Goal: Task Accomplishment & Management: Complete application form

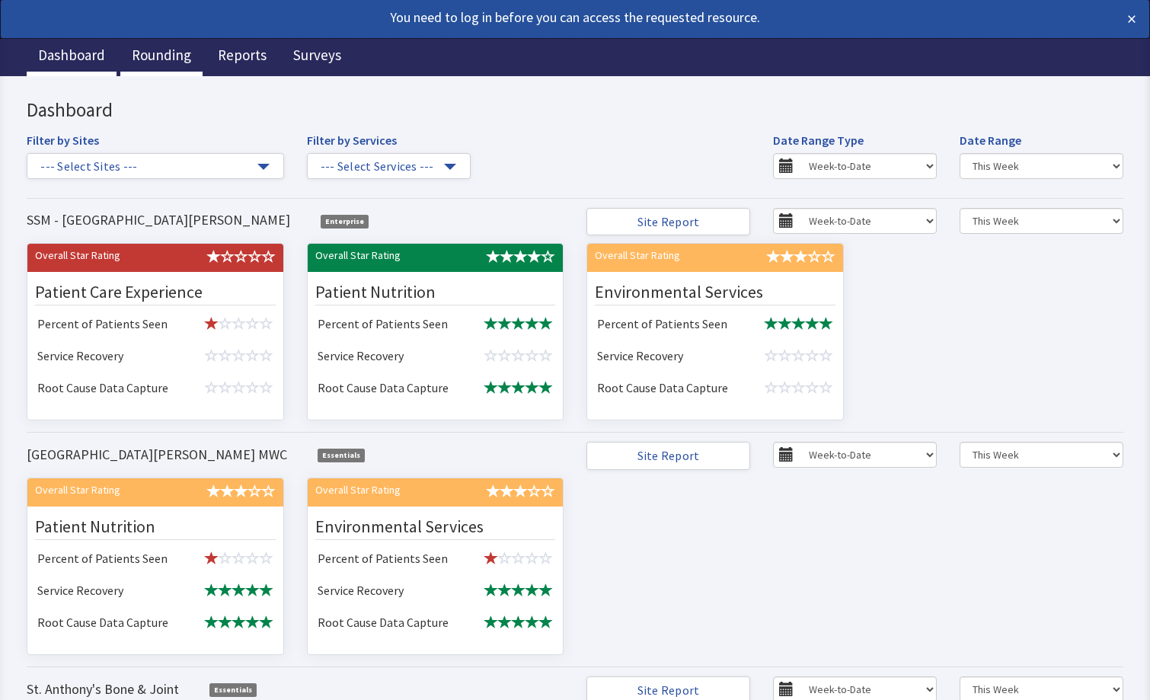
click at [164, 57] on link "Rounding" at bounding box center [161, 57] width 82 height 38
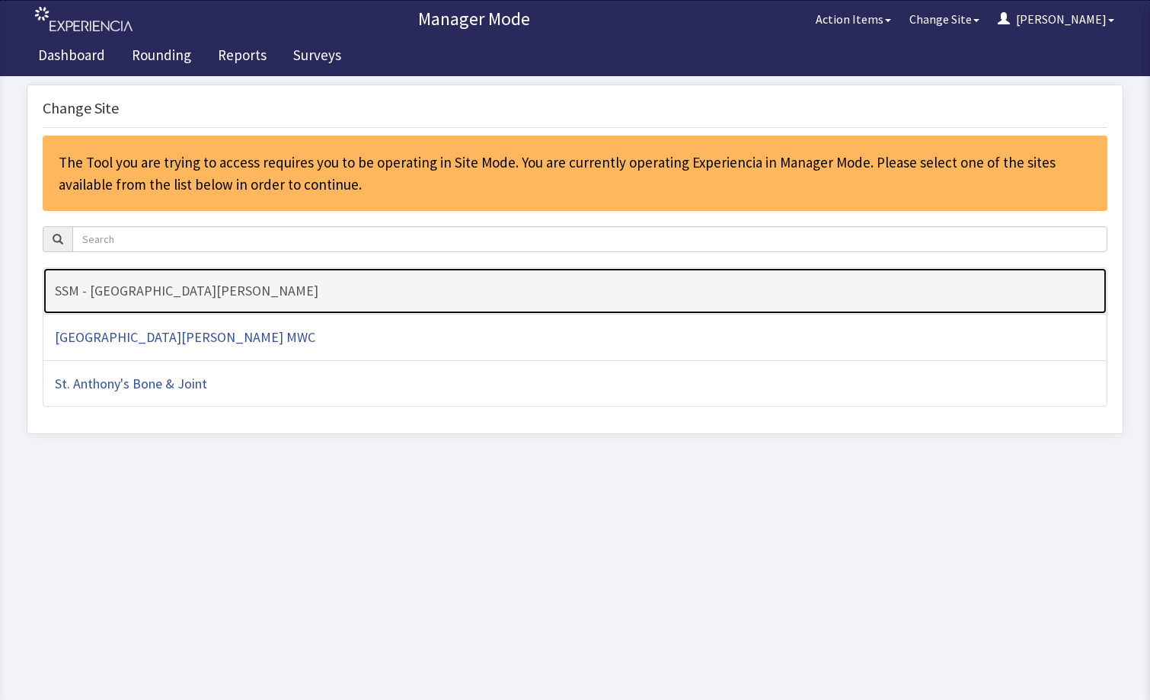
click at [489, 308] on link "SSM - [GEOGRAPHIC_DATA][PERSON_NAME]" at bounding box center [575, 290] width 1064 height 47
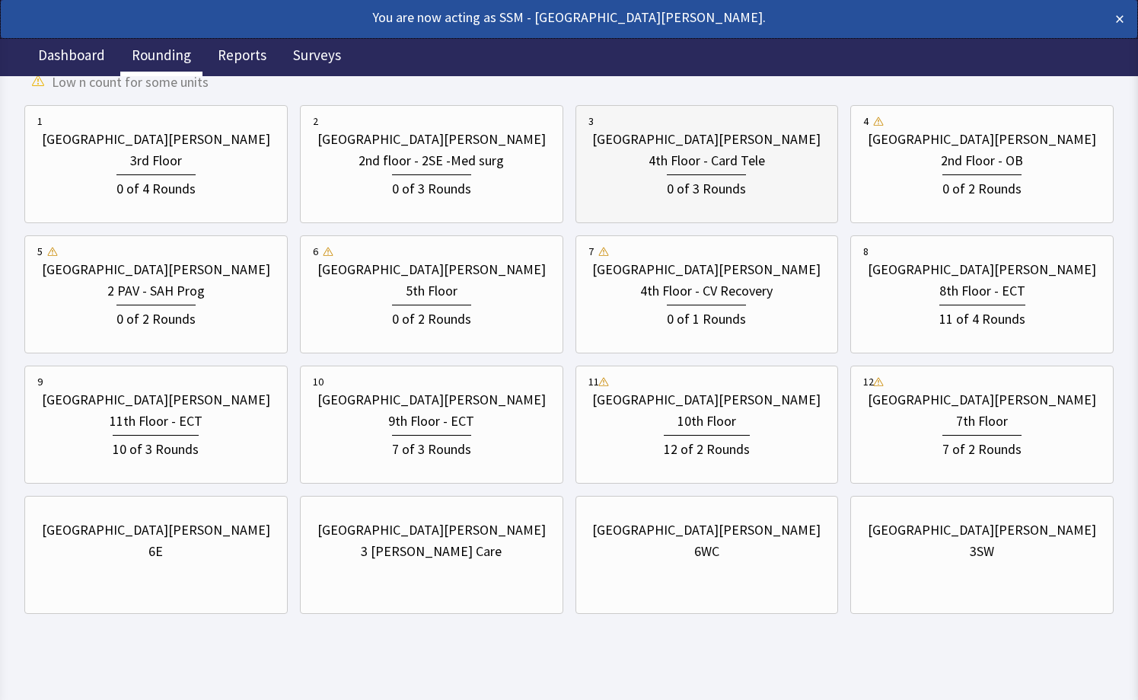
scroll to position [269, 0]
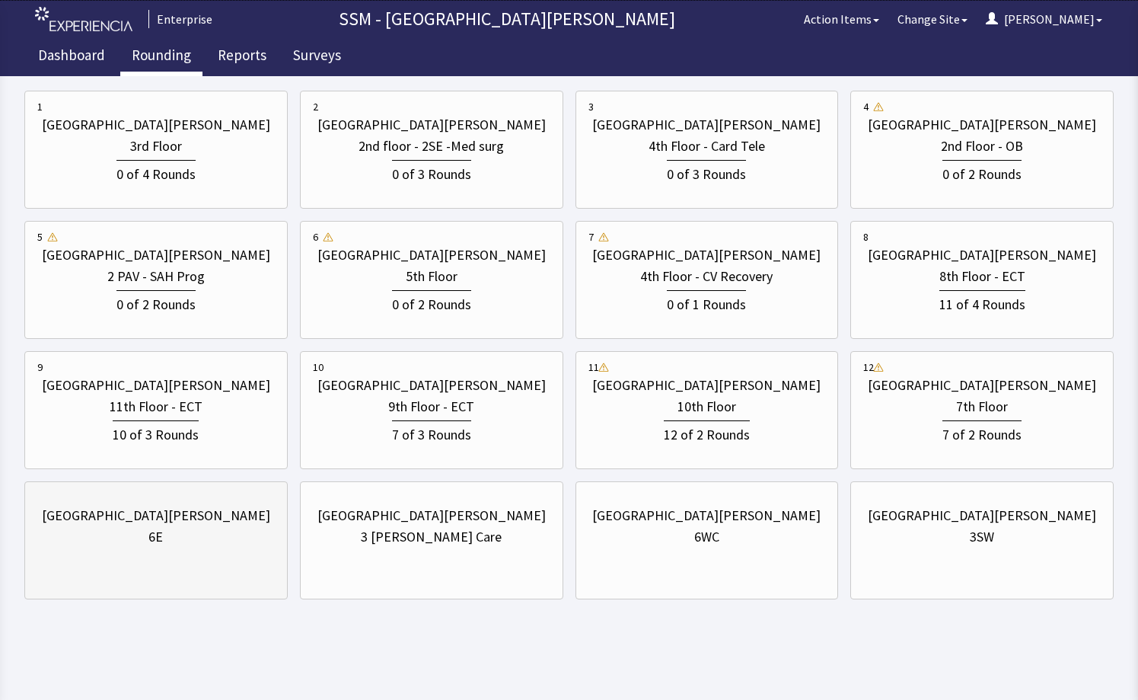
click at [260, 563] on div "St. Anthony Hospital 6E" at bounding box center [155, 540] width 263 height 118
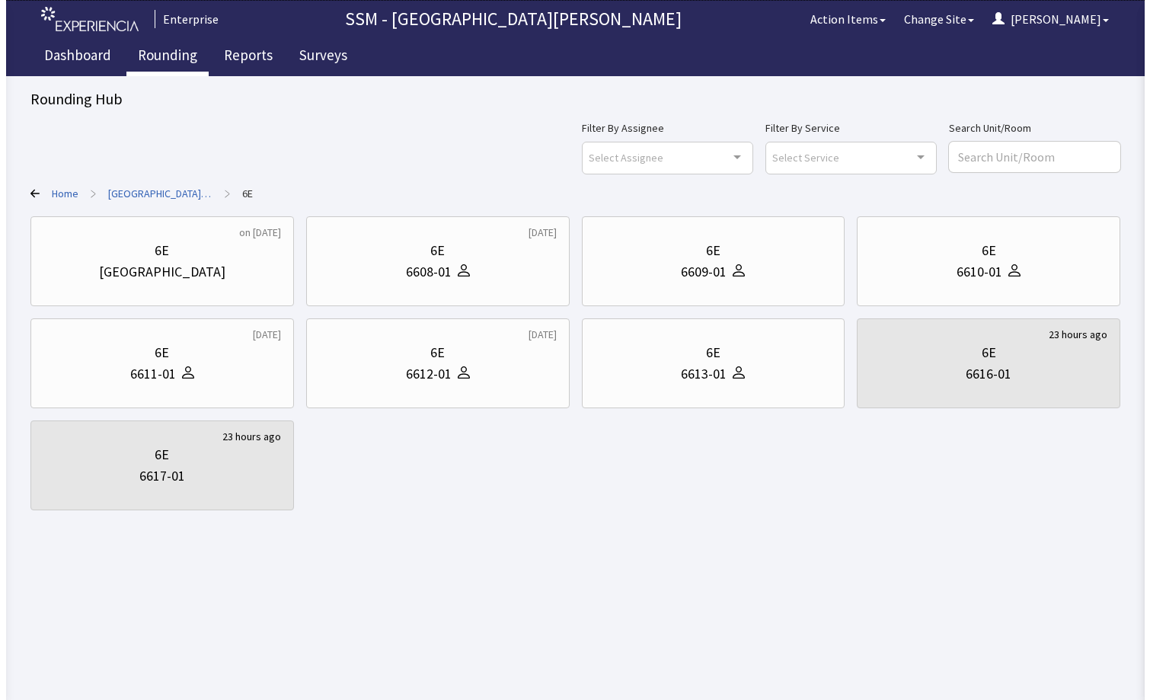
scroll to position [0, 0]
click at [477, 254] on div "6E" at bounding box center [436, 250] width 241 height 21
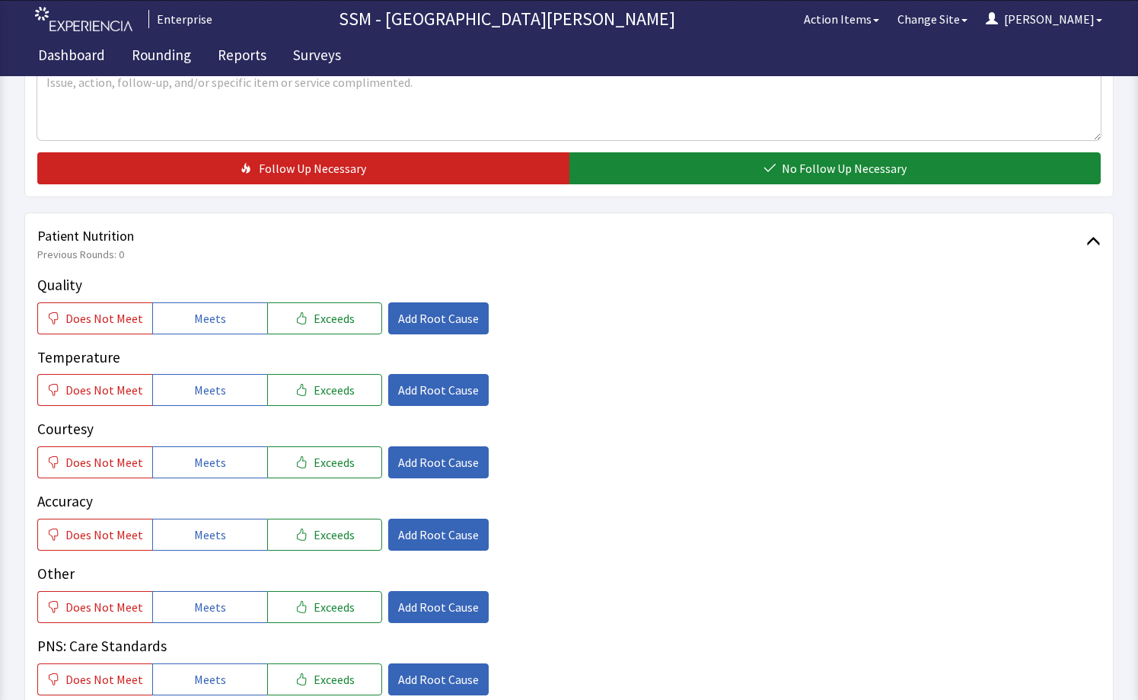
scroll to position [761, 0]
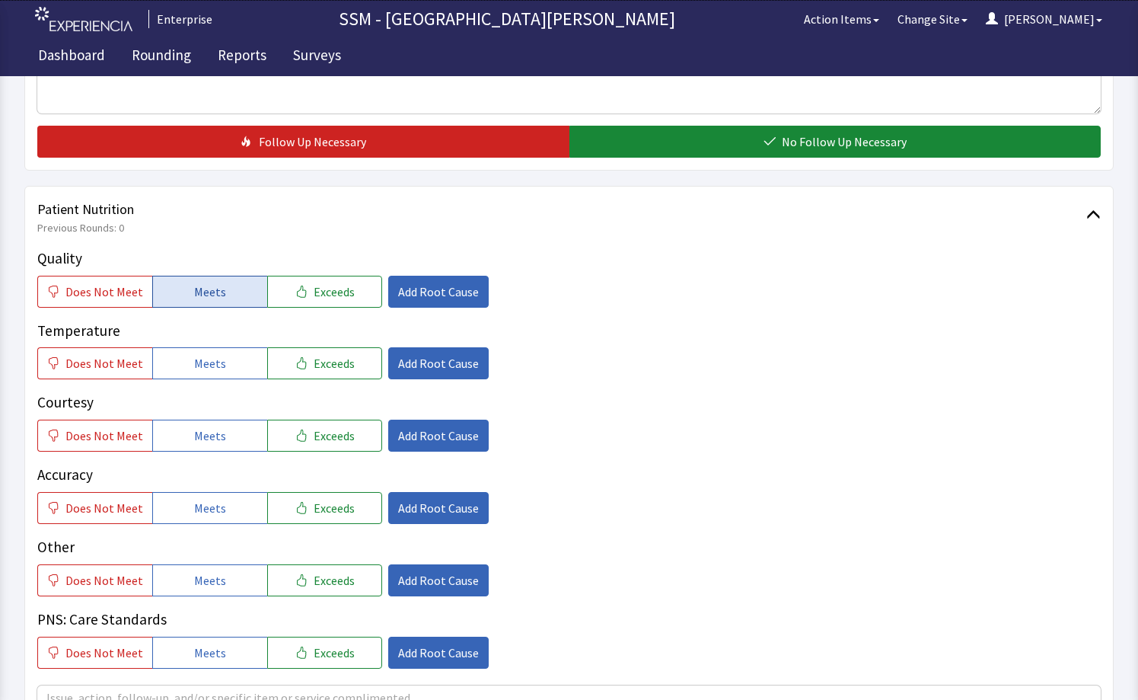
click at [188, 297] on button "Meets" at bounding box center [209, 292] width 115 height 32
click at [200, 367] on span "Meets" at bounding box center [210, 363] width 32 height 18
click at [200, 433] on span "Meets" at bounding box center [210, 435] width 32 height 18
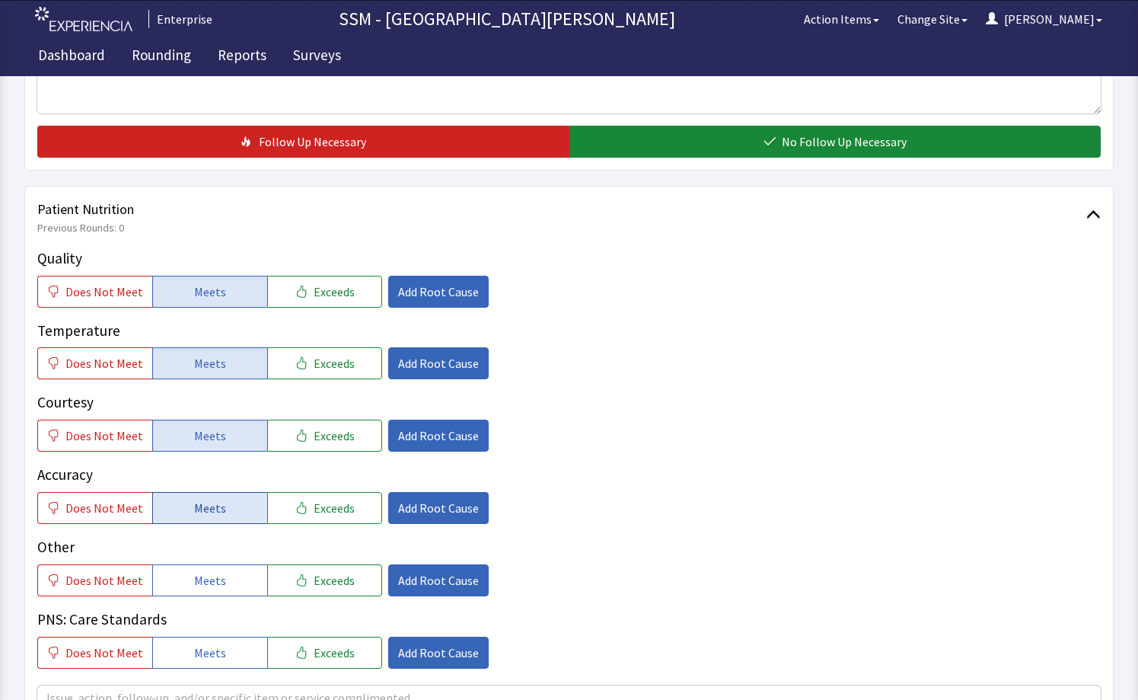
click at [187, 514] on button "Meets" at bounding box center [209, 508] width 115 height 32
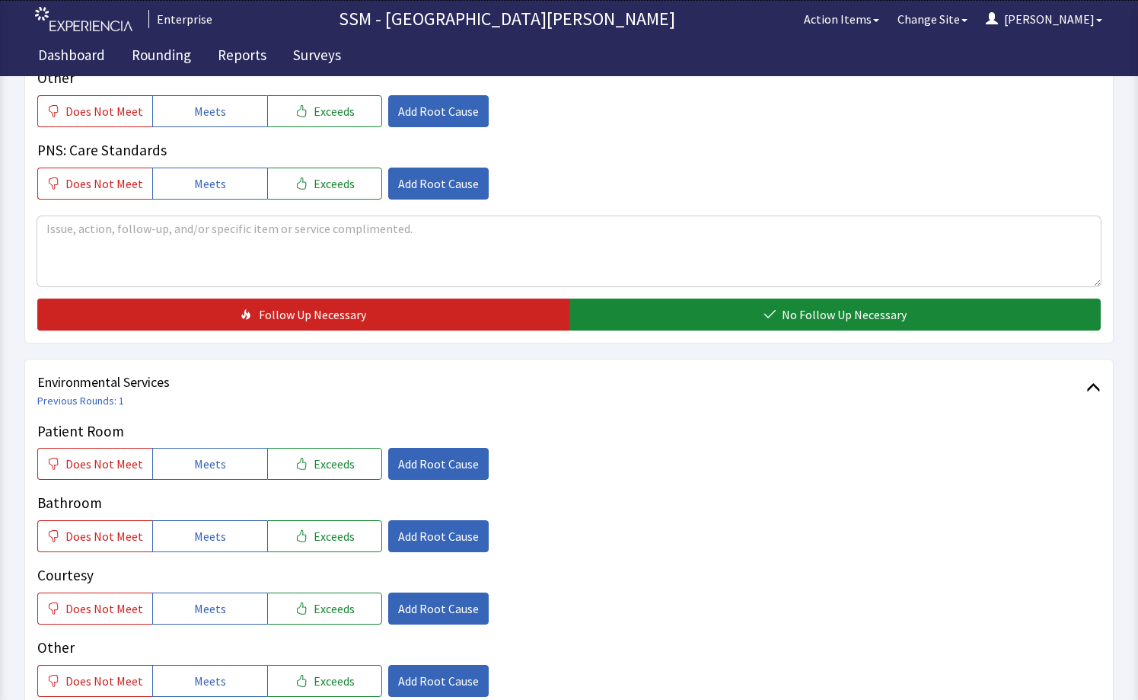
scroll to position [1142, 0]
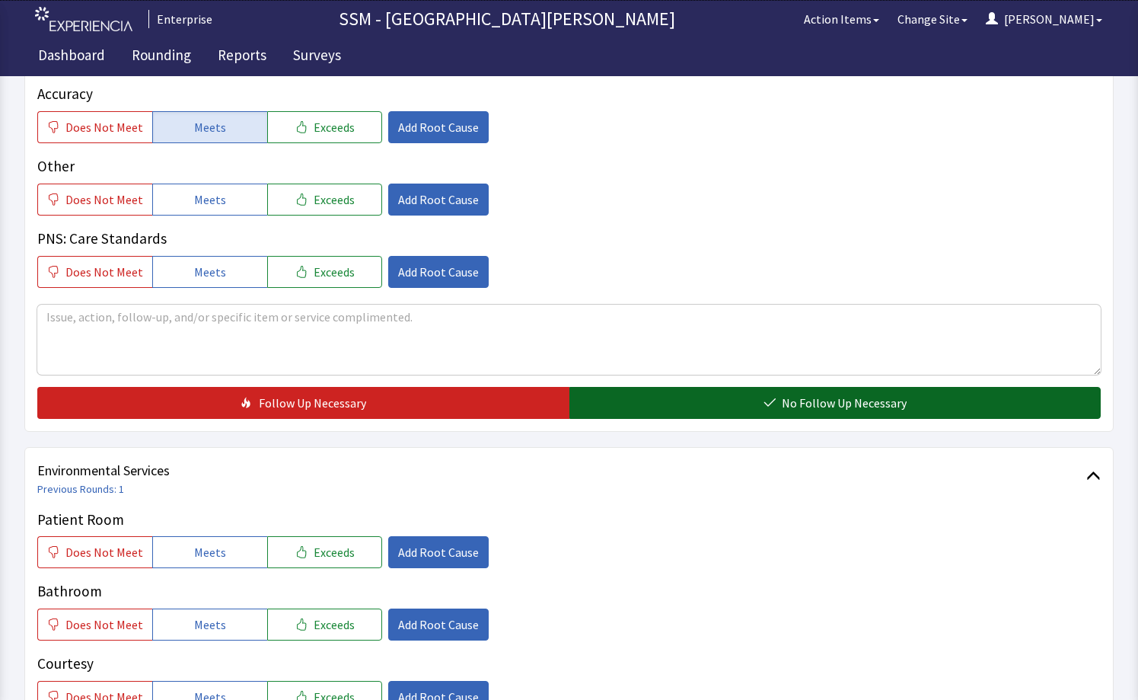
click at [745, 395] on button "No Follow Up Necessary" at bounding box center [835, 403] width 532 height 32
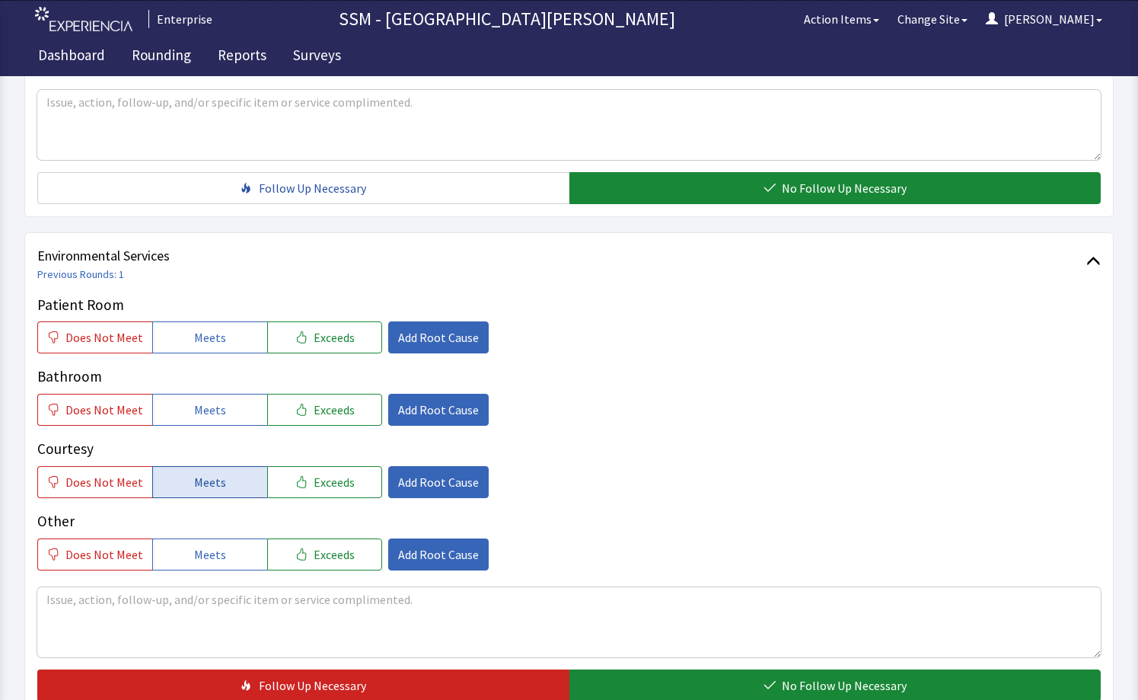
scroll to position [1370, 0]
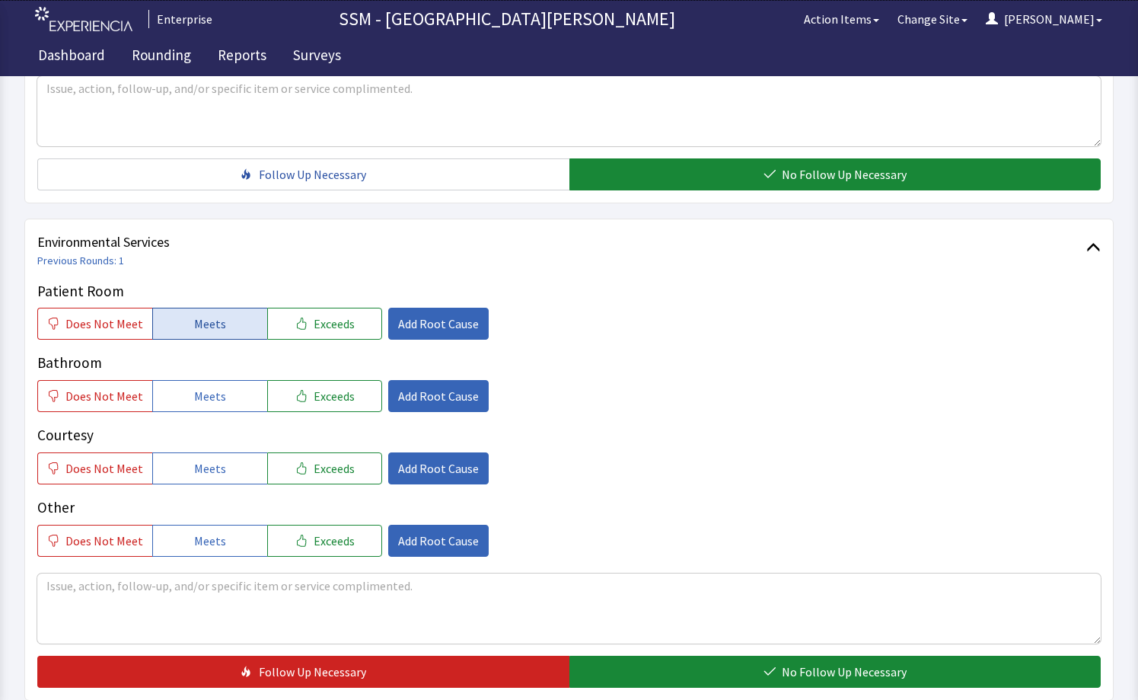
click at [195, 324] on span "Meets" at bounding box center [210, 323] width 32 height 18
click at [200, 388] on span "Meets" at bounding box center [210, 396] width 32 height 18
click at [212, 465] on span "Meets" at bounding box center [210, 468] width 32 height 18
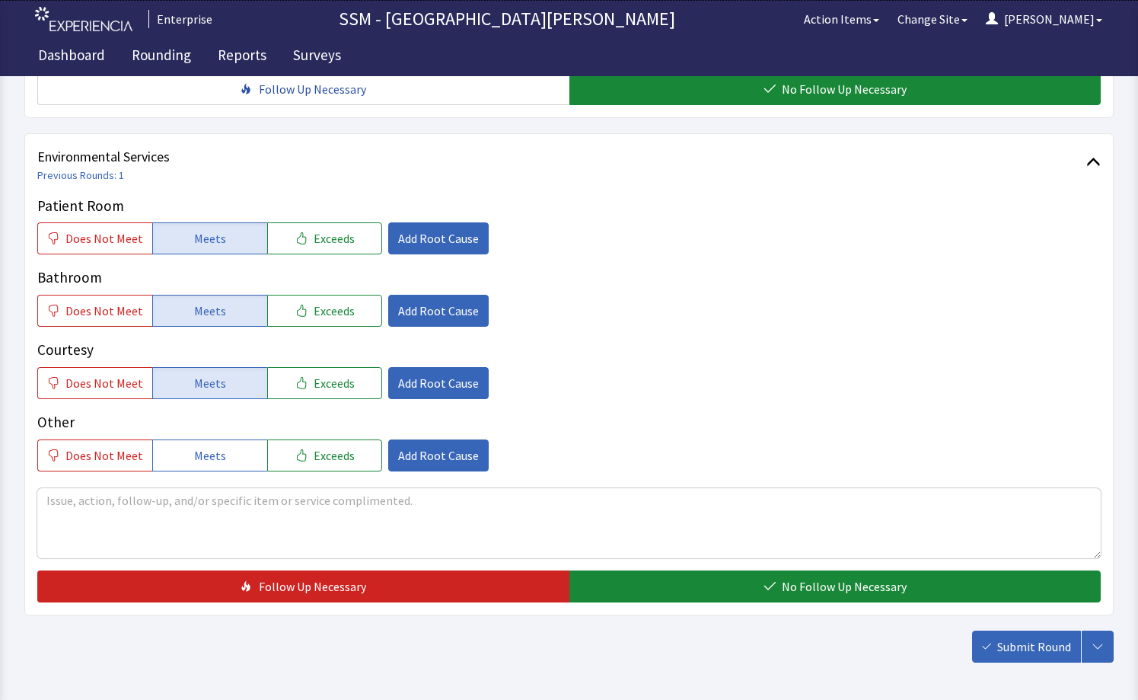
scroll to position [1519, 0]
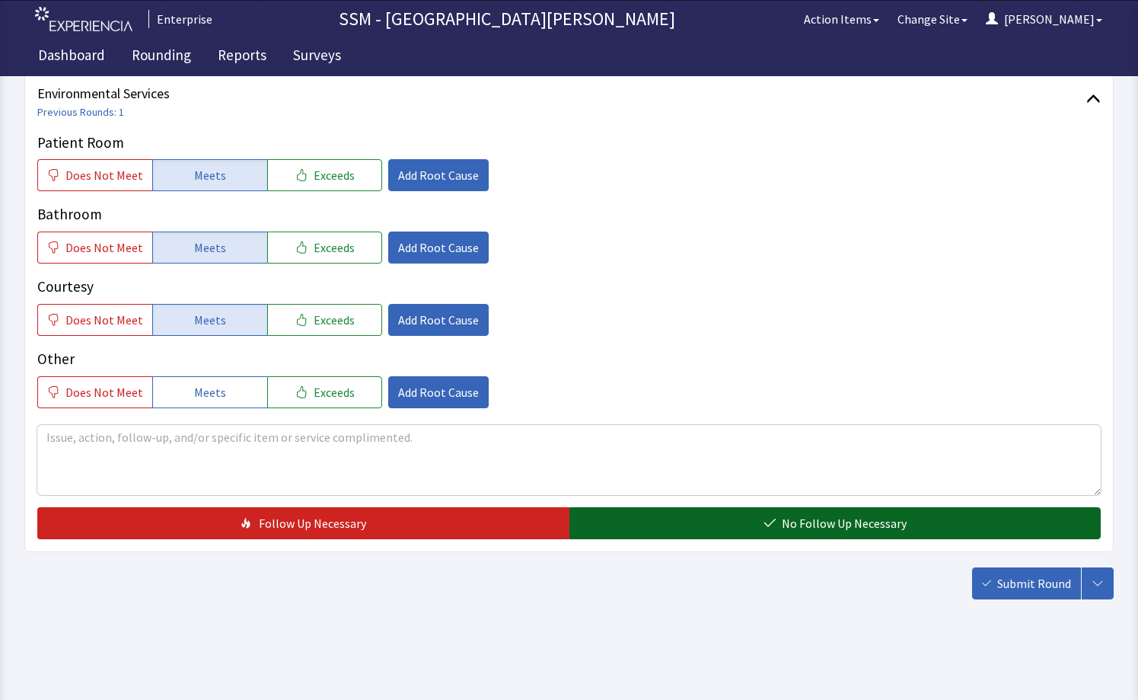
click at [792, 523] on span "No Follow Up Necessary" at bounding box center [844, 523] width 125 height 18
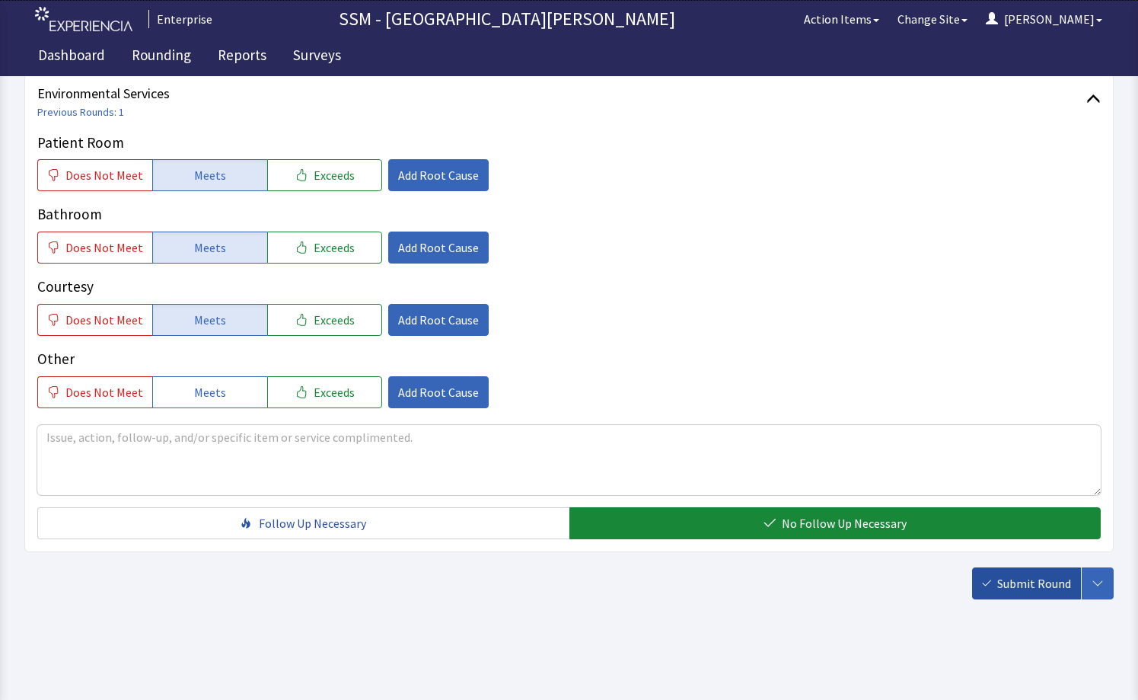
click at [1025, 582] on span "Submit Round" at bounding box center [1034, 583] width 74 height 18
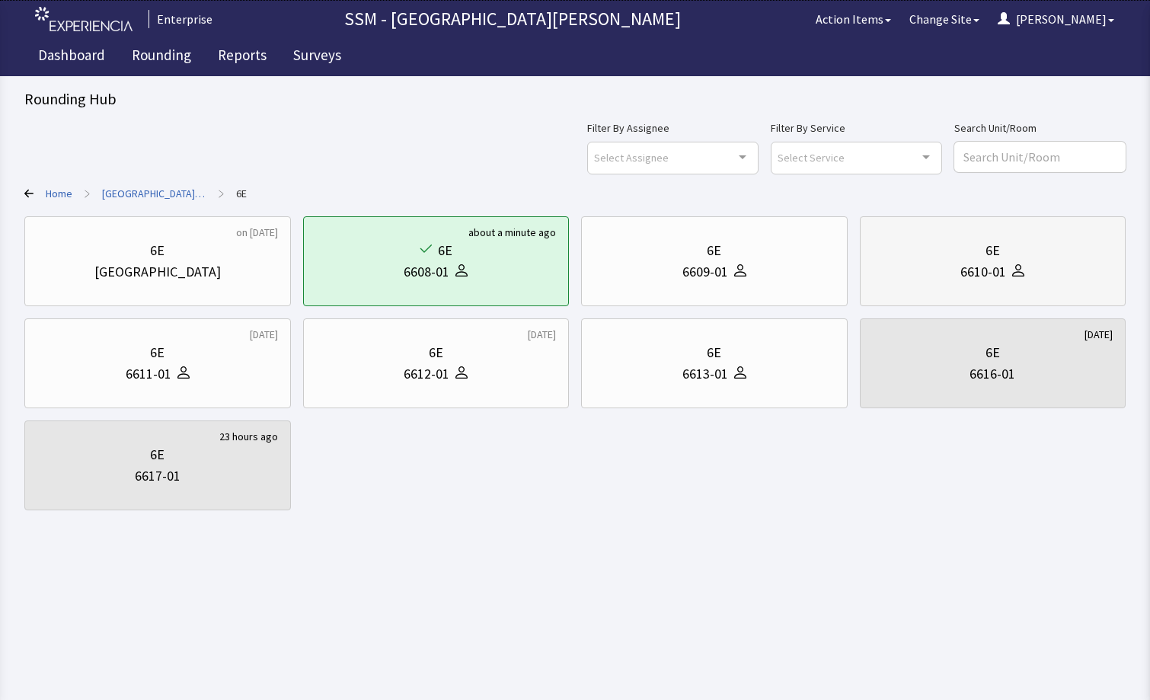
click at [919, 266] on div "6610-01" at bounding box center [993, 271] width 241 height 21
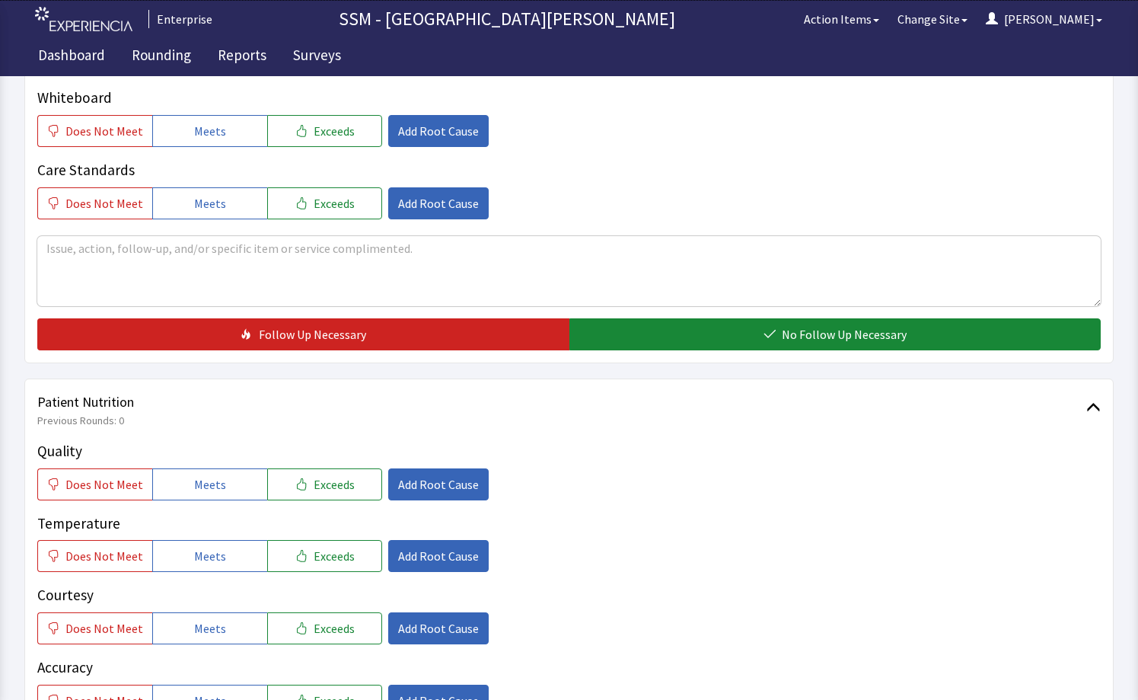
scroll to position [837, 0]
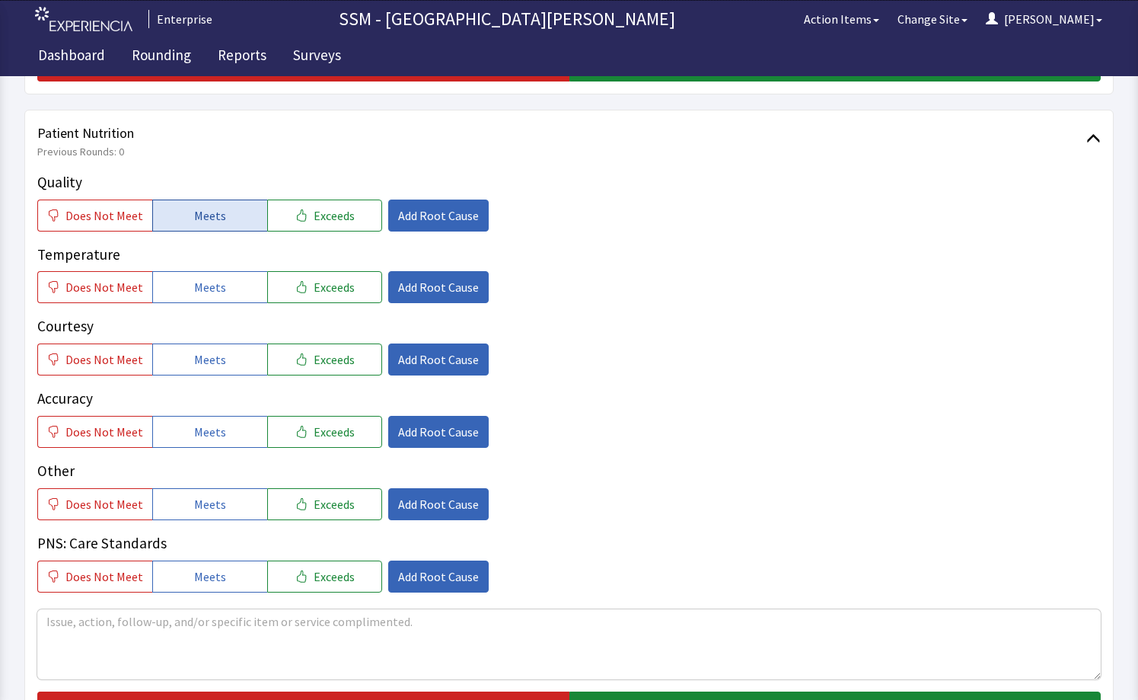
click at [199, 219] on span "Meets" at bounding box center [210, 215] width 32 height 18
click at [206, 289] on span "Meets" at bounding box center [210, 287] width 32 height 18
click at [207, 365] on span "Meets" at bounding box center [210, 359] width 32 height 18
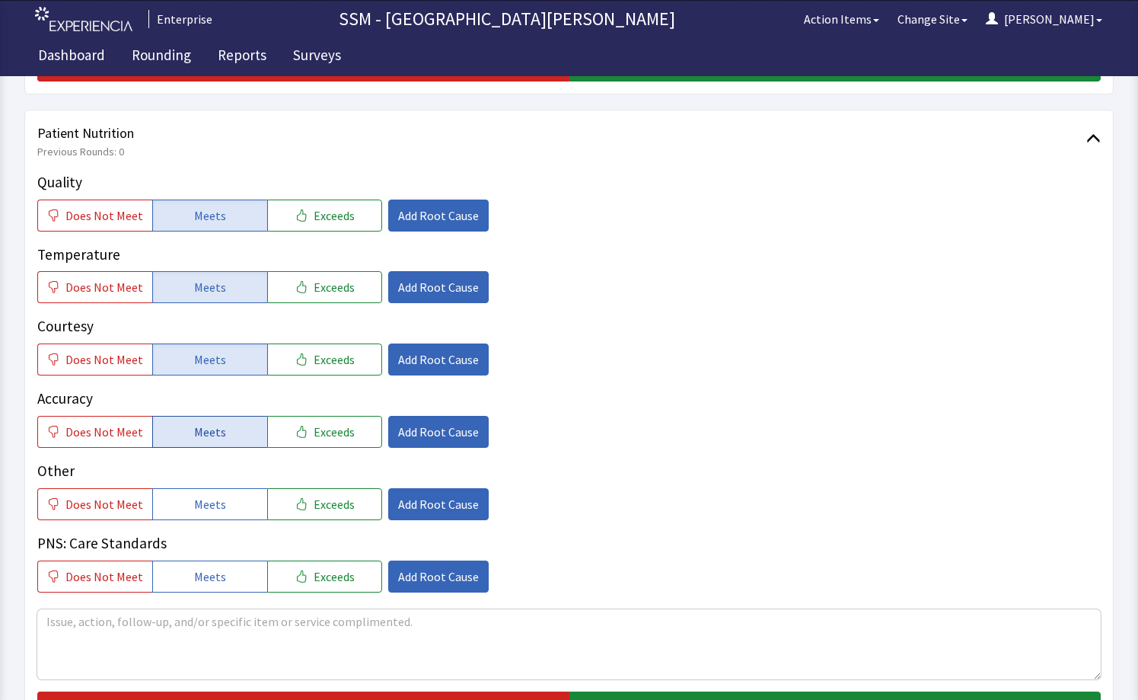
click at [215, 434] on span "Meets" at bounding box center [210, 432] width 32 height 18
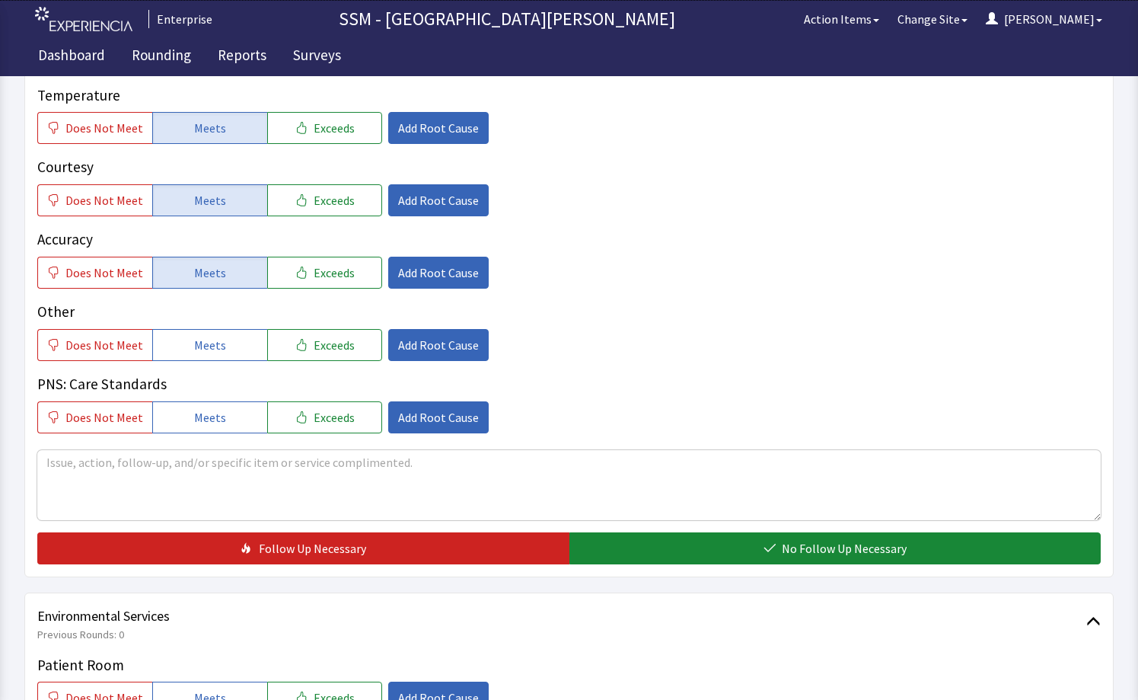
scroll to position [1142, 0]
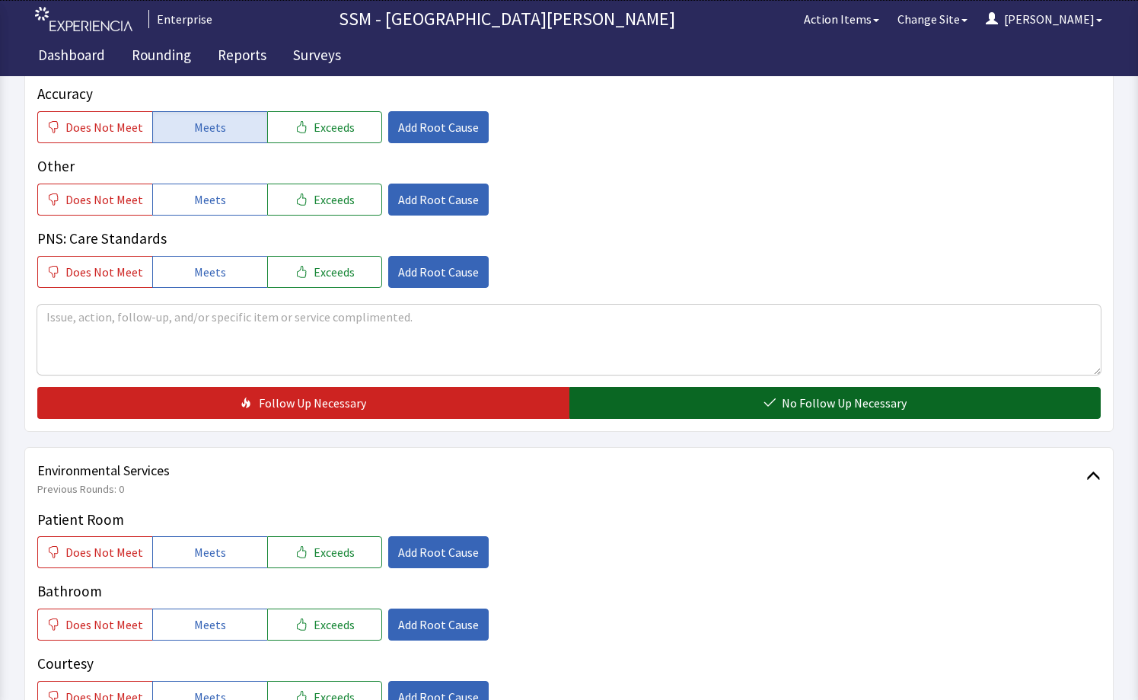
click at [791, 400] on span "No Follow Up Necessary" at bounding box center [844, 403] width 125 height 18
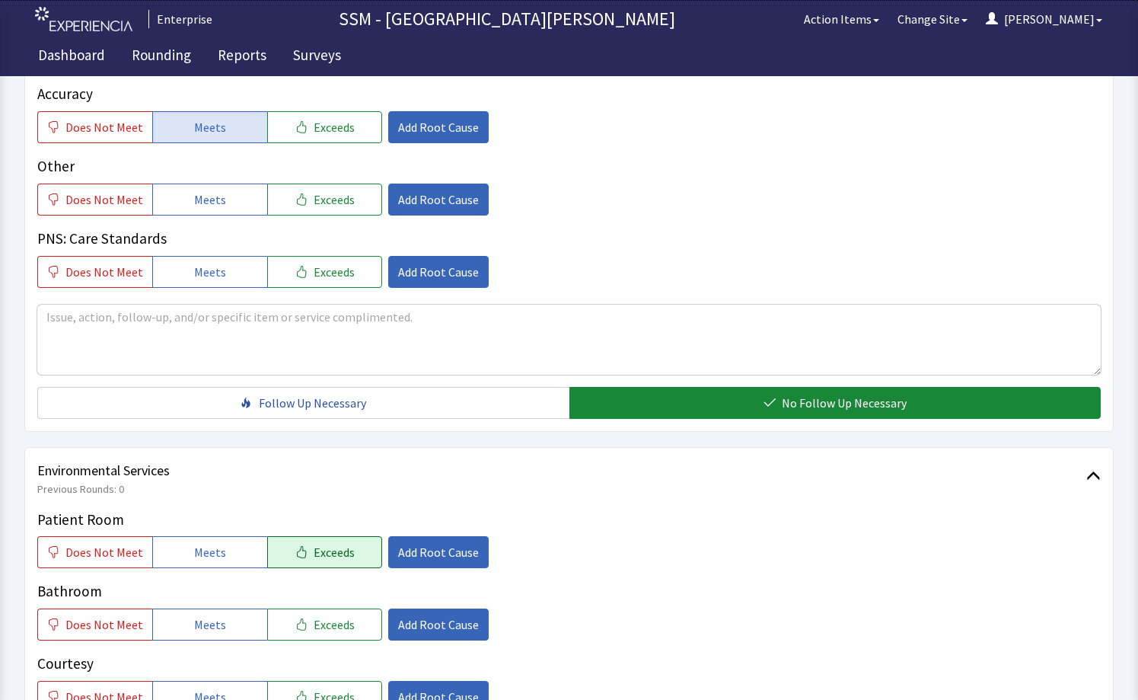
scroll to position [1519, 0]
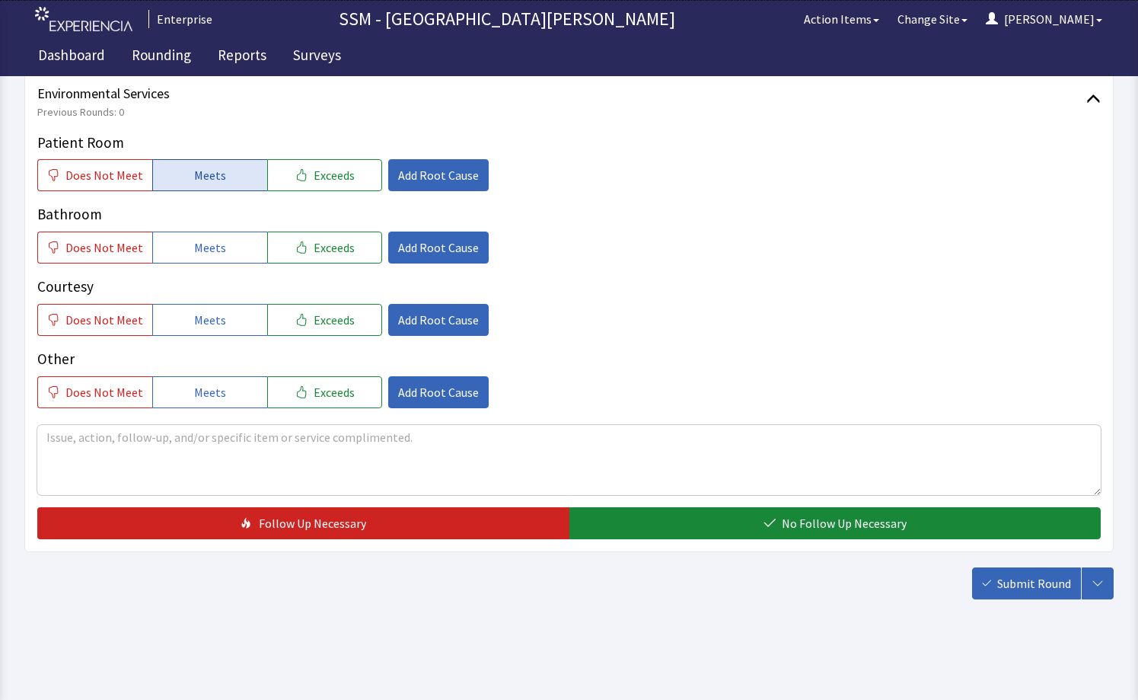
click at [199, 179] on span "Meets" at bounding box center [210, 175] width 32 height 18
click at [211, 234] on button "Meets" at bounding box center [209, 247] width 115 height 32
click at [206, 315] on span "Meets" at bounding box center [210, 320] width 32 height 18
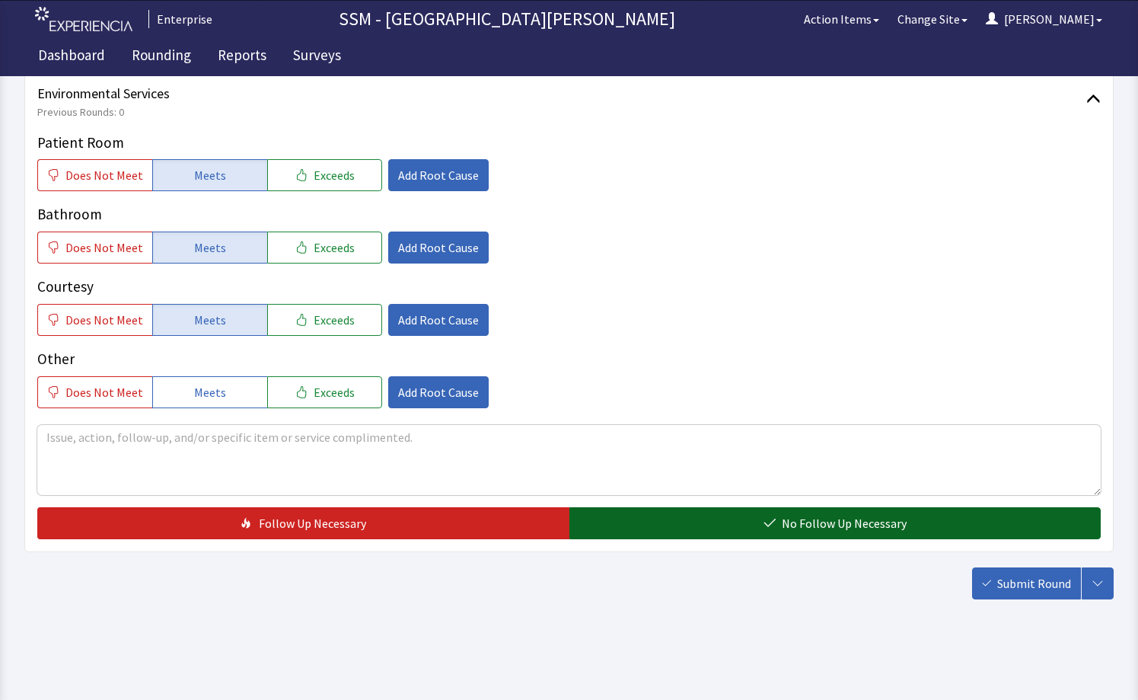
click at [693, 535] on button "No Follow Up Necessary" at bounding box center [835, 523] width 532 height 32
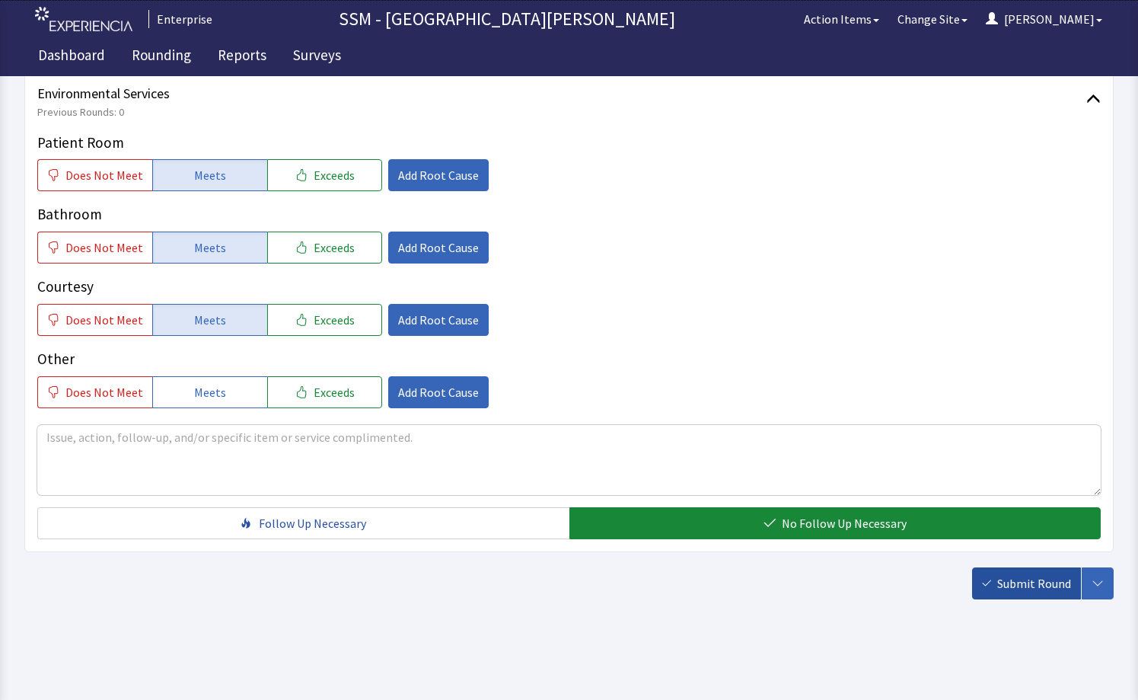
click at [994, 584] on button "Submit Round" at bounding box center [1026, 583] width 109 height 32
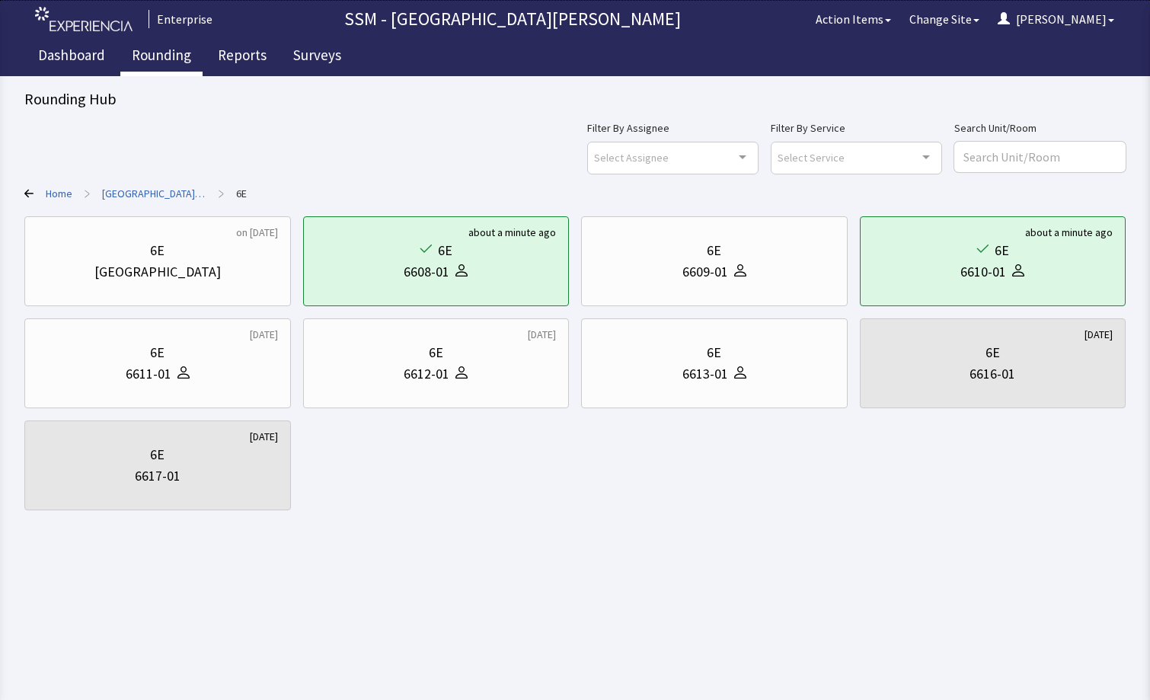
click at [148, 43] on link "Rounding" at bounding box center [161, 57] width 82 height 38
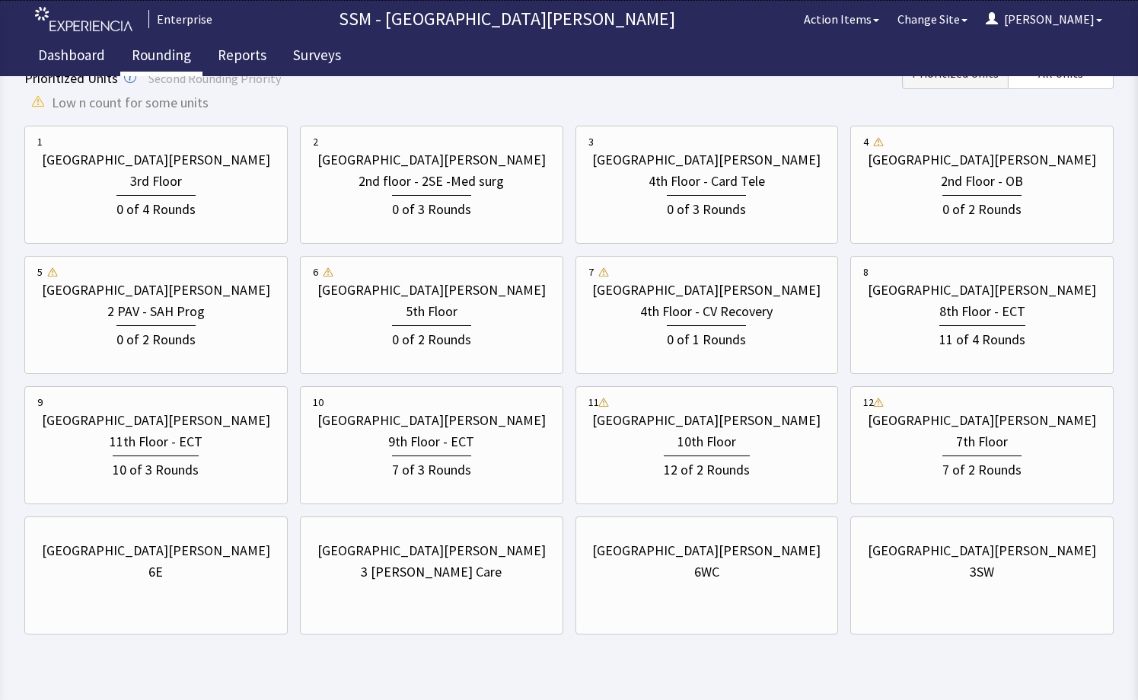
scroll to position [269, 0]
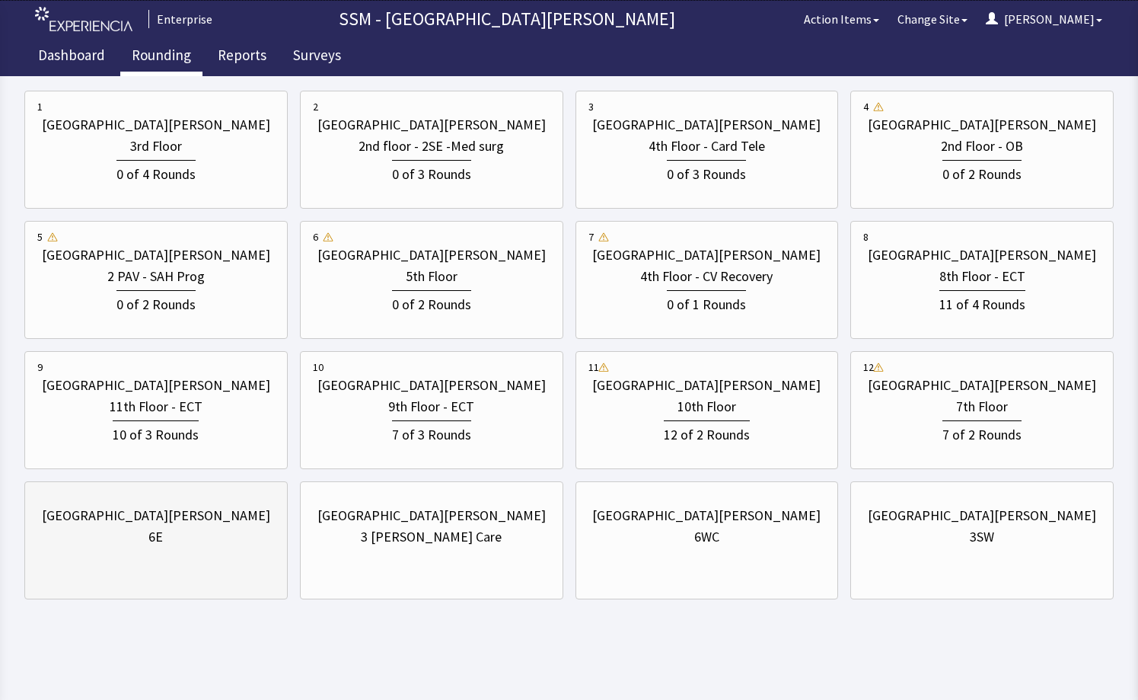
click at [139, 531] on div "6E" at bounding box center [156, 536] width 238 height 21
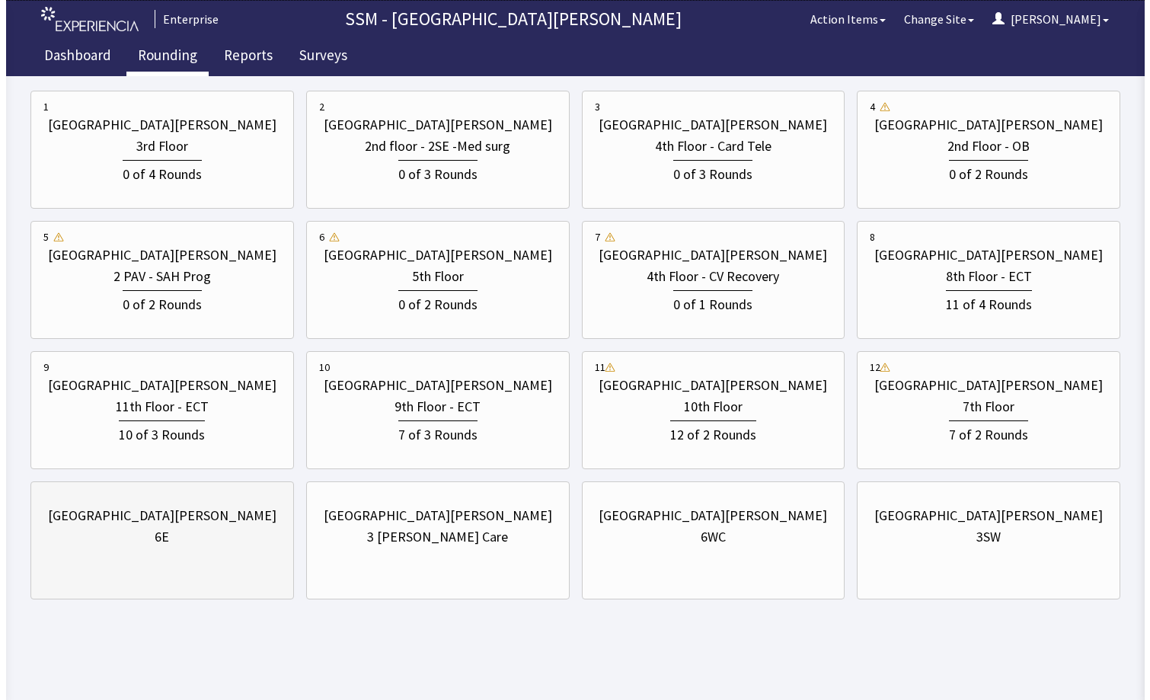
scroll to position [0, 0]
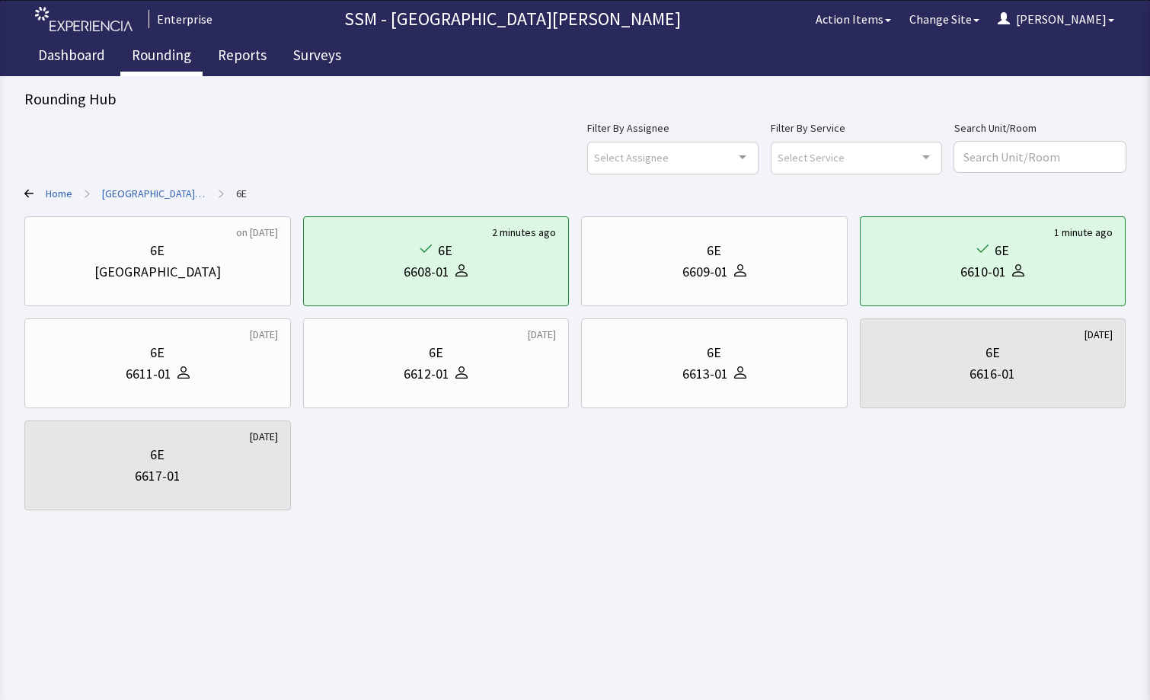
click at [179, 49] on link "Rounding" at bounding box center [161, 57] width 82 height 38
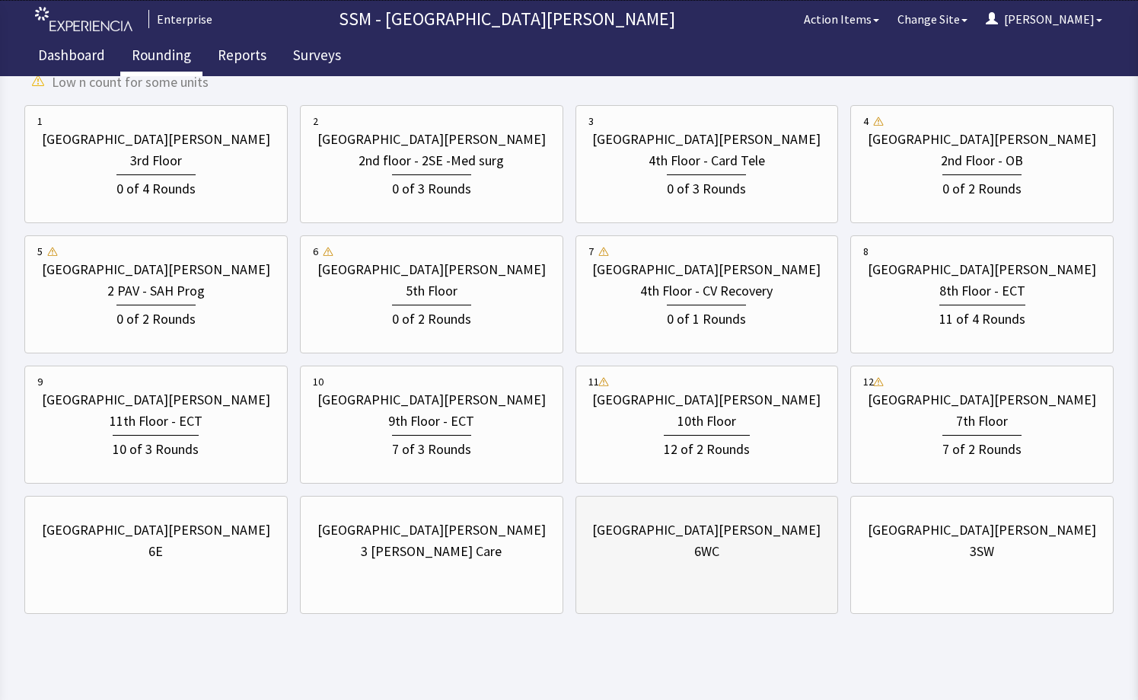
scroll to position [269, 0]
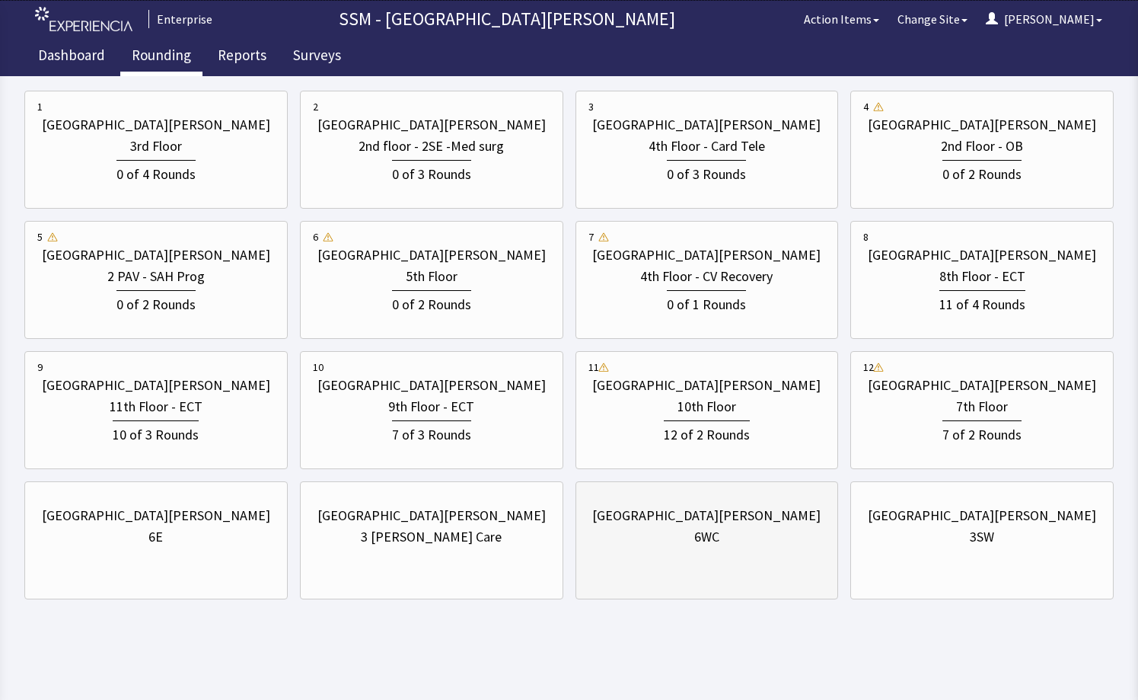
click at [722, 555] on div "St. Anthony Hospital 6WC" at bounding box center [708, 526] width 238 height 73
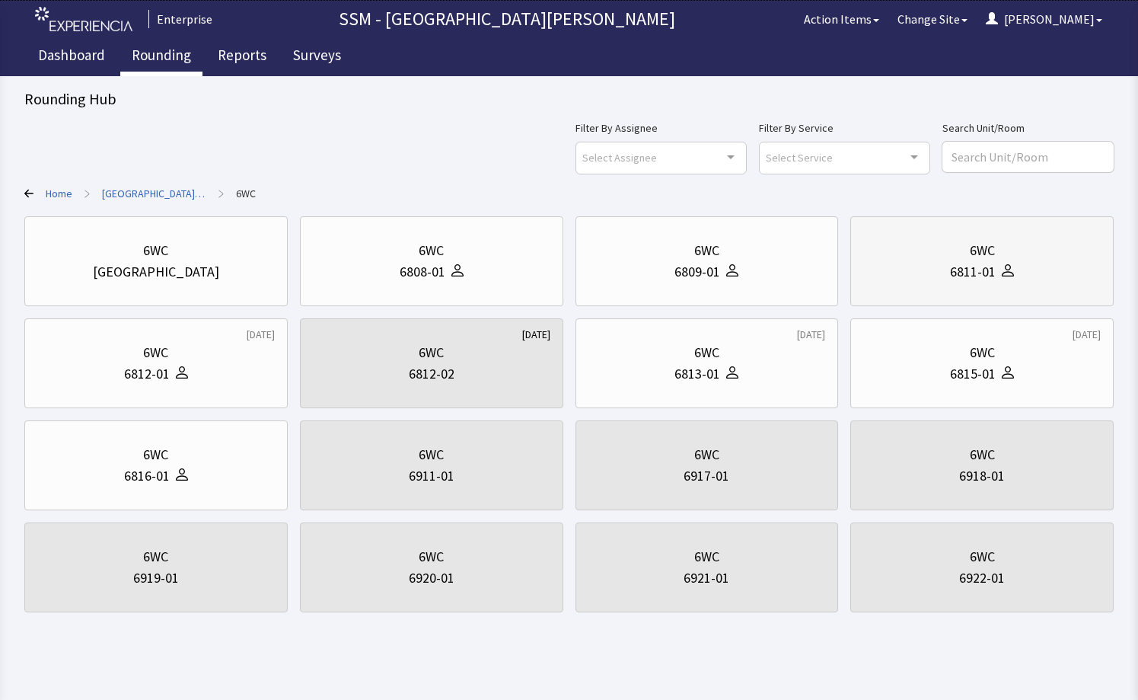
click at [954, 302] on div "6WC 6811-01" at bounding box center [981, 261] width 263 height 90
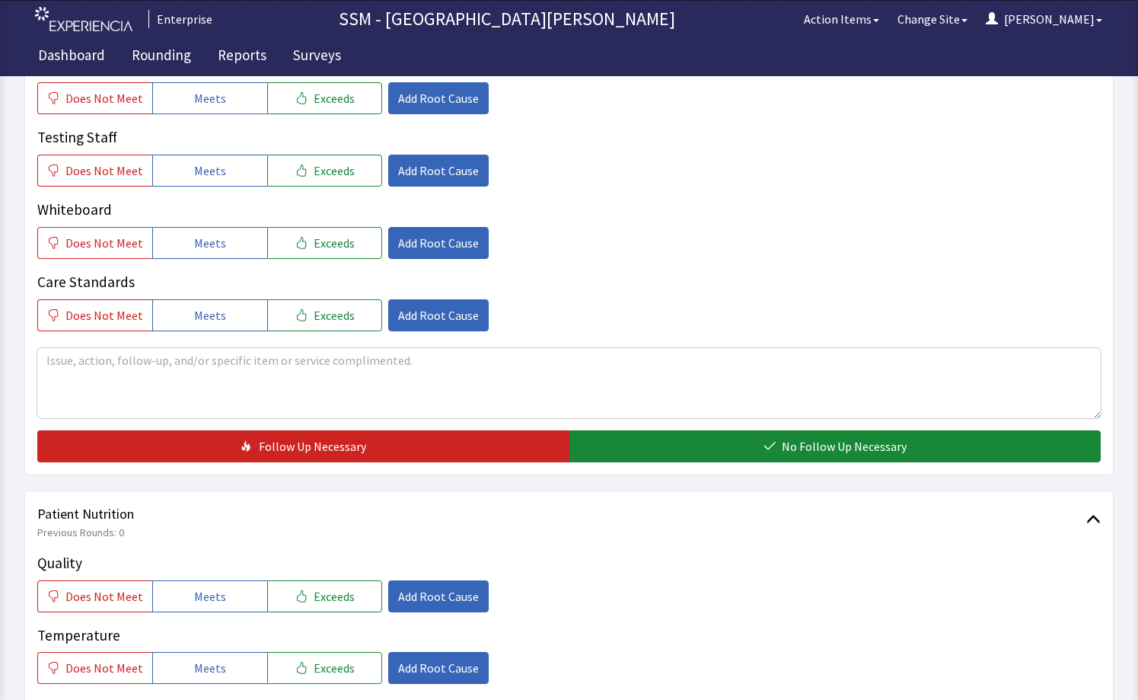
scroll to position [837, 0]
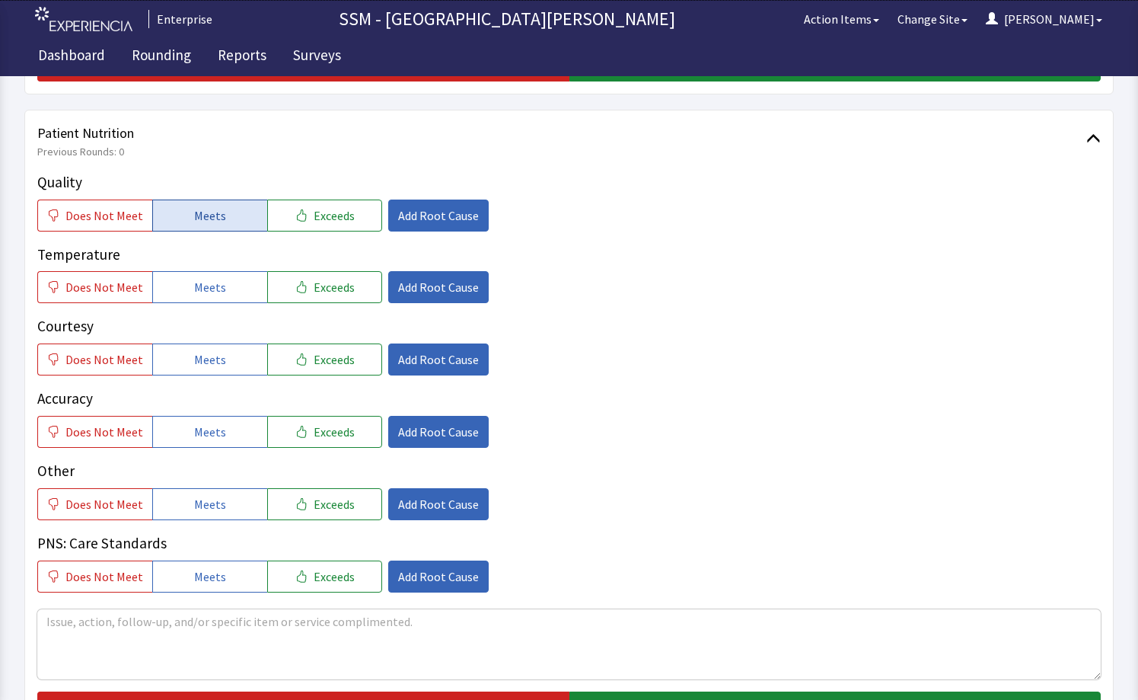
click at [220, 225] on button "Meets" at bounding box center [209, 215] width 115 height 32
click at [214, 277] on button "Meets" at bounding box center [209, 287] width 115 height 32
click at [193, 372] on button "Meets" at bounding box center [209, 359] width 115 height 32
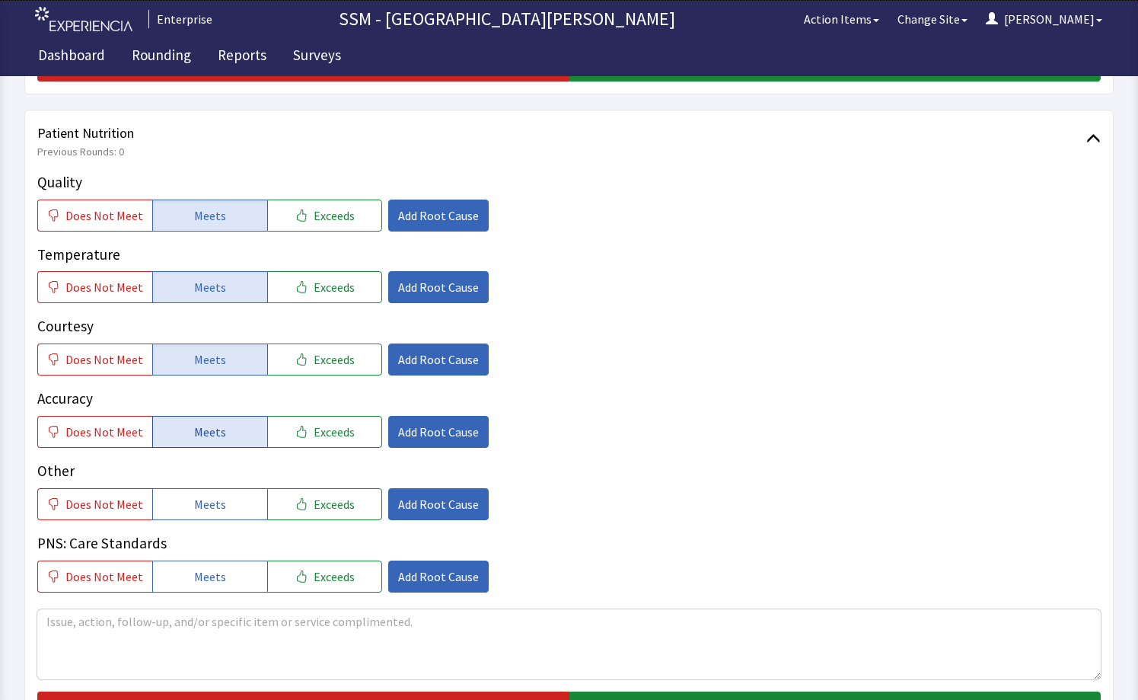
click at [214, 427] on span "Meets" at bounding box center [210, 432] width 32 height 18
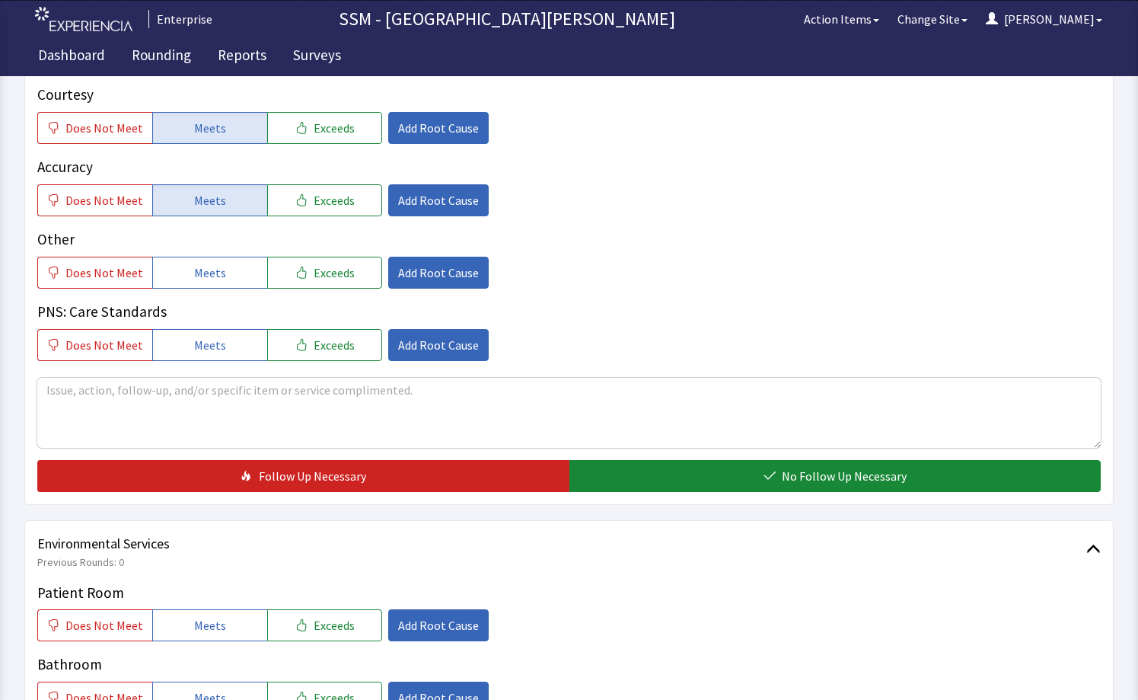
scroll to position [1218, 0]
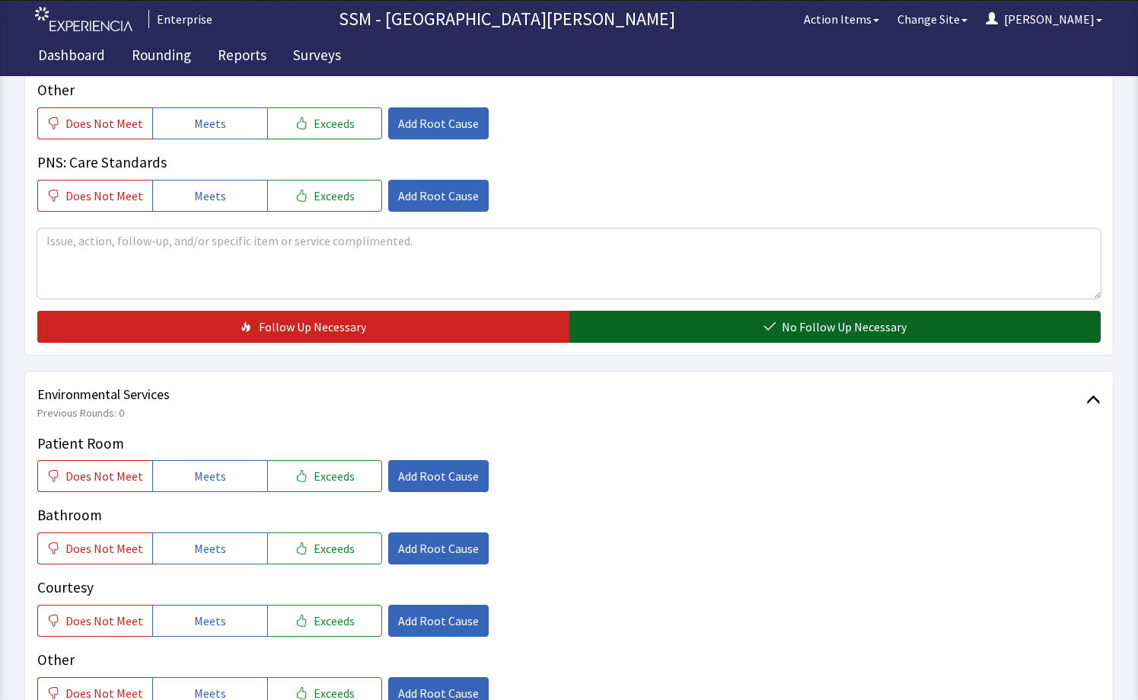
click at [703, 323] on button "No Follow Up Necessary" at bounding box center [835, 327] width 532 height 32
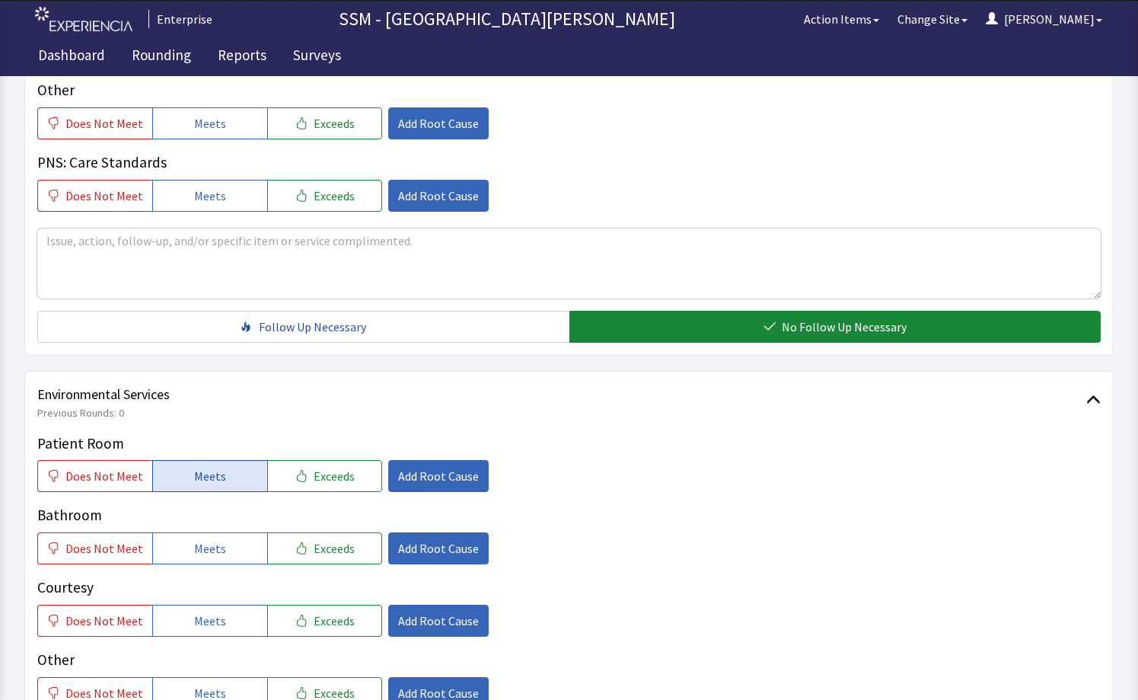
click at [194, 471] on span "Meets" at bounding box center [210, 476] width 32 height 18
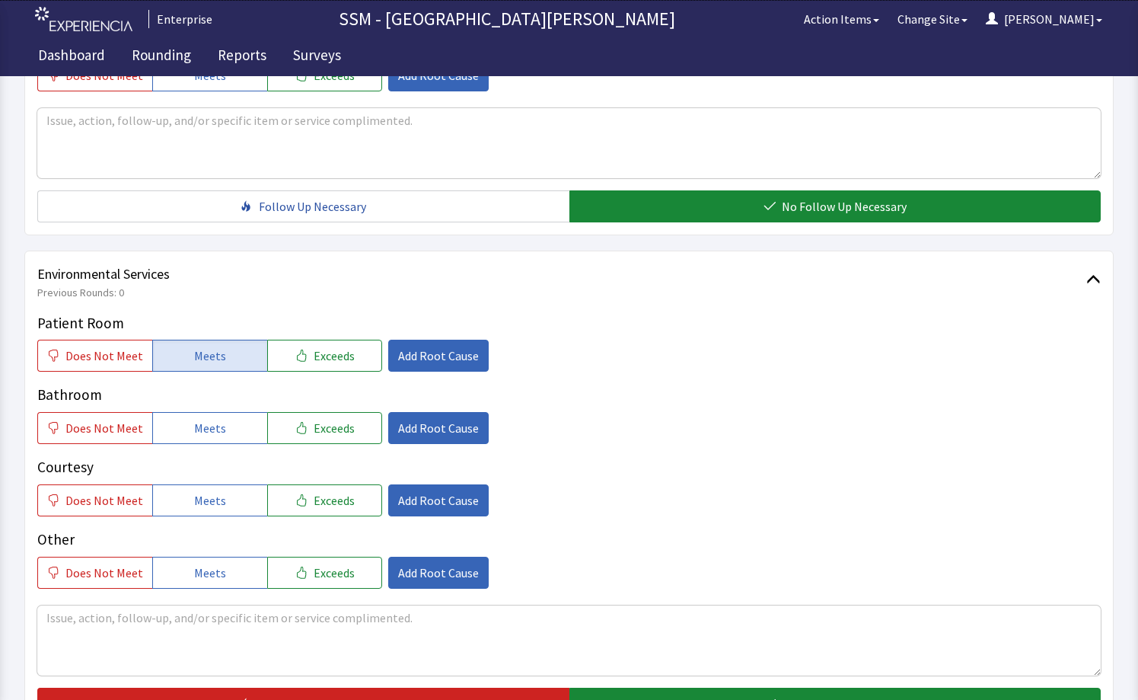
scroll to position [1519, 0]
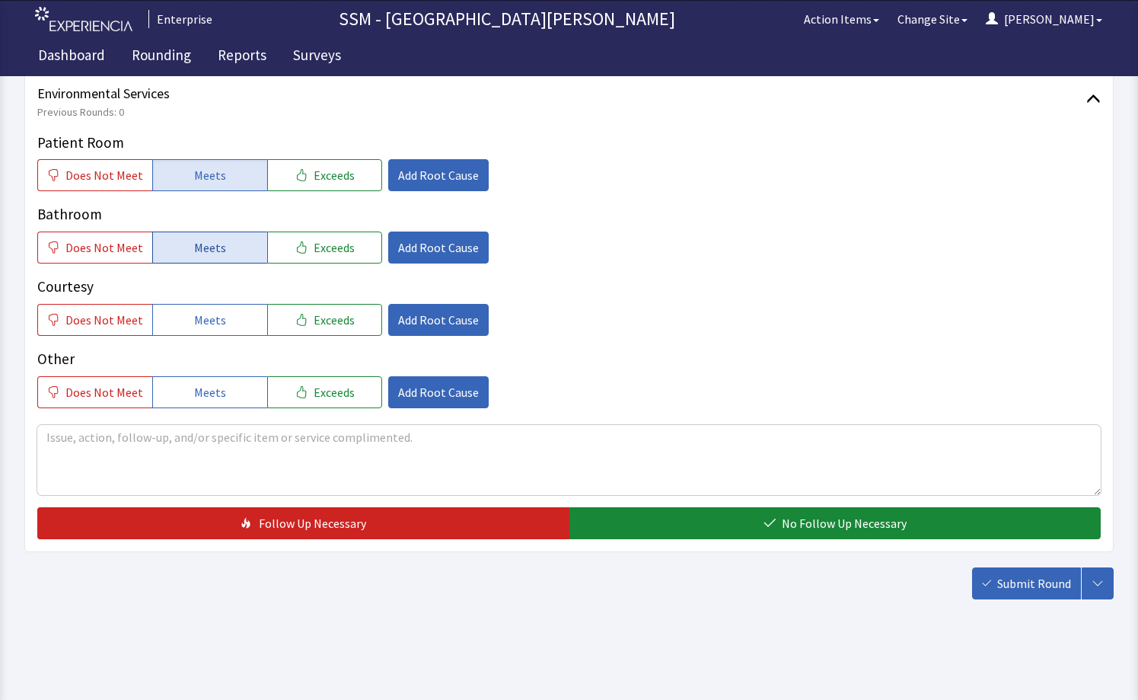
click at [189, 235] on button "Meets" at bounding box center [209, 247] width 115 height 32
click at [196, 314] on span "Meets" at bounding box center [210, 320] width 32 height 18
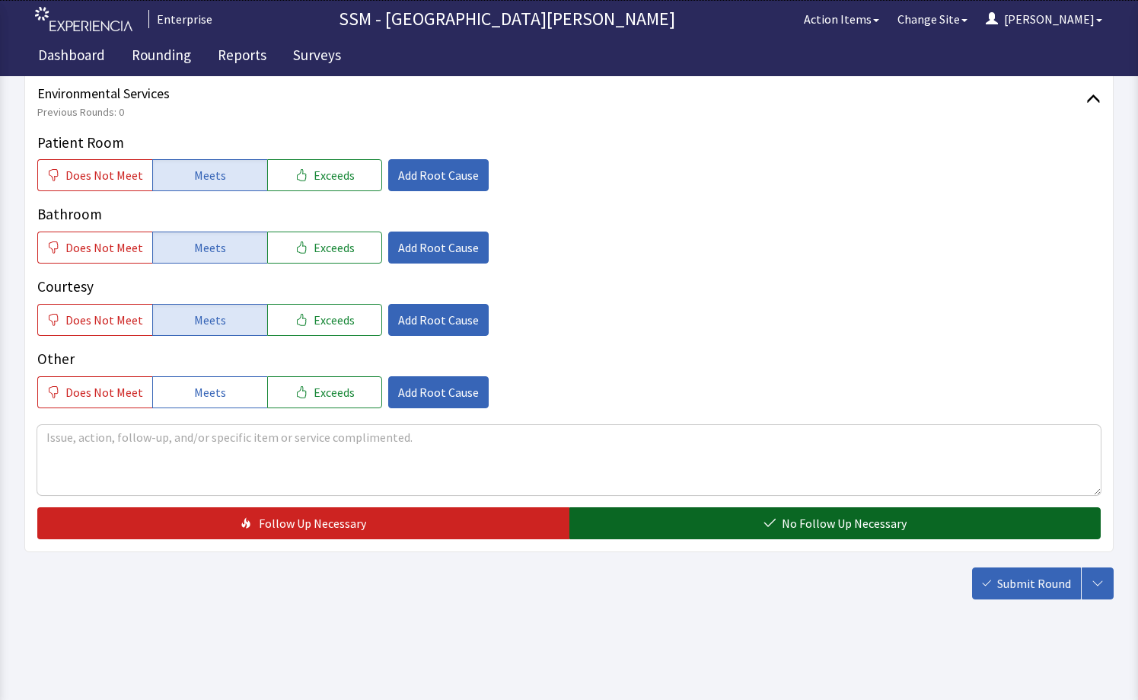
click at [881, 516] on span "No Follow Up Necessary" at bounding box center [844, 523] width 125 height 18
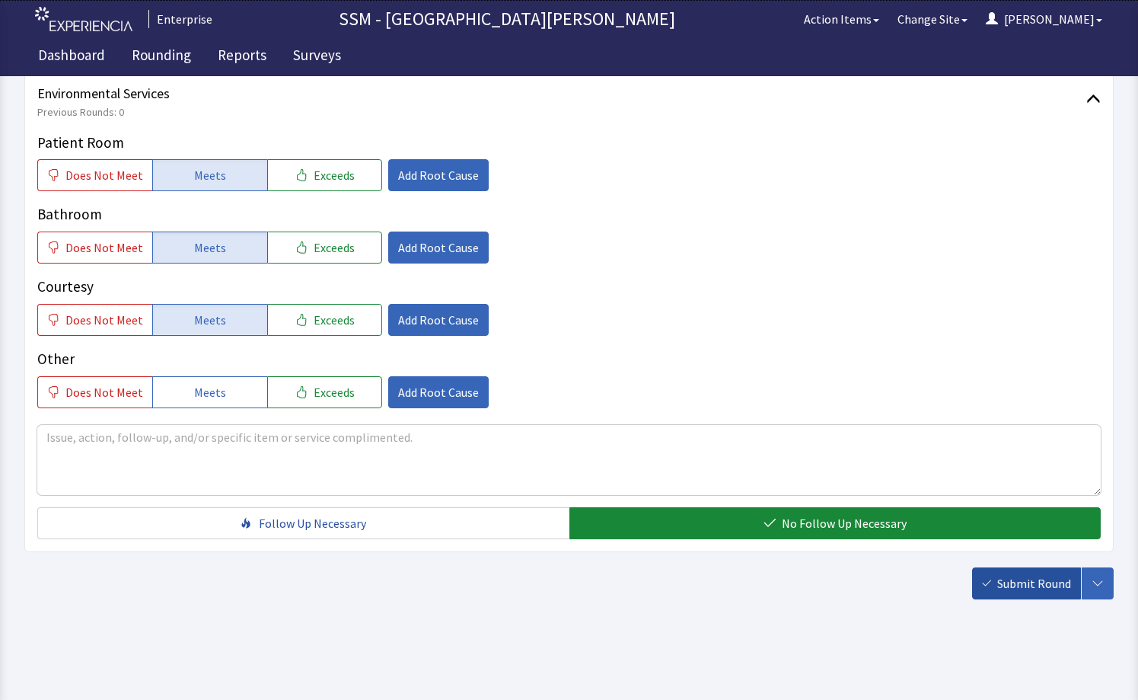
click at [1032, 584] on span "Submit Round" at bounding box center [1034, 583] width 74 height 18
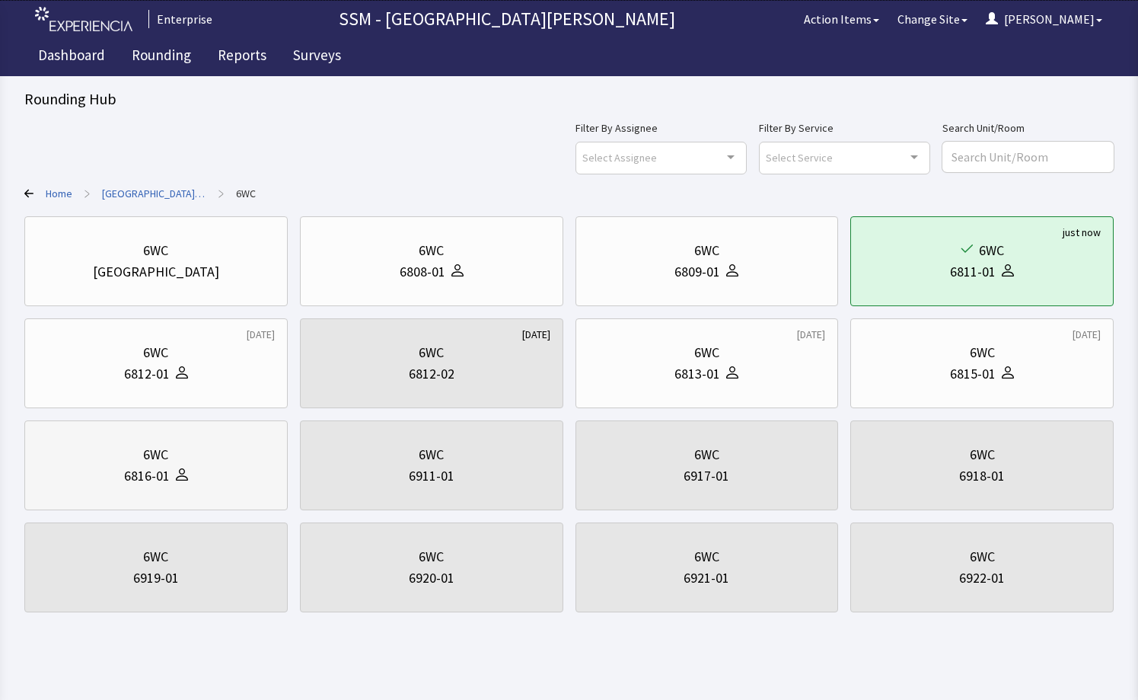
click at [171, 470] on div at bounding box center [179, 475] width 18 height 21
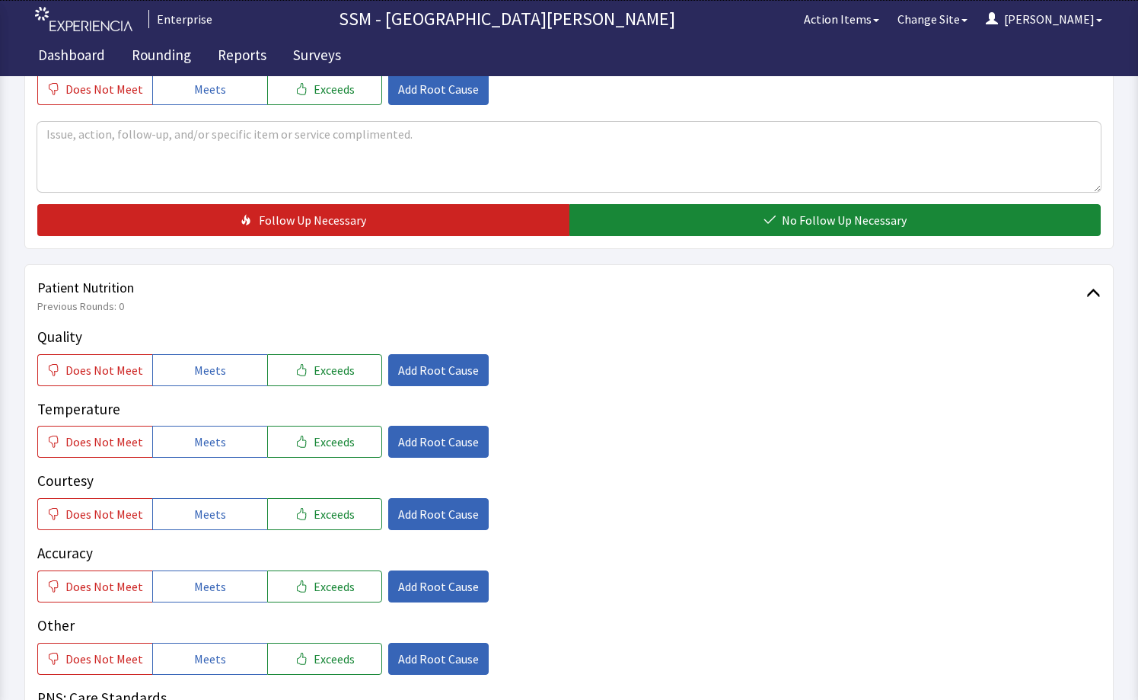
scroll to position [685, 0]
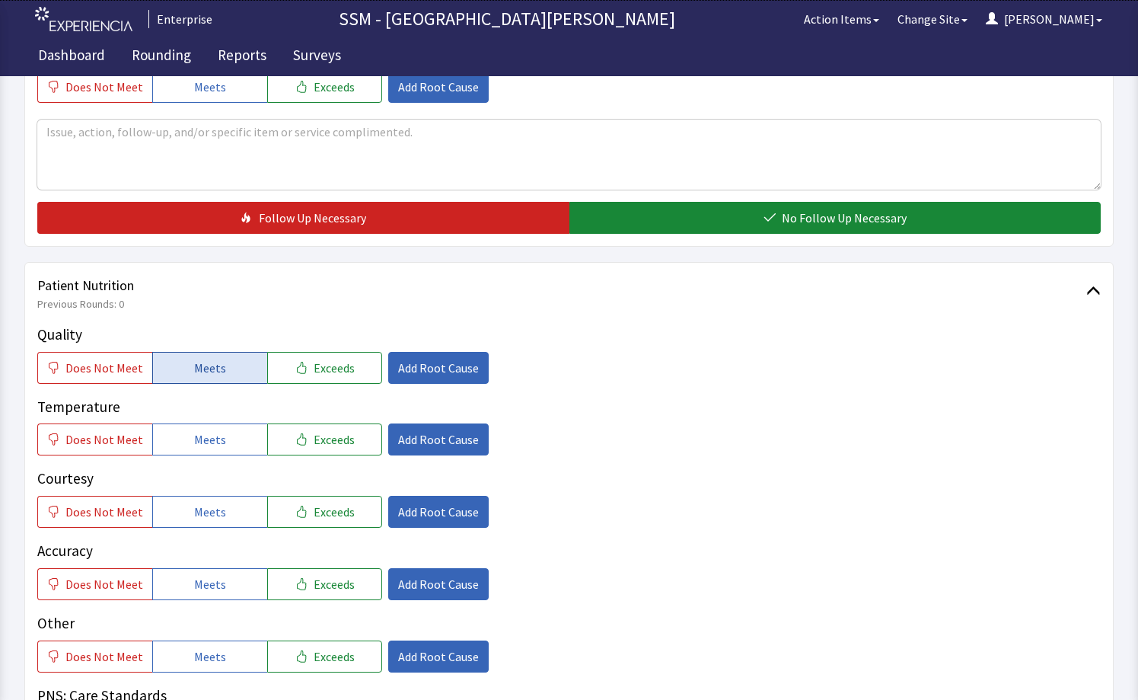
click at [209, 371] on span "Meets" at bounding box center [210, 368] width 32 height 18
click at [215, 442] on span "Meets" at bounding box center [210, 439] width 32 height 18
click at [212, 515] on span "Meets" at bounding box center [210, 511] width 32 height 18
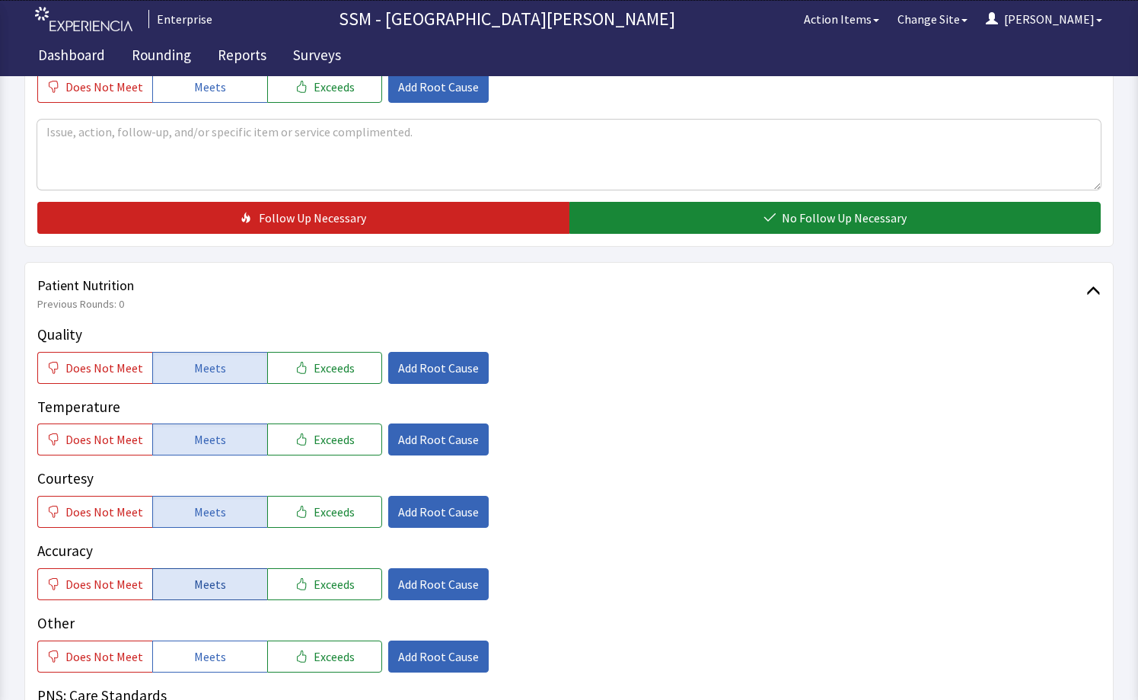
click at [212, 576] on span "Meets" at bounding box center [210, 584] width 32 height 18
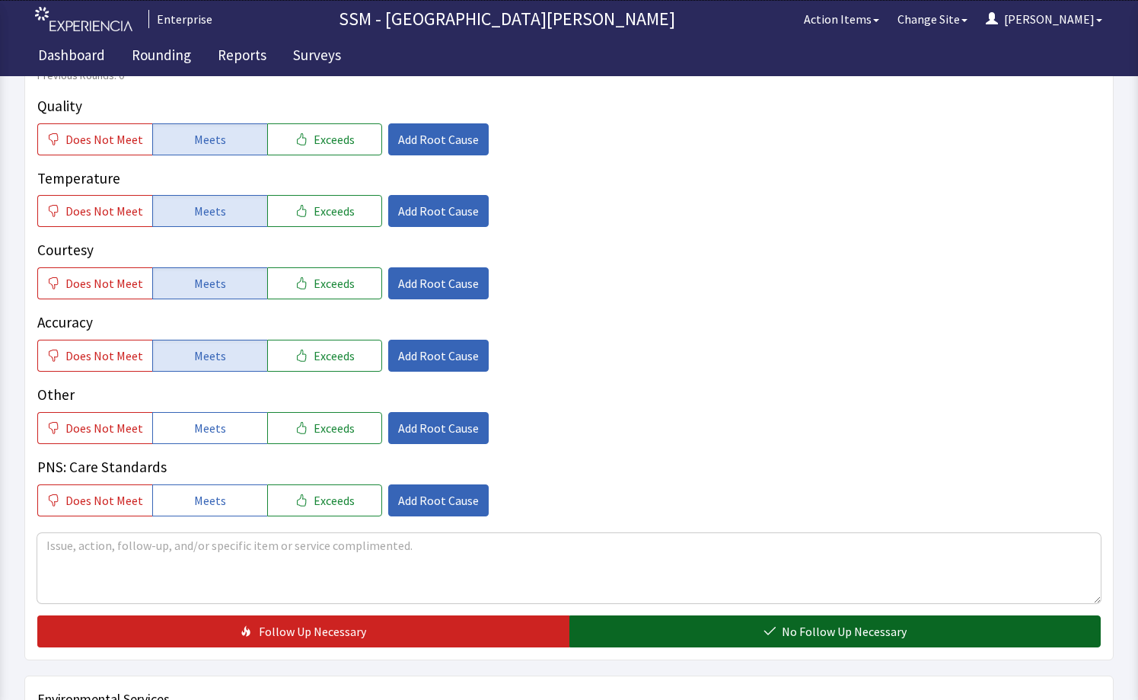
click at [784, 618] on button "No Follow Up Necessary" at bounding box center [835, 631] width 532 height 32
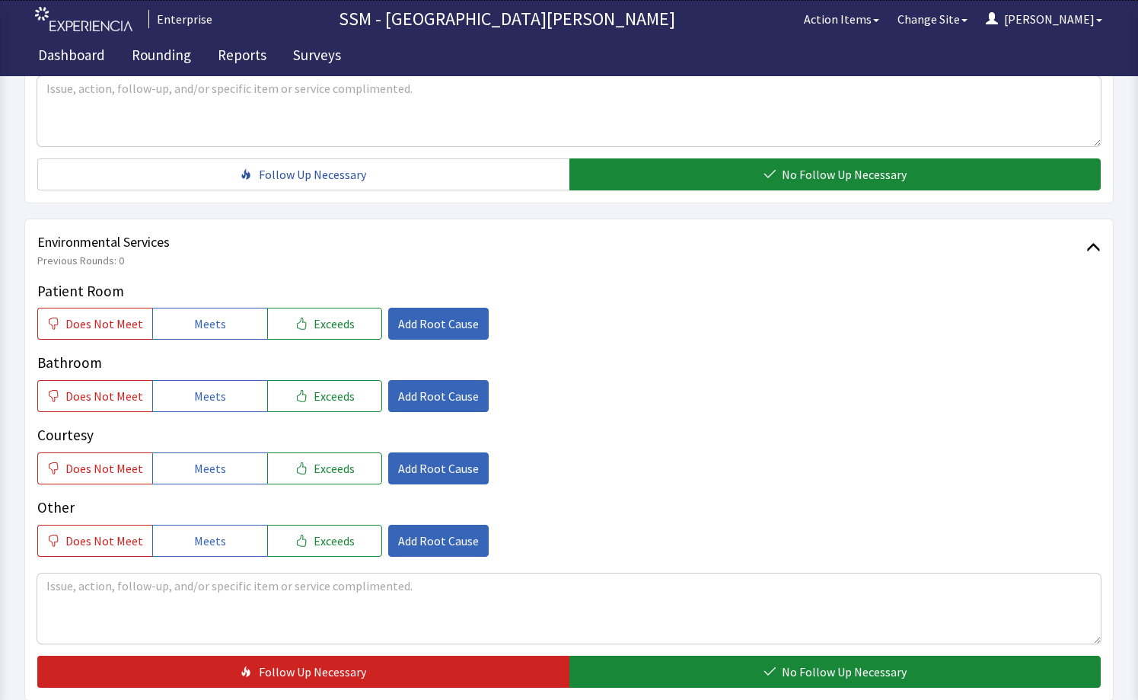
scroll to position [1519, 0]
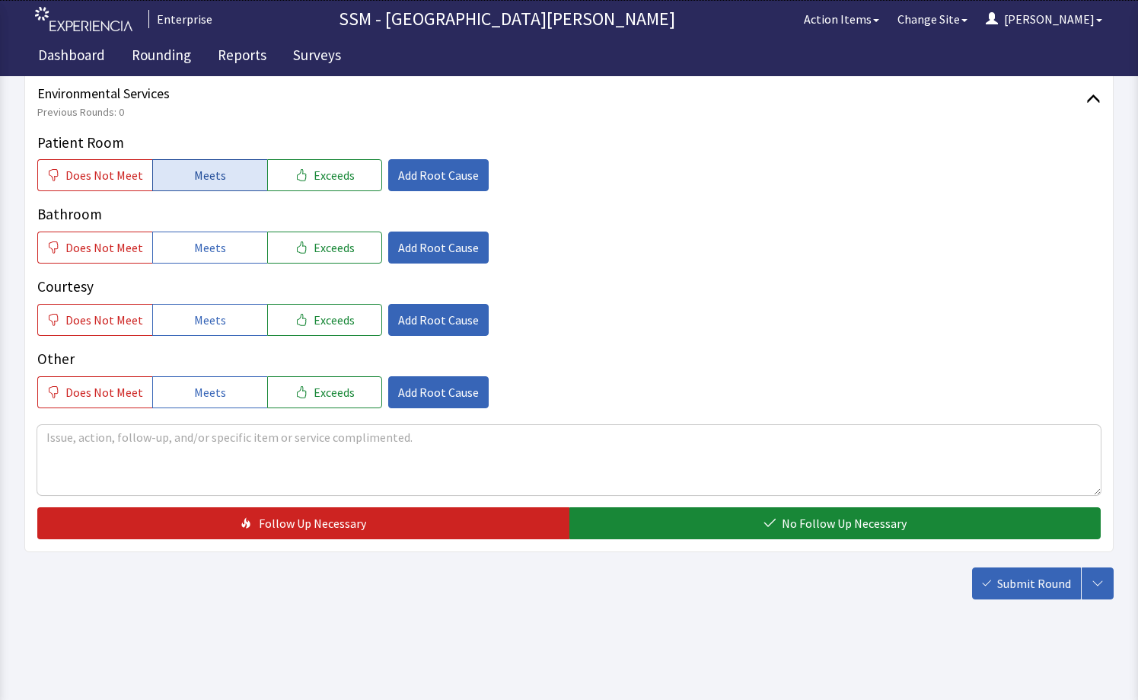
click at [222, 183] on button "Meets" at bounding box center [209, 175] width 115 height 32
click at [203, 241] on span "Meets" at bounding box center [210, 247] width 32 height 18
click at [221, 313] on button "Meets" at bounding box center [209, 320] width 115 height 32
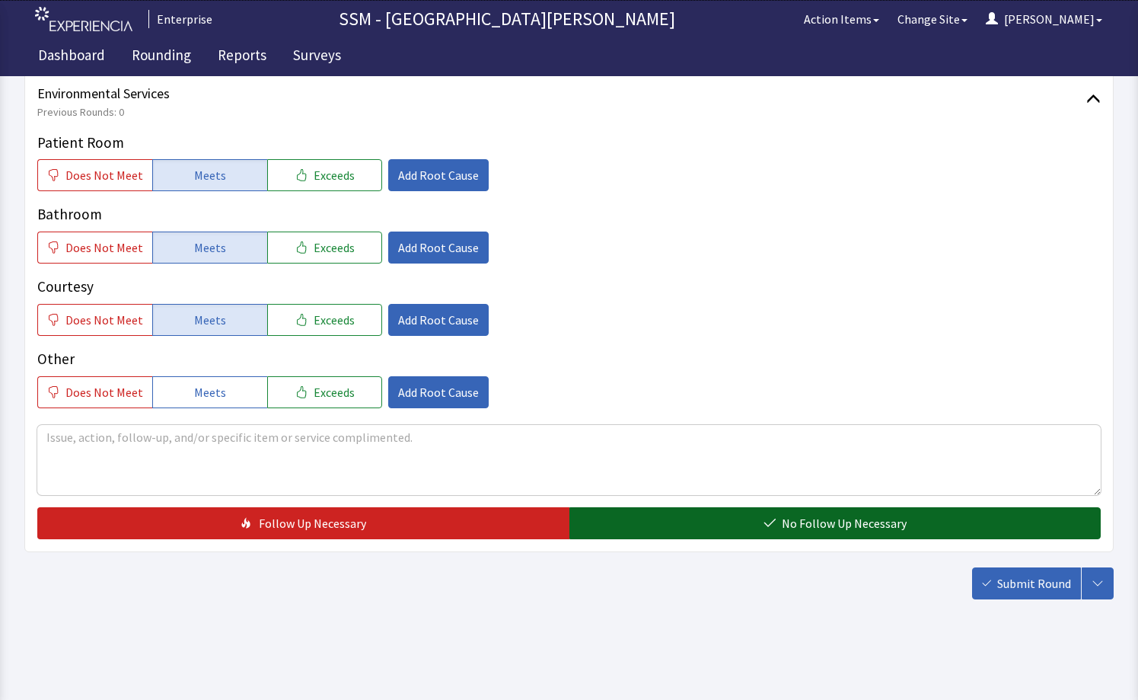
click at [786, 531] on span "No Follow Up Necessary" at bounding box center [844, 523] width 125 height 18
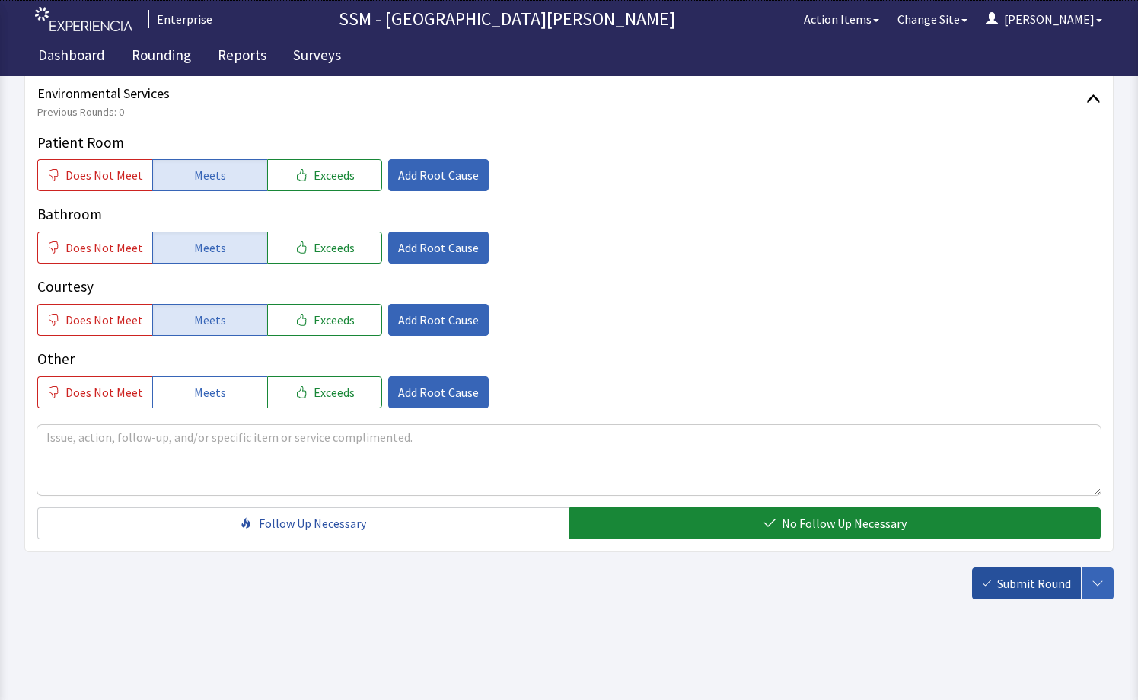
click at [1028, 579] on span "Submit Round" at bounding box center [1034, 583] width 74 height 18
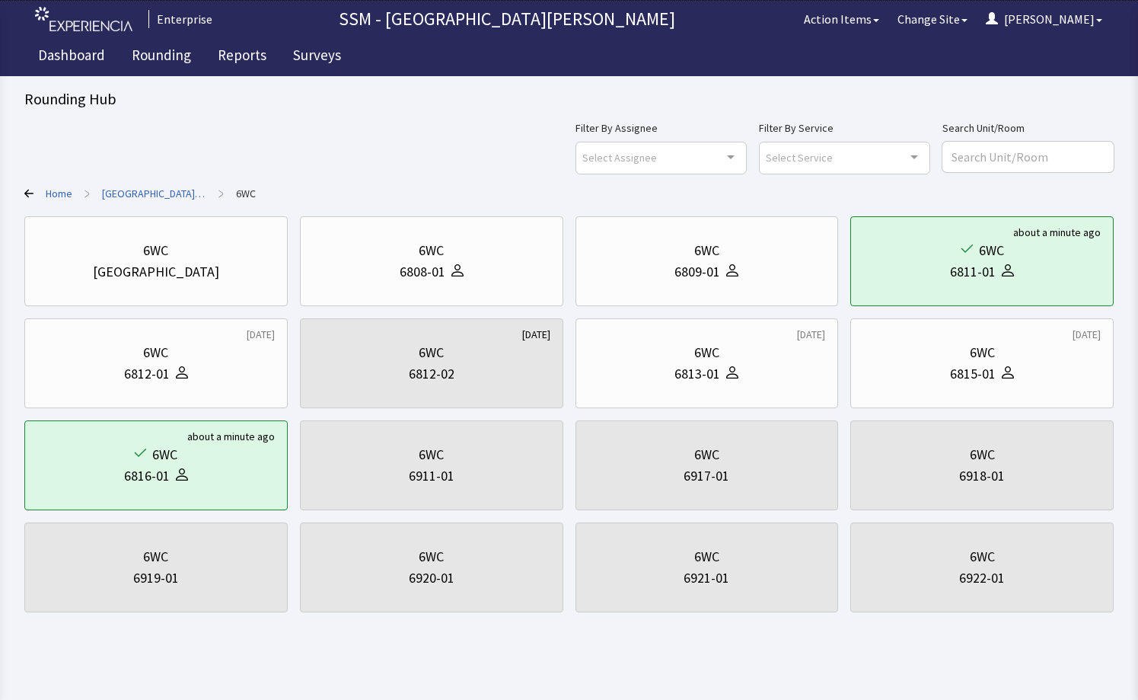
click at [966, 650] on html "Enterprise SSM - St. [PERSON_NAME] Hospital Action Items Change Site [PERSON_NA…" at bounding box center [569, 356] width 1138 height 713
click at [155, 59] on link "Rounding" at bounding box center [161, 57] width 82 height 38
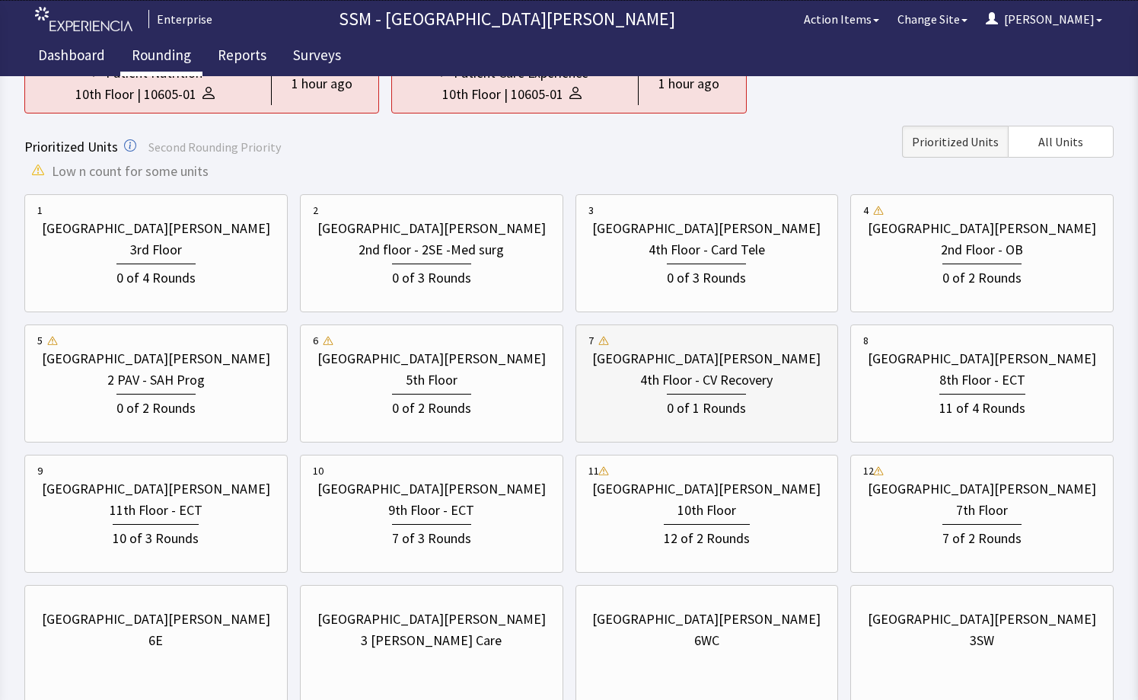
scroll to position [269, 0]
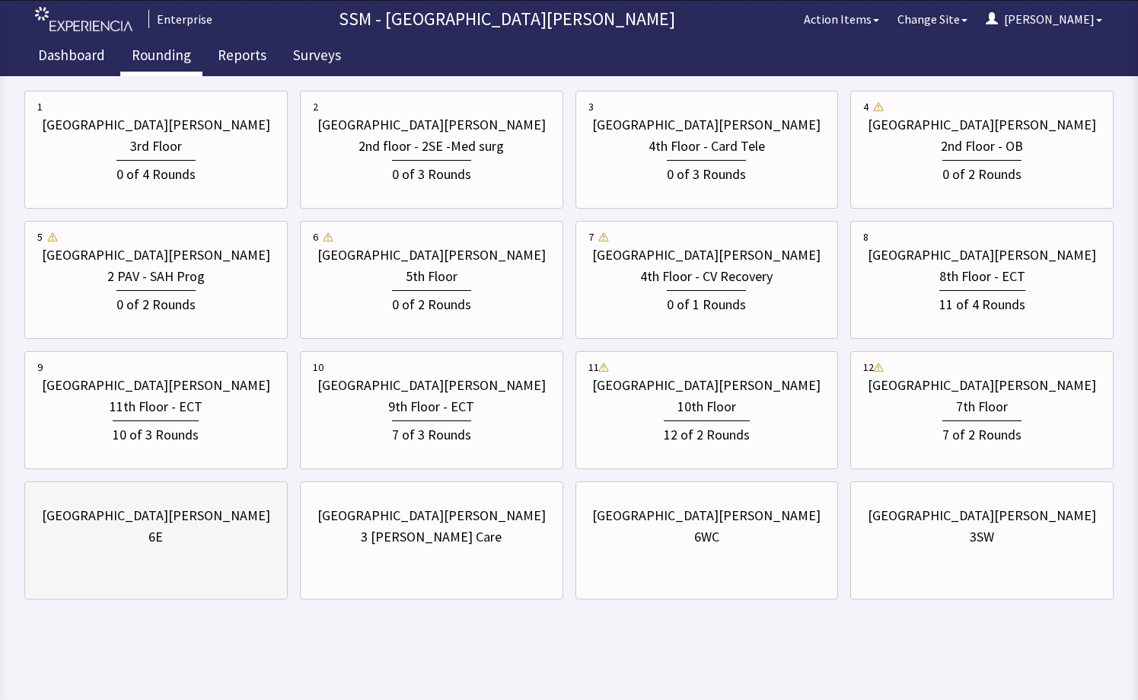
click at [182, 552] on div "[GEOGRAPHIC_DATA][PERSON_NAME] 6E" at bounding box center [156, 526] width 238 height 73
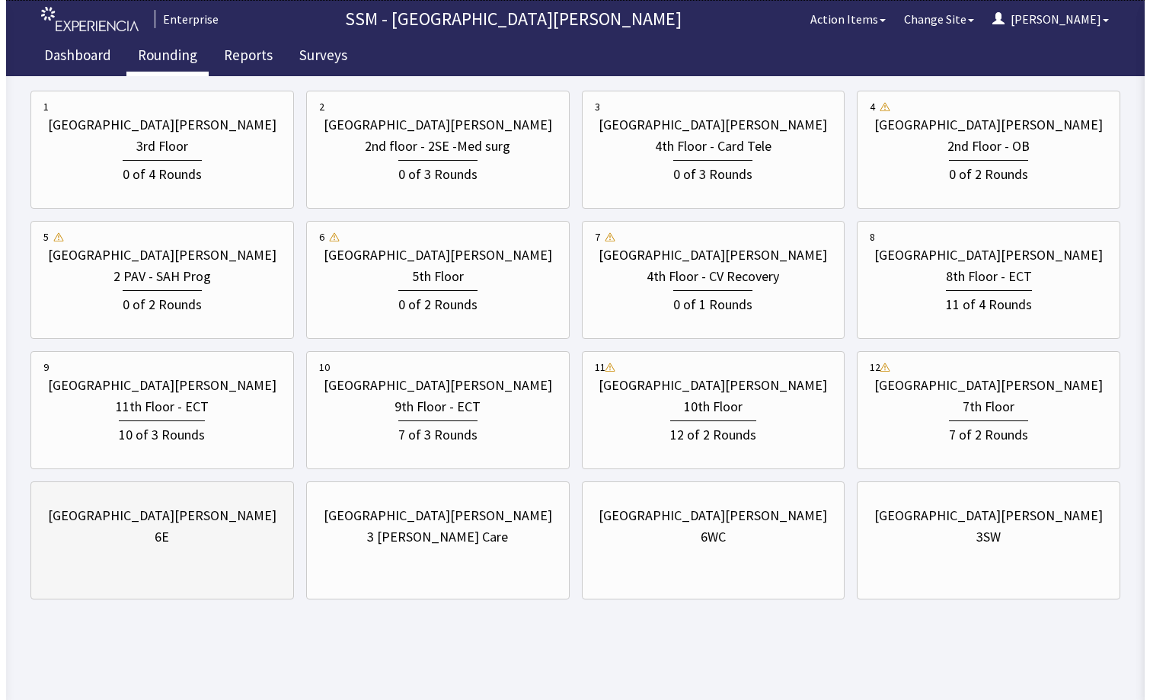
scroll to position [0, 0]
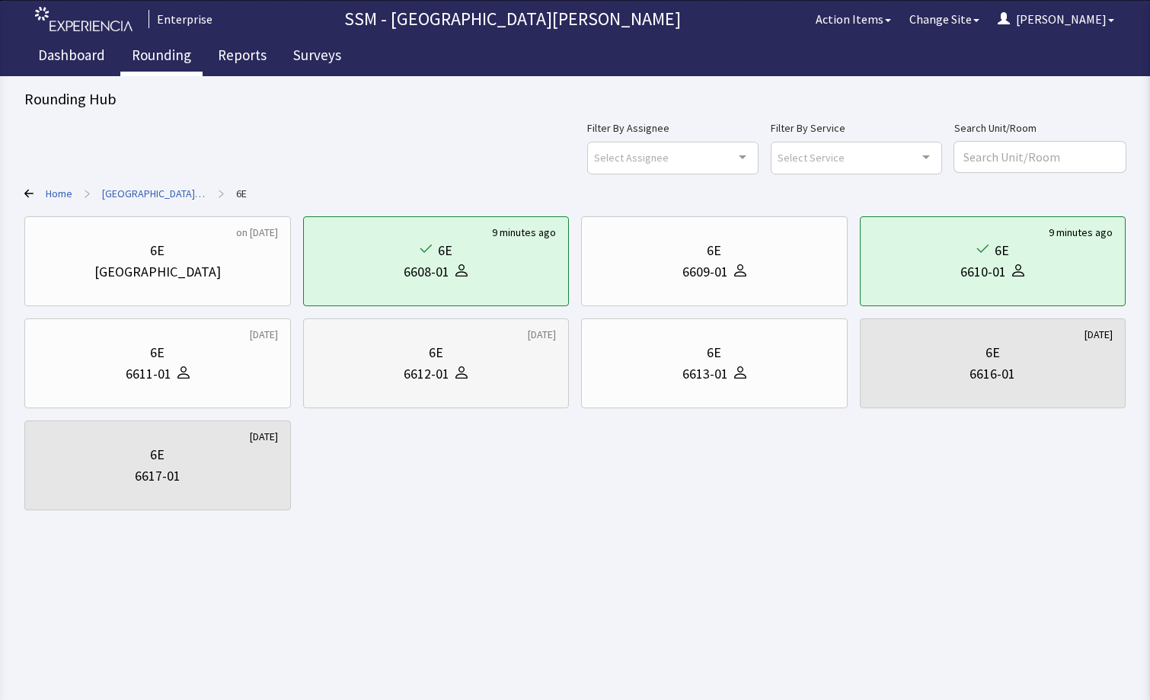
click at [481, 351] on div "6E" at bounding box center [436, 352] width 241 height 21
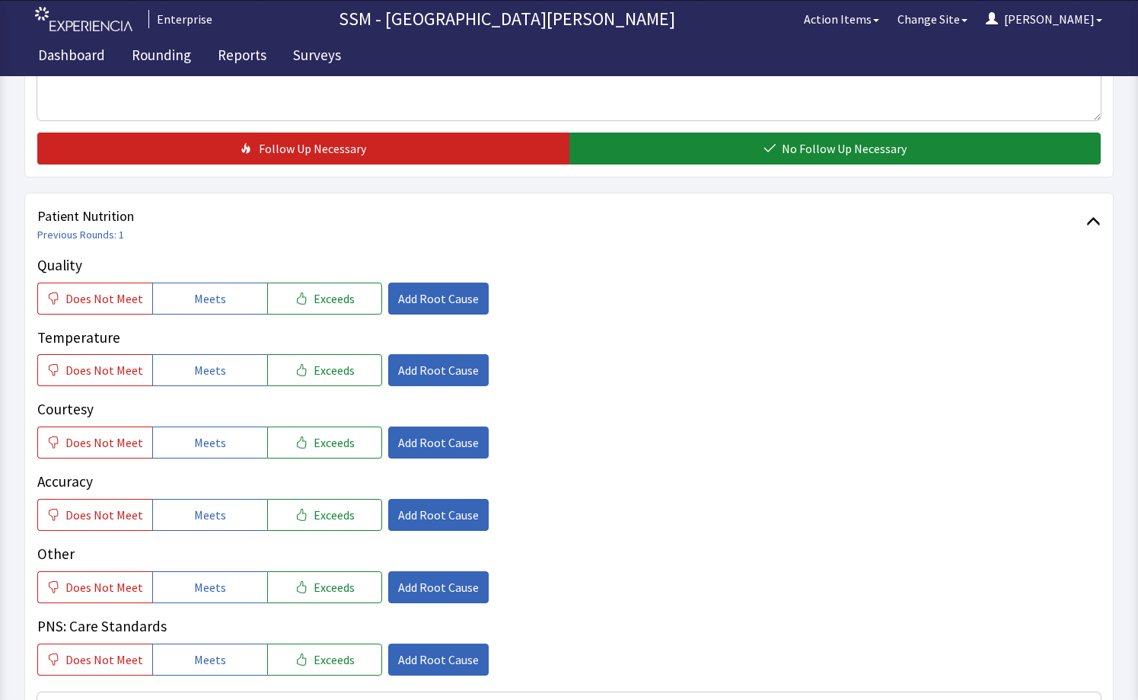
scroll to position [761, 0]
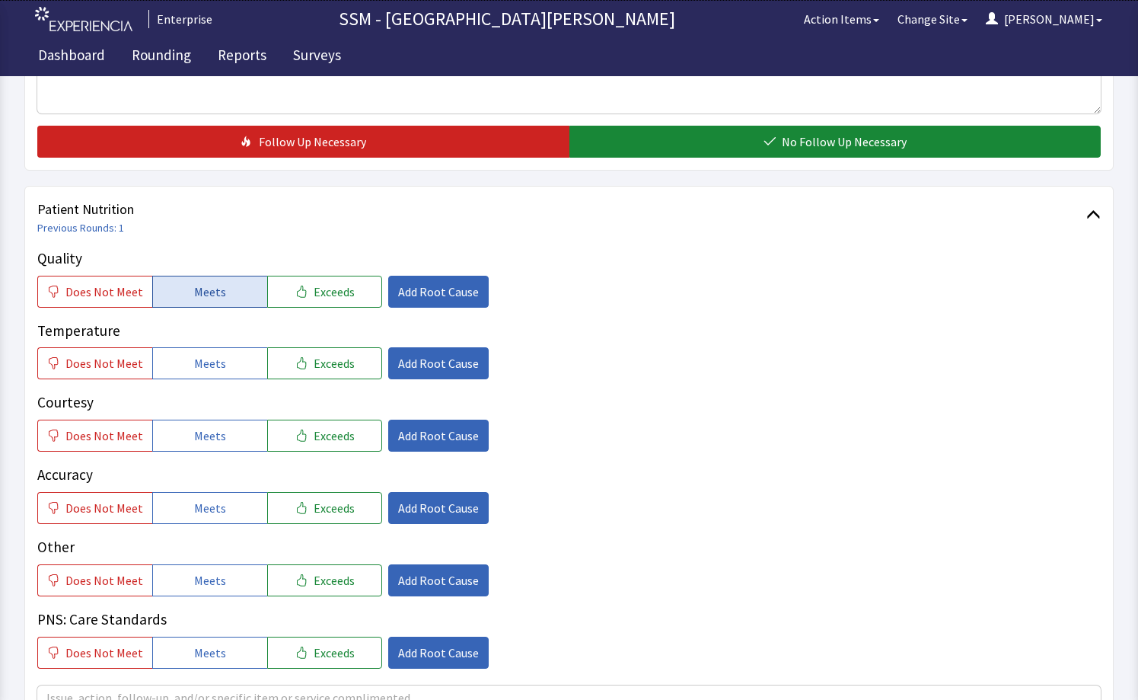
click at [194, 298] on span "Meets" at bounding box center [210, 291] width 32 height 18
click at [180, 367] on button "Meets" at bounding box center [209, 363] width 115 height 32
click at [204, 449] on button "Meets" at bounding box center [209, 436] width 115 height 32
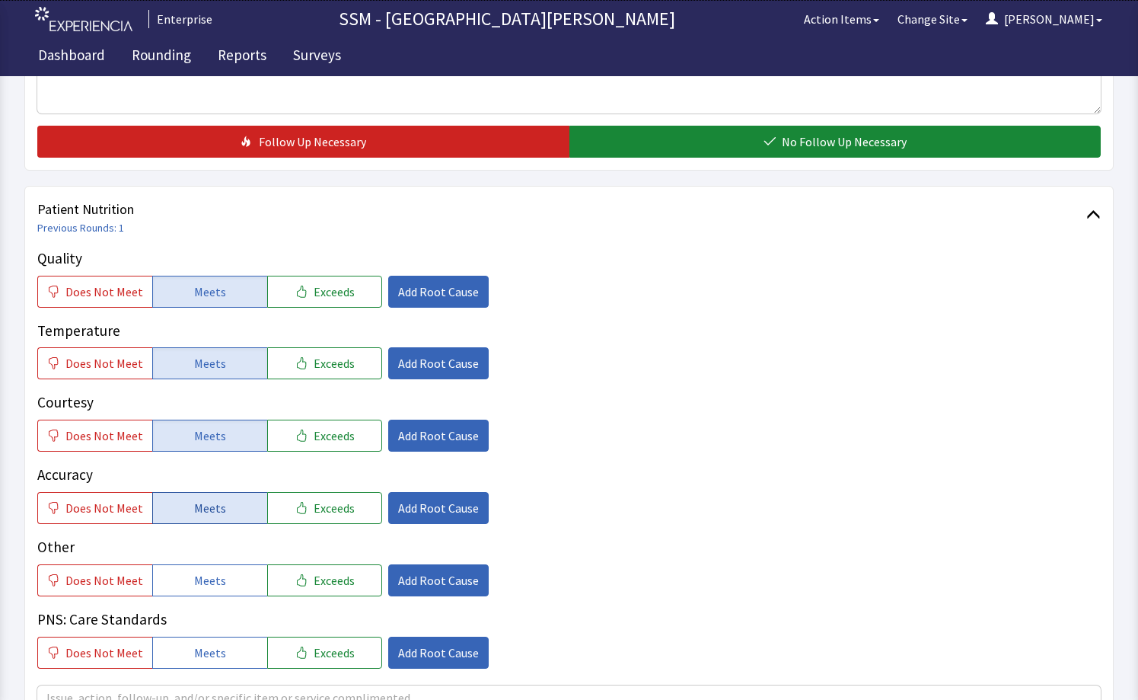
click at [212, 520] on button "Meets" at bounding box center [209, 508] width 115 height 32
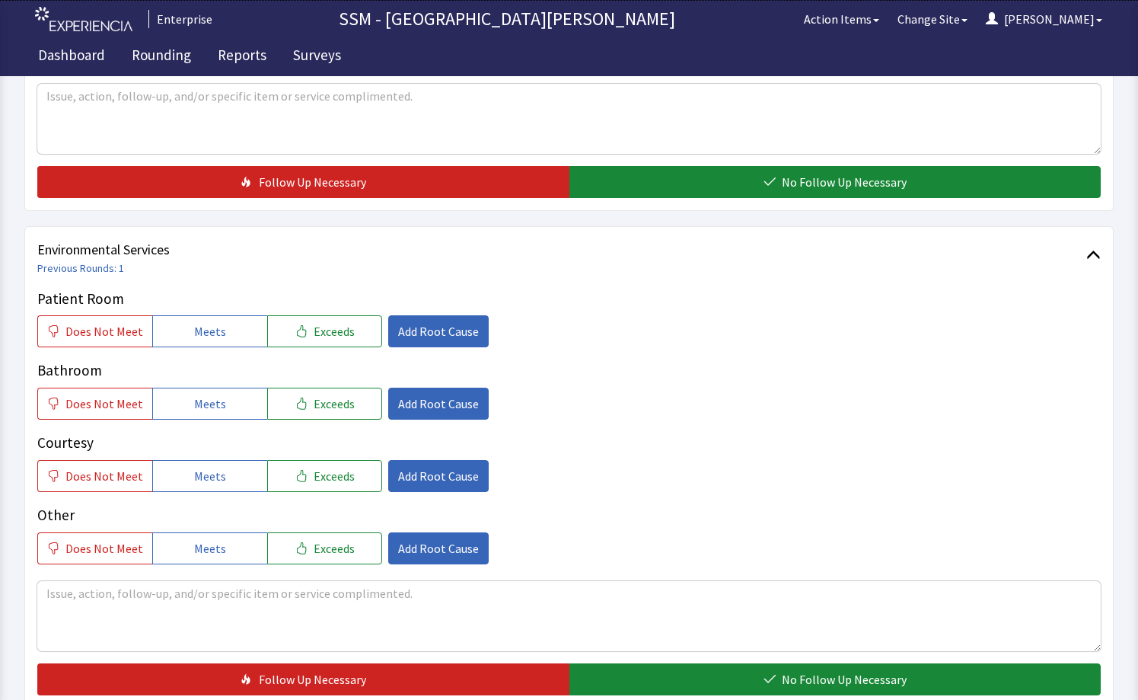
scroll to position [1370, 0]
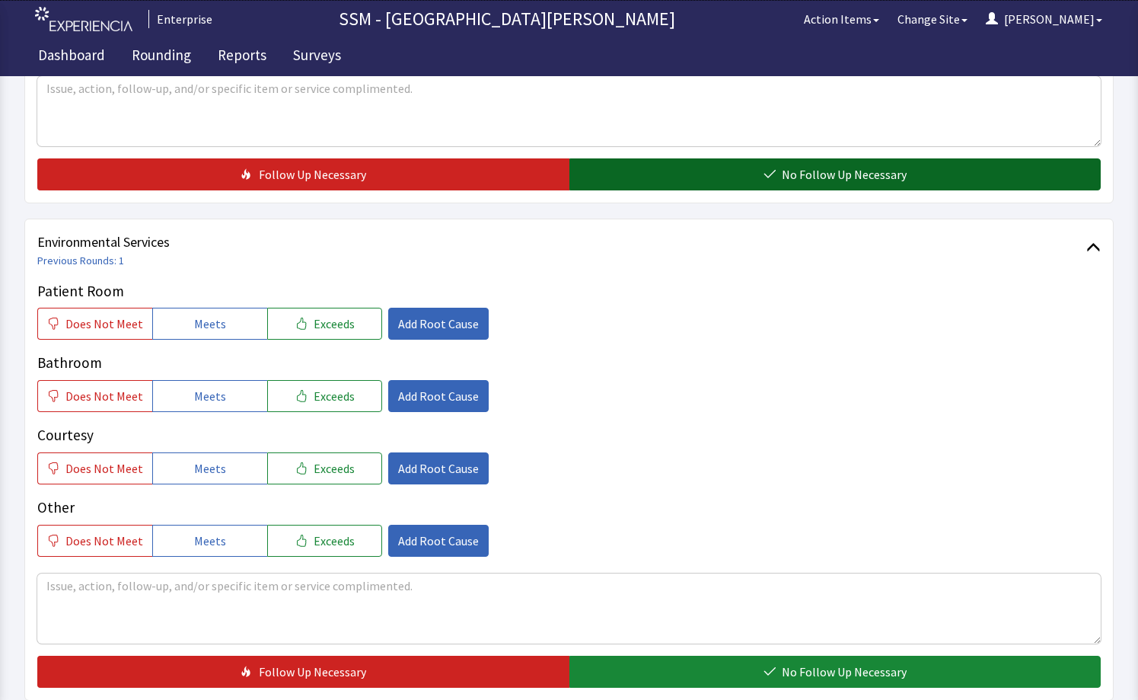
click at [749, 170] on button "No Follow Up Necessary" at bounding box center [835, 174] width 532 height 32
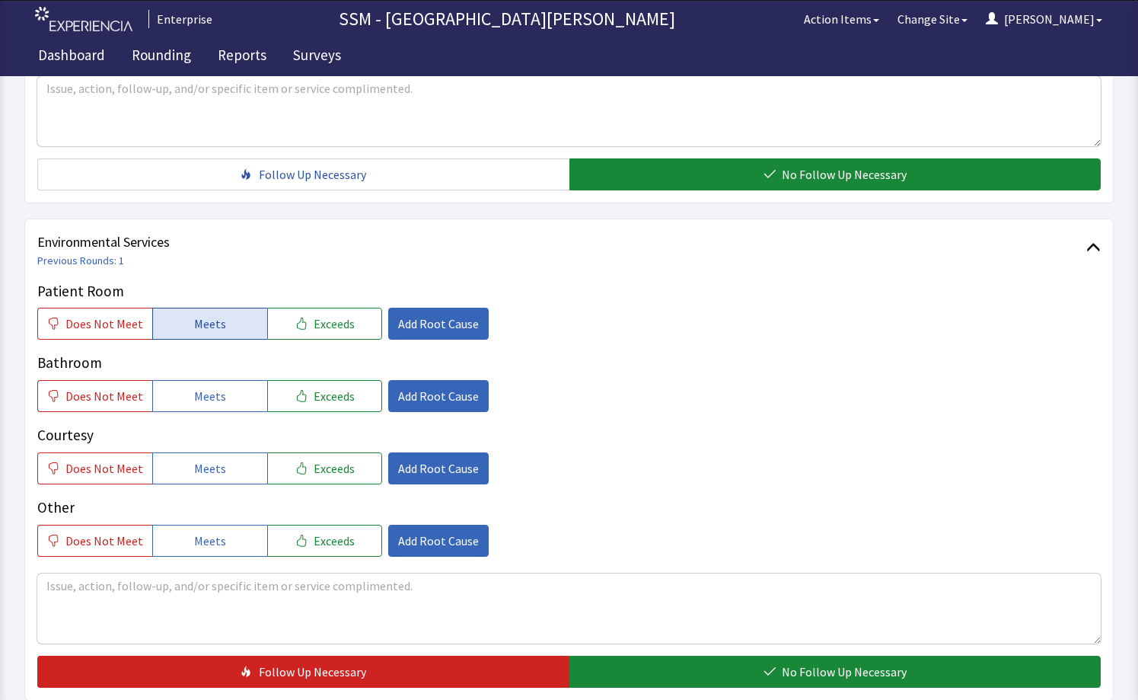
click at [211, 323] on span "Meets" at bounding box center [210, 323] width 32 height 18
click at [211, 391] on span "Meets" at bounding box center [210, 396] width 32 height 18
click at [208, 477] on span "Meets" at bounding box center [210, 468] width 32 height 18
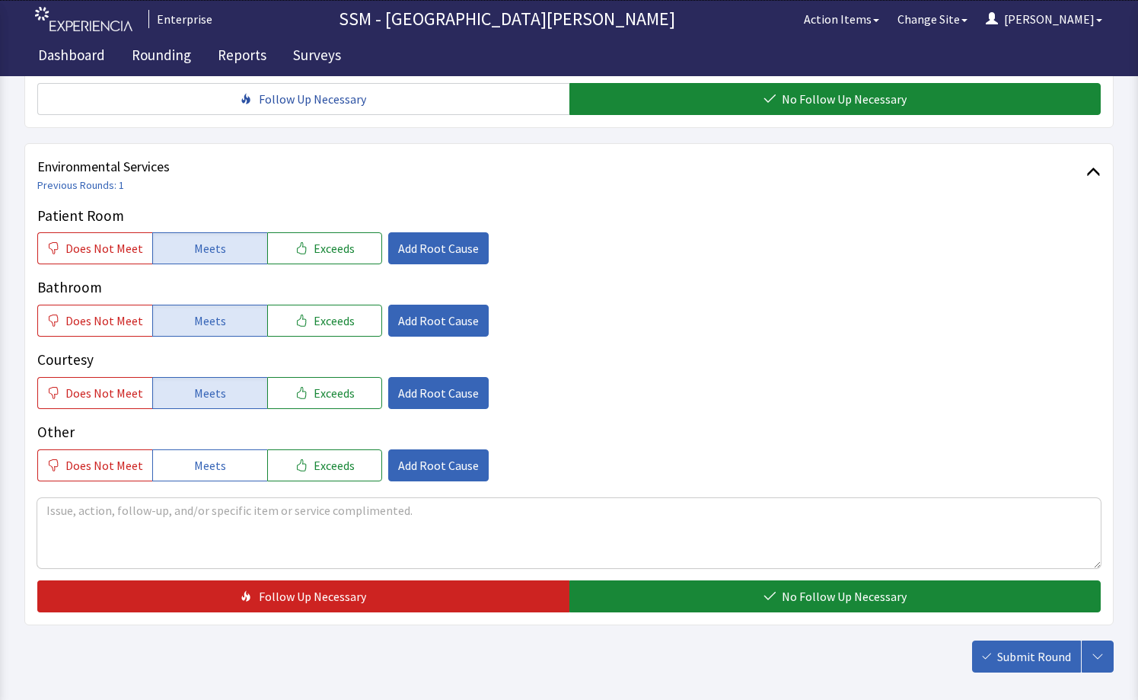
scroll to position [1519, 0]
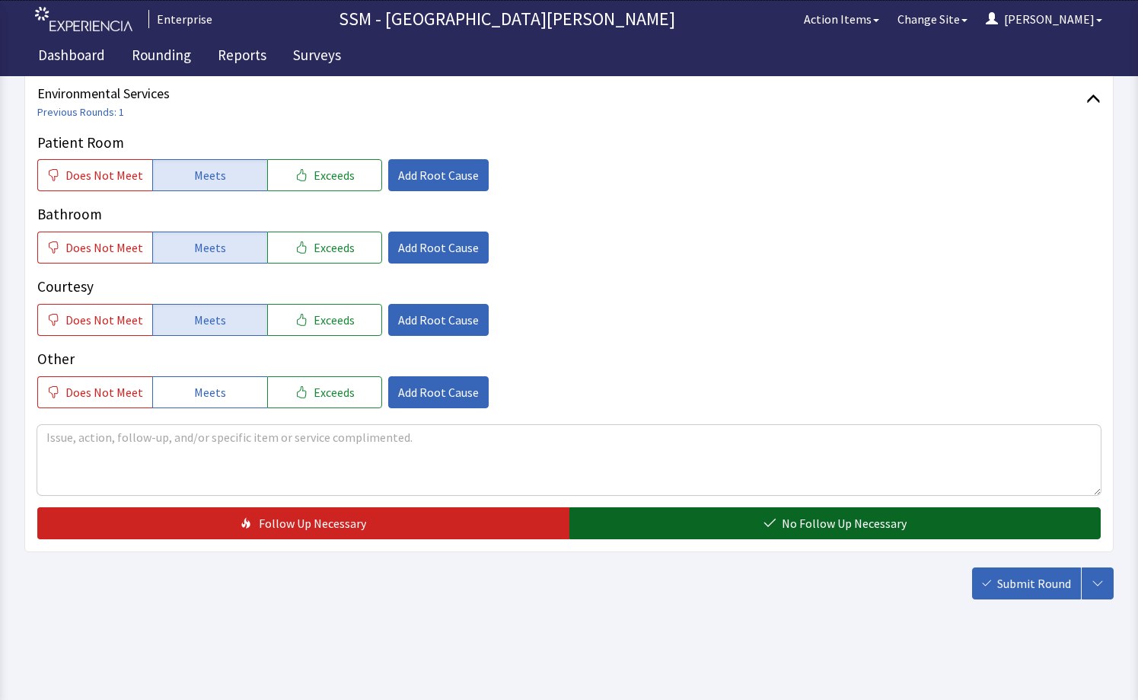
click at [780, 526] on button "No Follow Up Necessary" at bounding box center [835, 523] width 532 height 32
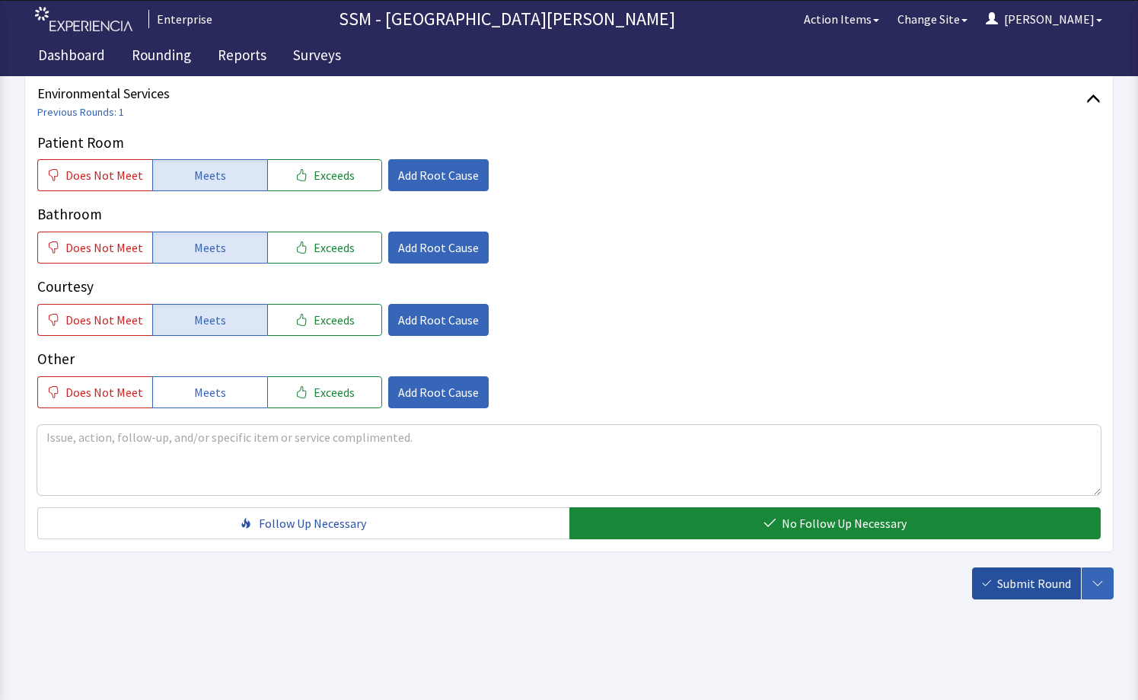
click at [1021, 579] on span "Submit Round" at bounding box center [1034, 583] width 74 height 18
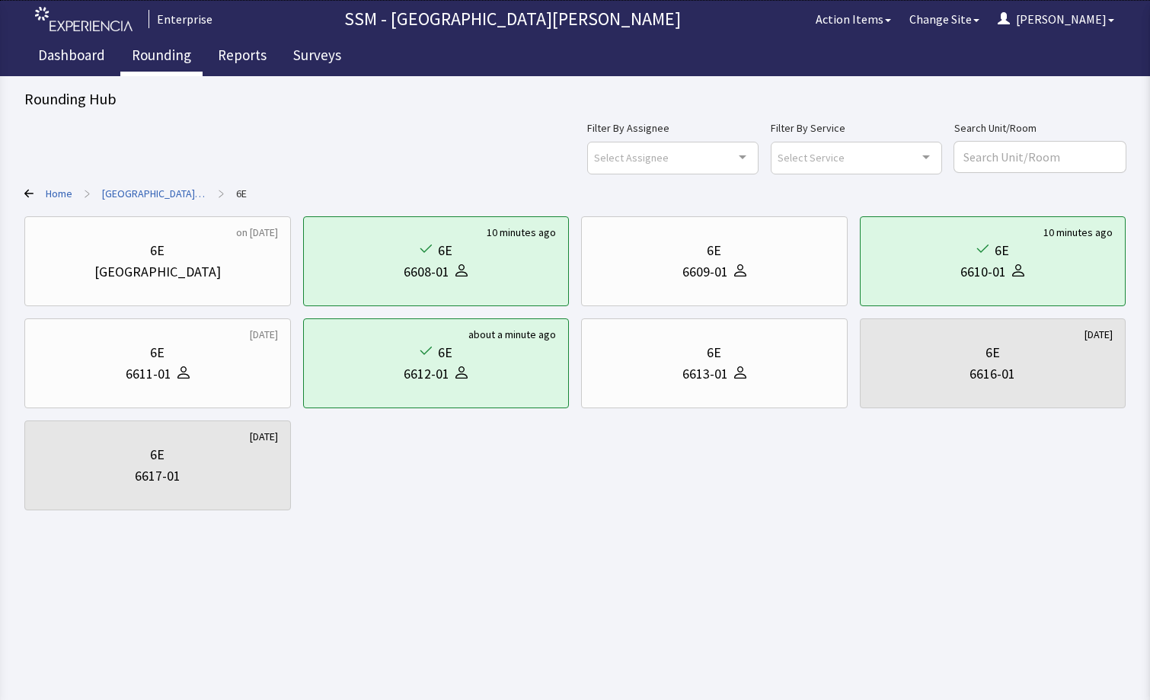
click at [162, 53] on link "Rounding" at bounding box center [161, 57] width 82 height 38
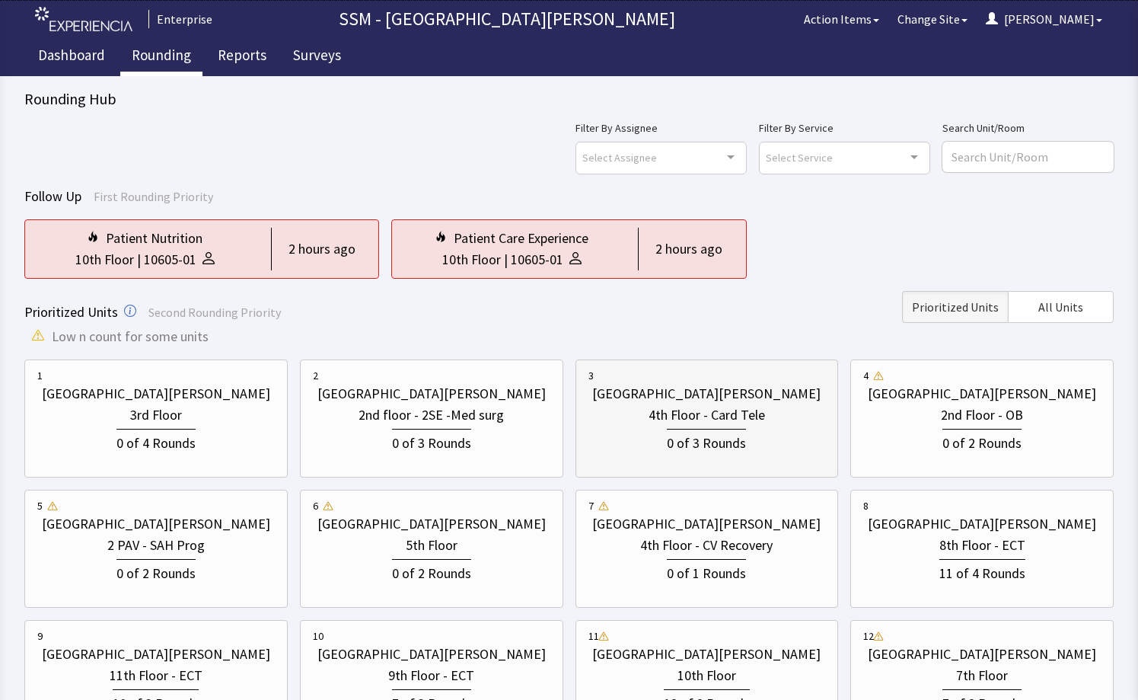
scroll to position [228, 0]
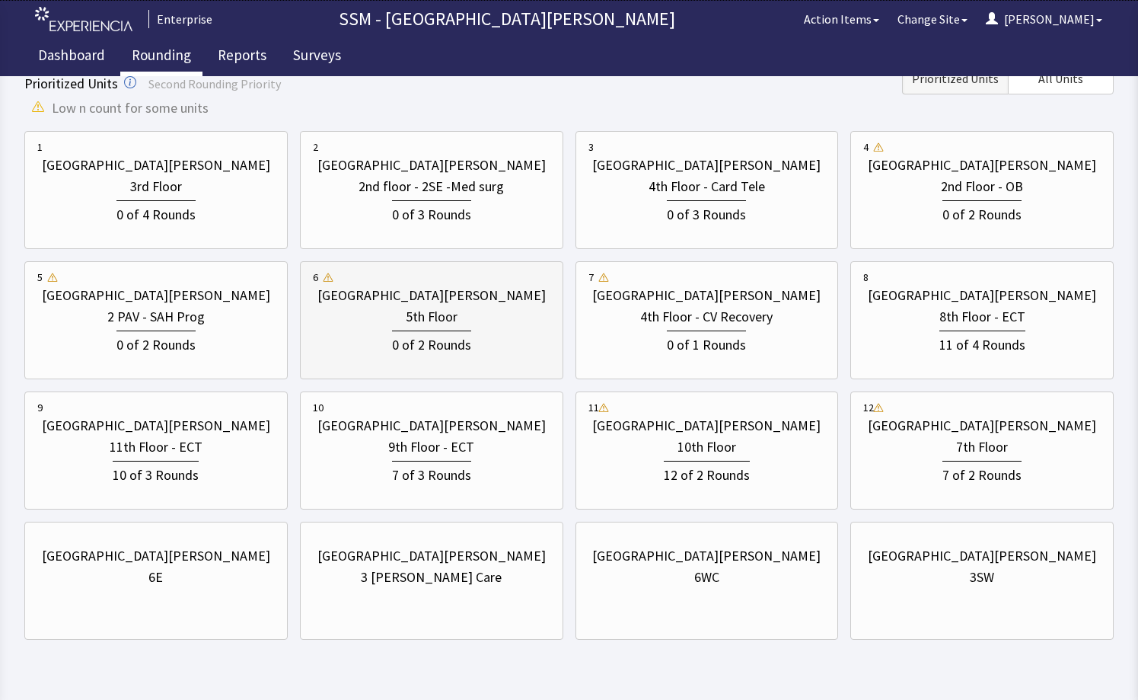
click at [490, 349] on div "0 of 2 Rounds" at bounding box center [432, 341] width 238 height 28
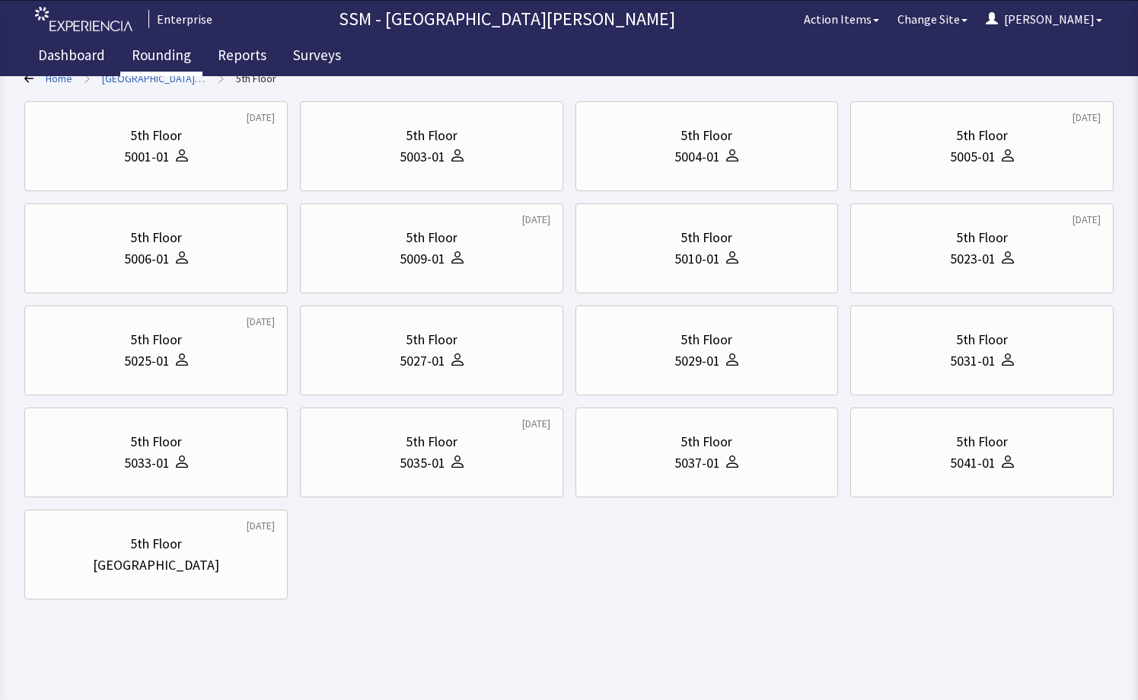
scroll to position [0, 0]
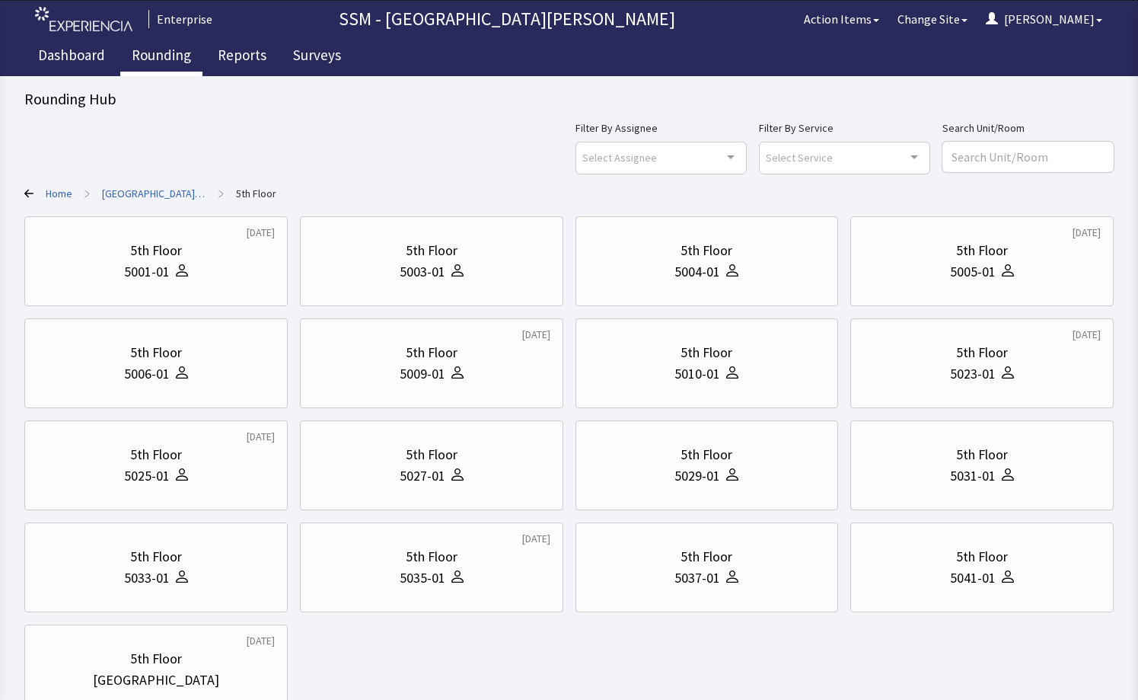
click at [824, 640] on div "[DATE] 5th Floor 5001-01 5th Floor 5003-01 5th Floor 5004-01 [DATE] 5th Floor 5…" at bounding box center [568, 465] width 1089 height 498
click at [933, 286] on div "5th Floor 5005-01" at bounding box center [982, 261] width 238 height 73
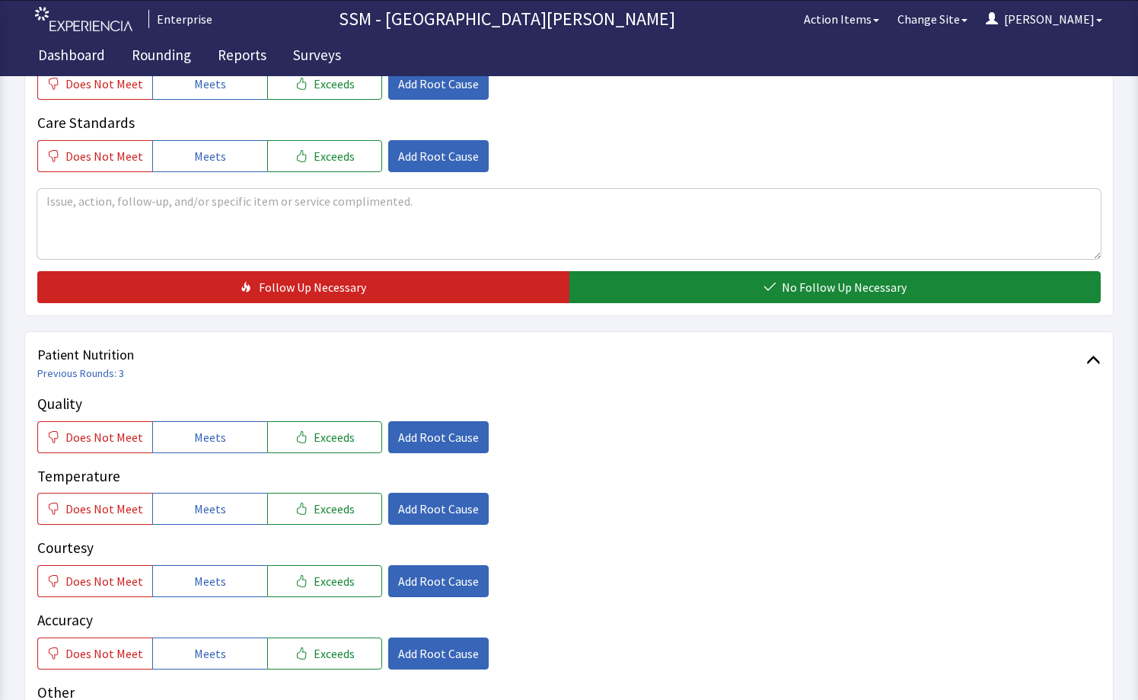
scroll to position [761, 0]
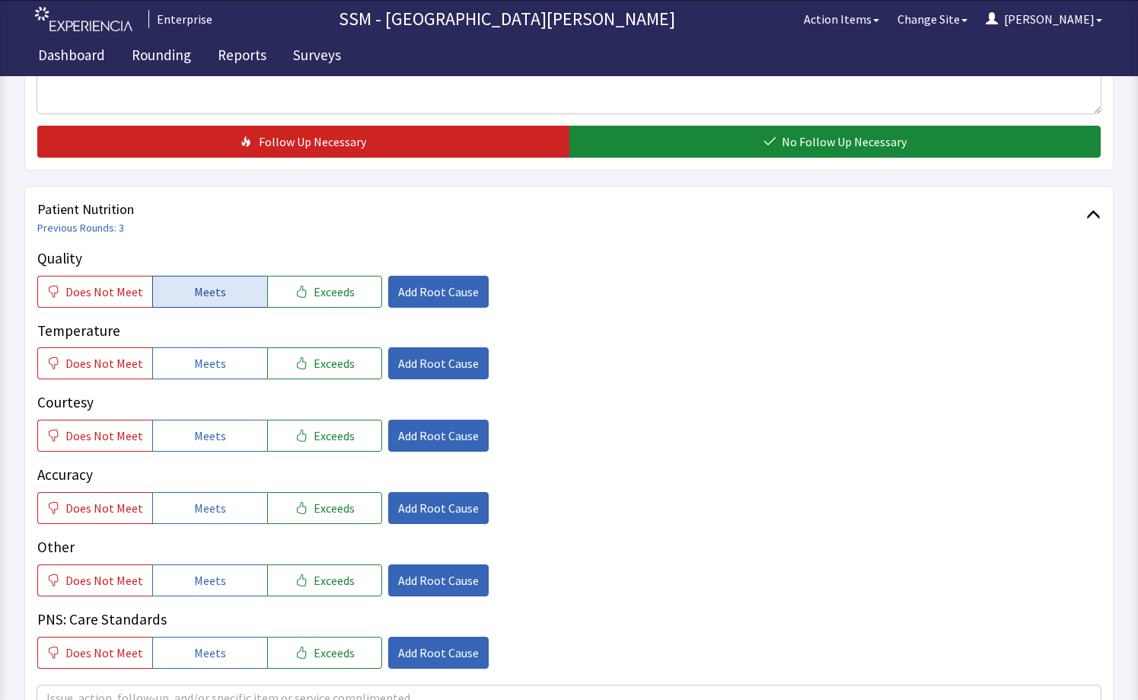
click at [210, 286] on span "Meets" at bounding box center [210, 291] width 32 height 18
click at [198, 356] on span "Meets" at bounding box center [210, 363] width 32 height 18
click at [199, 432] on span "Meets" at bounding box center [210, 435] width 32 height 18
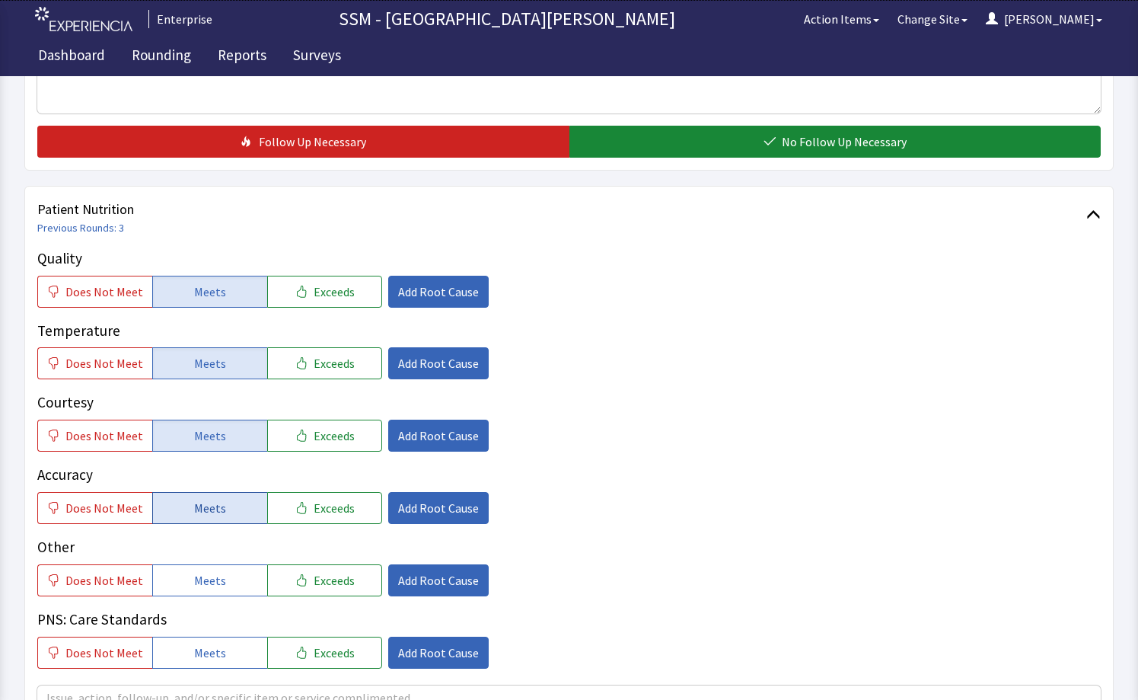
click at [202, 502] on span "Meets" at bounding box center [210, 508] width 32 height 18
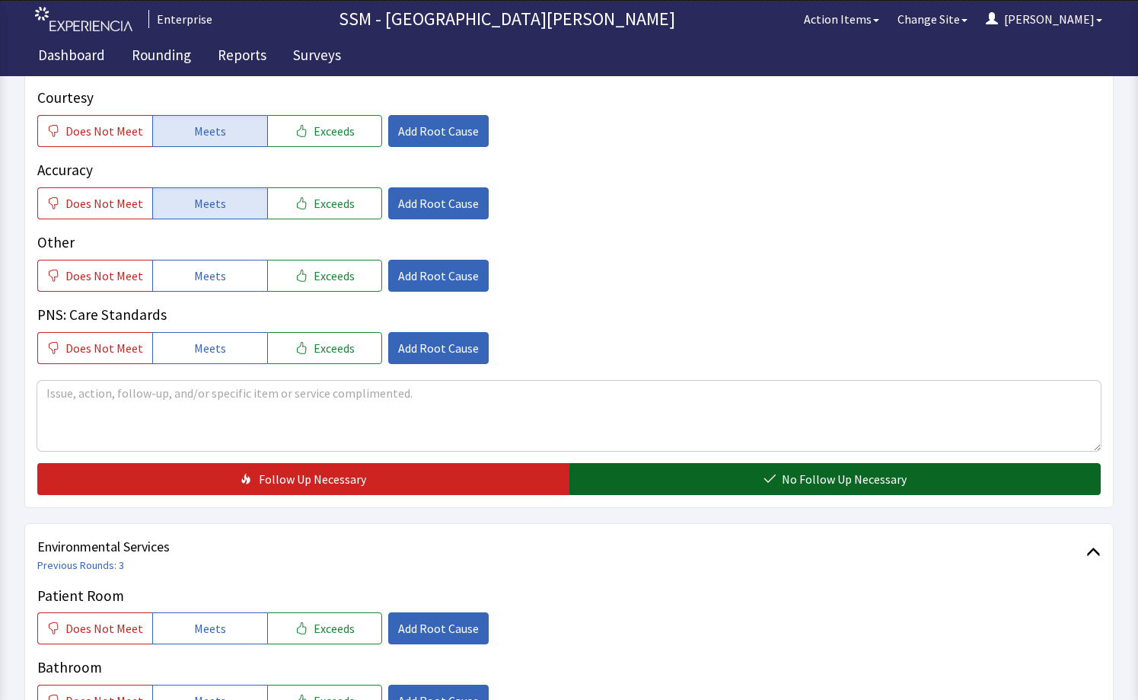
click at [687, 476] on button "No Follow Up Necessary" at bounding box center [835, 479] width 532 height 32
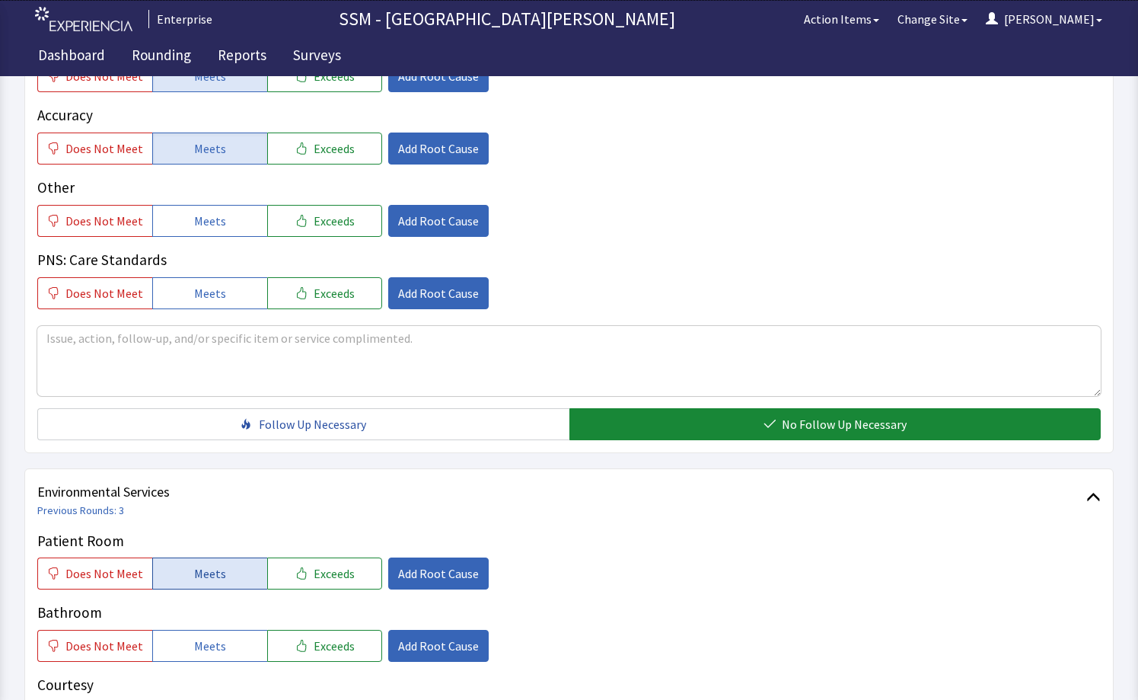
scroll to position [1294, 0]
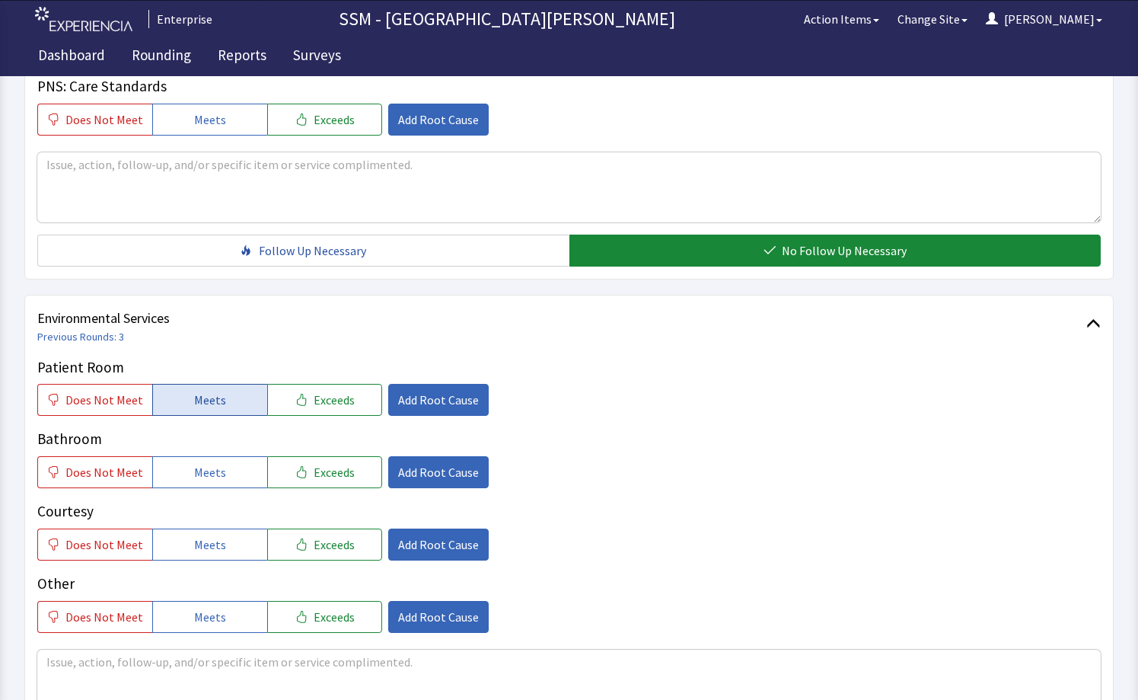
click at [206, 396] on span "Meets" at bounding box center [210, 400] width 32 height 18
click at [194, 476] on span "Meets" at bounding box center [210, 472] width 32 height 18
click at [204, 544] on span "Meets" at bounding box center [210, 544] width 32 height 18
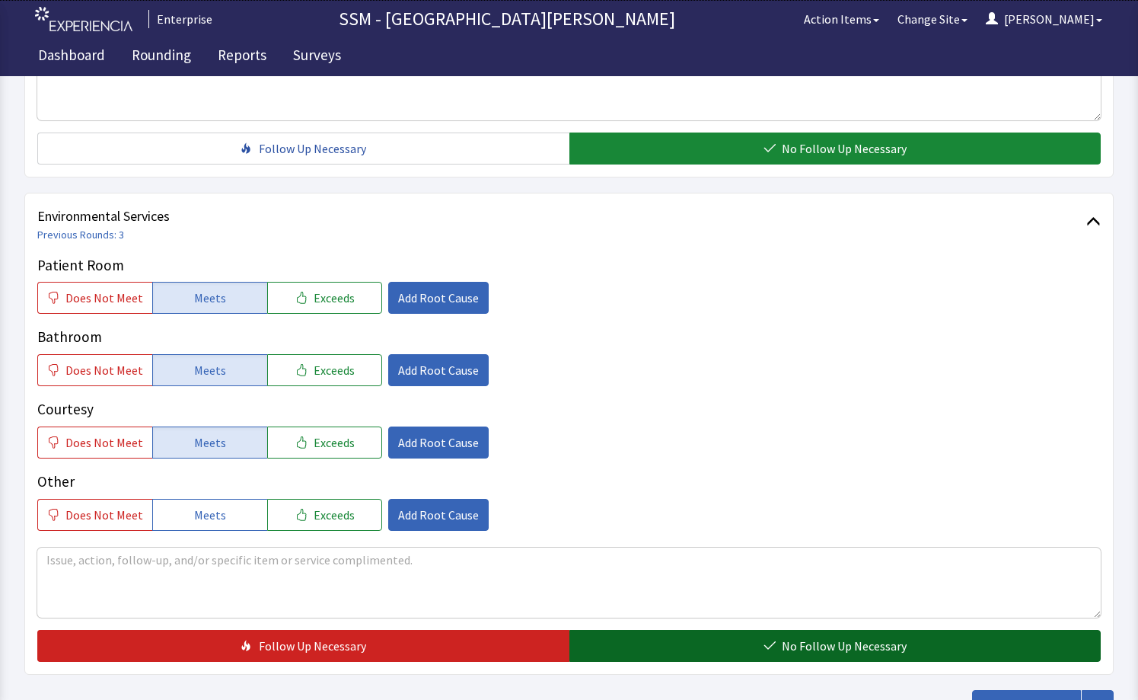
scroll to position [1519, 0]
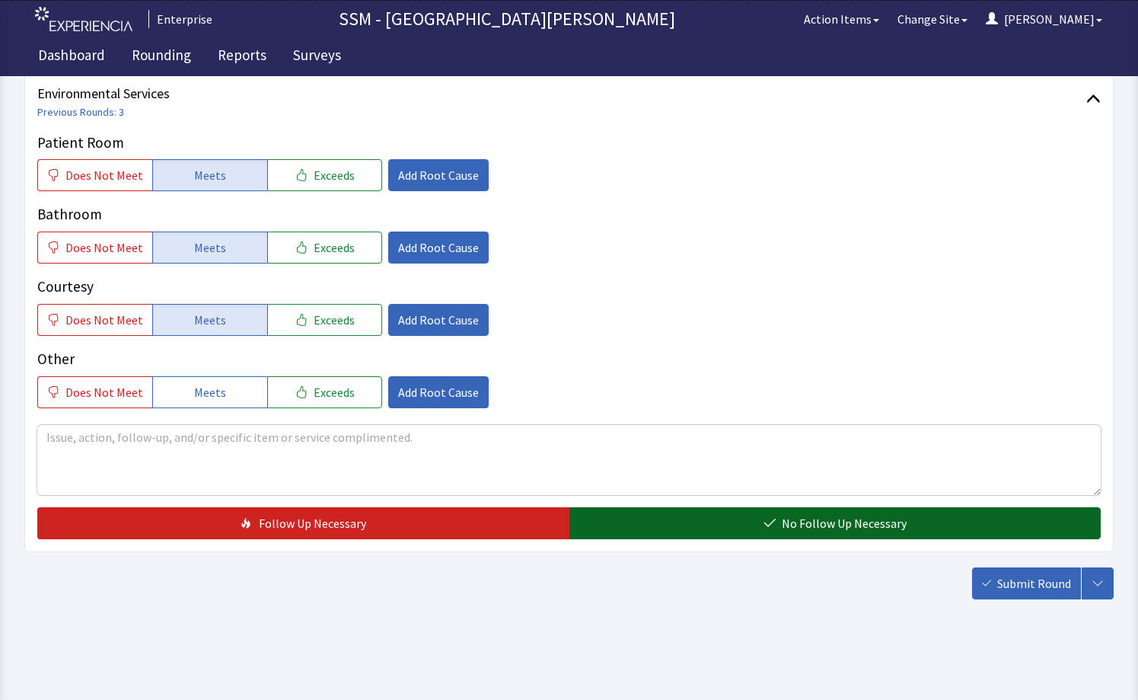
click at [769, 522] on icon "button" at bounding box center [770, 523] width 12 height 12
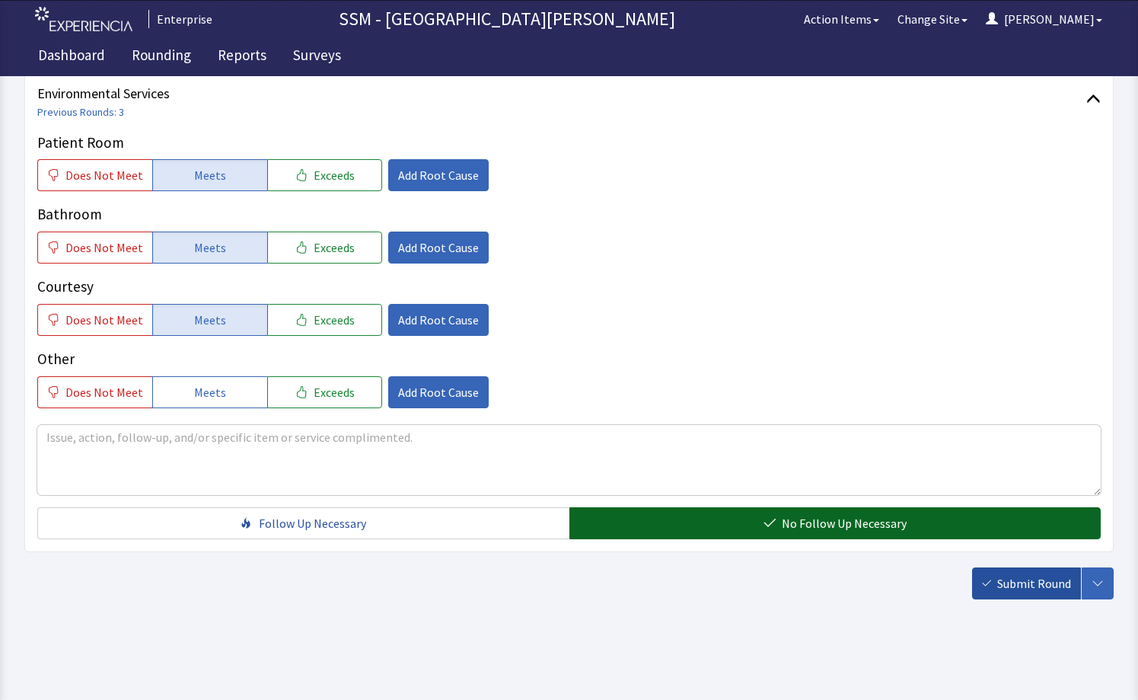
click at [1002, 587] on span "Submit Round" at bounding box center [1034, 583] width 74 height 18
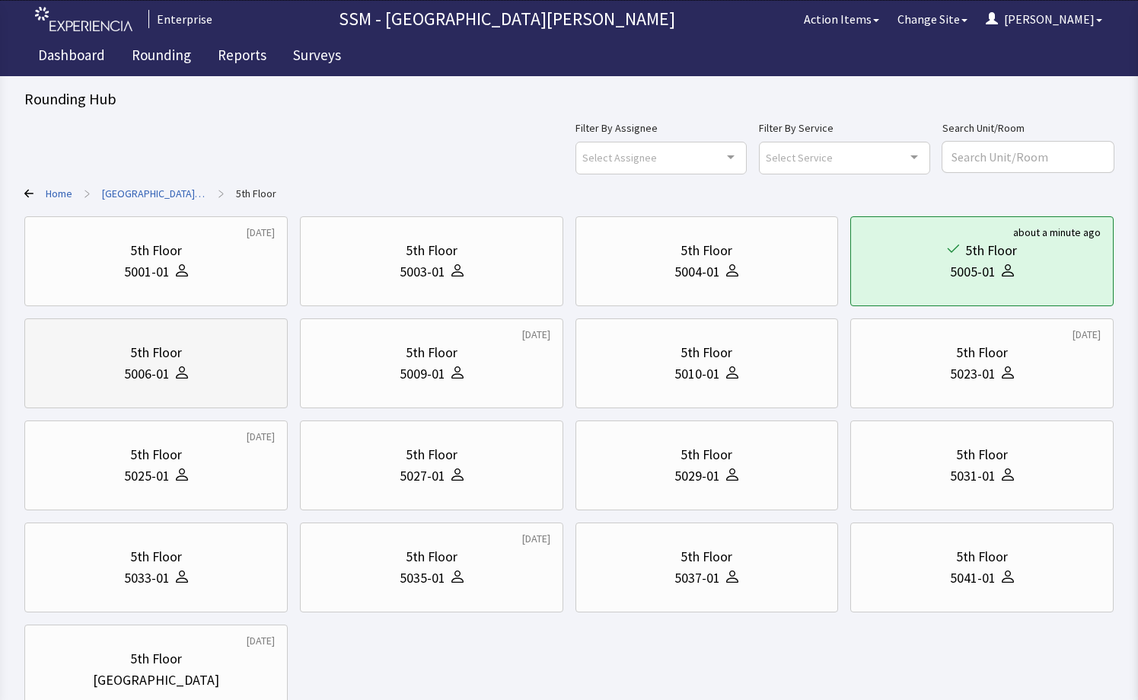
click at [197, 368] on div "5006-01" at bounding box center [156, 373] width 238 height 21
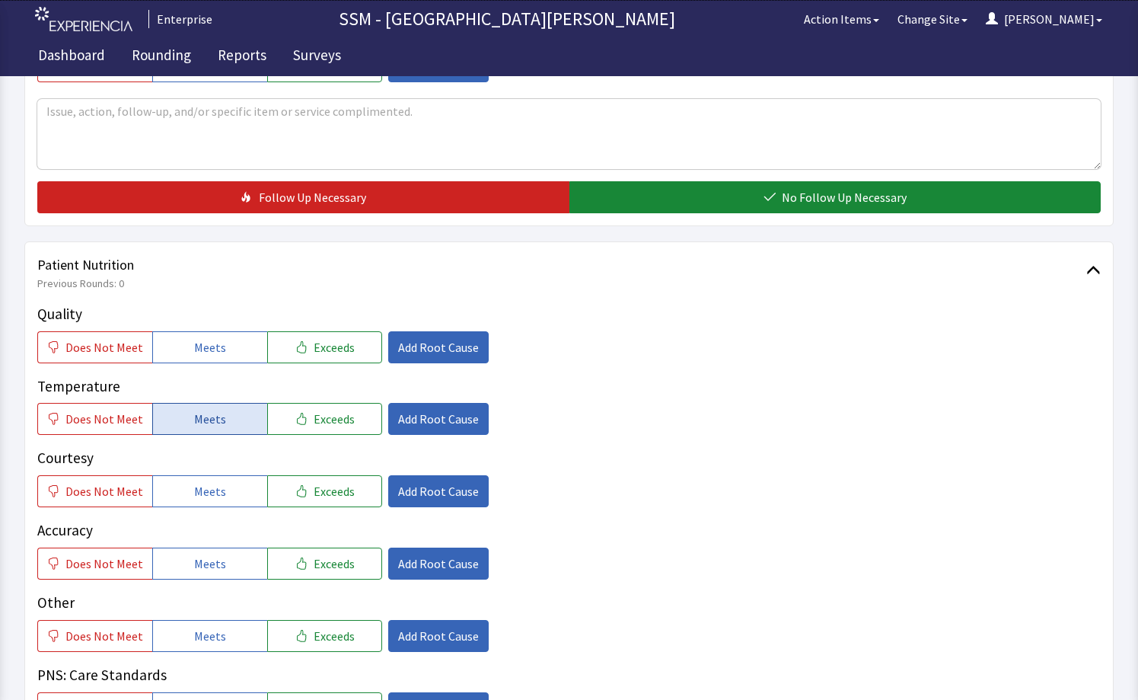
scroll to position [761, 0]
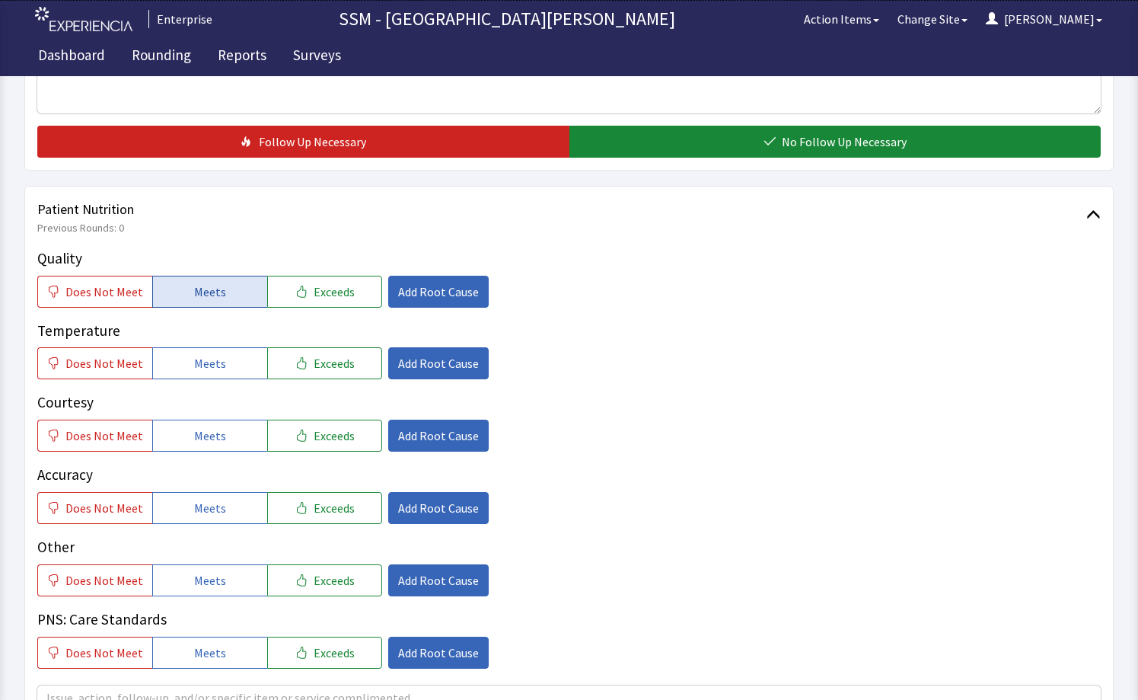
click at [195, 289] on span "Meets" at bounding box center [210, 291] width 32 height 18
click at [199, 362] on span "Meets" at bounding box center [210, 363] width 32 height 18
click at [206, 429] on span "Meets" at bounding box center [210, 435] width 32 height 18
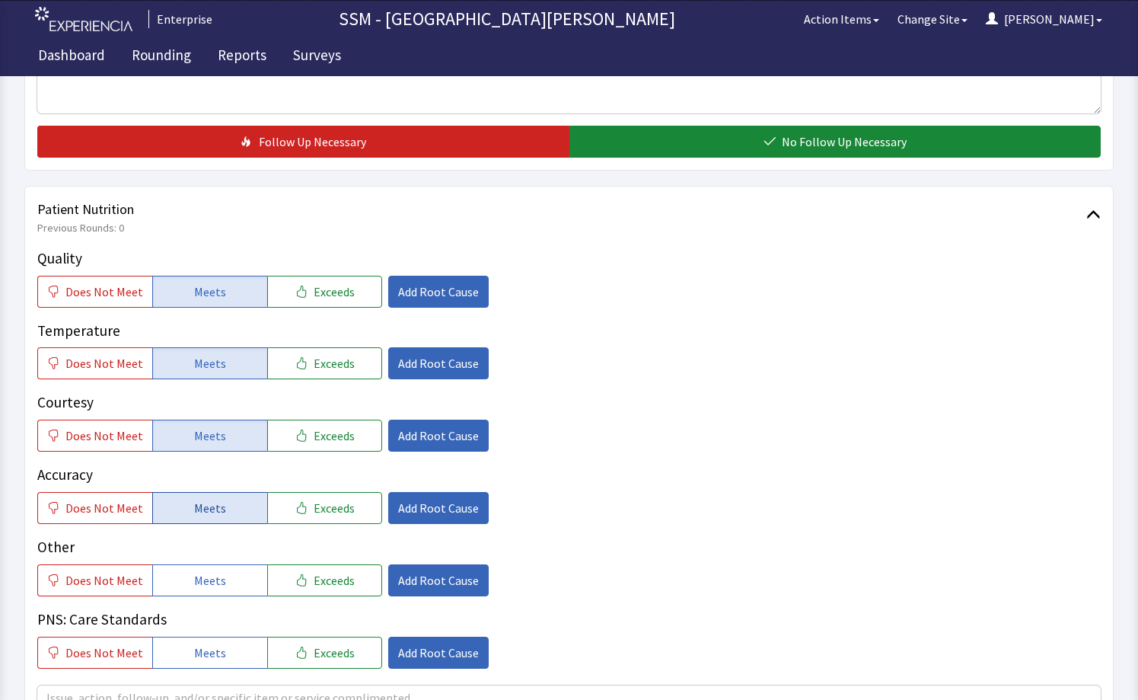
click at [217, 509] on span "Meets" at bounding box center [210, 508] width 32 height 18
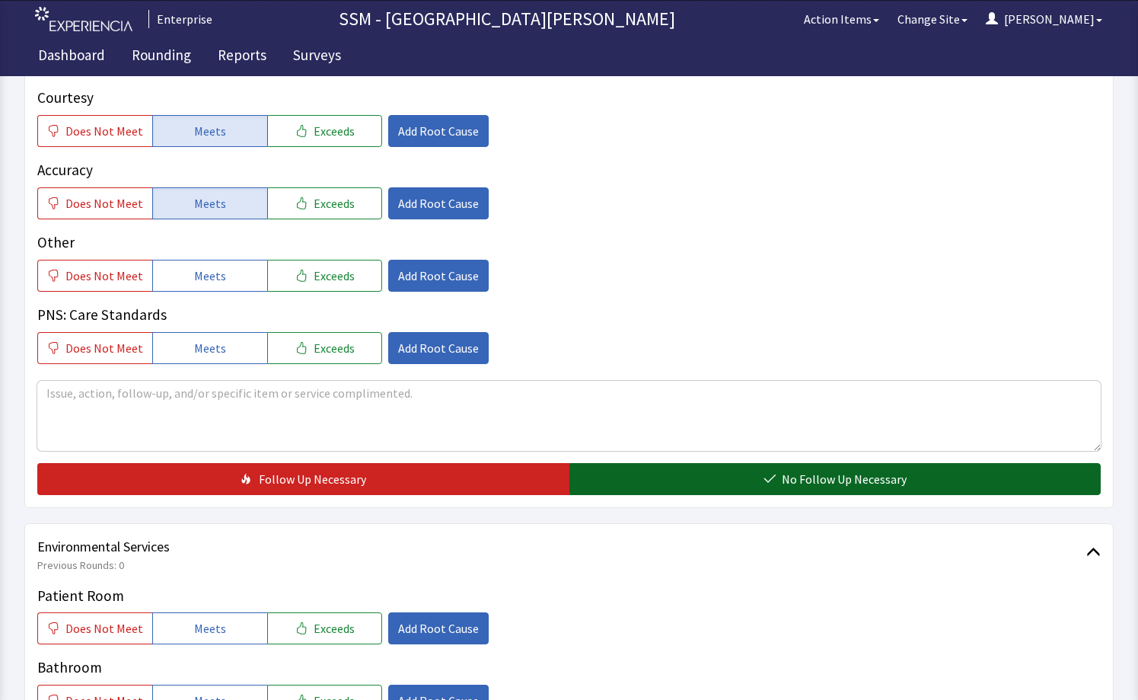
click at [698, 489] on button "No Follow Up Necessary" at bounding box center [835, 479] width 532 height 32
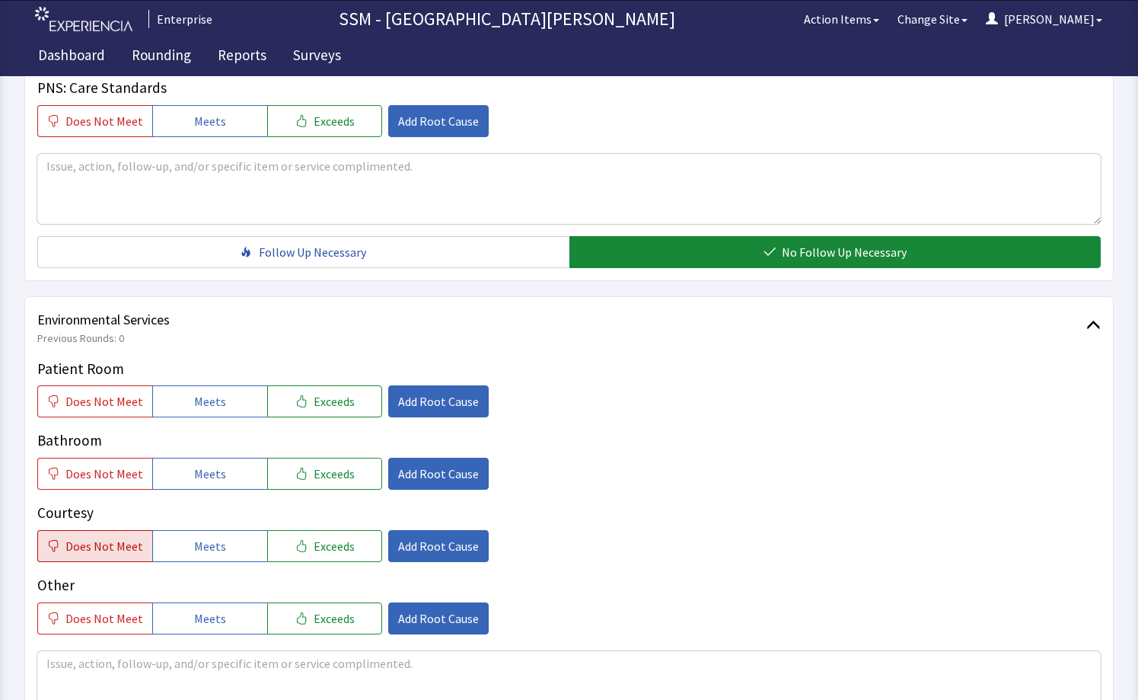
scroll to position [1447, 0]
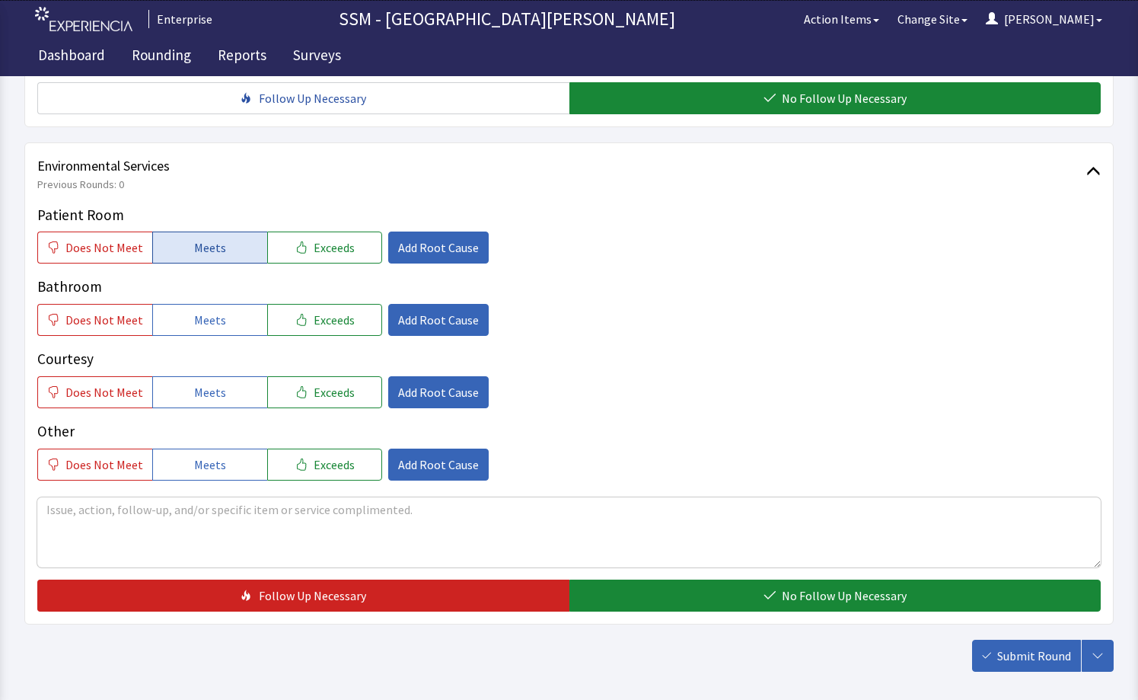
click at [194, 249] on span "Meets" at bounding box center [210, 247] width 32 height 18
click at [219, 330] on button "Meets" at bounding box center [209, 320] width 115 height 32
click at [212, 395] on span "Meets" at bounding box center [210, 392] width 32 height 18
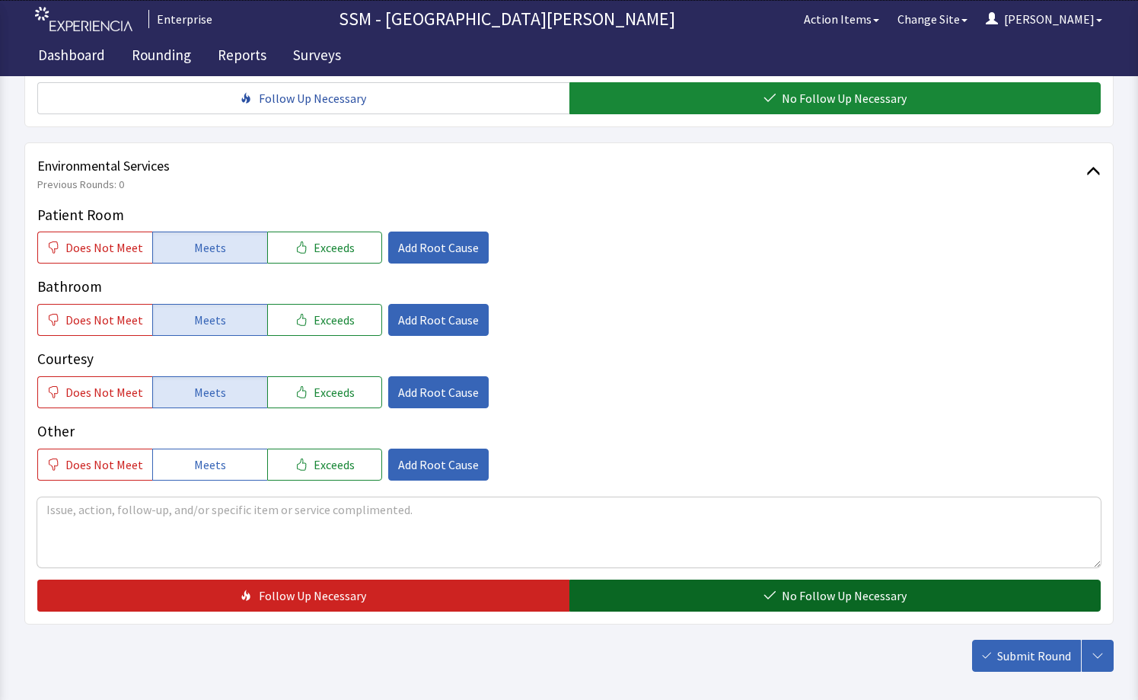
click at [828, 606] on button "No Follow Up Necessary" at bounding box center [835, 595] width 532 height 32
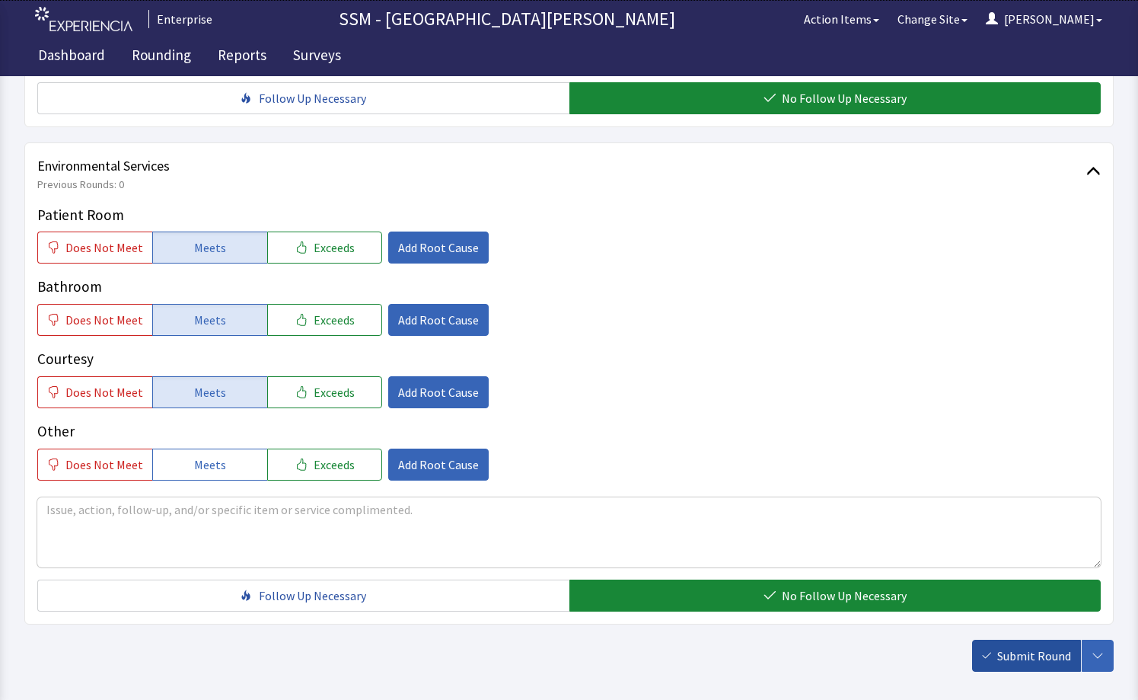
click at [1019, 649] on span "Submit Round" at bounding box center [1034, 655] width 74 height 18
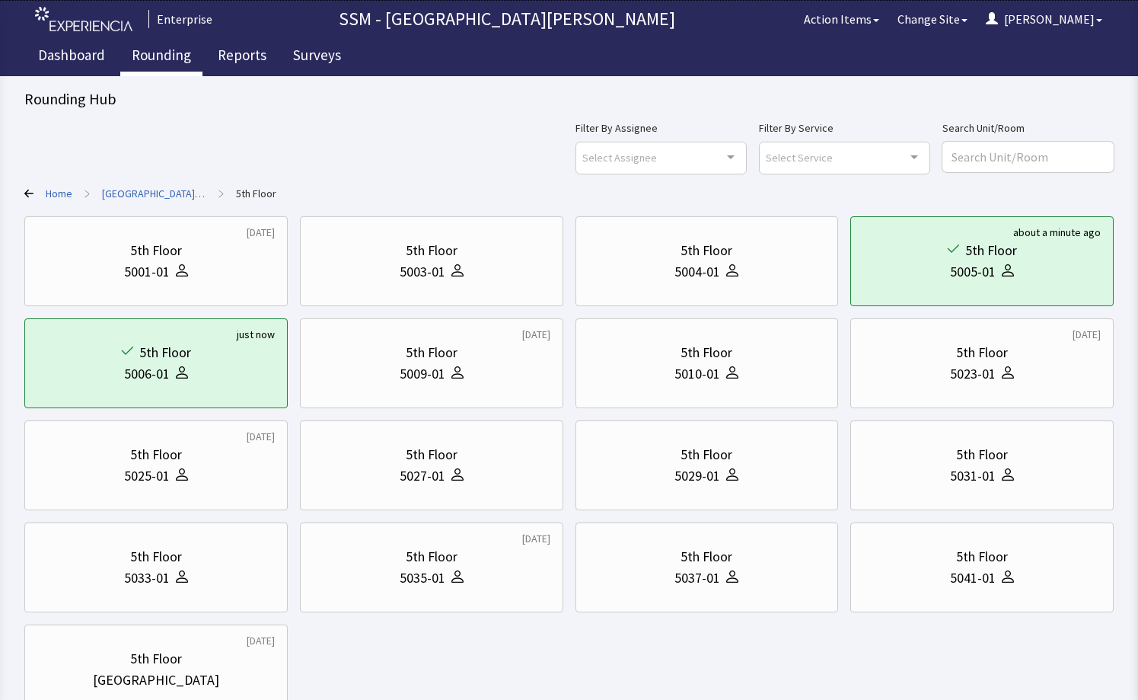
click at [162, 59] on link "Rounding" at bounding box center [161, 57] width 82 height 38
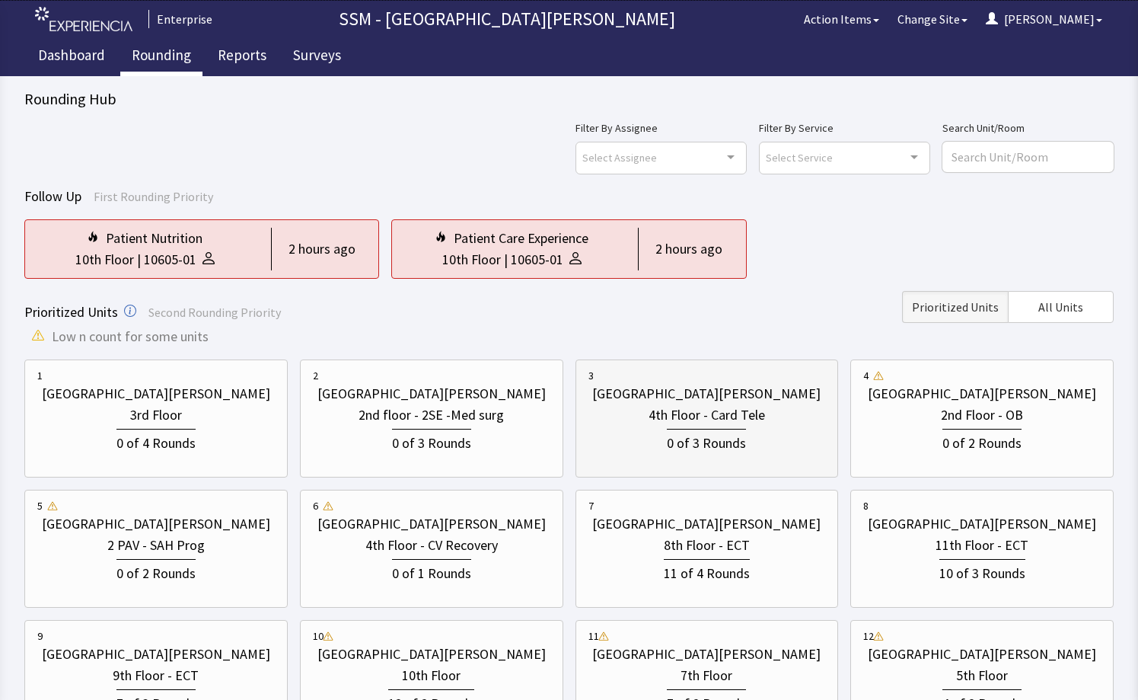
click at [696, 438] on div "0 of 3 Rounds" at bounding box center [706, 441] width 79 height 25
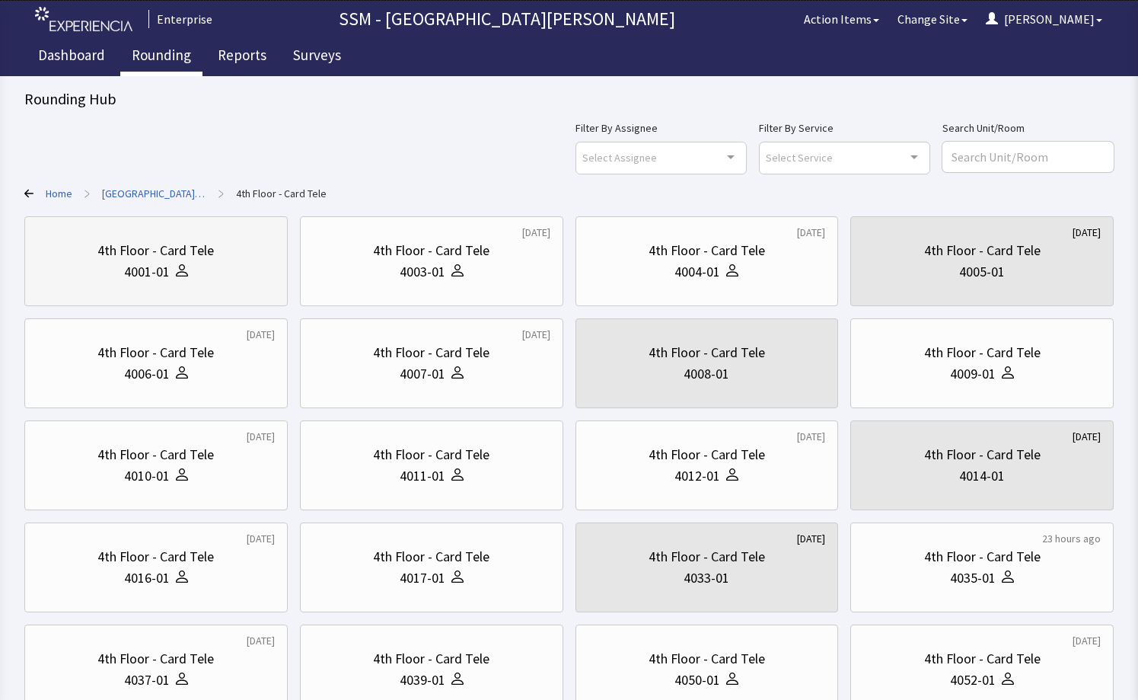
click at [174, 255] on div "4th Floor - Card Tele" at bounding box center [155, 250] width 116 height 21
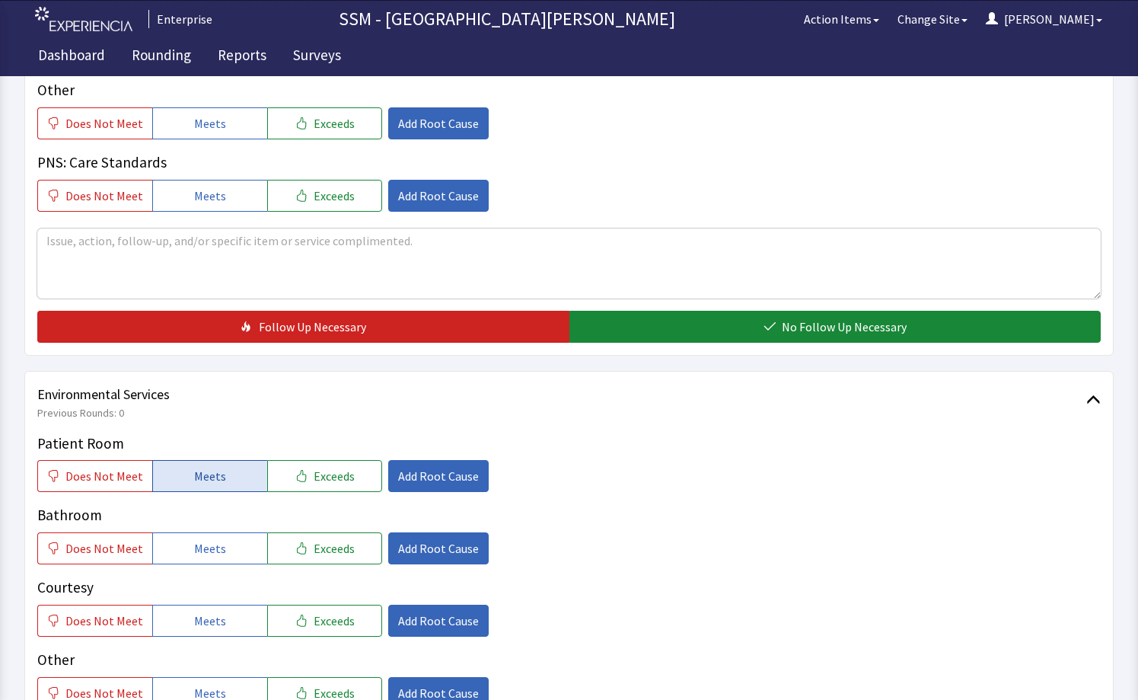
scroll to position [1447, 0]
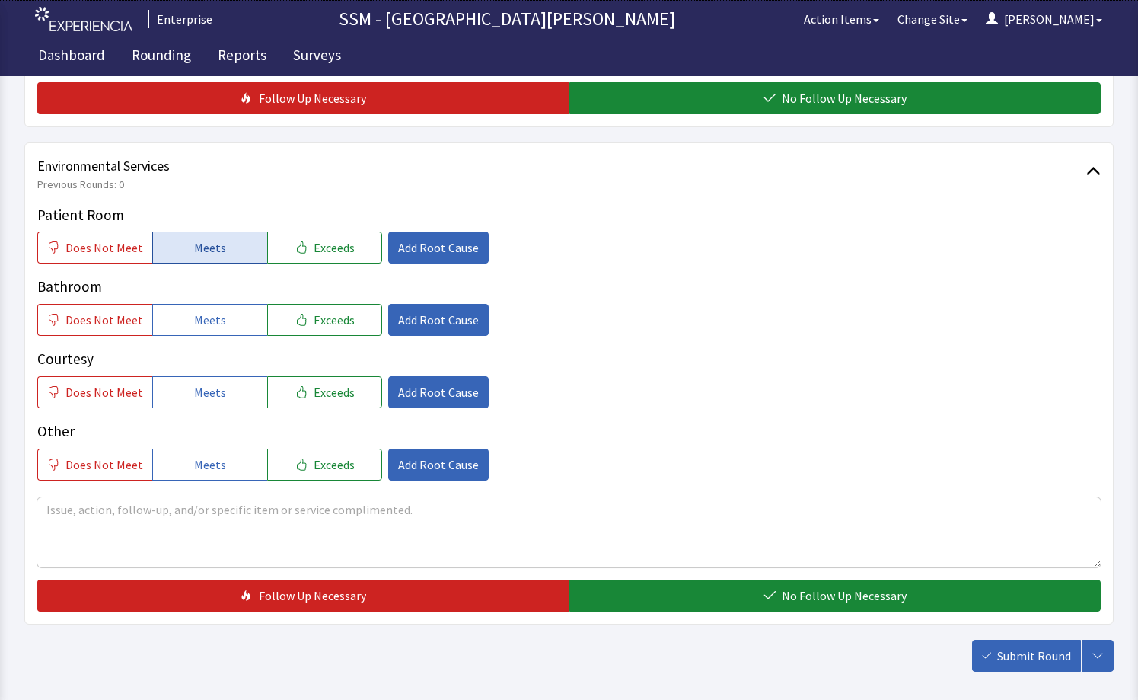
click at [187, 253] on button "Meets" at bounding box center [209, 247] width 115 height 32
click at [203, 320] on span "Meets" at bounding box center [210, 320] width 32 height 18
click at [196, 390] on span "Meets" at bounding box center [210, 392] width 32 height 18
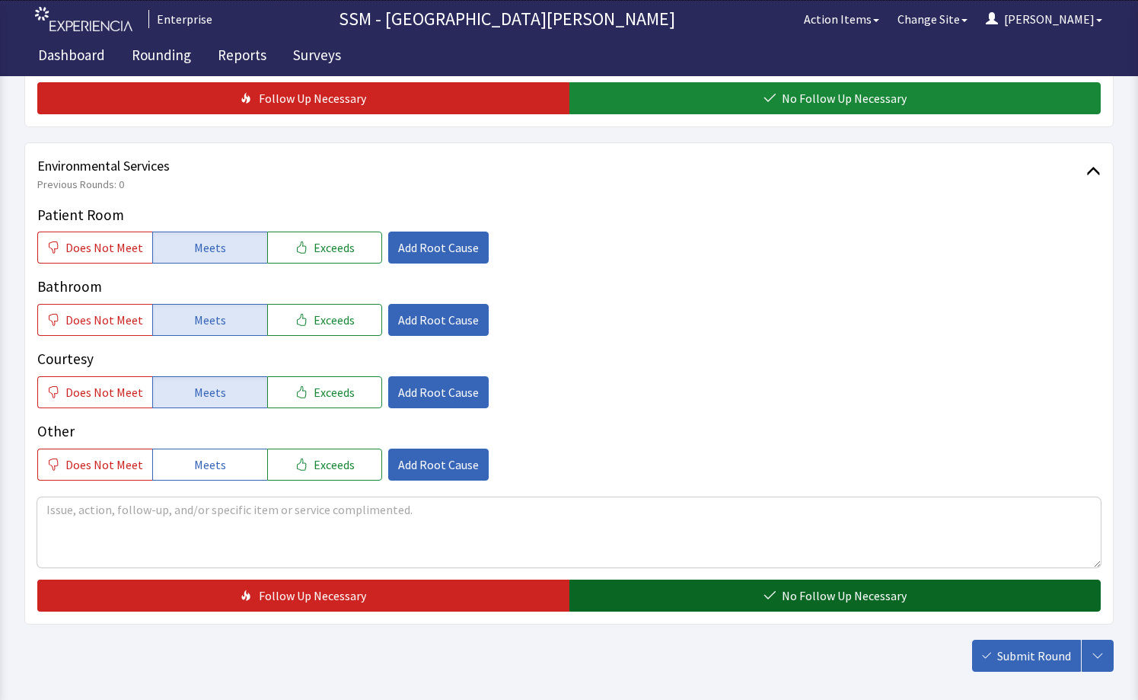
click at [774, 595] on icon "button" at bounding box center [770, 595] width 12 height 12
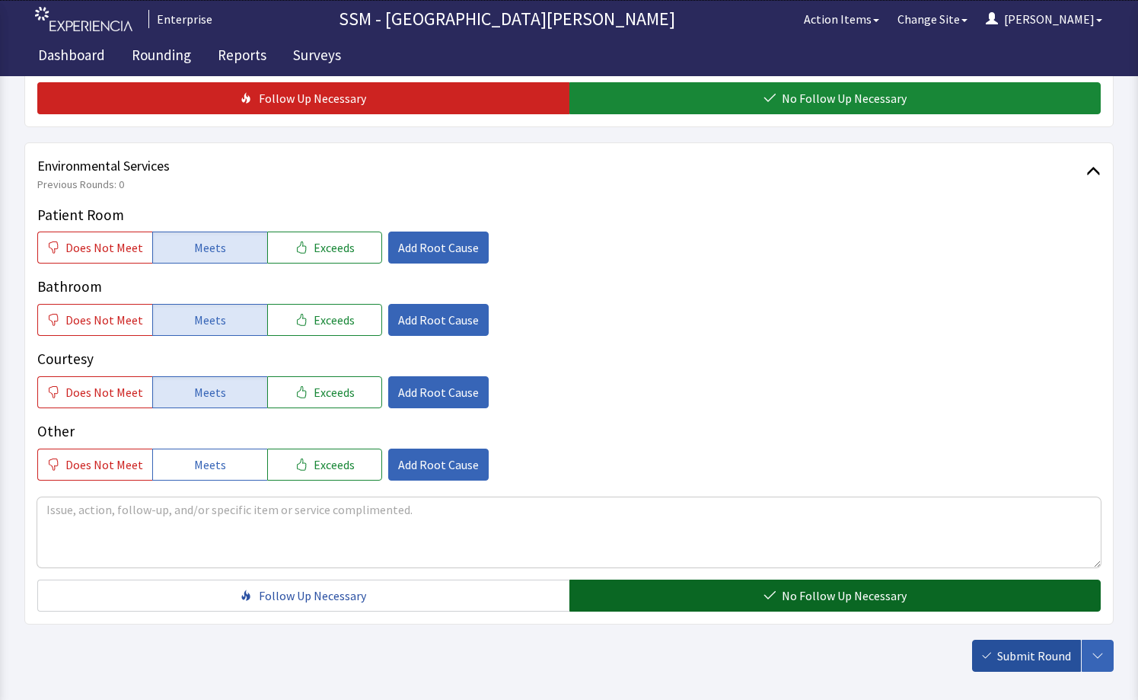
click at [1005, 653] on span "Submit Round" at bounding box center [1034, 655] width 74 height 18
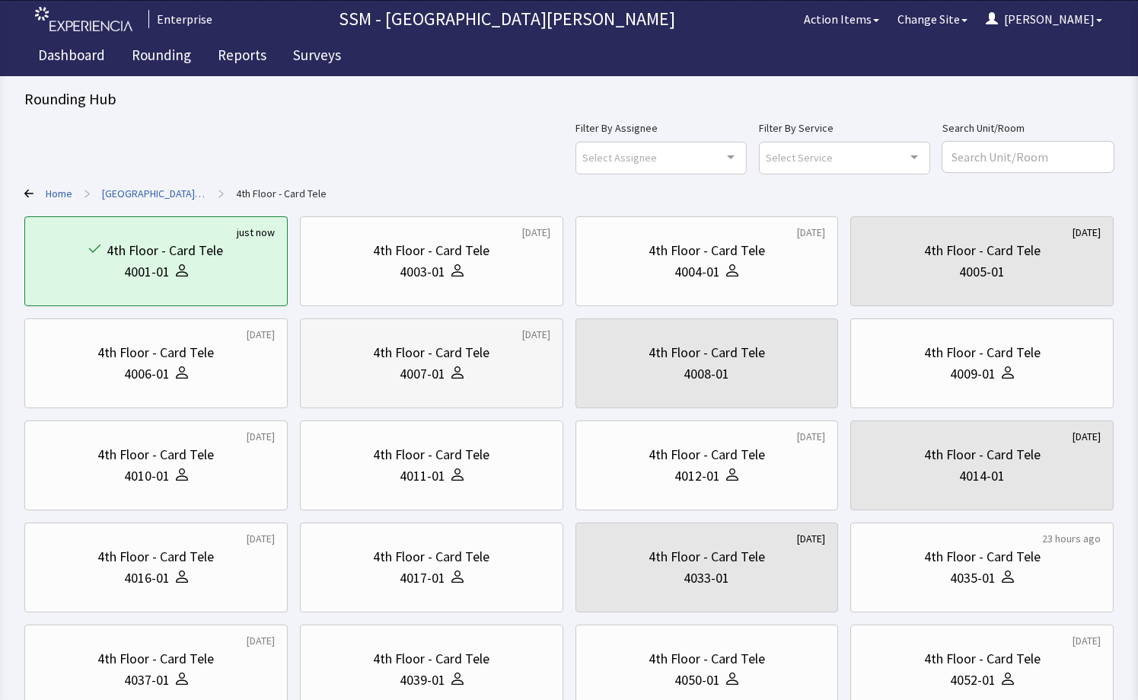
click at [476, 375] on div "4007-01" at bounding box center [432, 373] width 238 height 21
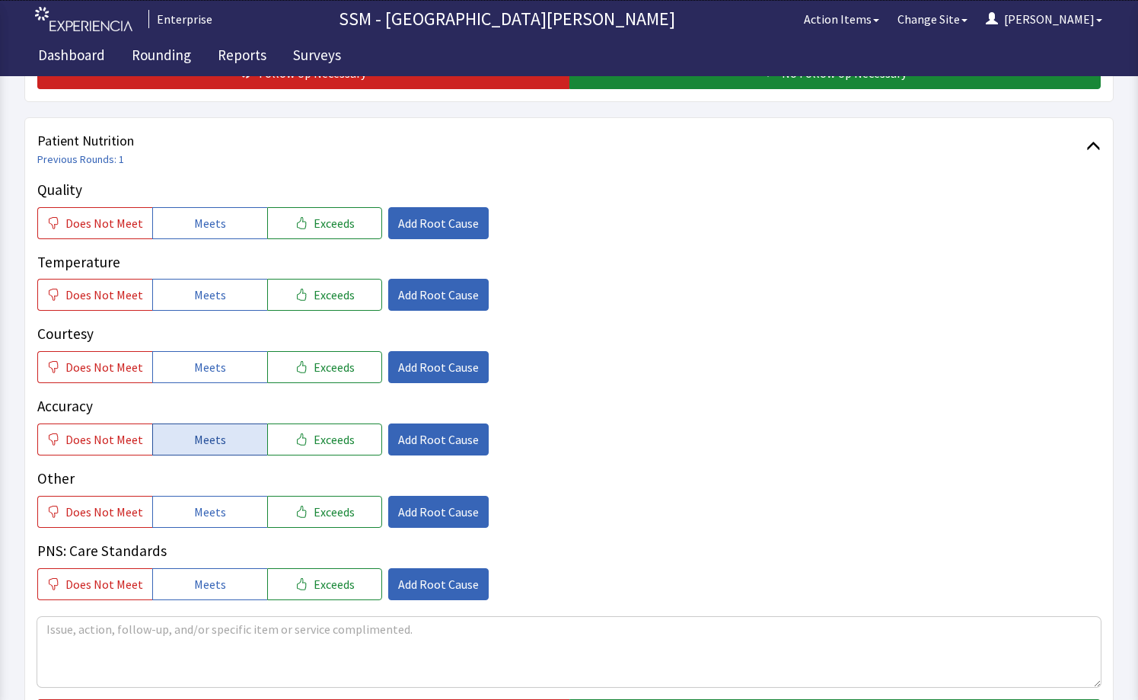
scroll to position [761, 0]
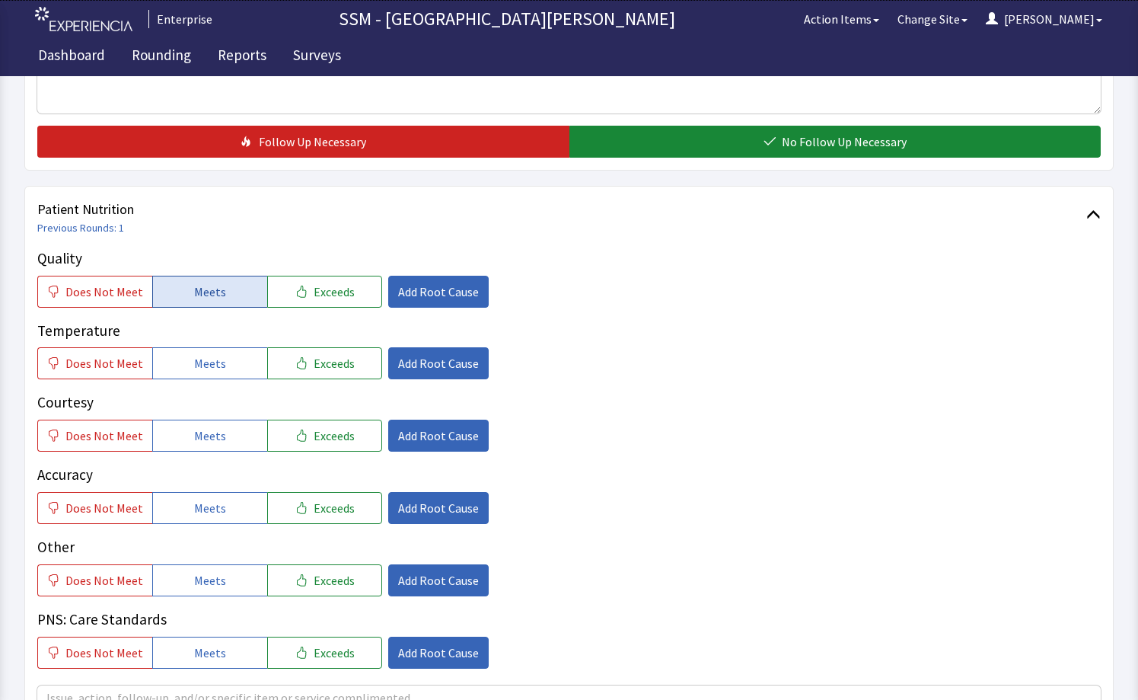
click at [215, 291] on span "Meets" at bounding box center [210, 291] width 32 height 18
click at [218, 363] on span "Meets" at bounding box center [210, 363] width 32 height 18
click at [212, 439] on span "Meets" at bounding box center [210, 435] width 32 height 18
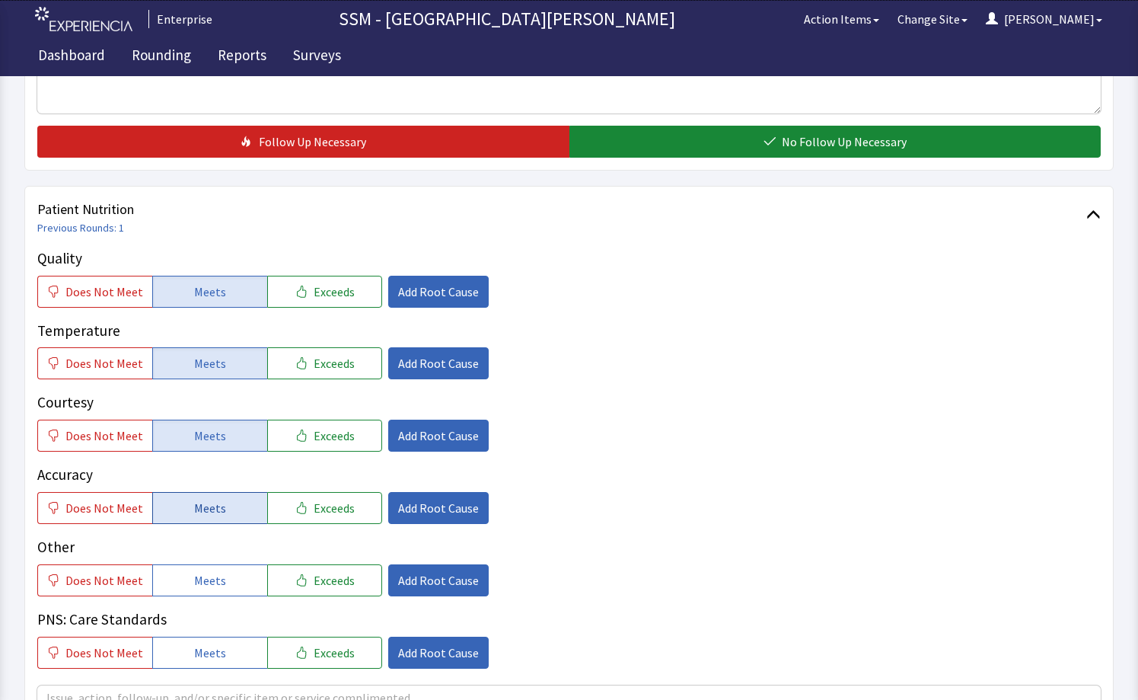
click at [215, 506] on span "Meets" at bounding box center [210, 508] width 32 height 18
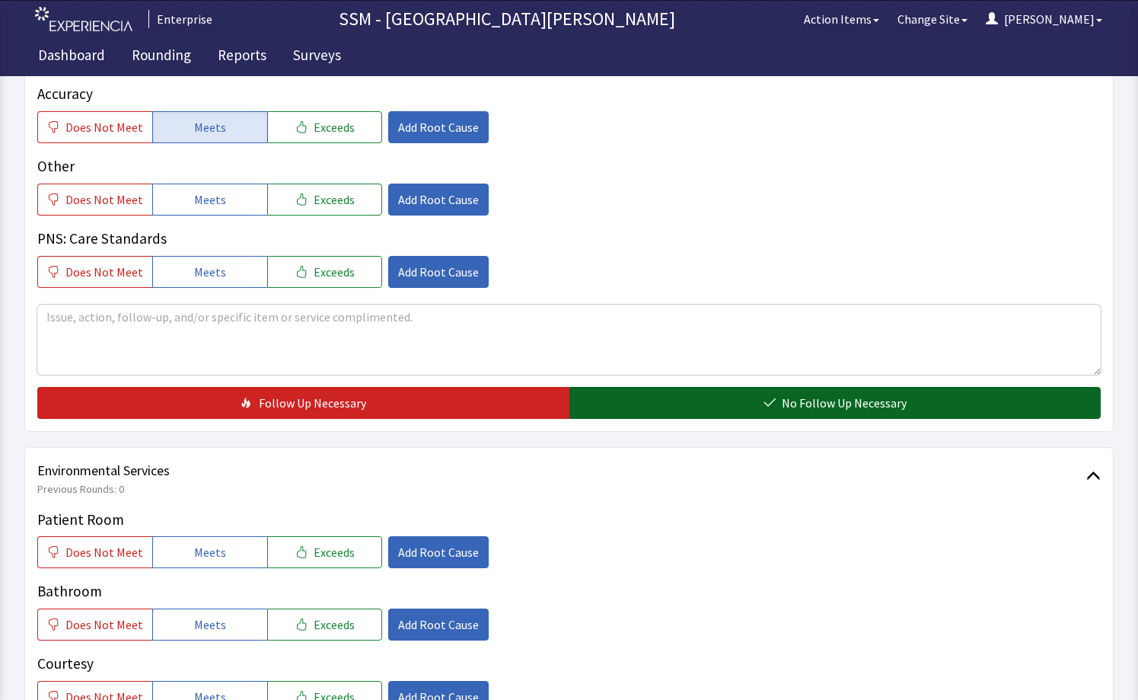
click at [680, 407] on button "No Follow Up Necessary" at bounding box center [835, 403] width 532 height 32
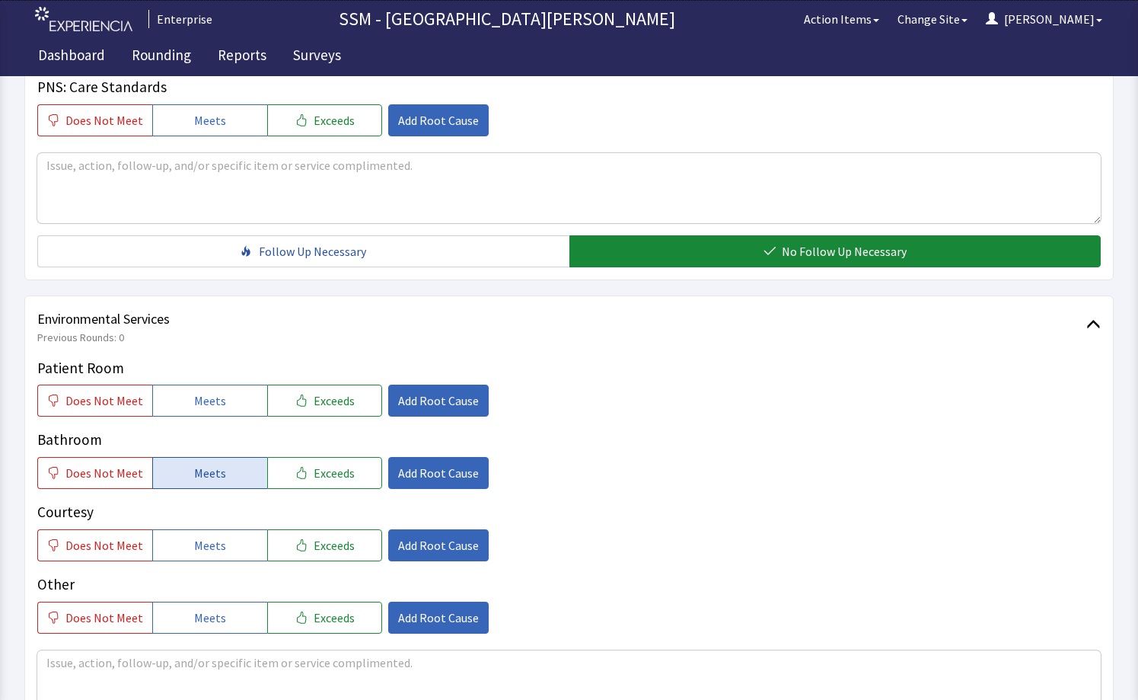
scroll to position [1294, 0]
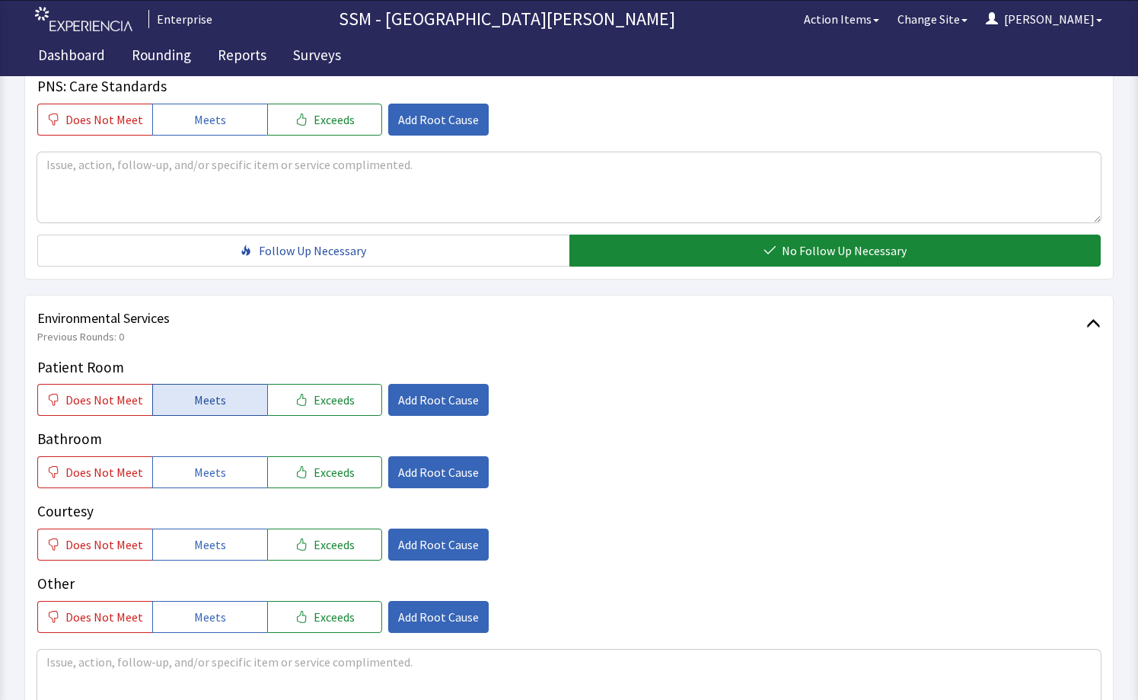
click at [211, 409] on span "Meets" at bounding box center [210, 400] width 32 height 18
click at [200, 487] on button "Meets" at bounding box center [209, 472] width 115 height 32
click at [209, 547] on span "Meets" at bounding box center [210, 544] width 32 height 18
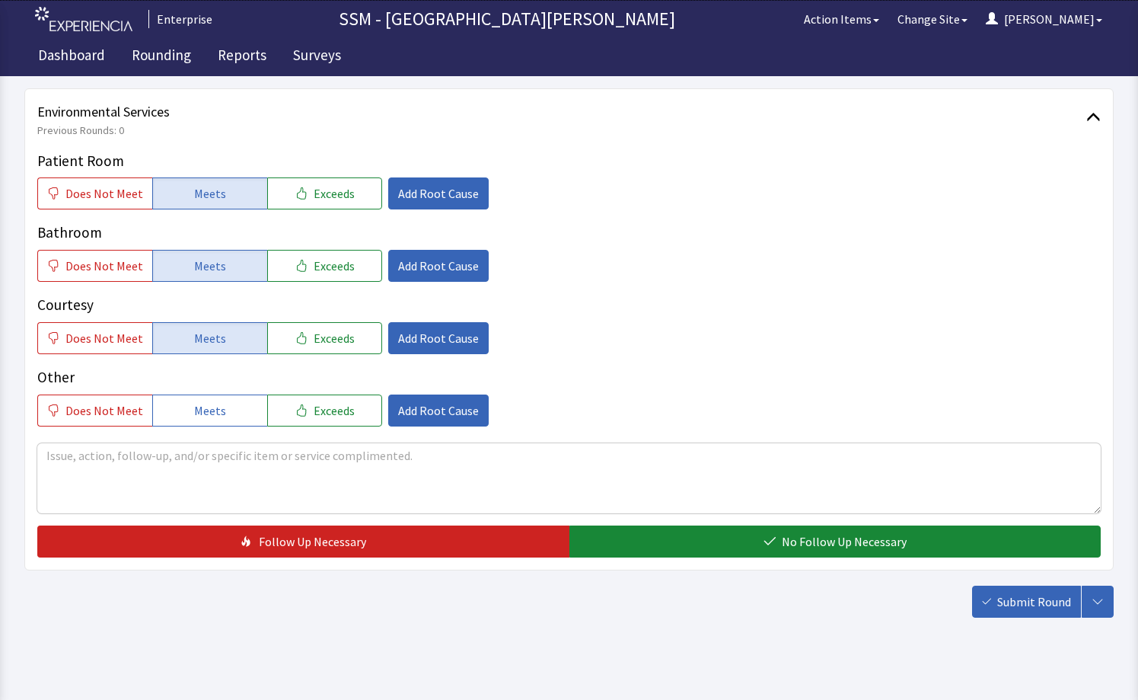
scroll to position [1519, 0]
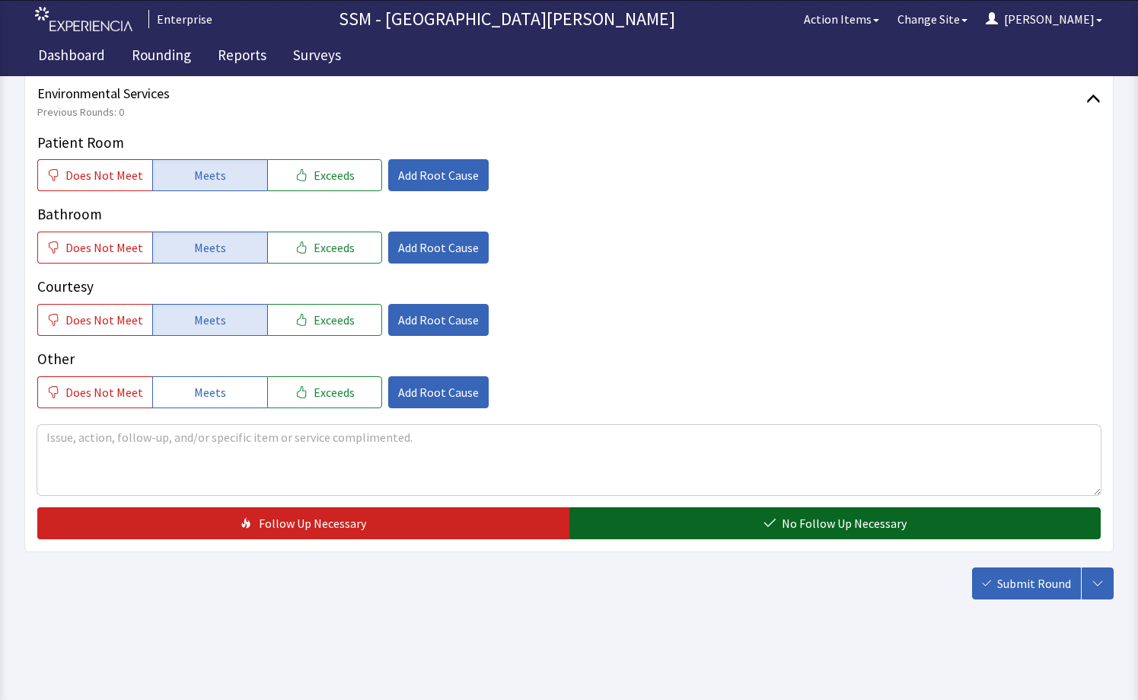
click at [670, 523] on button "No Follow Up Necessary" at bounding box center [835, 523] width 532 height 32
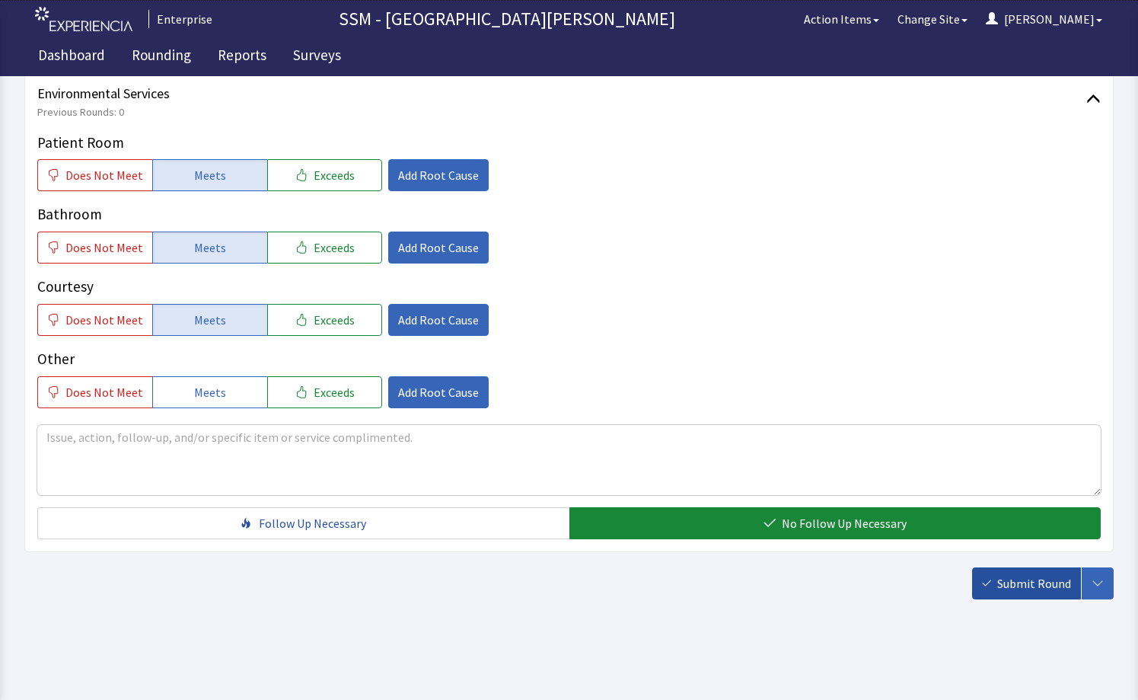
click at [1048, 590] on span "Submit Round" at bounding box center [1034, 583] width 74 height 18
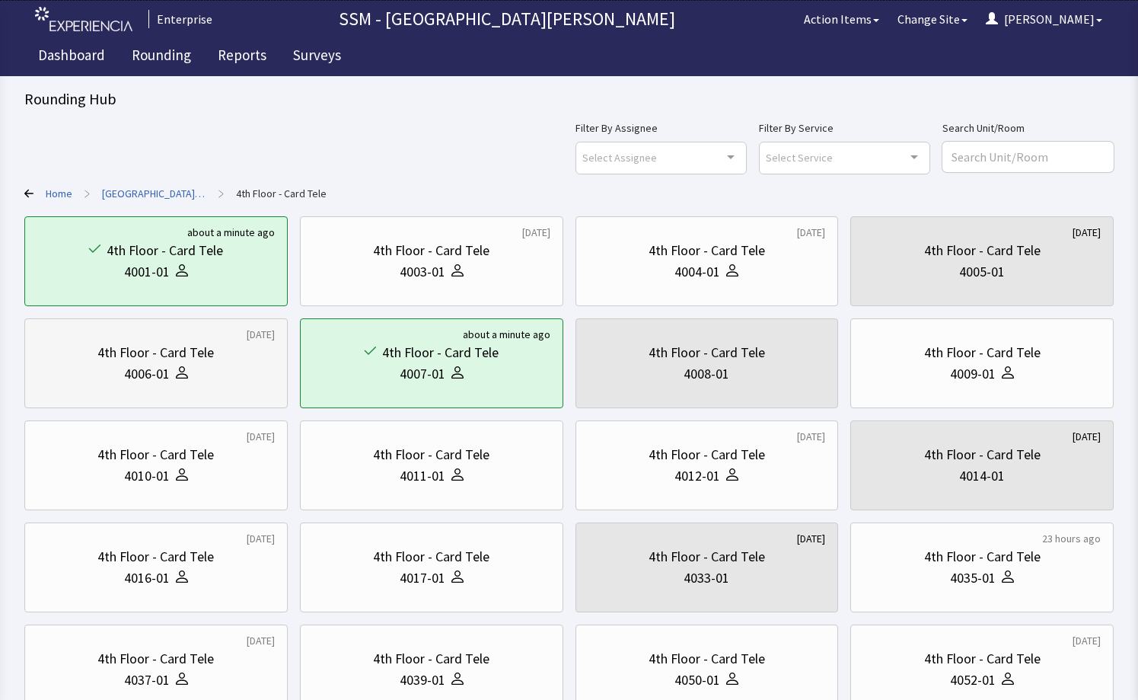
scroll to position [228, 0]
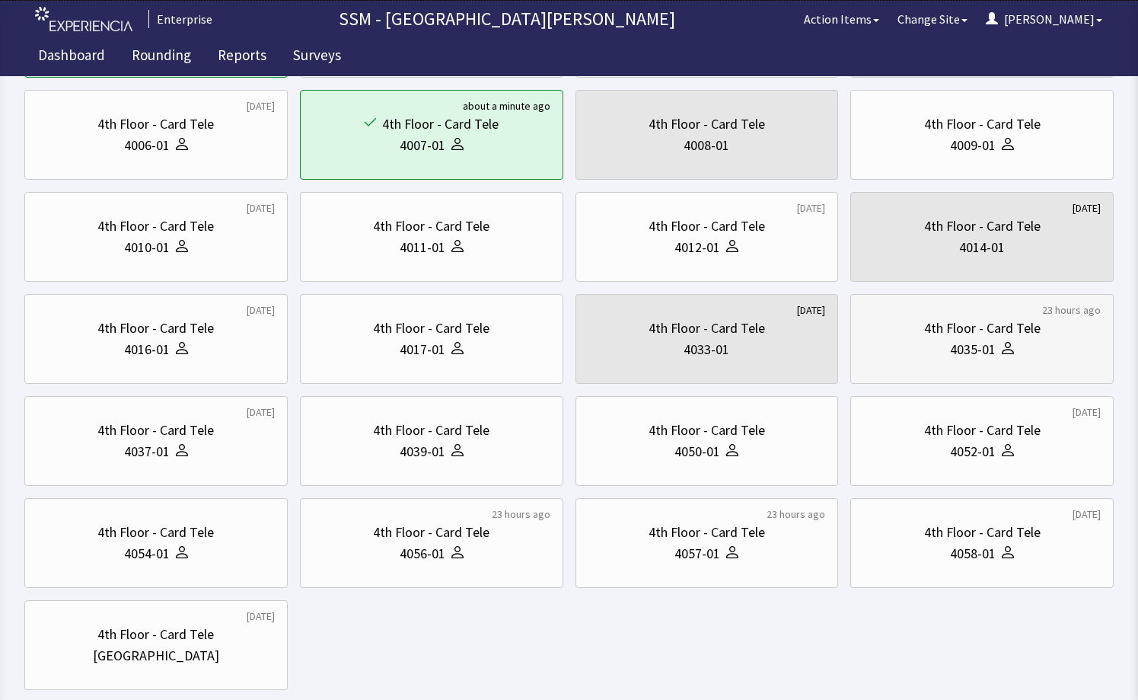
click at [966, 360] on div "4th Floor - Card Tele 4035-01" at bounding box center [982, 338] width 238 height 73
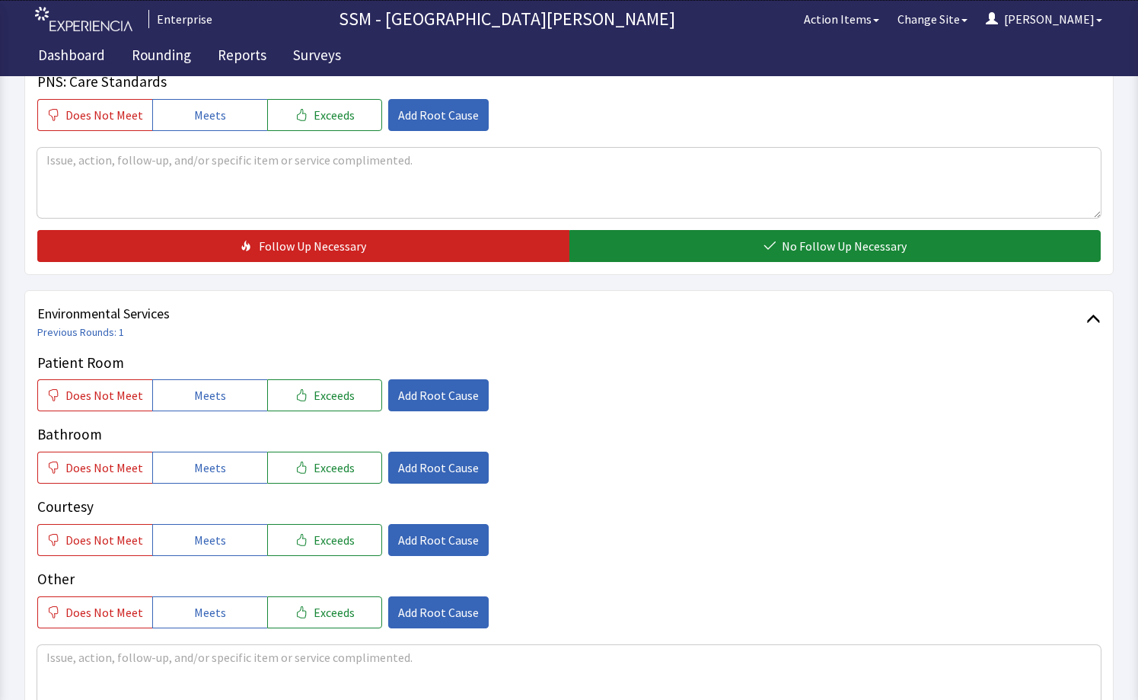
scroll to position [1447, 0]
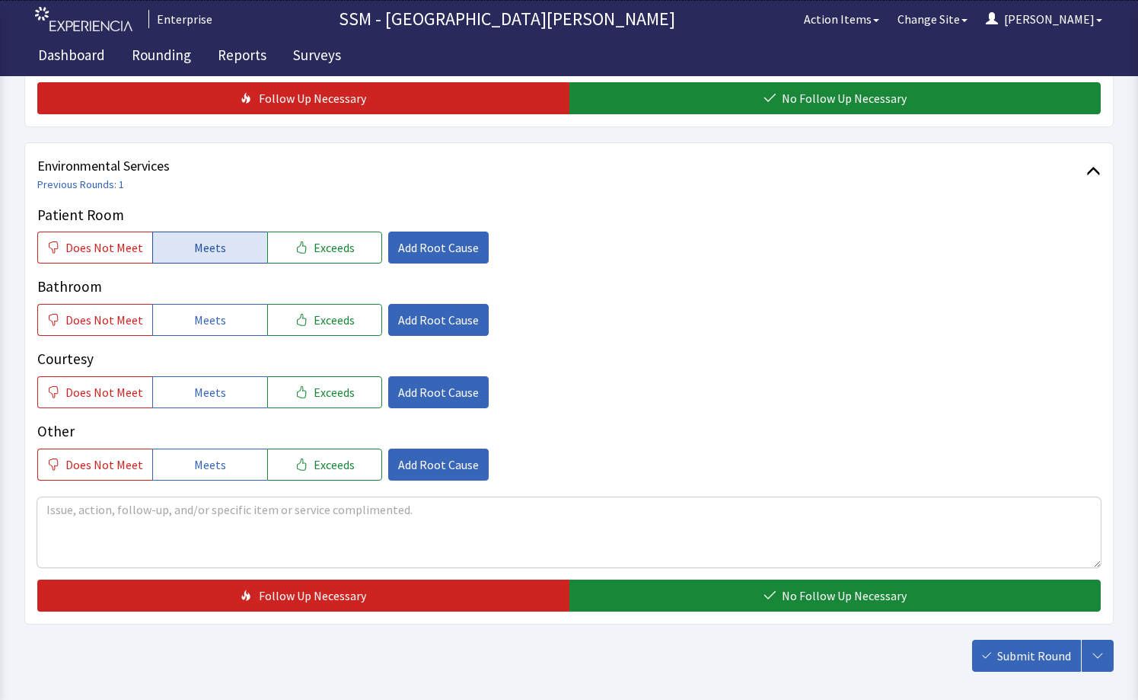
click at [180, 249] on button "Meets" at bounding box center [209, 247] width 115 height 32
click at [198, 311] on span "Meets" at bounding box center [210, 320] width 32 height 18
click at [214, 406] on button "Meets" at bounding box center [209, 392] width 115 height 32
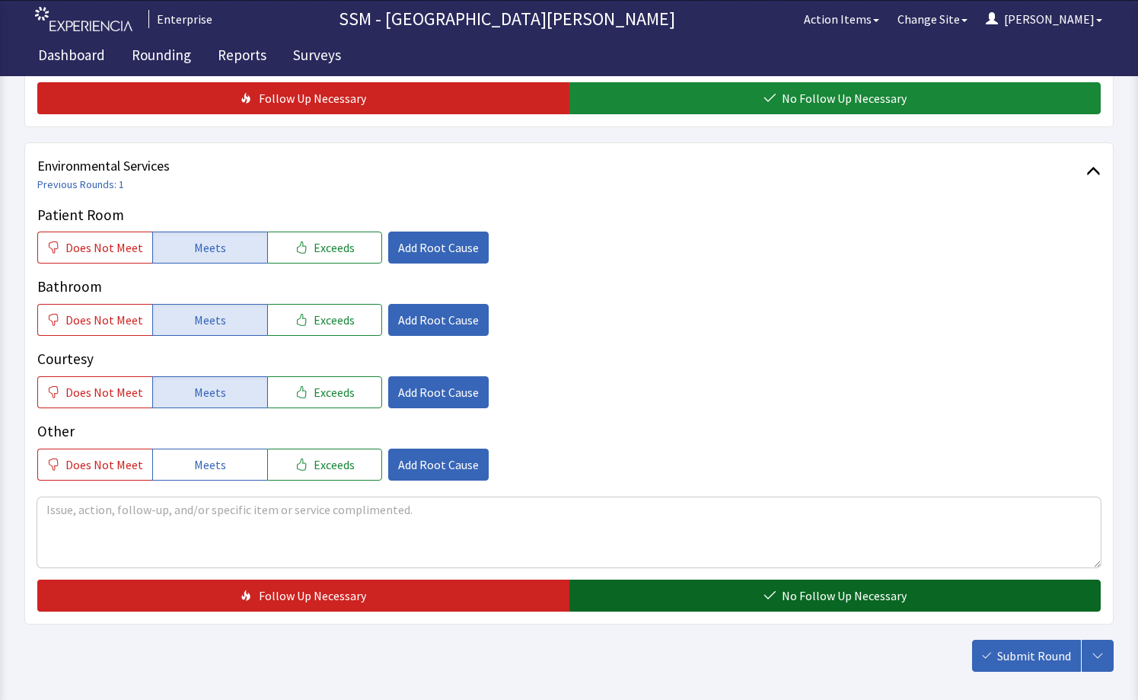
click at [633, 591] on button "No Follow Up Necessary" at bounding box center [835, 595] width 532 height 32
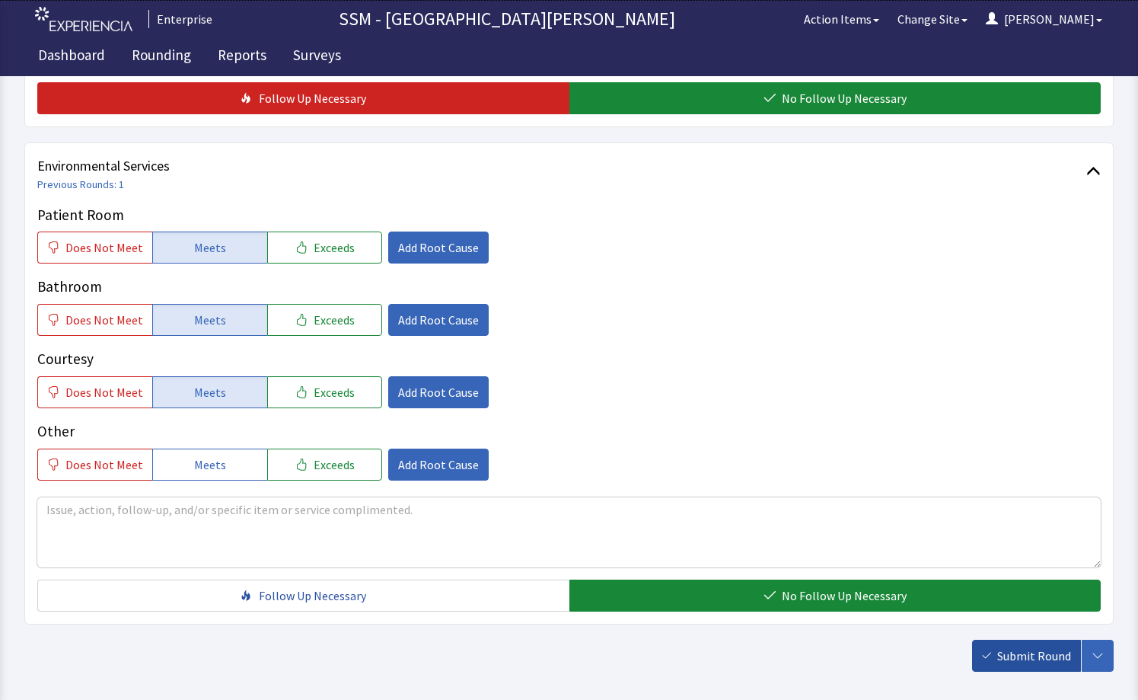
click at [1015, 667] on button "Submit Round" at bounding box center [1026, 656] width 109 height 32
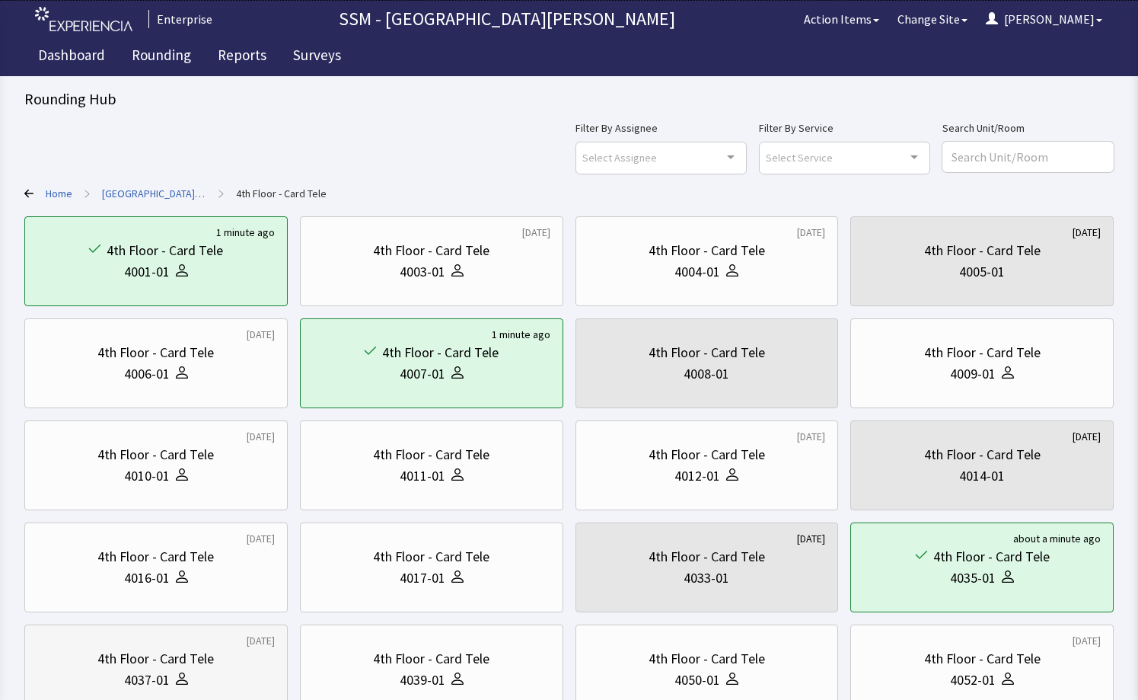
click at [231, 660] on div "4th Floor - Card Tele" at bounding box center [156, 658] width 238 height 21
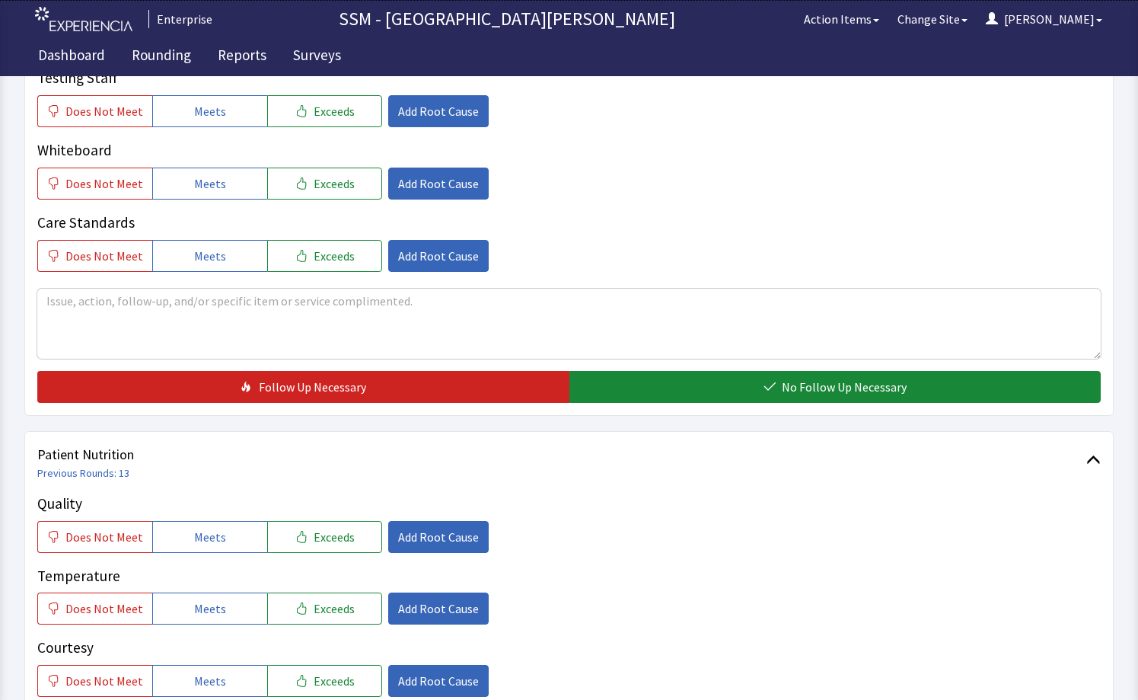
scroll to position [609, 0]
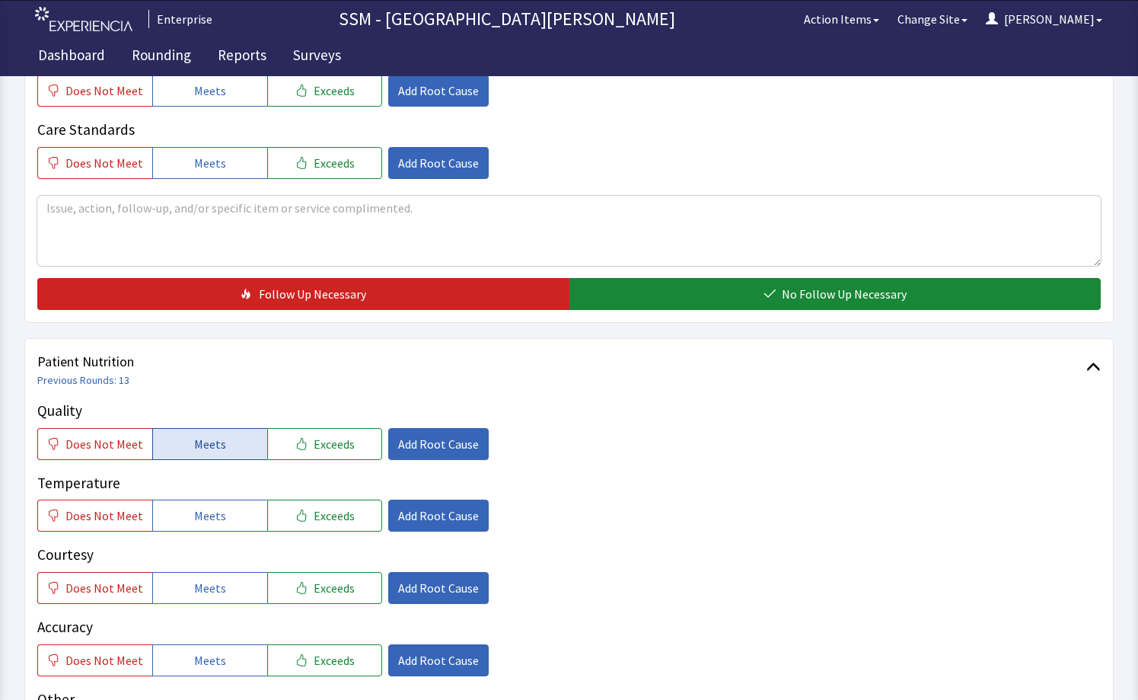
click at [199, 442] on span "Meets" at bounding box center [210, 444] width 32 height 18
click at [75, 444] on span "Does Not Meet" at bounding box center [104, 444] width 78 height 18
click at [436, 442] on span "Add Root Cause" at bounding box center [438, 444] width 81 height 18
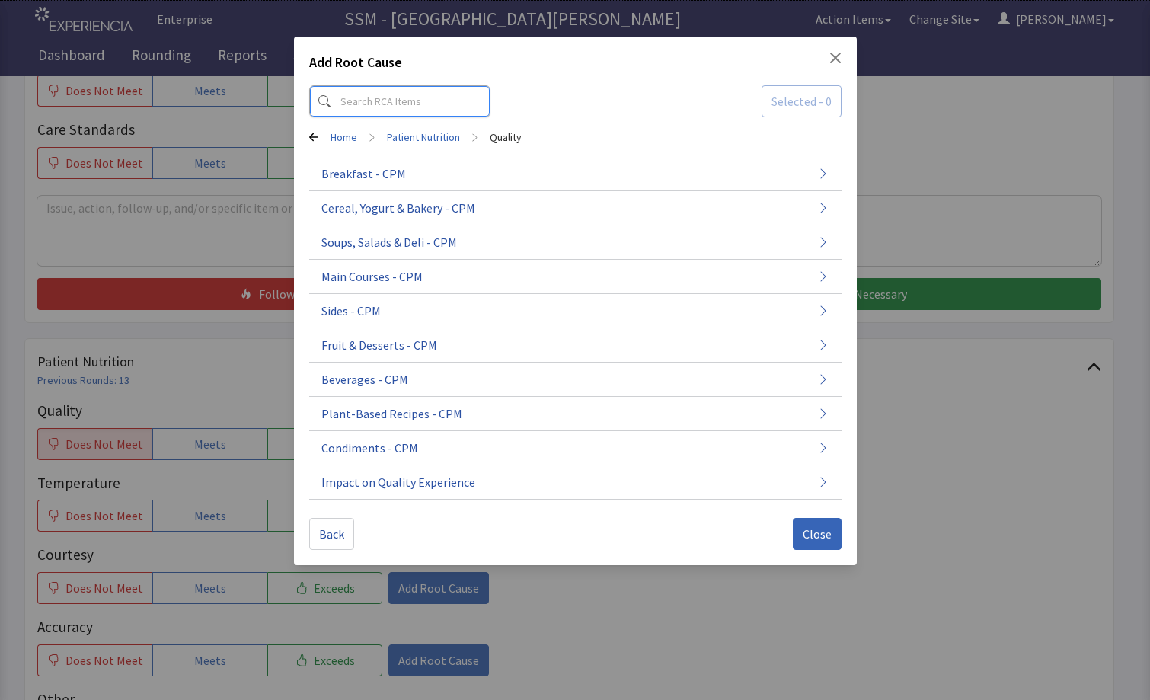
click at [359, 100] on input at bounding box center [399, 101] width 181 height 32
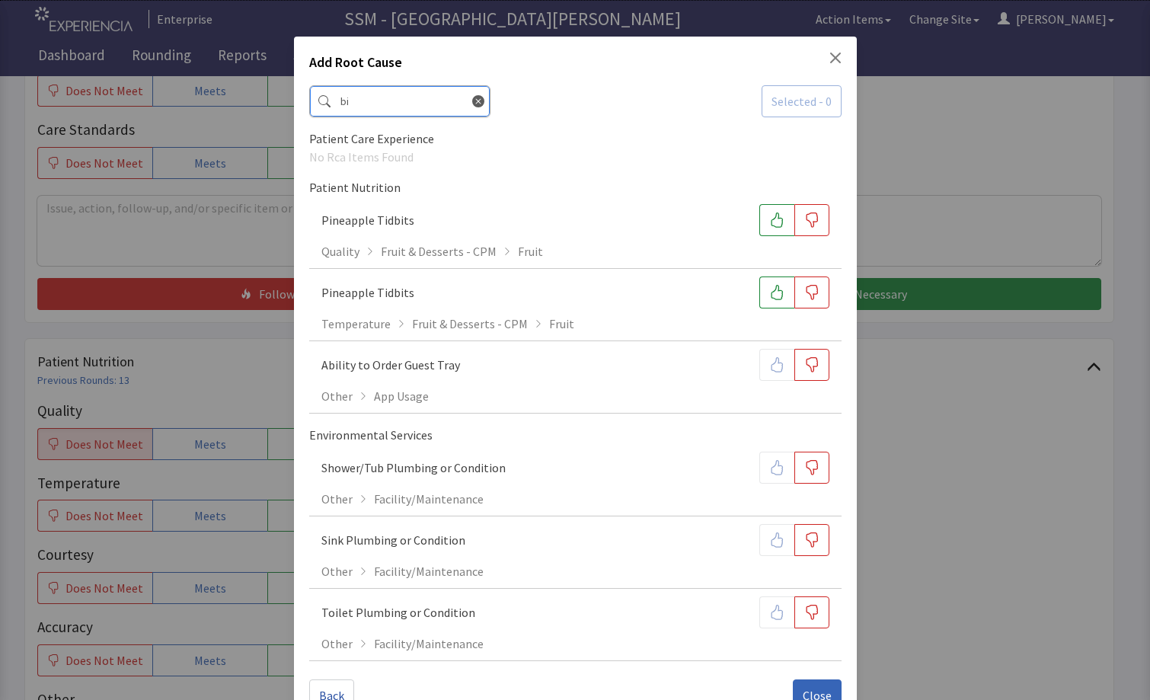
type input "b"
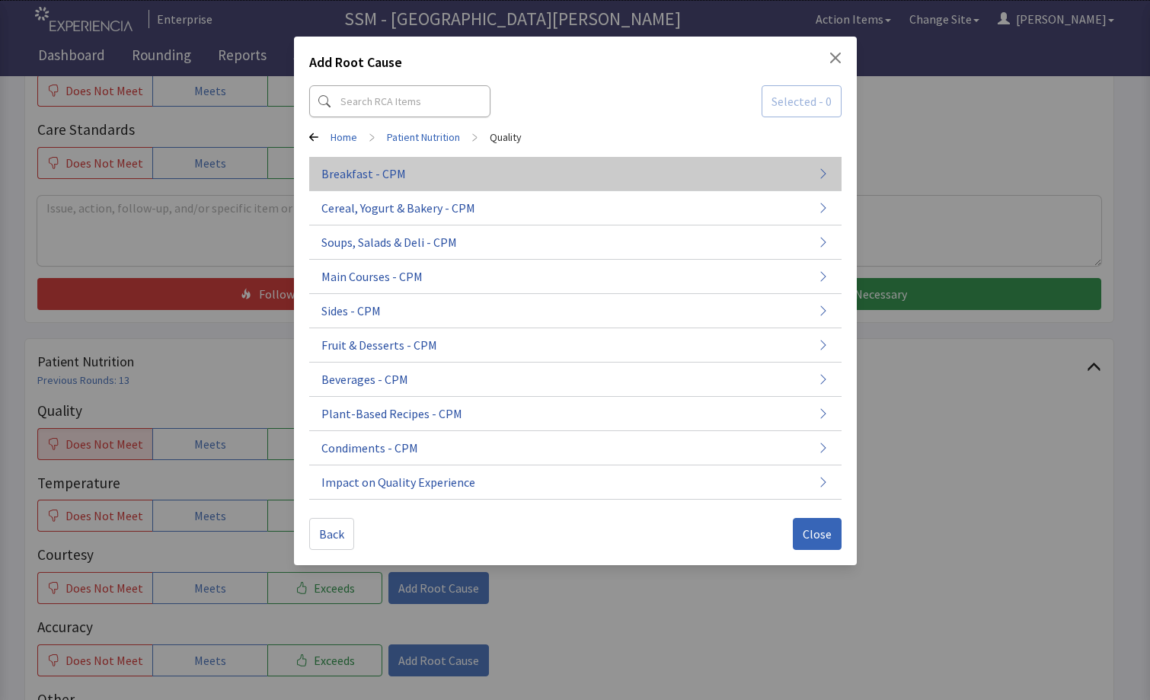
click at [376, 172] on span "Breakfast - CPM" at bounding box center [363, 173] width 85 height 18
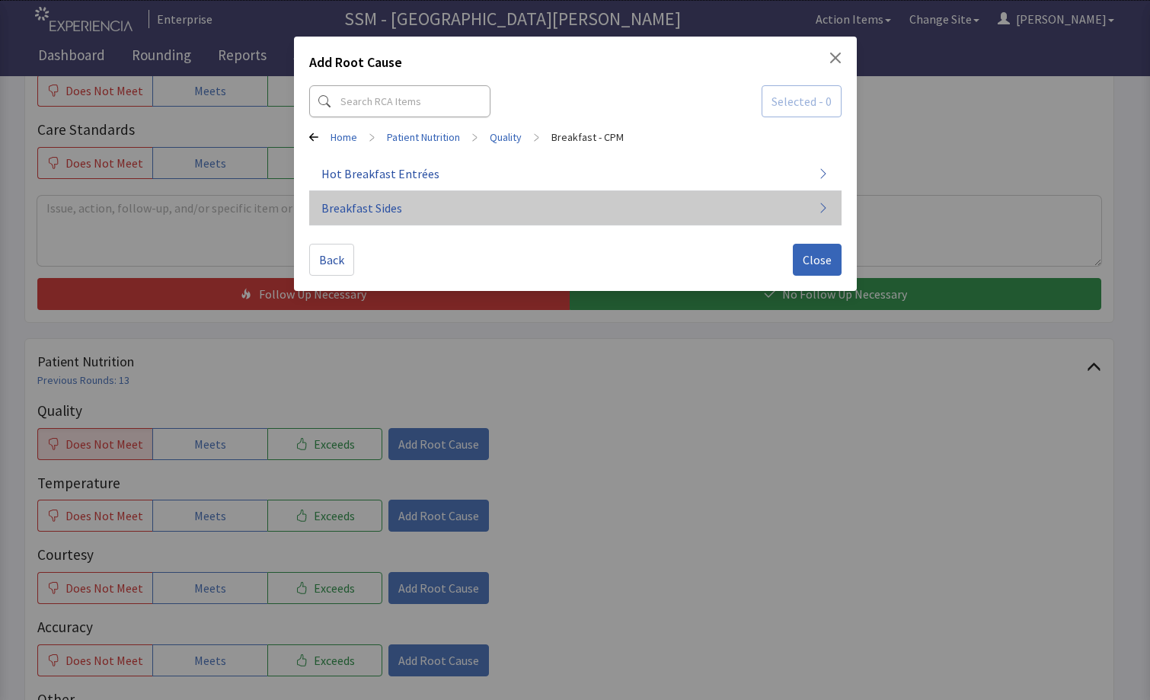
click at [381, 206] on span "Breakfast Sides" at bounding box center [361, 208] width 81 height 18
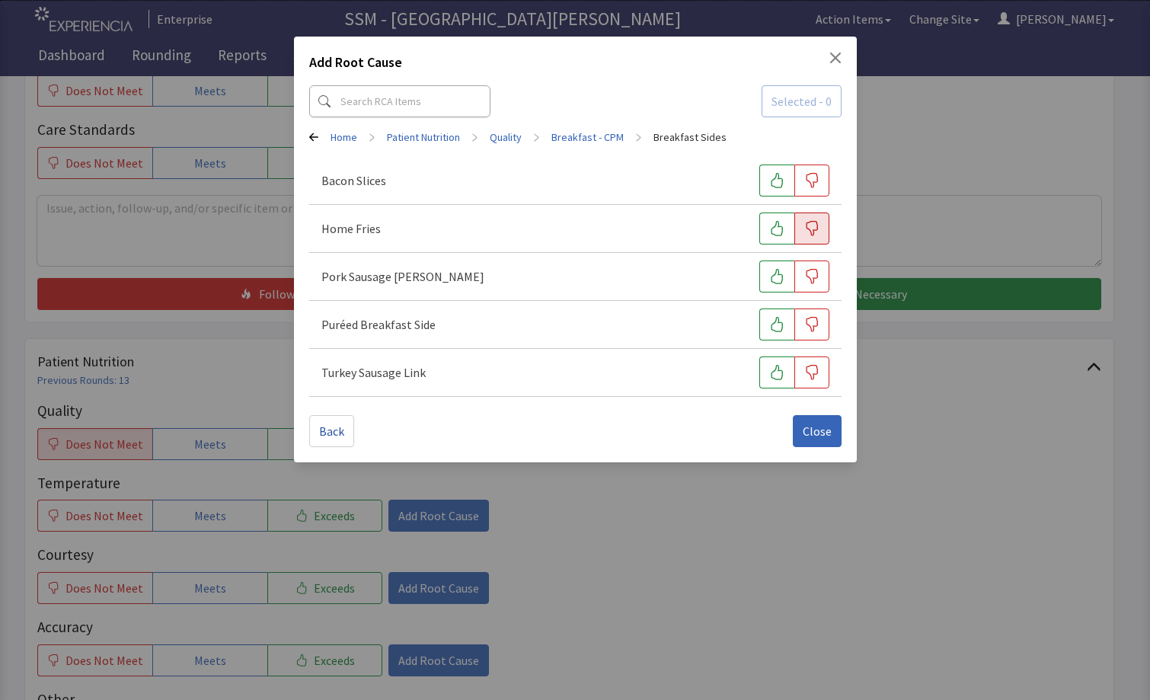
click at [815, 234] on icon "button" at bounding box center [811, 228] width 15 height 15
click at [815, 437] on span "Close" at bounding box center [816, 431] width 29 height 18
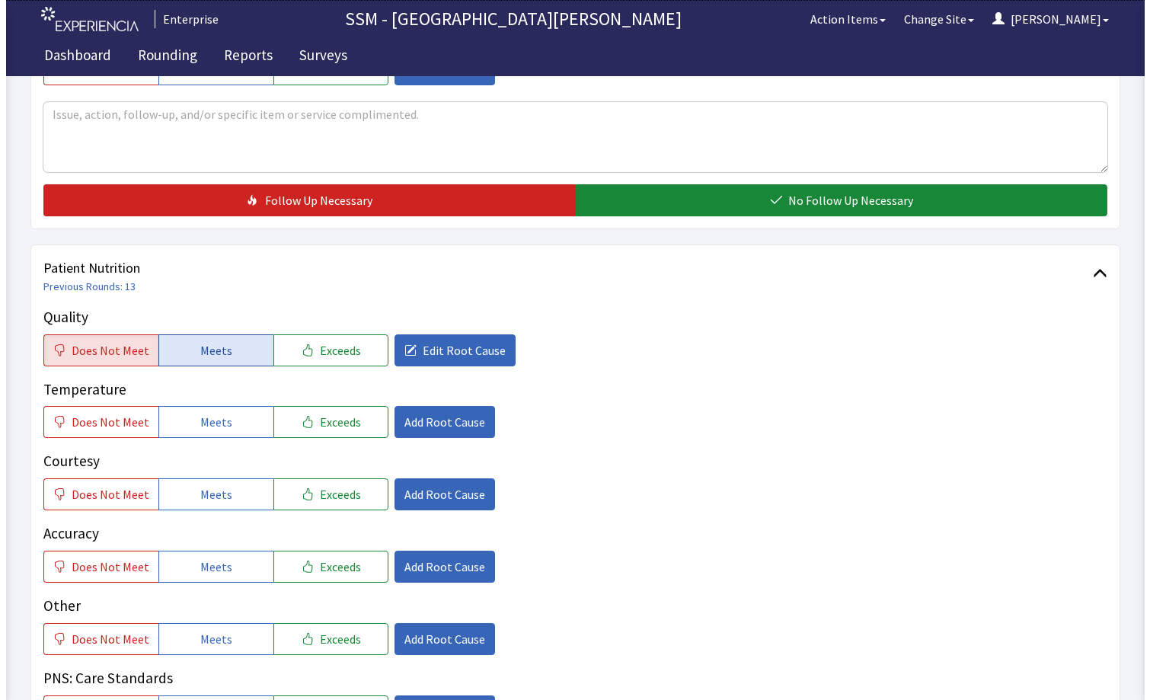
scroll to position [837, 0]
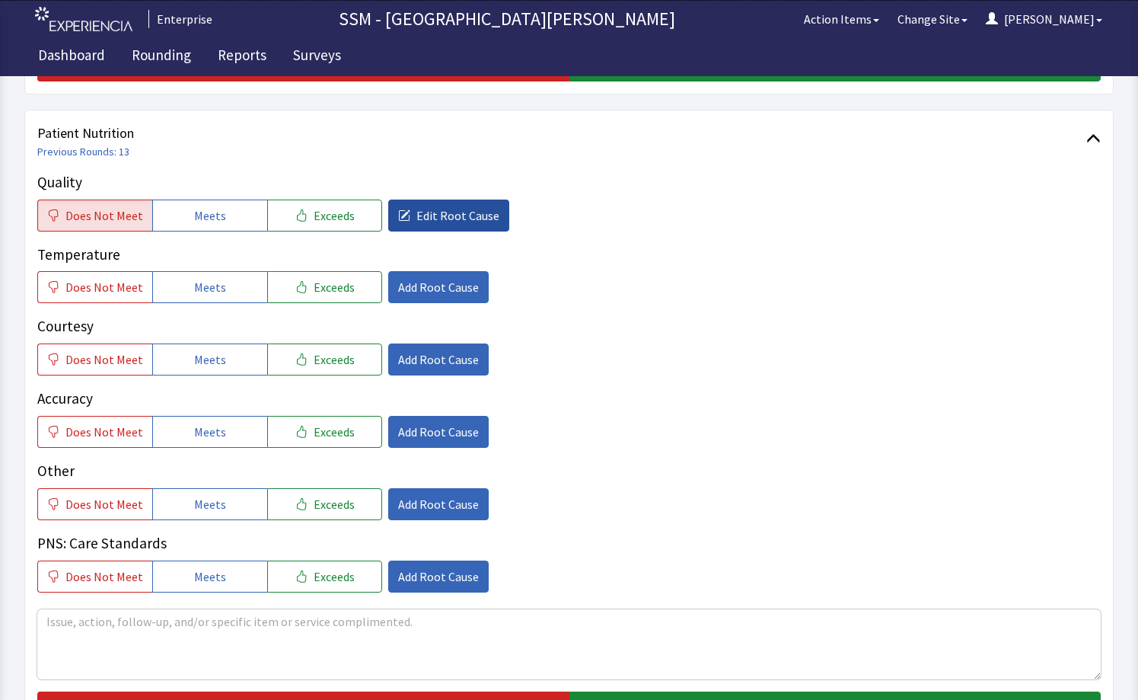
click at [416, 219] on span "Edit Root Cause" at bounding box center [457, 215] width 83 height 18
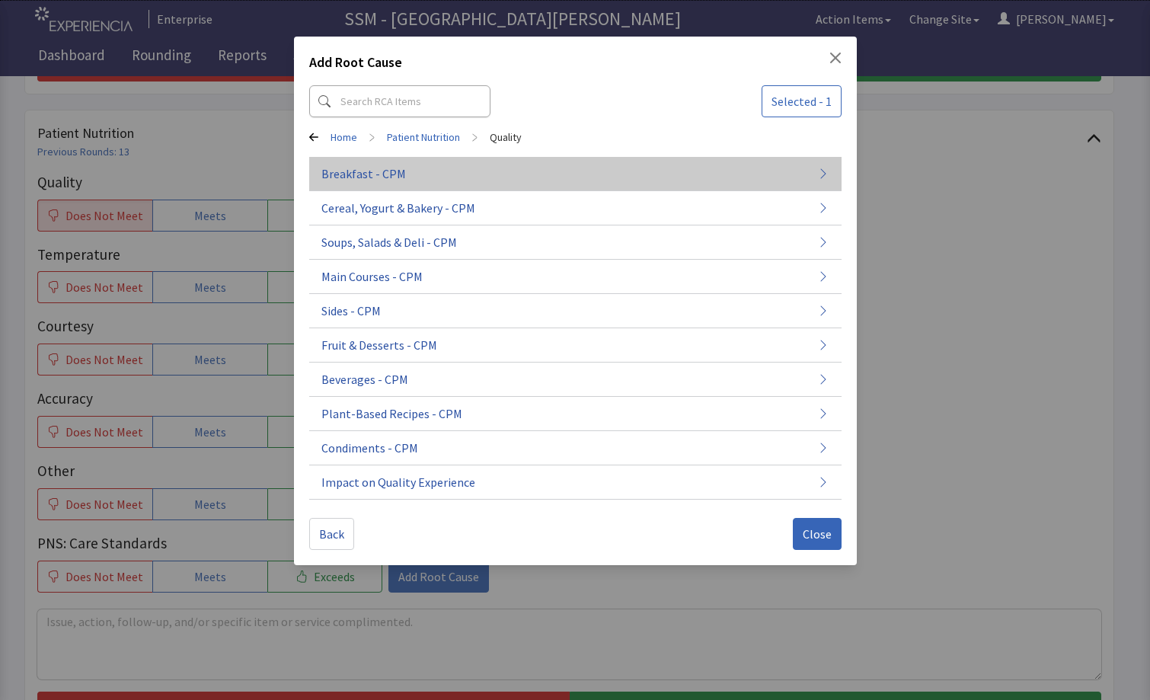
click at [408, 169] on button "Breakfast - CPM" at bounding box center [575, 174] width 532 height 34
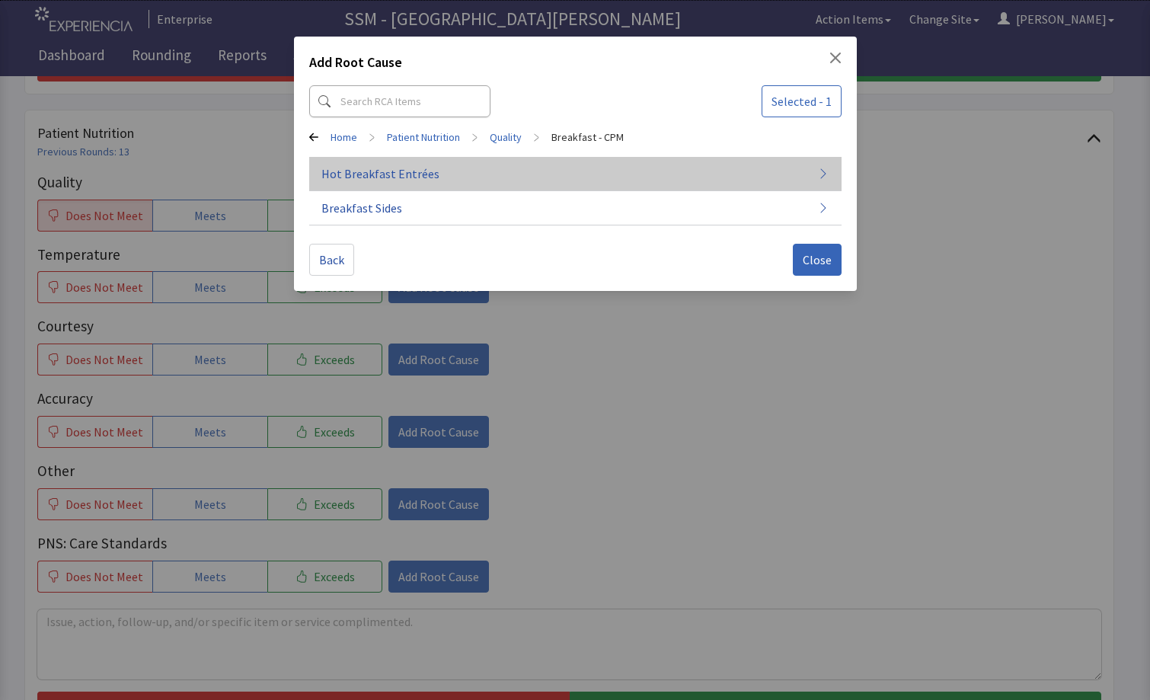
click at [424, 176] on span "Hot Breakfast Entrées" at bounding box center [380, 173] width 118 height 18
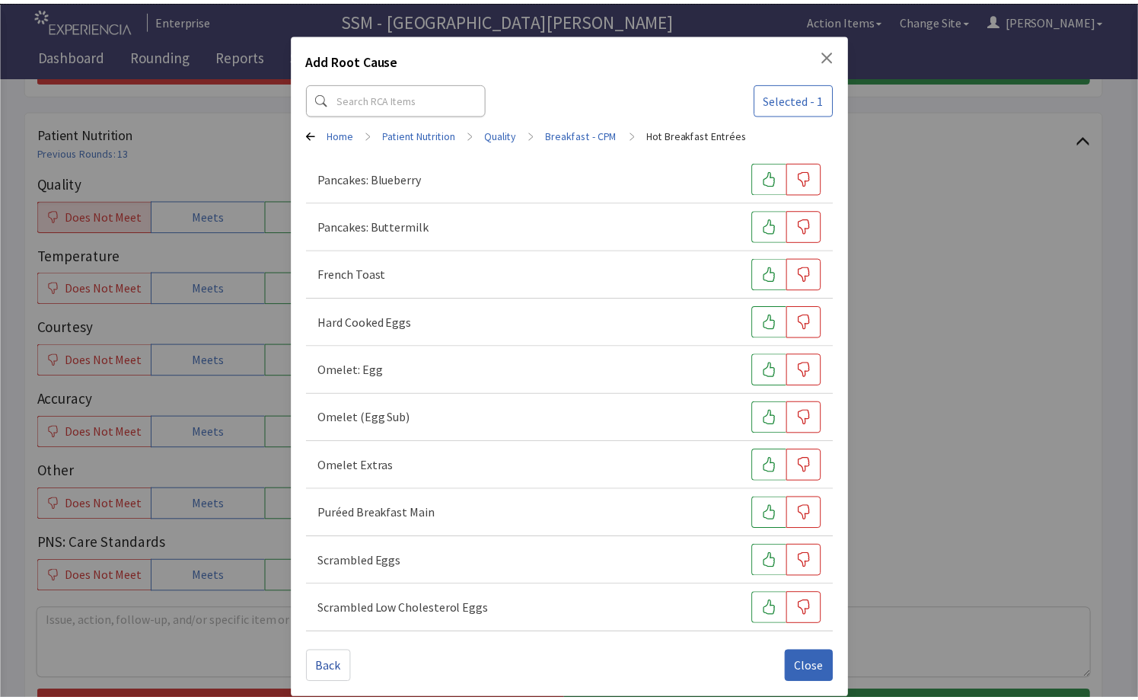
scroll to position [0, 0]
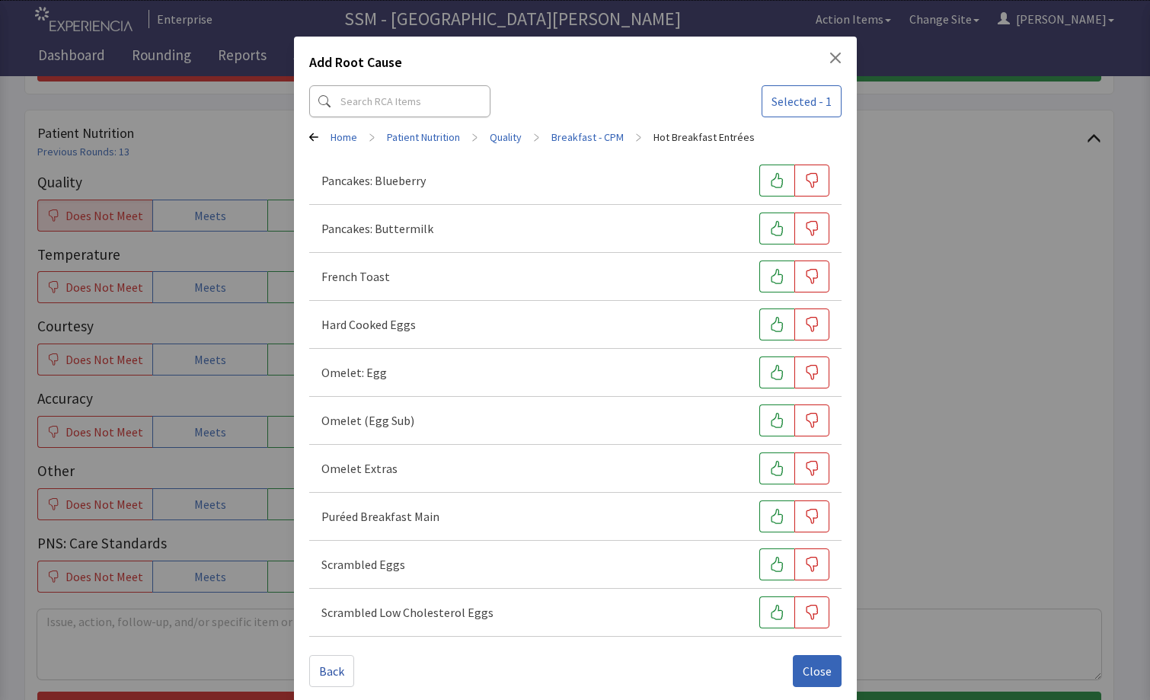
click at [407, 134] on link "Patient Nutrition" at bounding box center [423, 136] width 73 height 15
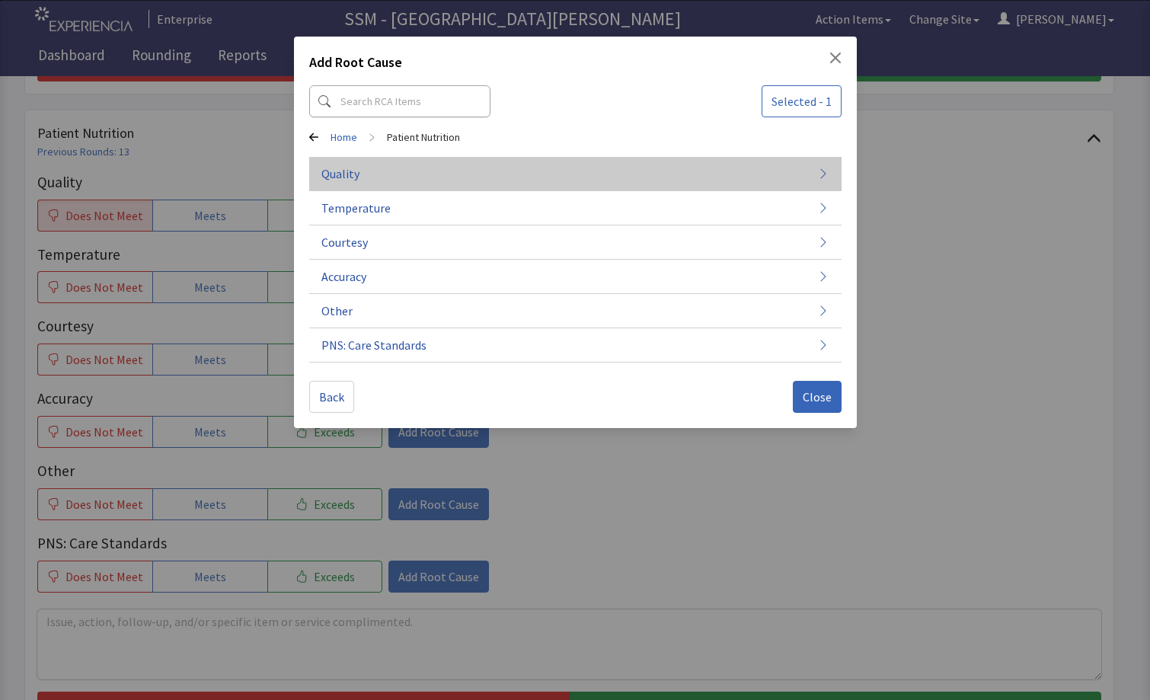
click at [471, 171] on button "Quality" at bounding box center [575, 174] width 532 height 34
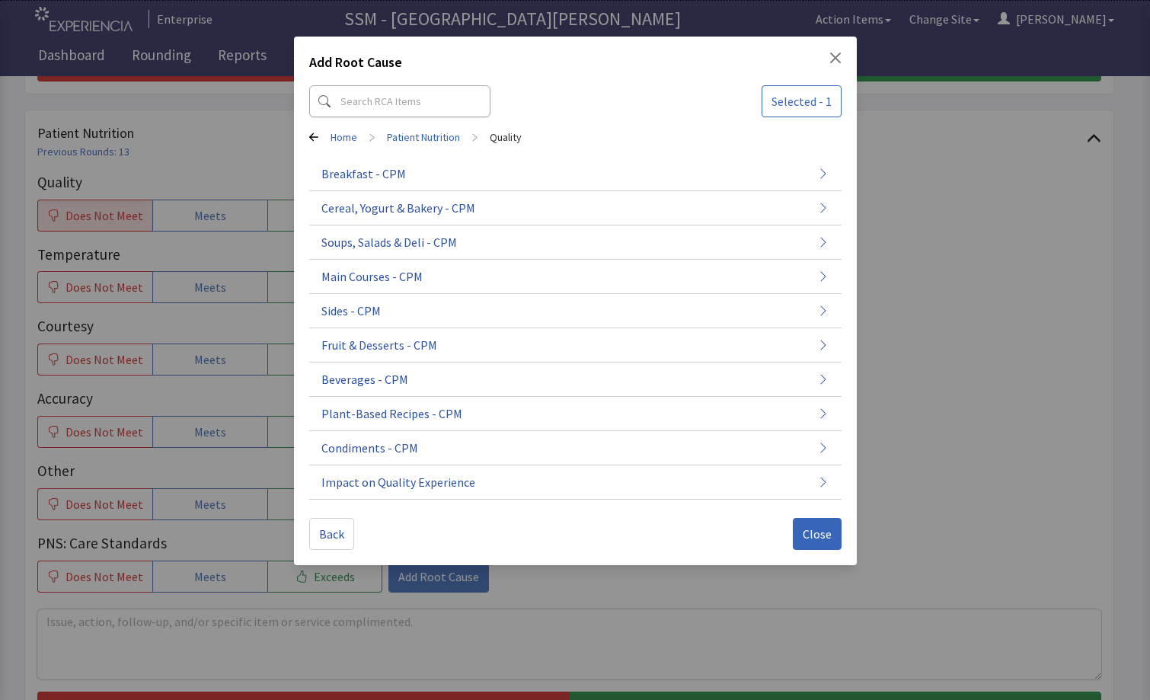
click at [829, 54] on icon "Close" at bounding box center [835, 58] width 12 height 12
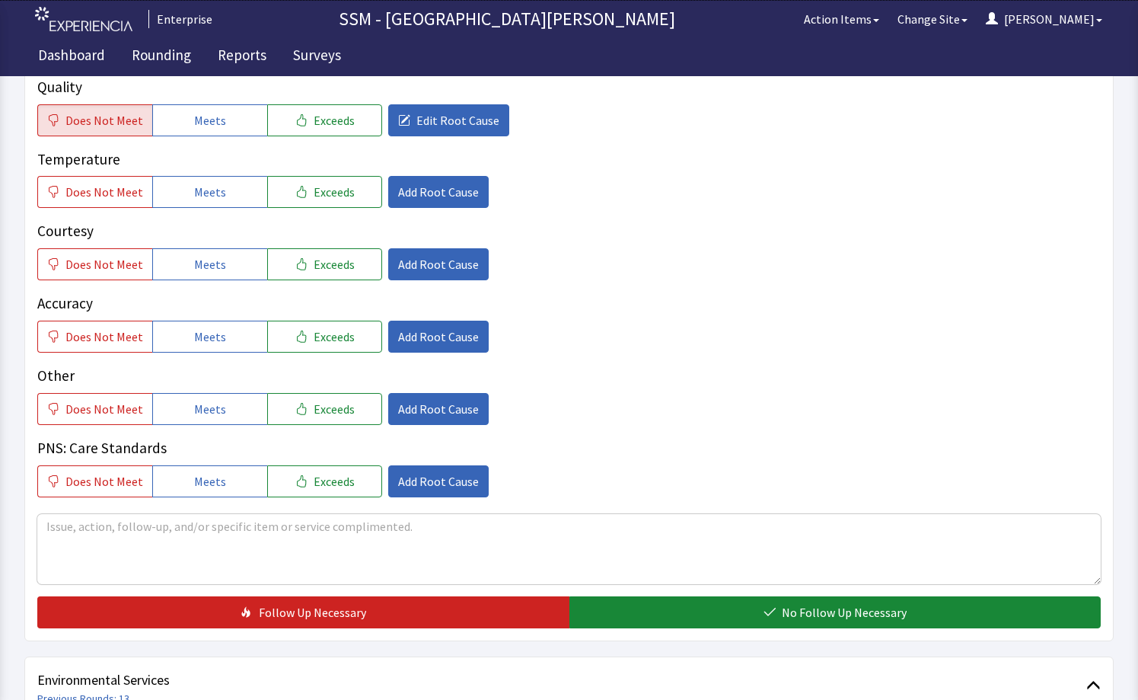
scroll to position [1066, 0]
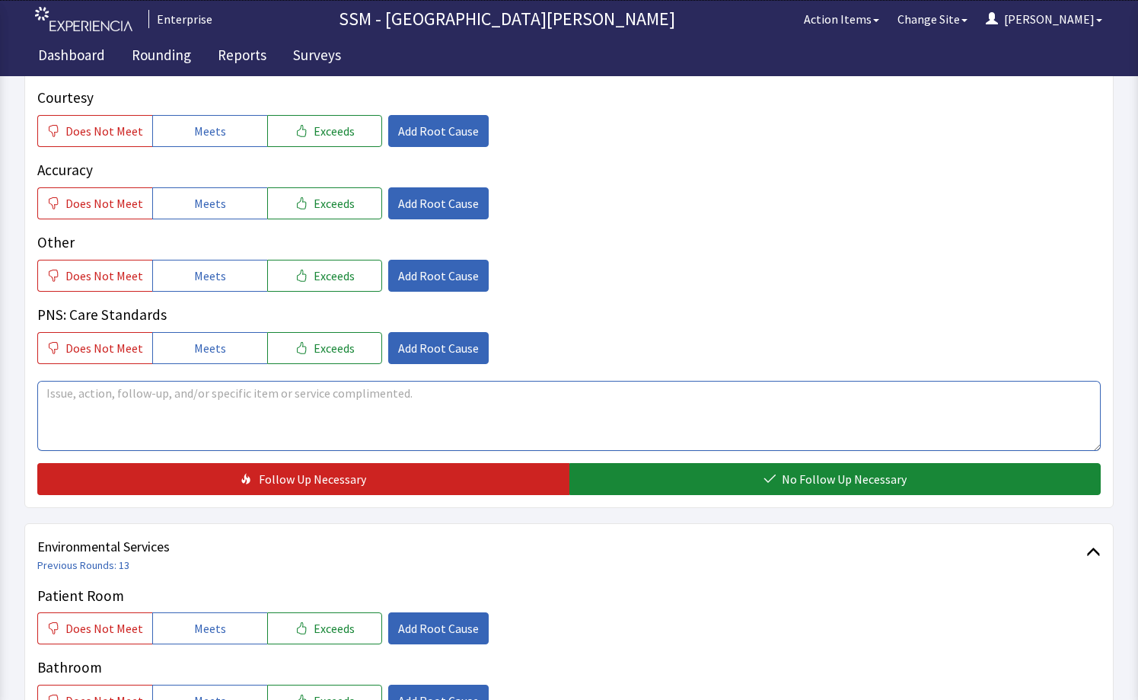
click at [534, 410] on textarea at bounding box center [569, 416] width 1064 height 70
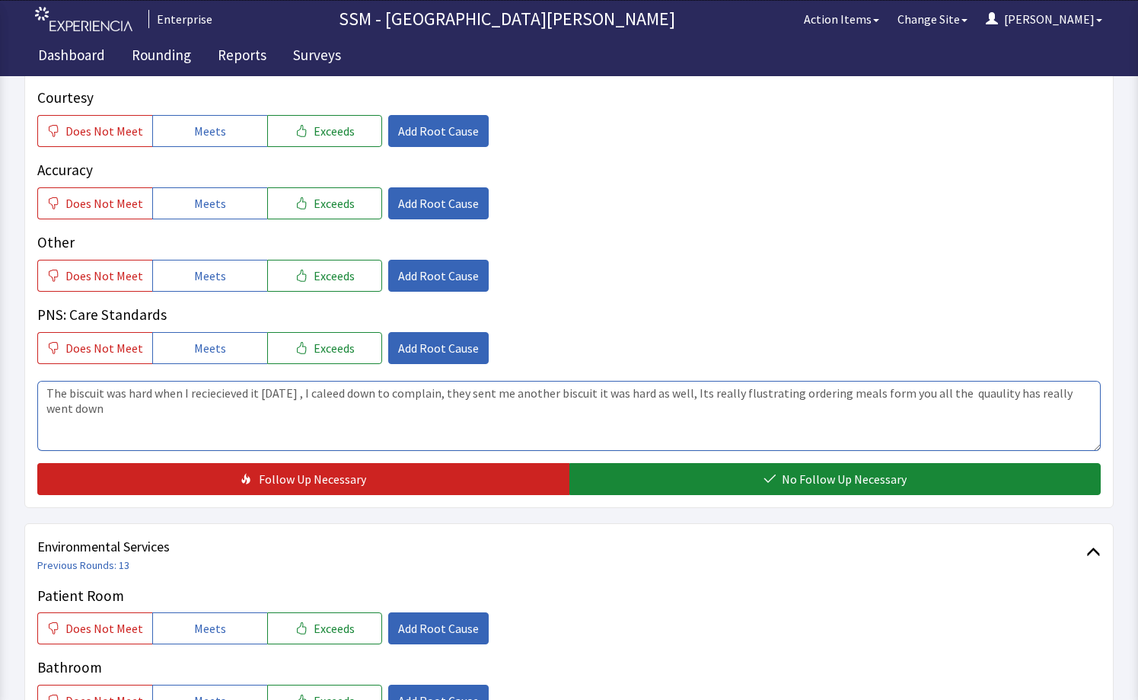
drag, startPoint x: 221, startPoint y: 397, endPoint x: 397, endPoint y: 424, distance: 178.0
click at [397, 424] on textarea "The biscuit was hard when I reciecieved it Sunday , I caleed down to complain, …" at bounding box center [569, 416] width 1064 height 70
click at [238, 395] on textarea "The biscuit was hard when I received it Sunday , I caleed down to complain, the…" at bounding box center [569, 416] width 1064 height 70
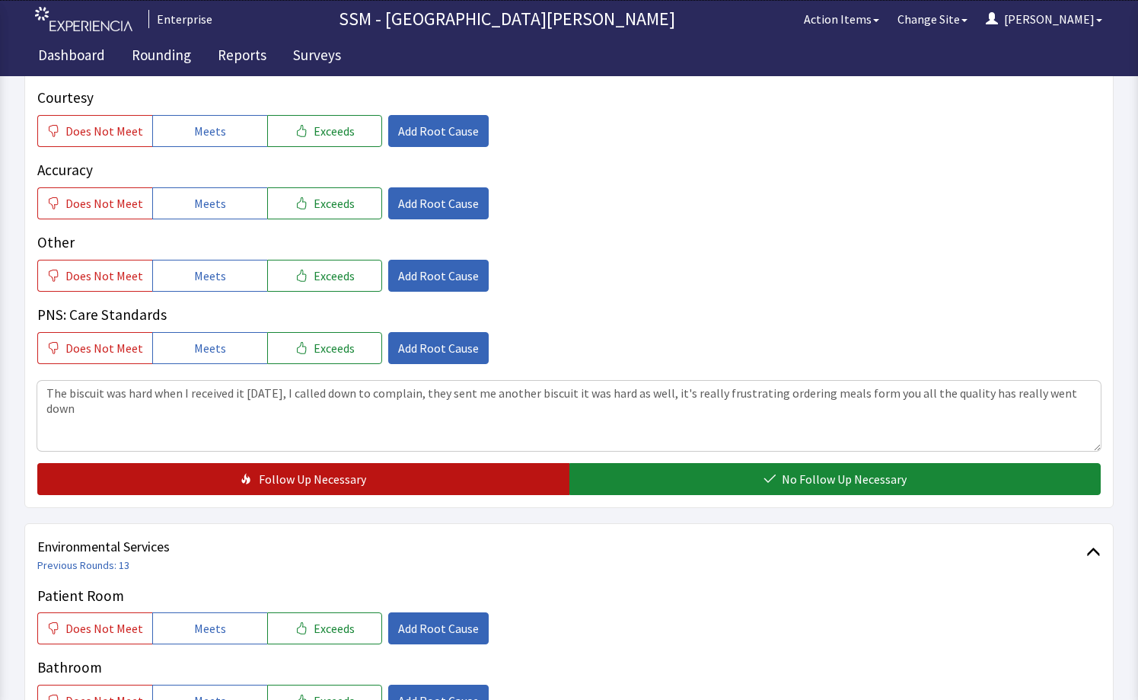
click at [516, 467] on button "Follow Up Necessary" at bounding box center [303, 479] width 532 height 32
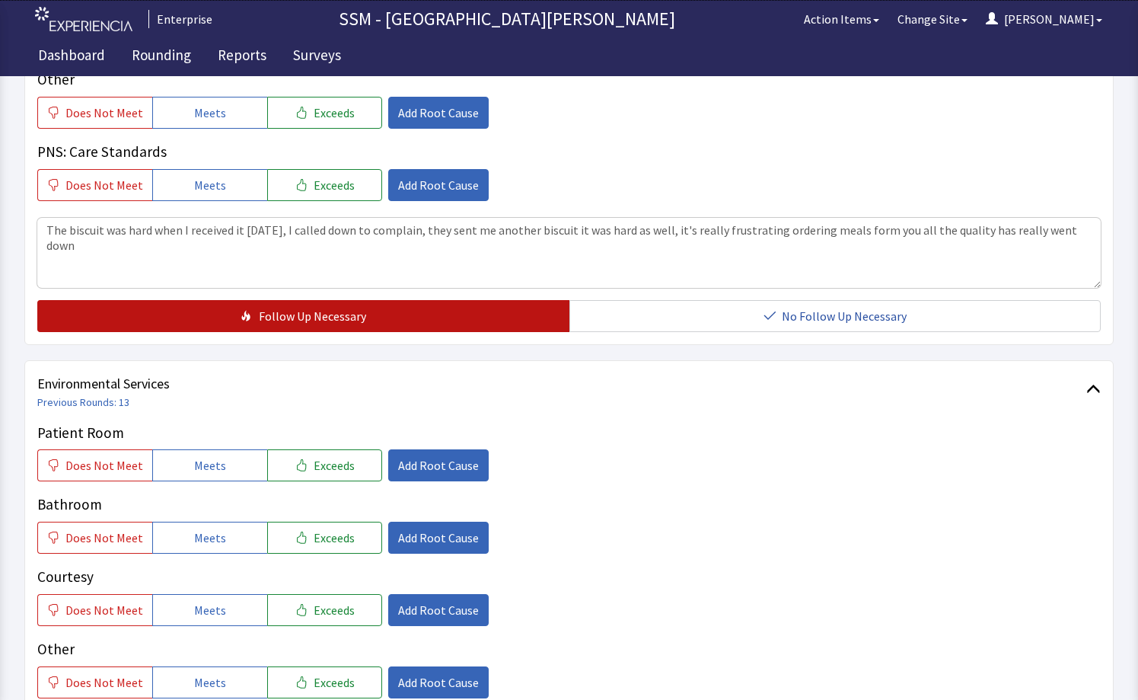
scroll to position [1370, 0]
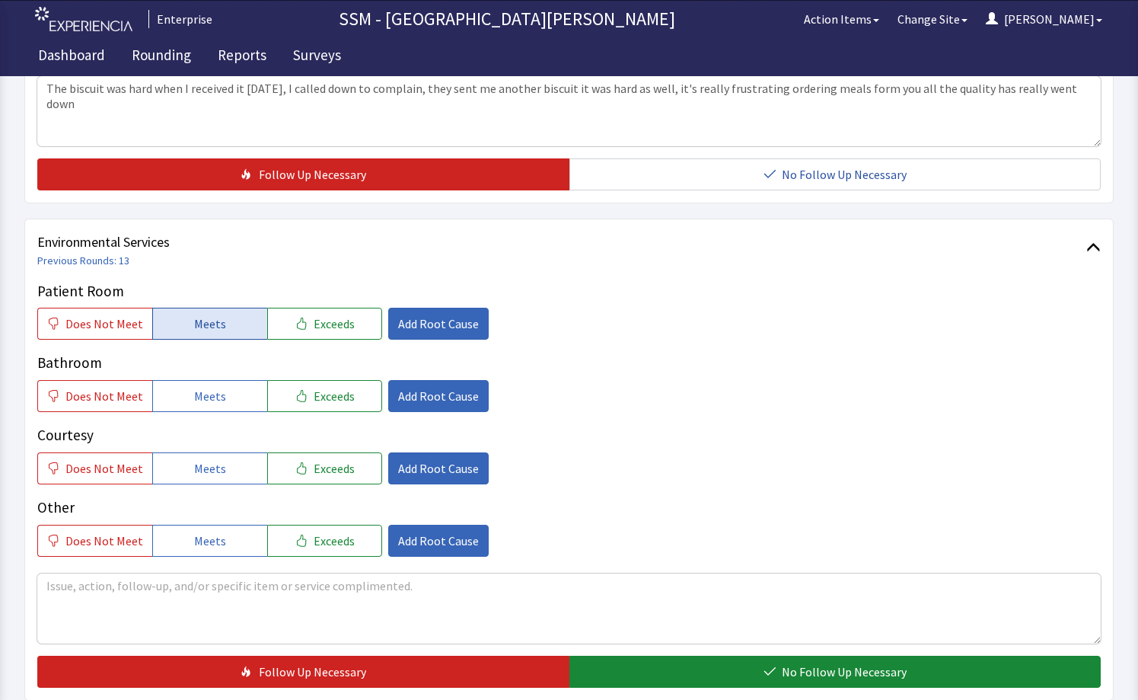
click at [219, 331] on button "Meets" at bounding box center [209, 324] width 115 height 32
click at [225, 382] on button "Meets" at bounding box center [209, 396] width 115 height 32
click at [236, 467] on button "Meets" at bounding box center [209, 468] width 115 height 32
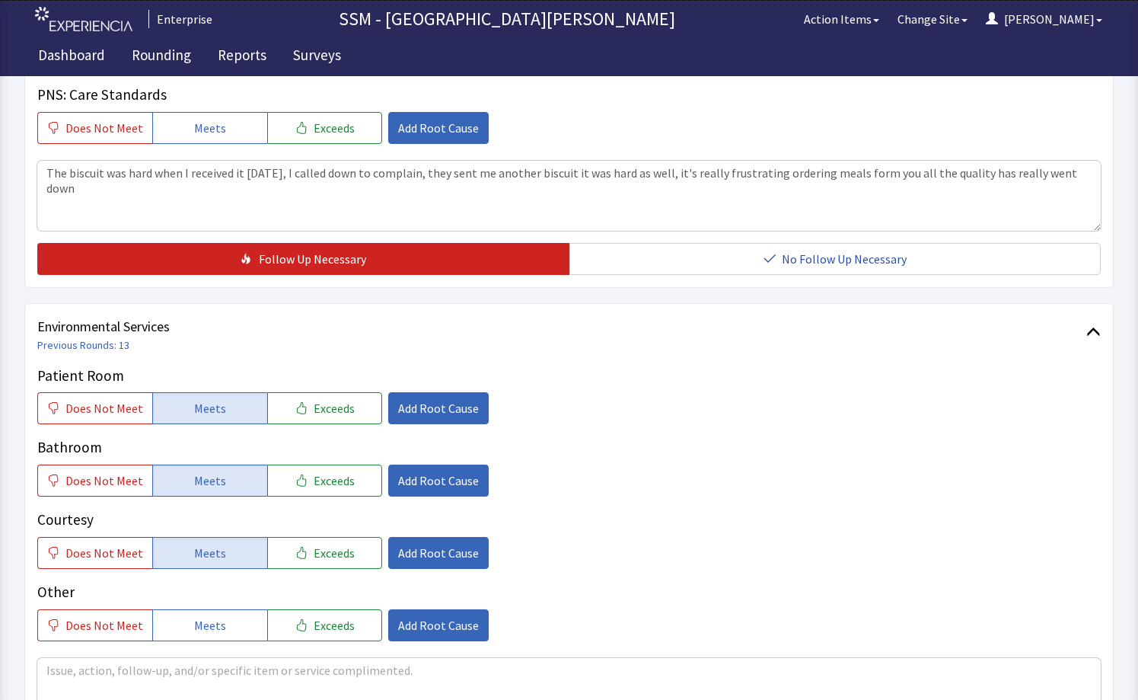
scroll to position [1066, 0]
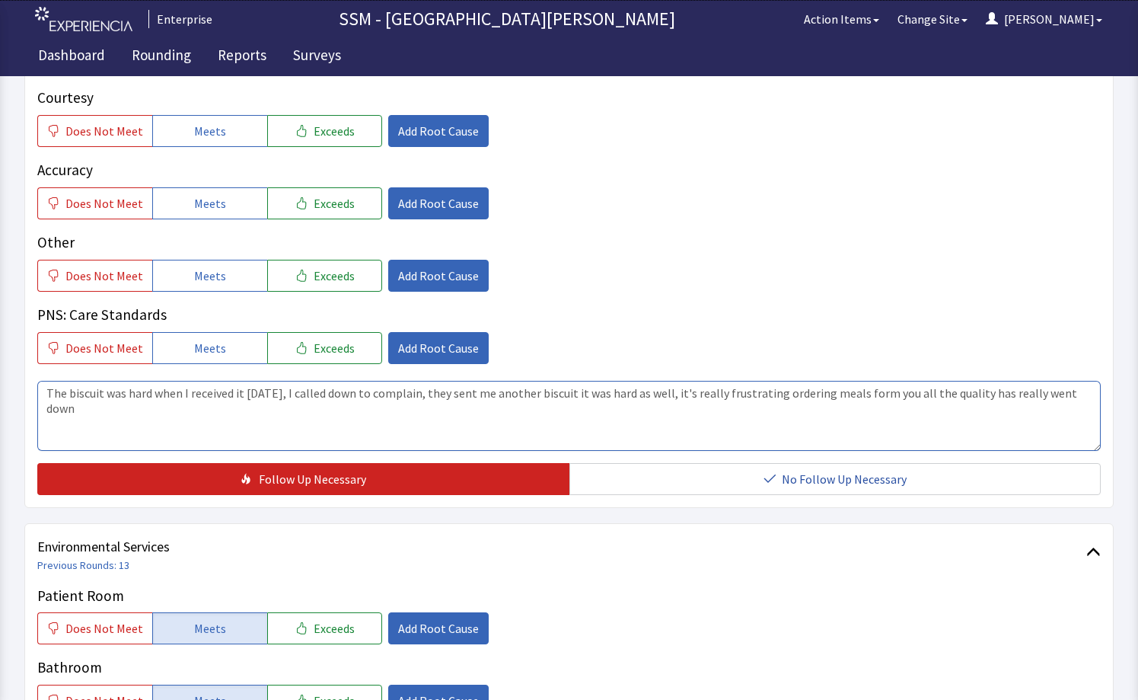
click at [770, 393] on textarea "The biscuit was hard when I received it Sunday, I called down to complain, they…" at bounding box center [569, 416] width 1064 height 70
click at [724, 432] on textarea "The biscuit was hard when I received it Sunday, I called down to complain, they…" at bounding box center [569, 416] width 1064 height 70
click at [873, 395] on textarea "The biscuit was hard when I received it Sunday, I called down to complain, they…" at bounding box center [569, 416] width 1064 height 70
click at [919, 393] on textarea "The biscuit was hard when I received it Sunday, I called down to complain, they…" at bounding box center [569, 416] width 1064 height 70
click at [1093, 393] on textarea "The biscuit was hard when I received it Sunday, I called down to complain, they…" at bounding box center [569, 416] width 1064 height 70
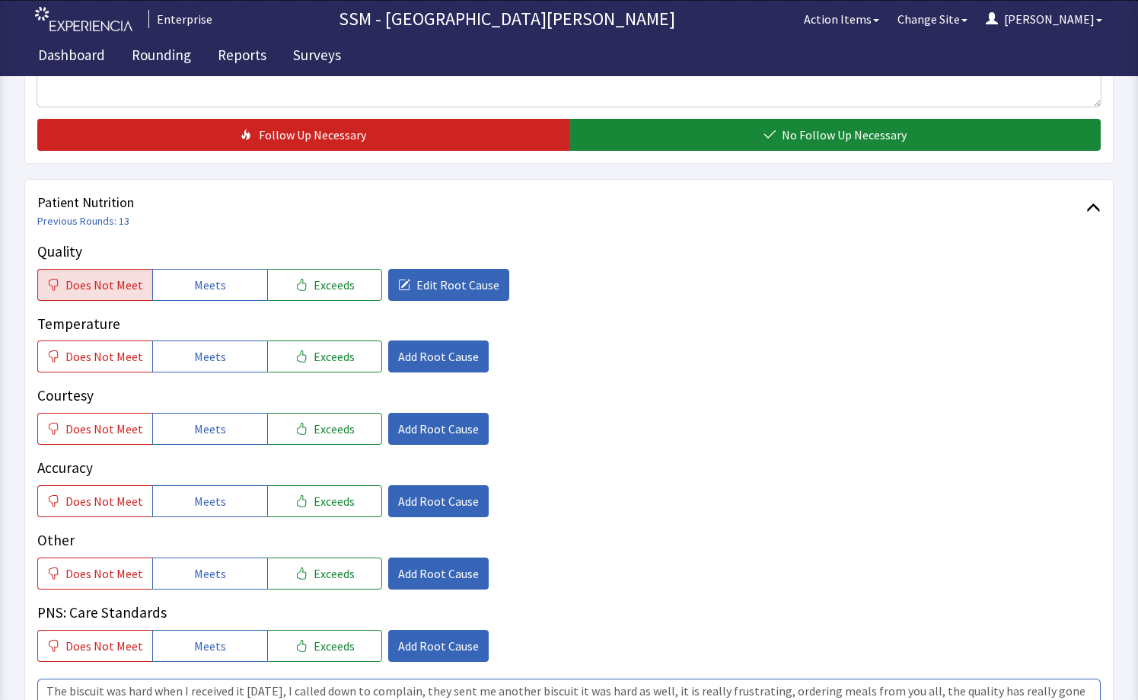
scroll to position [761, 0]
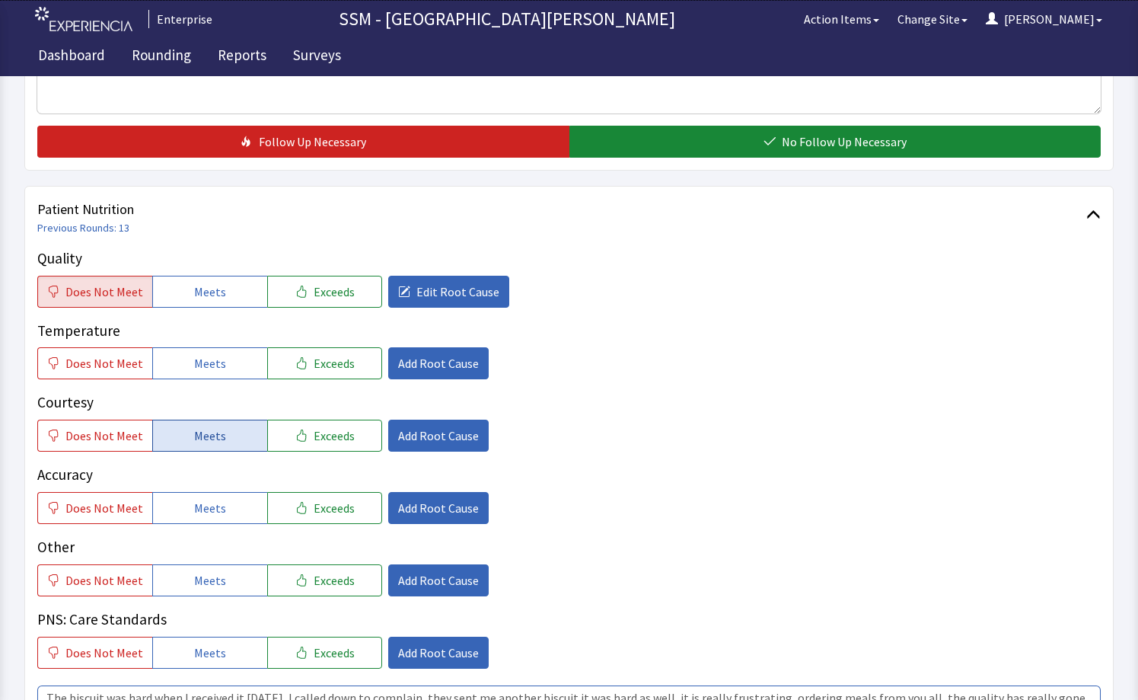
type textarea "The biscuit was hard when I received it Sunday, I called down to complain, they…"
click at [194, 434] on span "Meets" at bounding box center [210, 435] width 32 height 18
click at [135, 508] on span "Does Not Meet" at bounding box center [104, 508] width 78 height 18
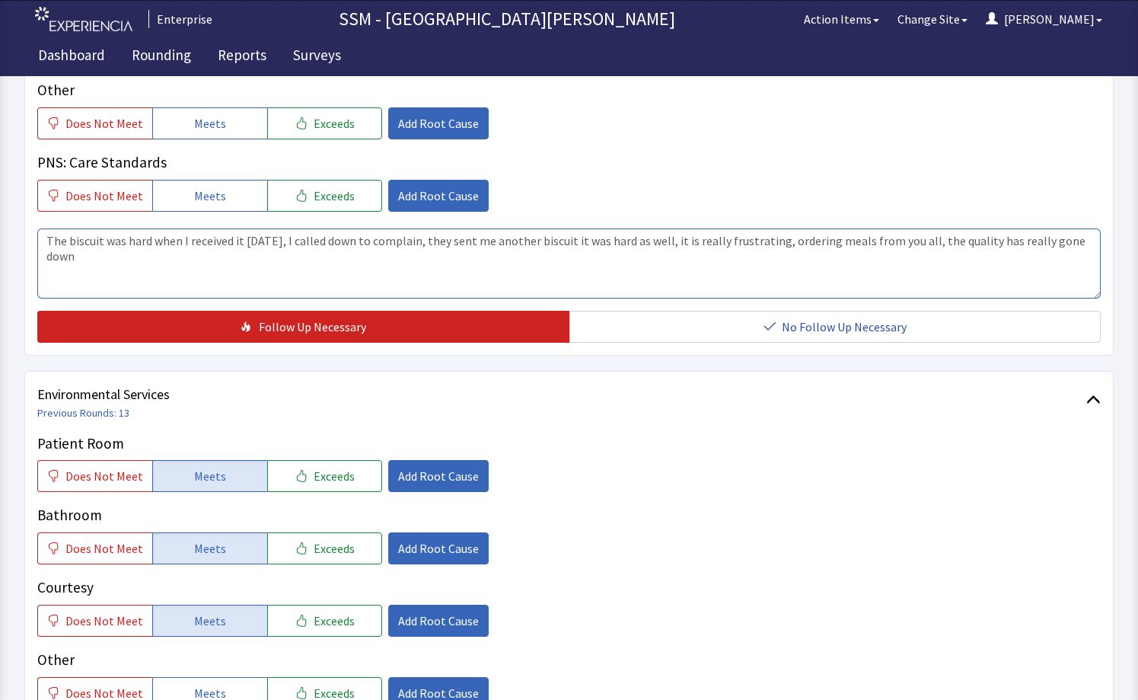
drag, startPoint x: 1093, startPoint y: 239, endPoint x: 911, endPoint y: 236, distance: 182.7
click at [911, 236] on textarea "The biscuit was hard when I received it Sunday, I called down to complain, they…" at bounding box center [569, 263] width 1064 height 70
click at [780, 257] on textarea "The biscuit was hard when I received it Sunday, I called down to complain, they…" at bounding box center [569, 263] width 1064 height 70
drag, startPoint x: 46, startPoint y: 241, endPoint x: 1041, endPoint y: 231, distance: 995.1
click at [1041, 231] on textarea "The biscuit was hard when I received it Sunday, I called down to complain, they…" at bounding box center [569, 263] width 1064 height 70
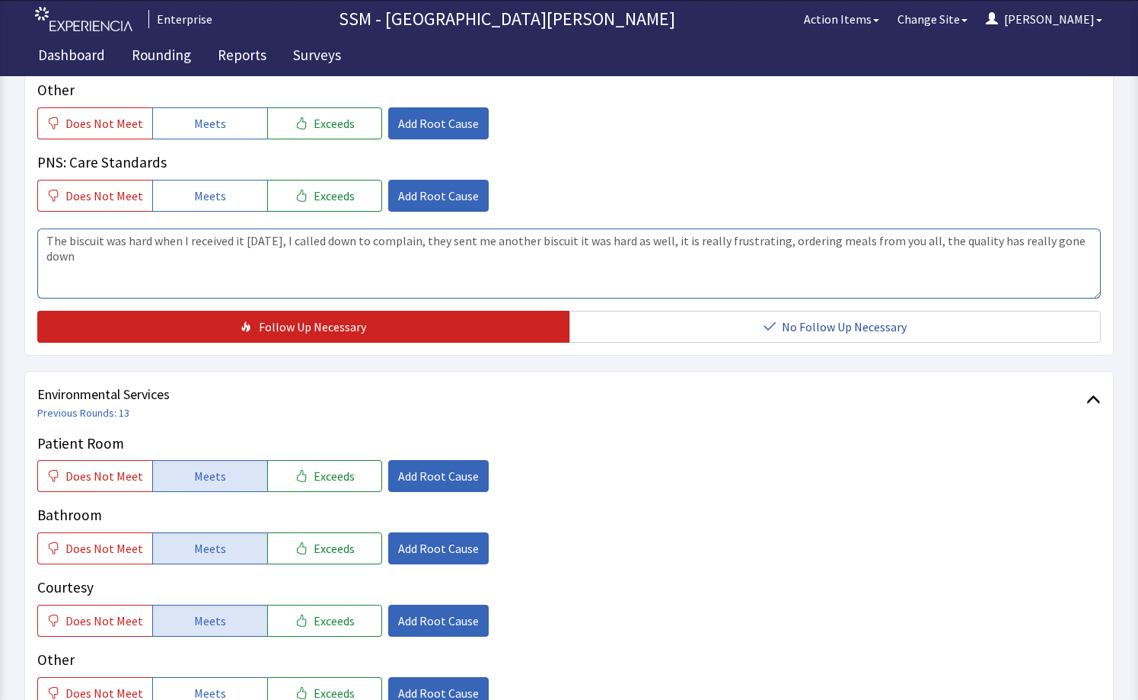
click at [1041, 231] on textarea "The biscuit was hard when I received it Sunday, I called down to complain, they…" at bounding box center [569, 263] width 1064 height 70
click at [48, 242] on textarea "The biscuit was hard when I received it Sunday, I called down to complain, they…" at bounding box center [569, 263] width 1064 height 70
click at [587, 273] on textarea "The biscuit was hard when I received it Sunday, I called down to complain, they…" at bounding box center [569, 263] width 1064 height 70
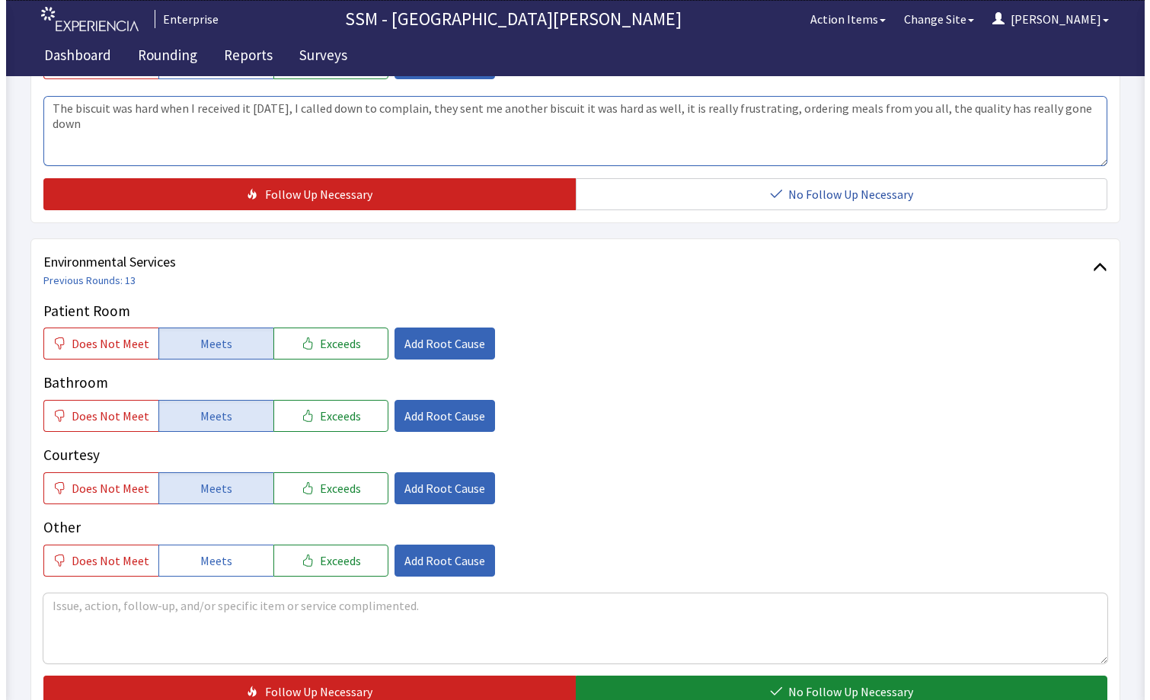
scroll to position [1519, 0]
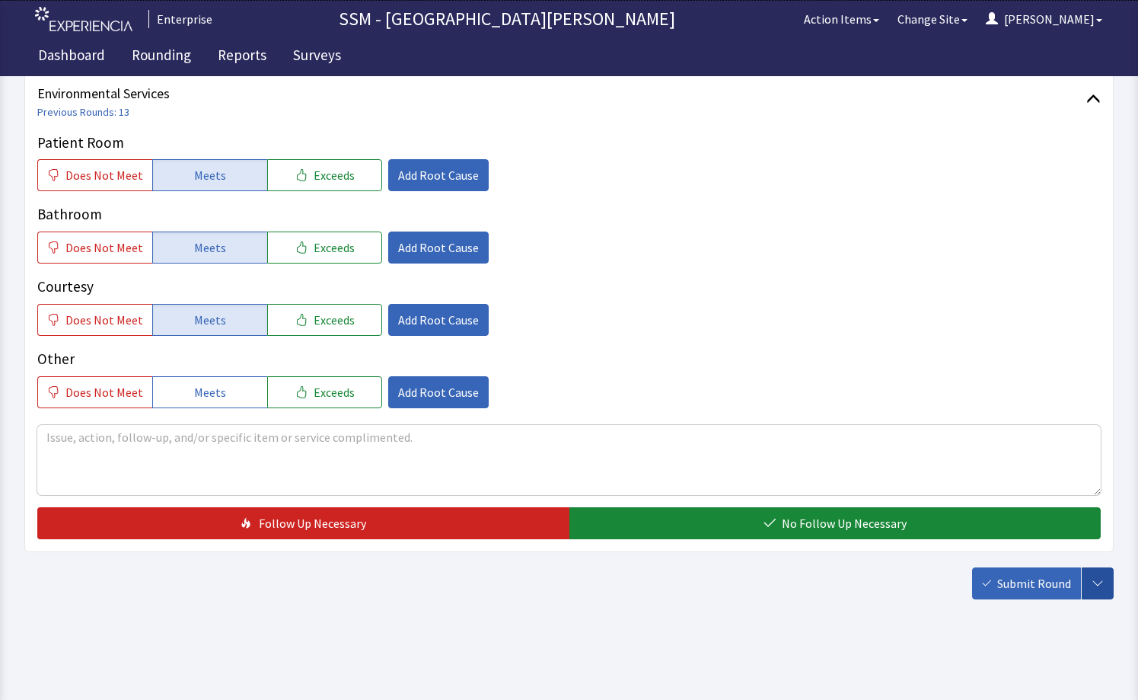
click at [1093, 579] on icon "button" at bounding box center [1098, 583] width 12 height 12
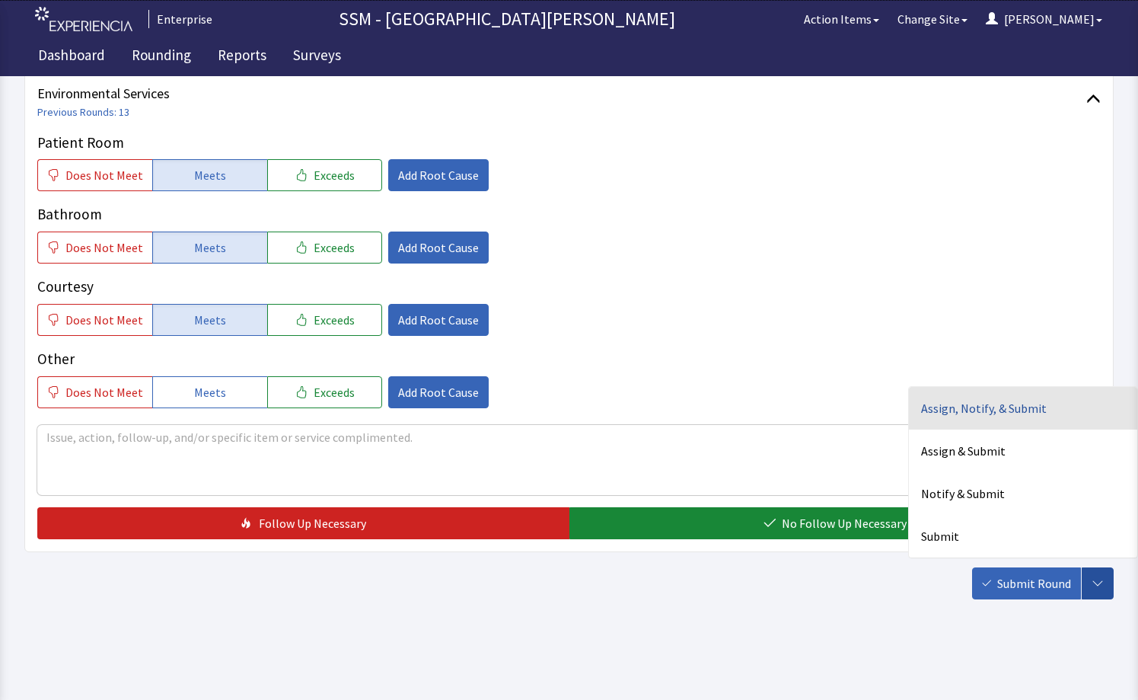
click at [965, 399] on div "Assign, Notify, & Submit" at bounding box center [1023, 408] width 228 height 43
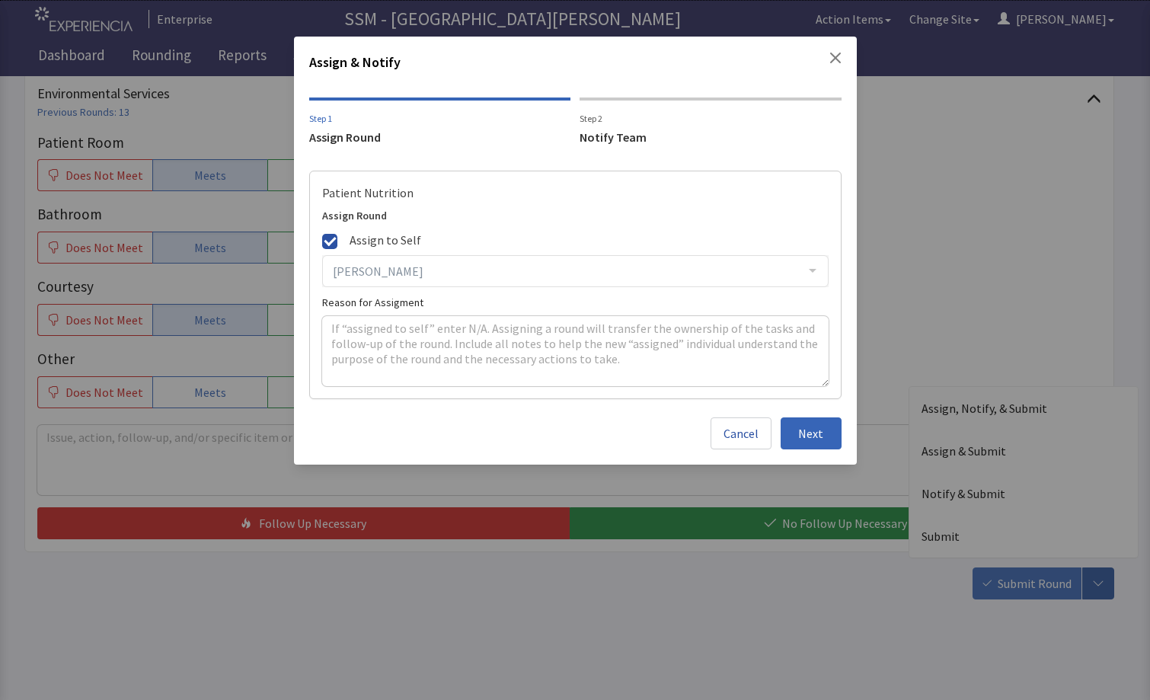
click at [595, 139] on div "Notify Team" at bounding box center [710, 137] width 262 height 18
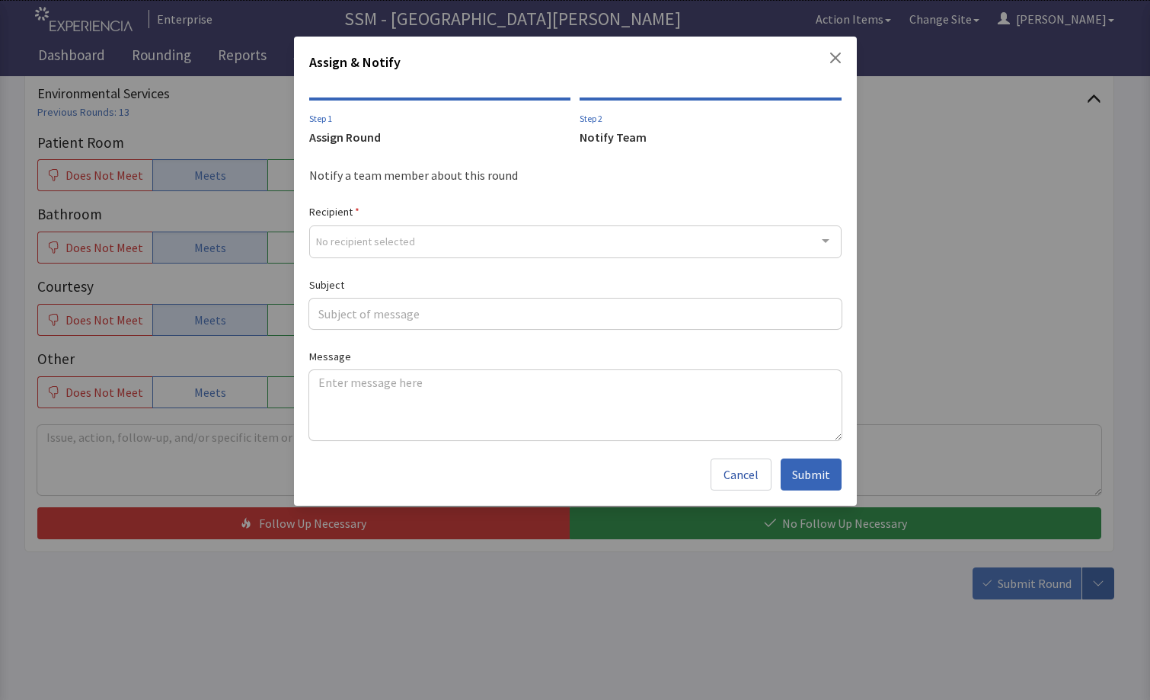
click at [436, 238] on div "No recipient selected" at bounding box center [575, 241] width 532 height 33
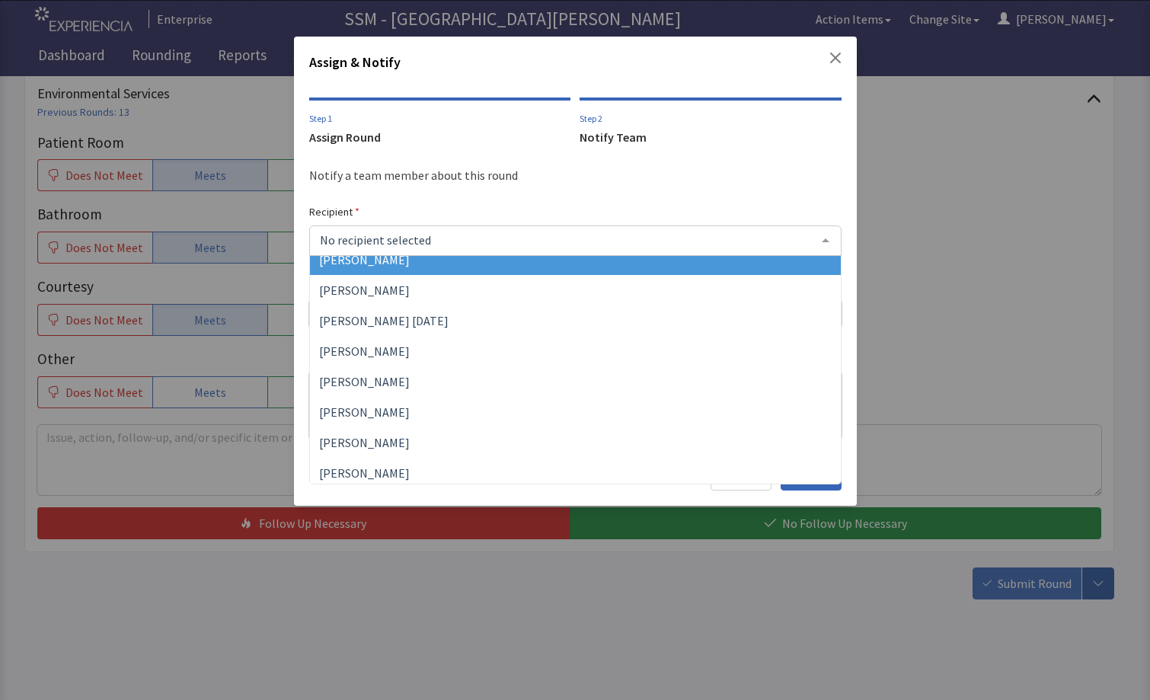
scroll to position [152, 0]
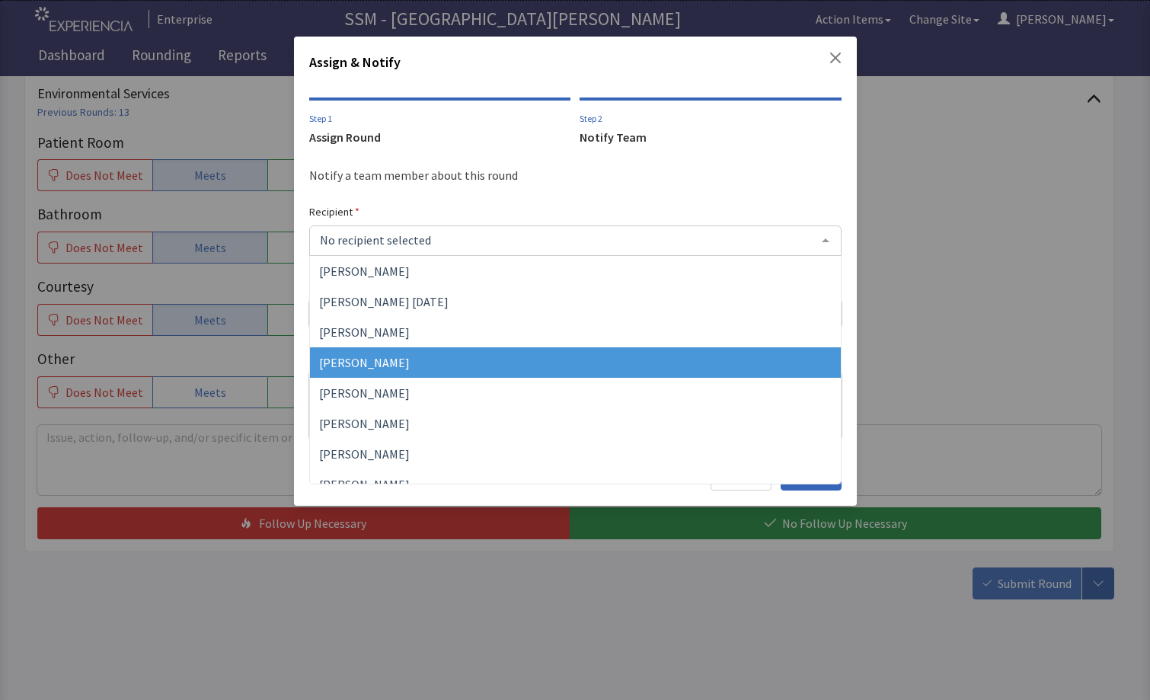
click at [391, 363] on span "Daya Cherian" at bounding box center [575, 362] width 531 height 30
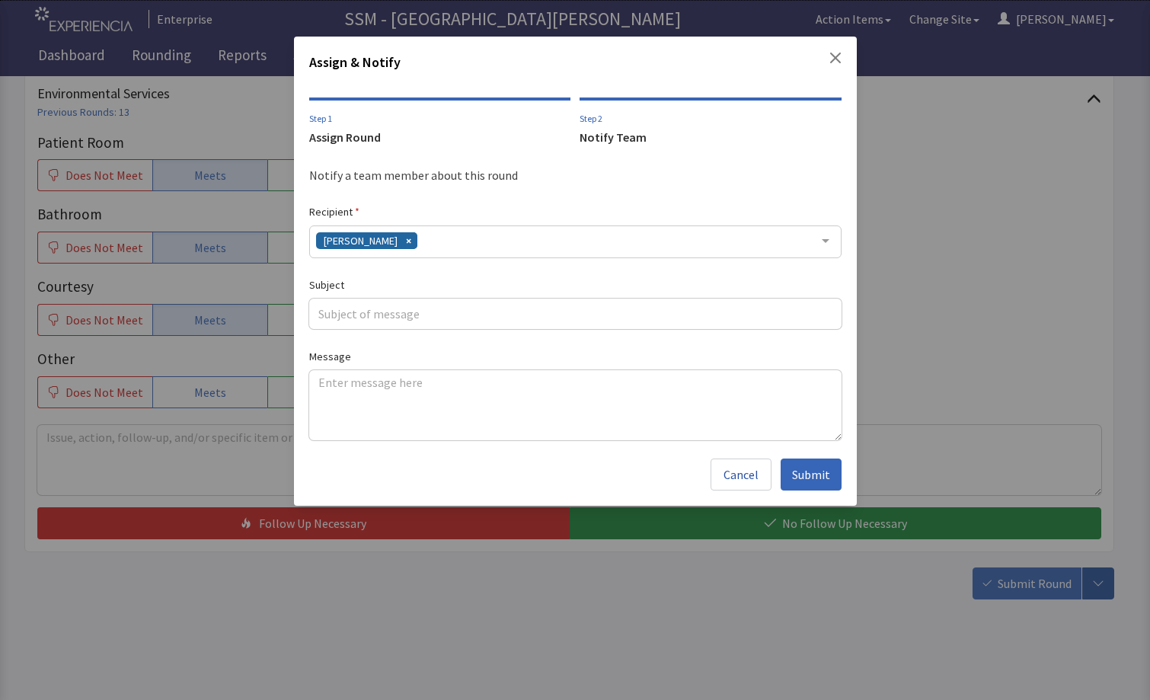
click at [442, 238] on div "Daya Cherian" at bounding box center [575, 241] width 532 height 33
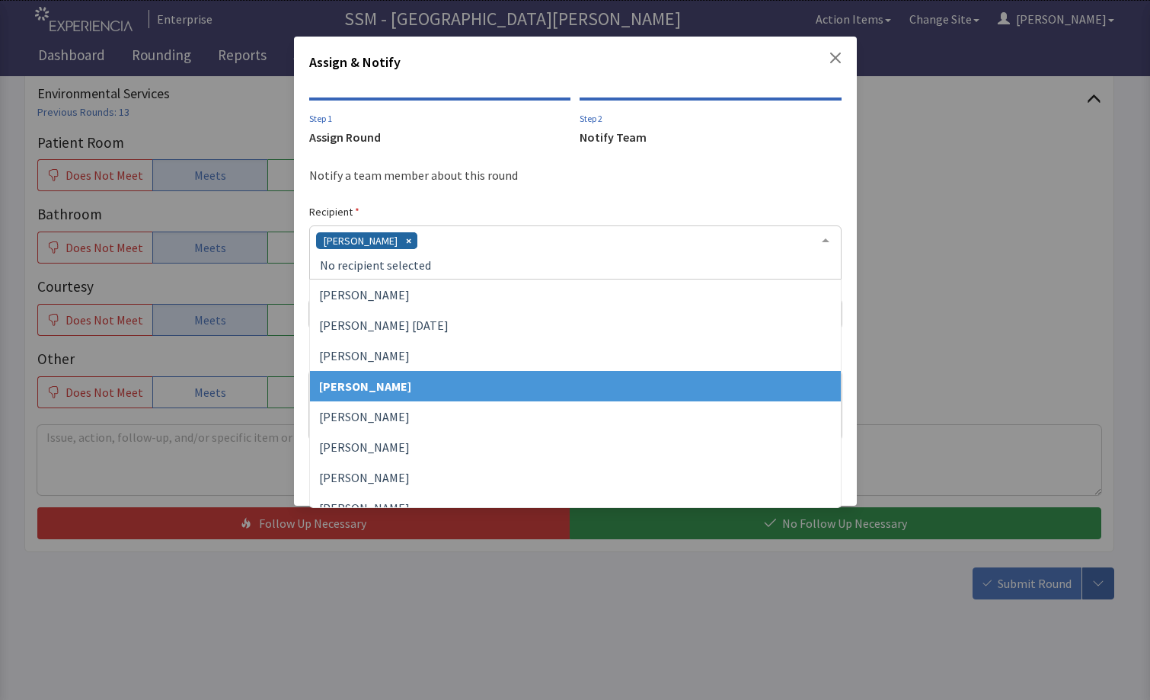
scroll to position [381, 0]
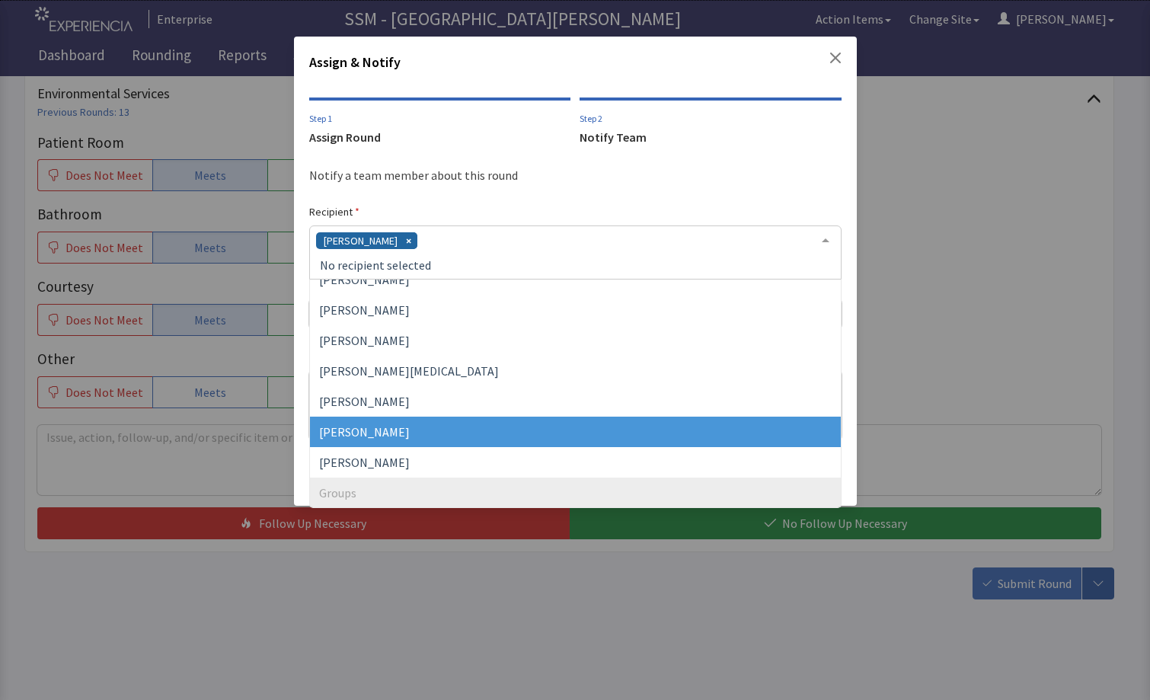
click at [409, 423] on span "Sheila Nguyen" at bounding box center [575, 431] width 531 height 30
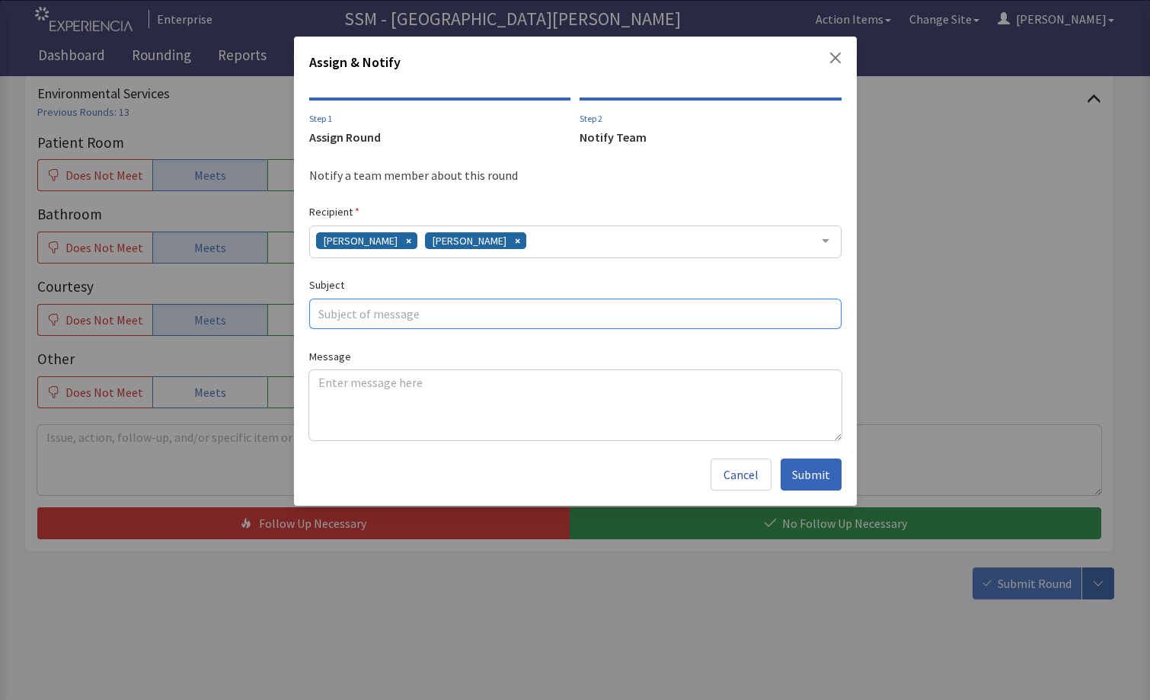
click at [398, 319] on input "text" at bounding box center [575, 313] width 532 height 30
click at [398, 319] on input "Rm" at bounding box center [575, 313] width 532 height 30
type input "Rm.4037"
click at [393, 384] on textarea at bounding box center [575, 405] width 532 height 70
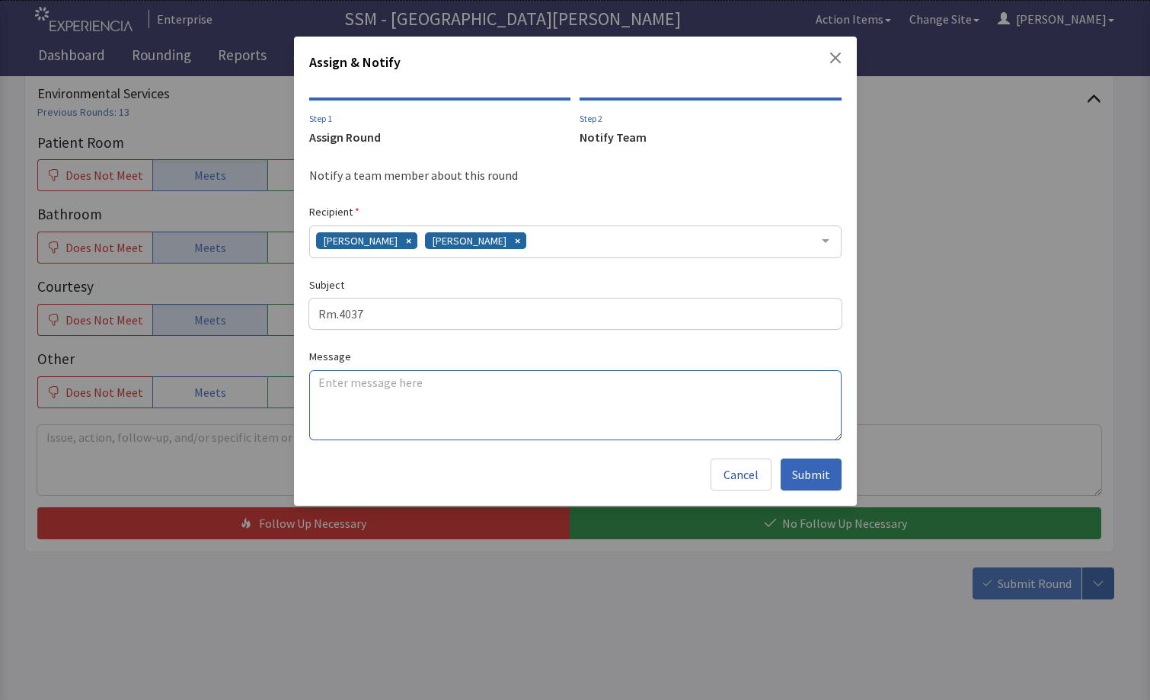
paste textarea "The biscuit was hard when I received it Sunday, I called down to complain, they…"
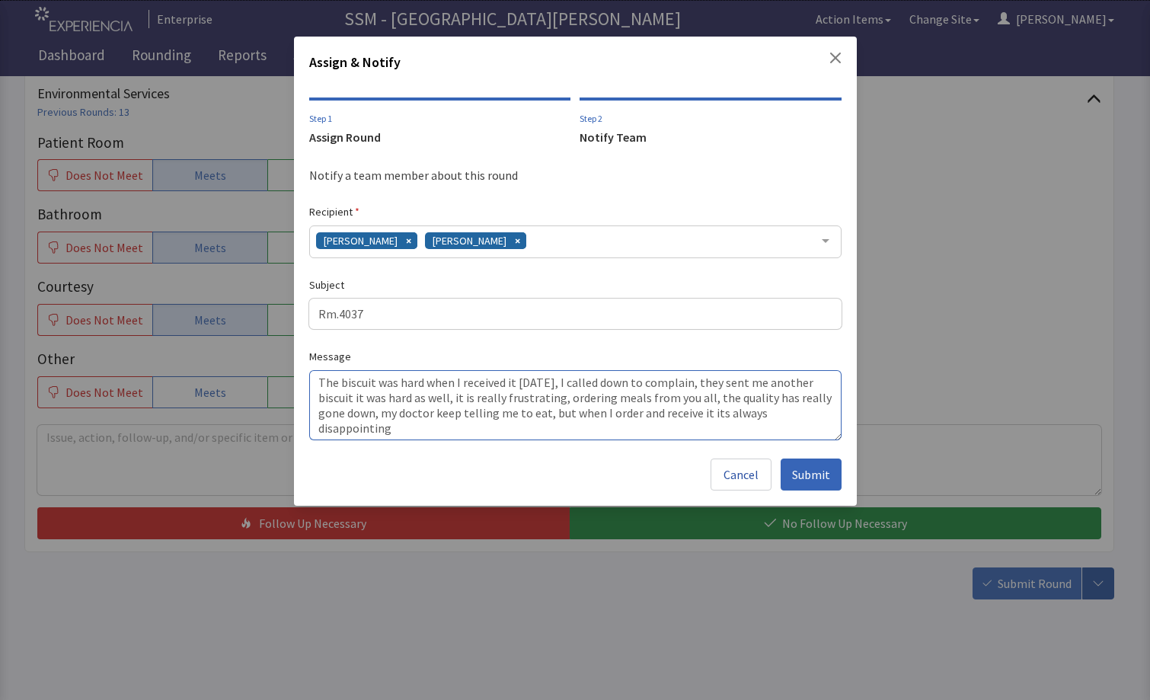
click at [700, 413] on textarea "The biscuit was hard when I received it Sunday, I called down to complain, they…" at bounding box center [575, 405] width 532 height 70
click at [709, 410] on textarea "The biscuit was hard when I received it Sunday, I called down to complain, they…" at bounding box center [575, 405] width 532 height 70
click at [713, 412] on textarea "The biscuit was hard when I received it Sunday, I called down to complain, they…" at bounding box center [575, 405] width 532 height 70
click at [786, 420] on textarea "The biscuit was hard when I received it Sunday, I called down to complain, they…" at bounding box center [575, 405] width 532 height 70
click at [411, 430] on textarea "The biscuit was hard when I received it Sunday, I called down to complain, they…" at bounding box center [575, 405] width 532 height 70
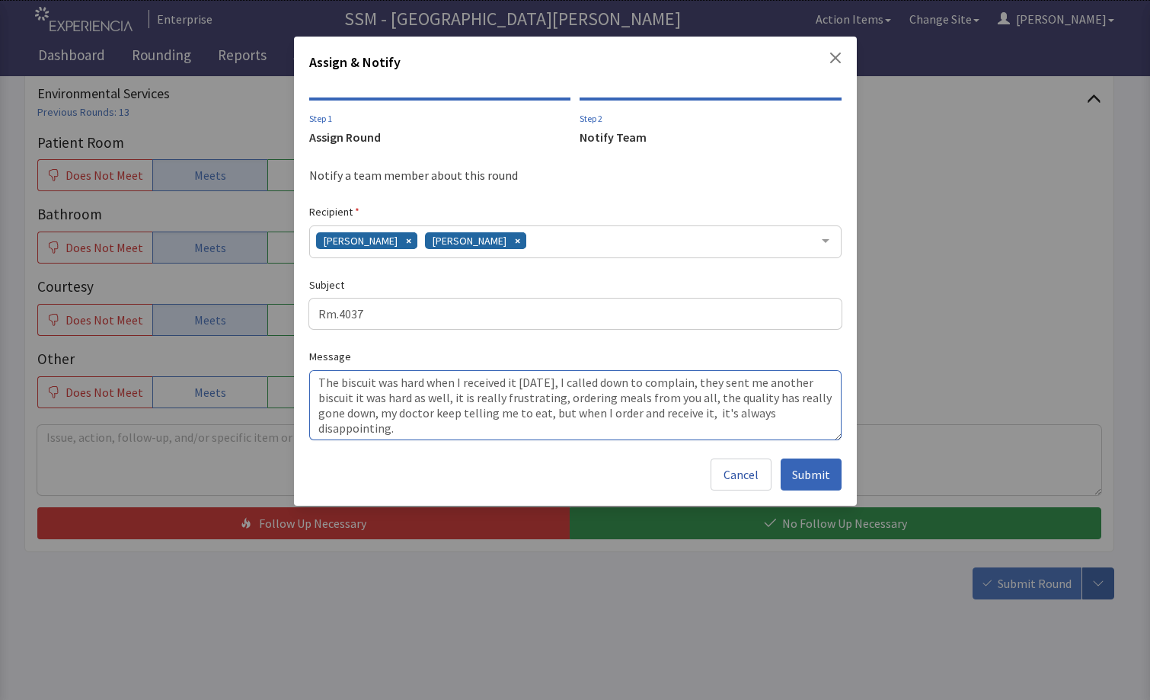
scroll to position [26, 0]
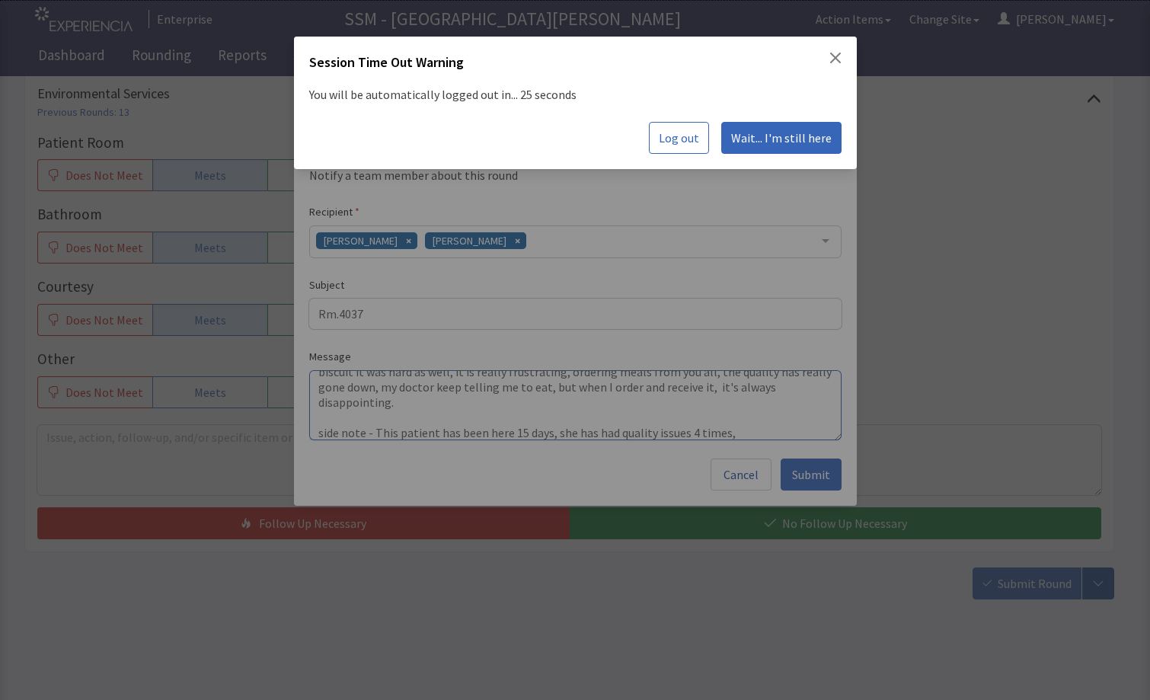
type textarea "The biscuit was hard when I received it Sunday, I called down to complain, they…"
click at [940, 302] on div "Session Time Out Warning You will be automatically logged out in... 25 seconds …" at bounding box center [575, 350] width 1150 height 700
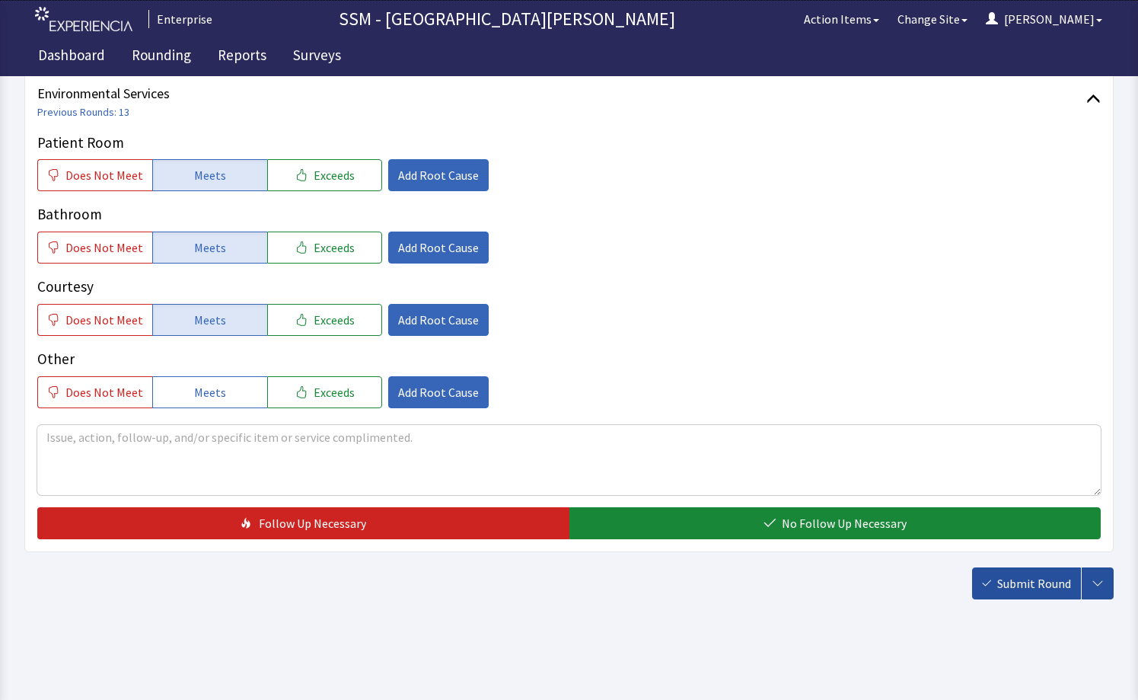
click at [1024, 581] on span "Submit Round" at bounding box center [1034, 583] width 74 height 18
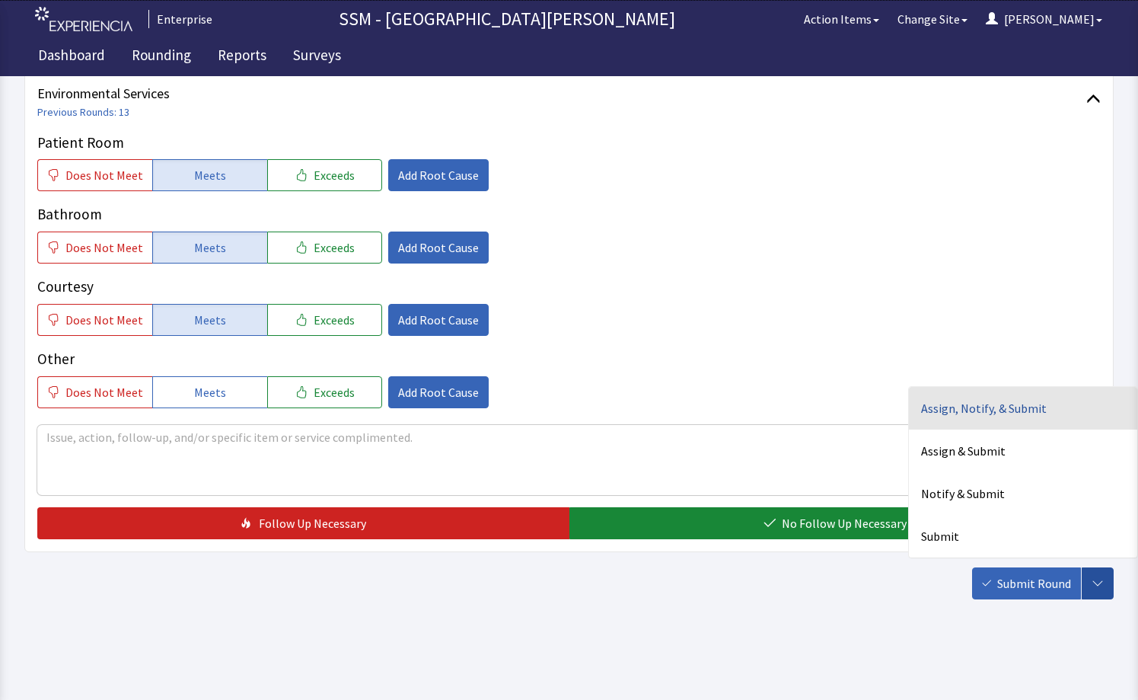
click at [1009, 403] on div "Assign, Notify, & Submit" at bounding box center [1023, 408] width 228 height 43
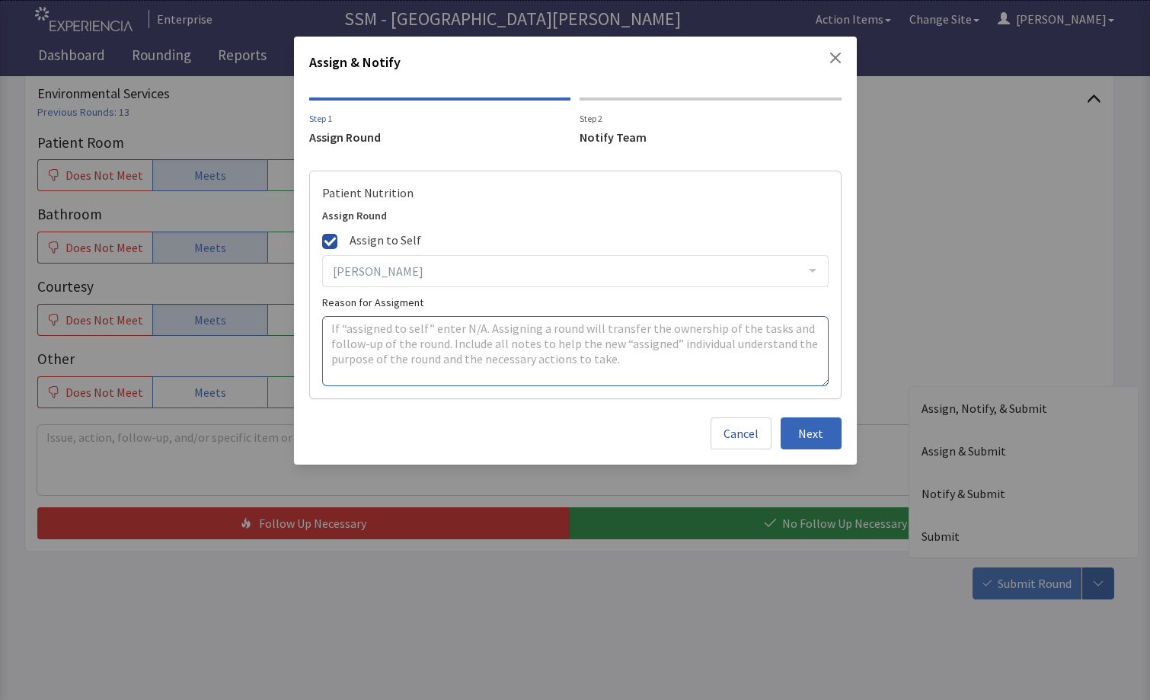
click at [539, 348] on textarea at bounding box center [575, 351] width 506 height 70
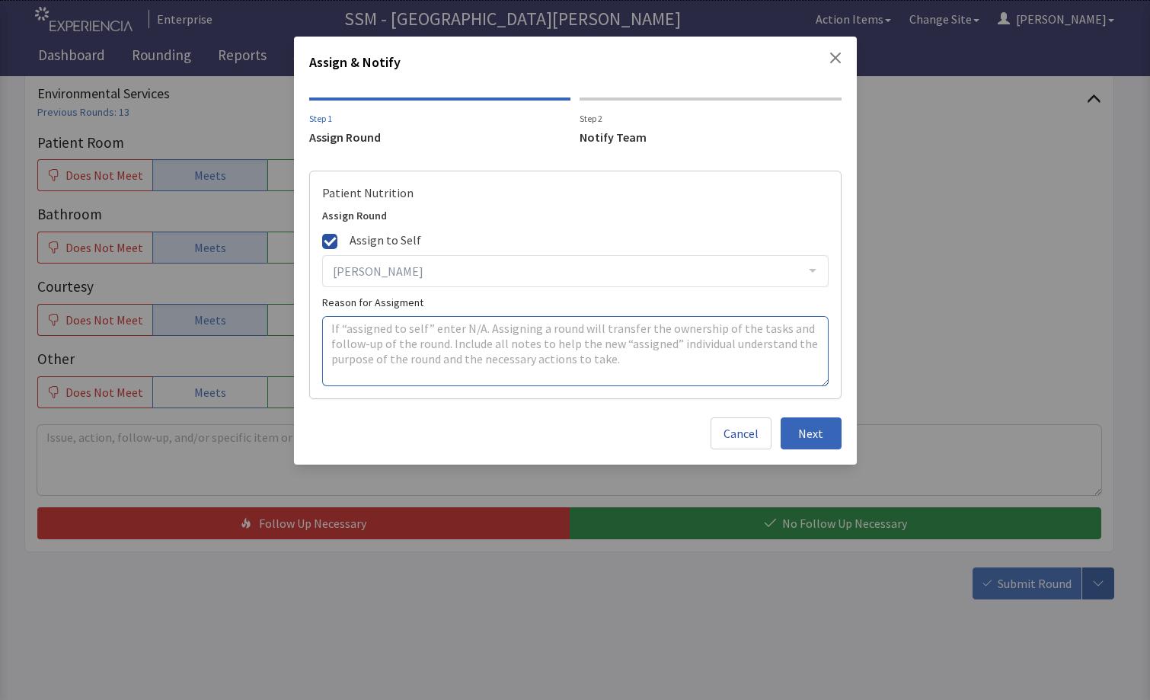
click at [539, 348] on textarea at bounding box center [575, 351] width 506 height 70
click at [629, 133] on div "Notify Team" at bounding box center [710, 137] width 262 height 18
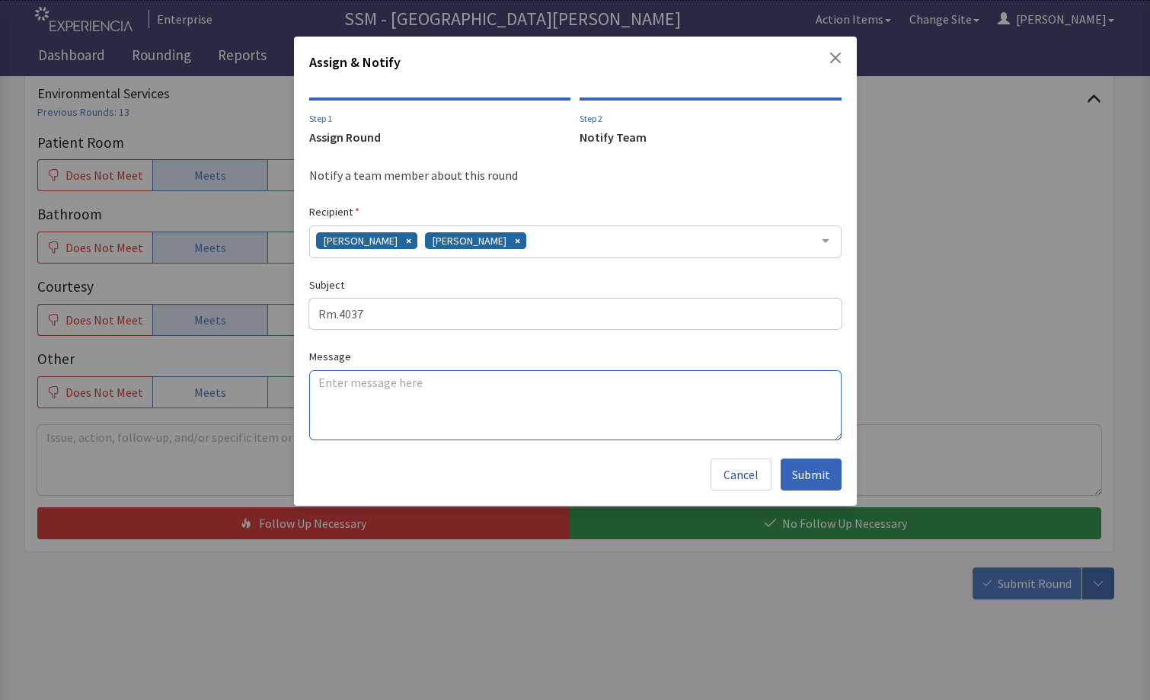
click at [538, 425] on textarea at bounding box center [575, 405] width 532 height 70
click at [726, 431] on textarea at bounding box center [575, 405] width 532 height 70
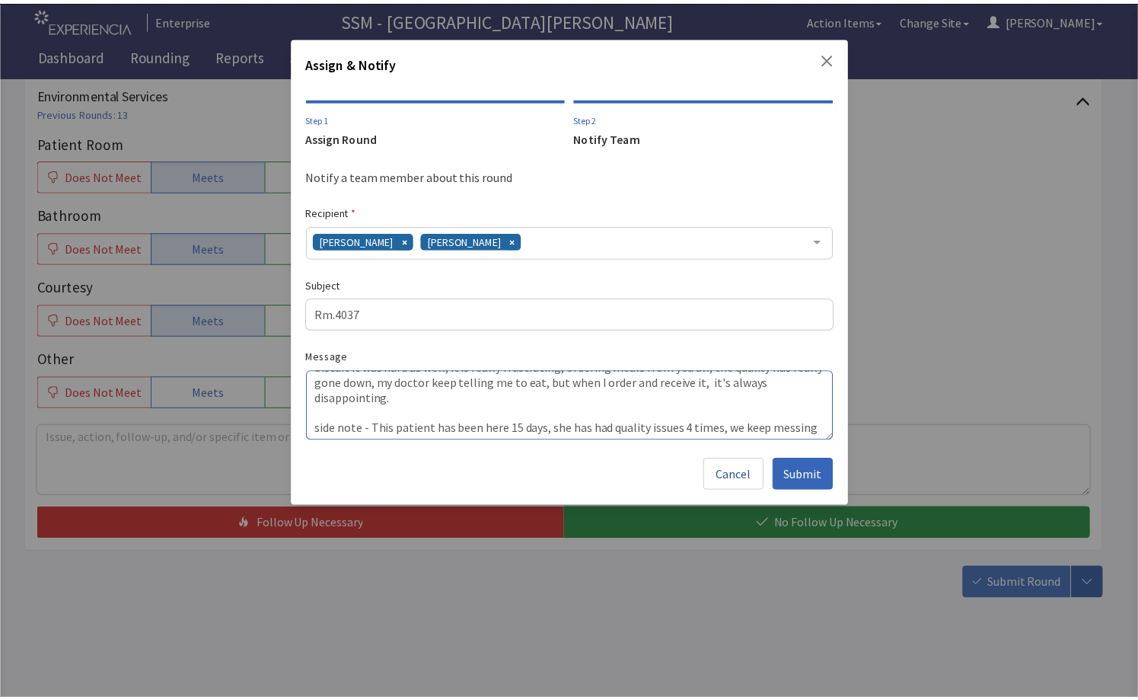
scroll to position [41, 0]
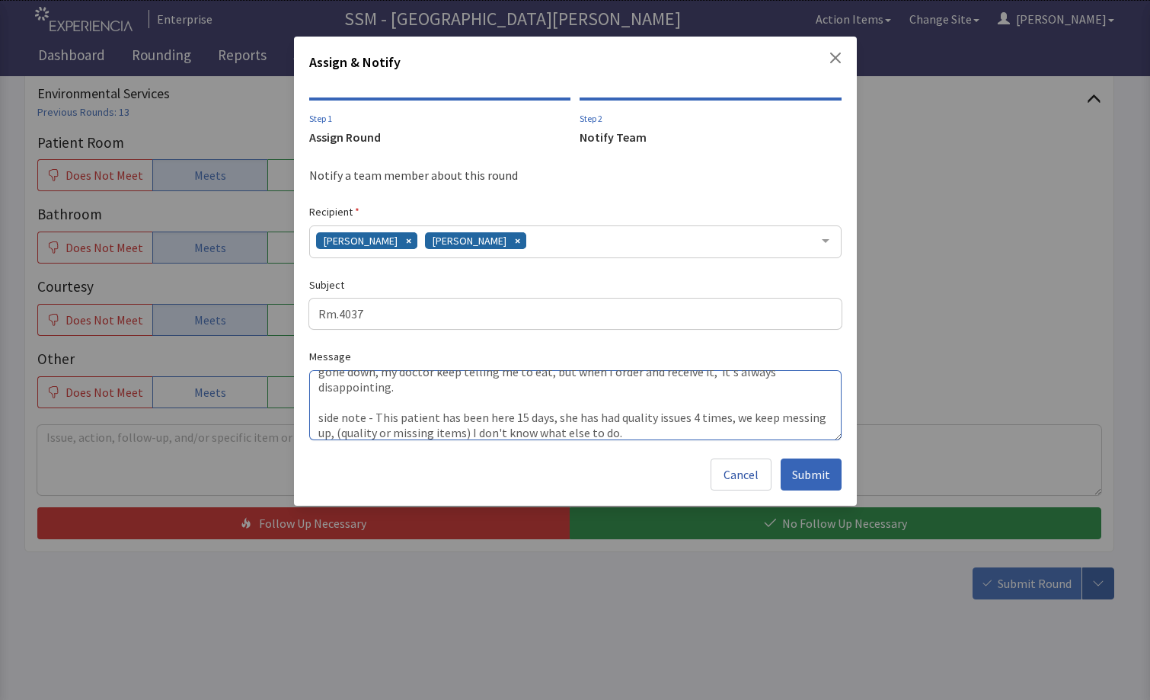
click at [693, 416] on textarea "The biscuit was hard when I received it Sunday, I called down to complain, they…" at bounding box center [575, 405] width 532 height 70
type textarea "The biscuit was hard when I received it Sunday, I called down to complain, they…"
click at [808, 472] on span "Submit" at bounding box center [811, 474] width 38 height 18
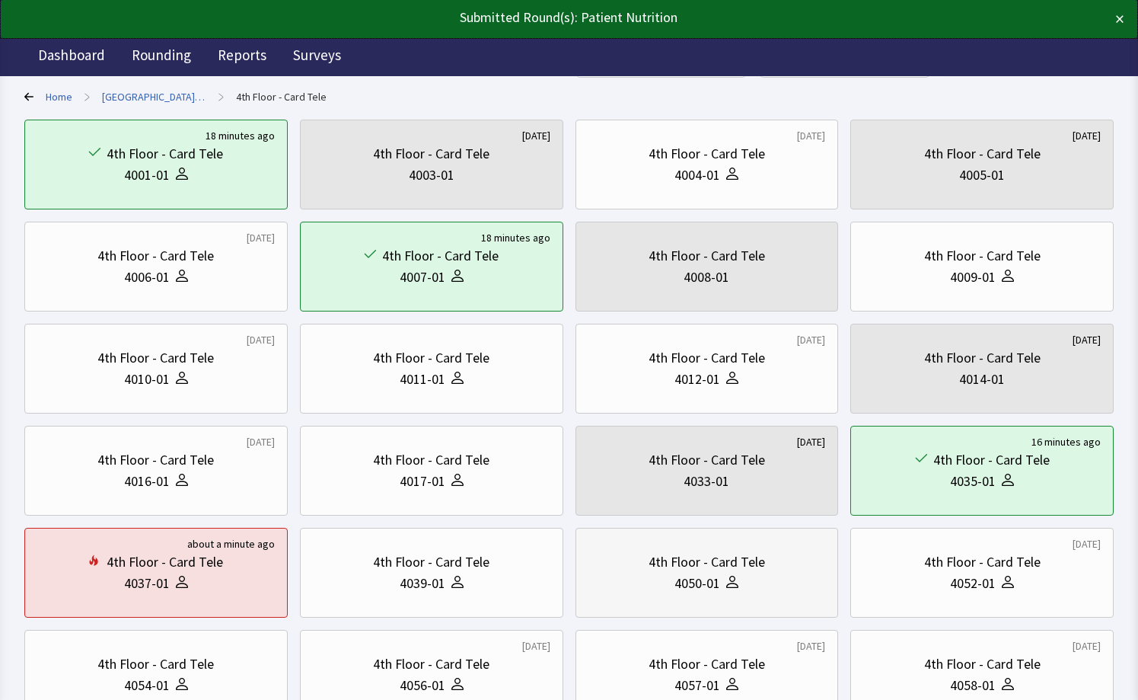
scroll to position [228, 0]
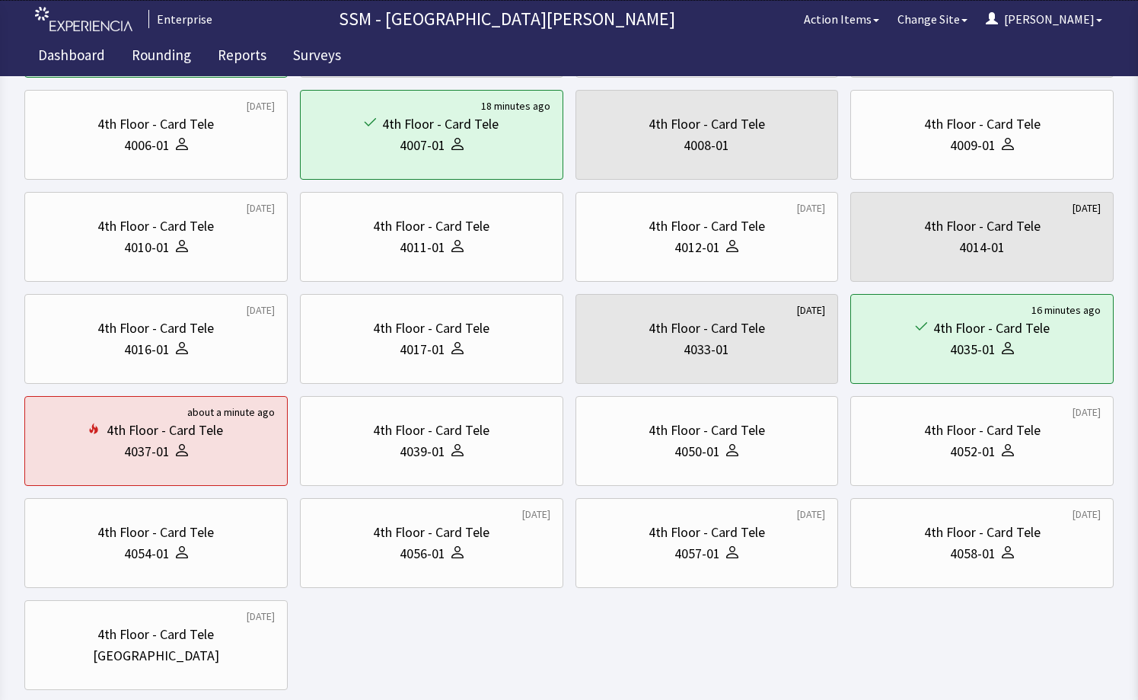
click at [604, 647] on div "18 minutes ago 4th Floor - Card Tele 4001-01 1 day ago 4th Floor - Card Tele 40…" at bounding box center [568, 339] width 1089 height 702
click at [609, 646] on div "18 minutes ago 4th Floor - Card Tele 4001-01 1 day ago 4th Floor - Card Tele 40…" at bounding box center [568, 339] width 1089 height 702
click at [632, 649] on div "18 minutes ago 4th Floor - Card Tele 4001-01 1 day ago 4th Floor - Card Tele 40…" at bounding box center [568, 339] width 1089 height 702
click at [756, 458] on div "4050-01" at bounding box center [708, 451] width 238 height 21
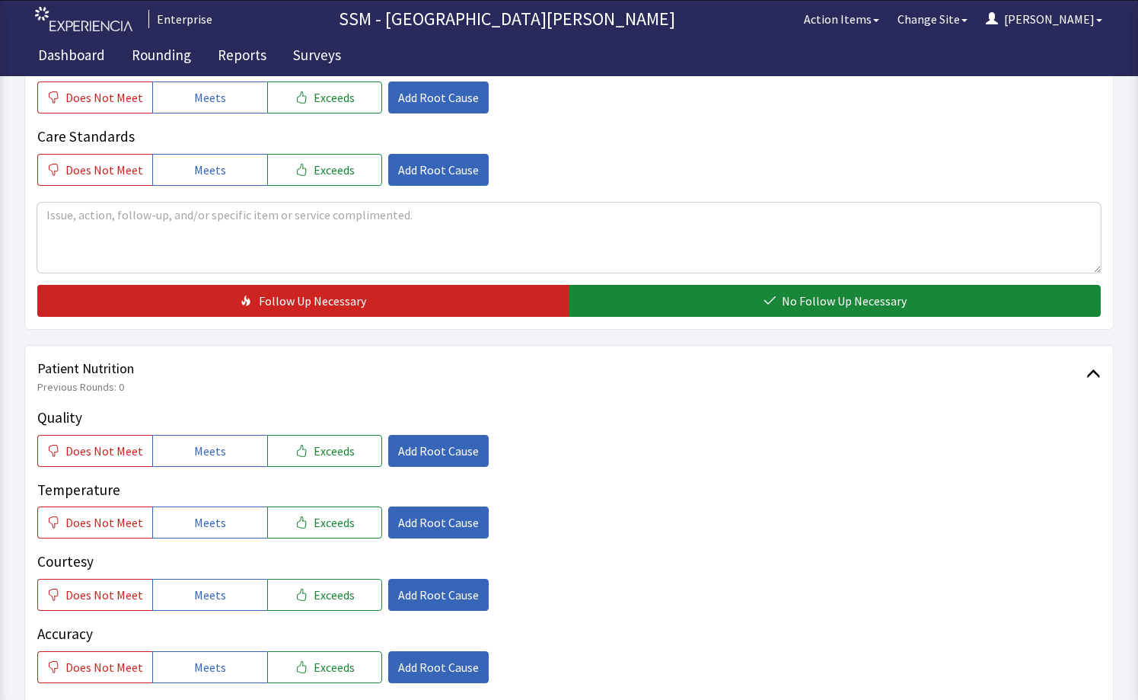
scroll to position [685, 0]
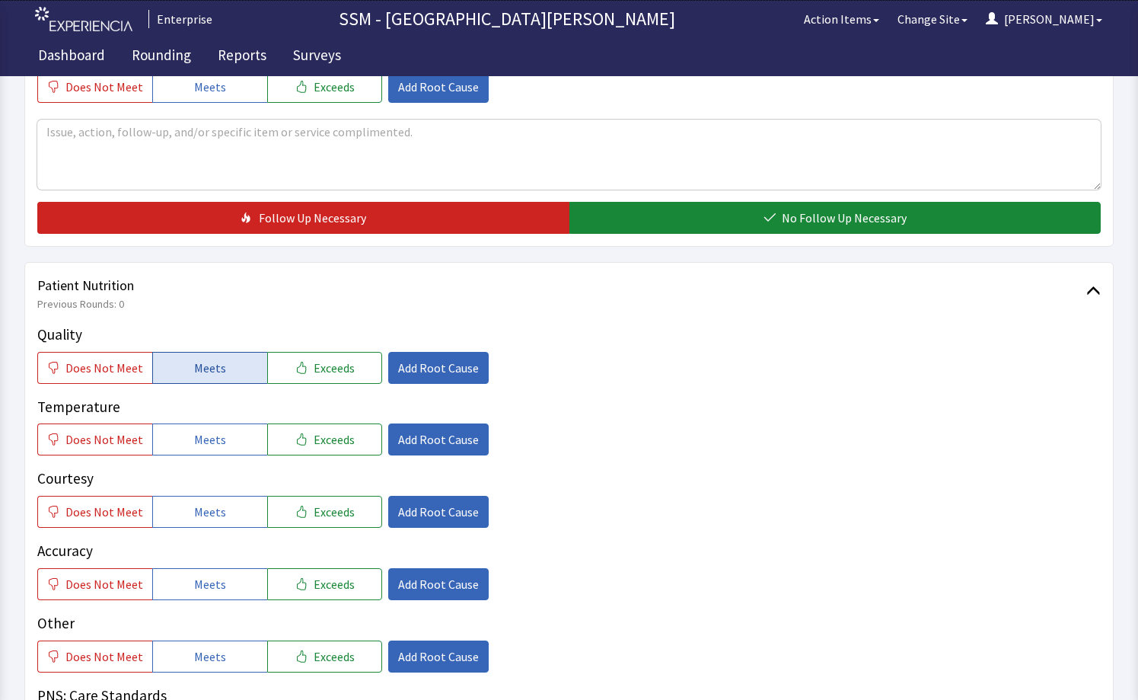
click at [189, 378] on button "Meets" at bounding box center [209, 368] width 115 height 32
click at [251, 438] on button "Meets" at bounding box center [209, 439] width 115 height 32
click at [221, 512] on button "Meets" at bounding box center [209, 512] width 115 height 32
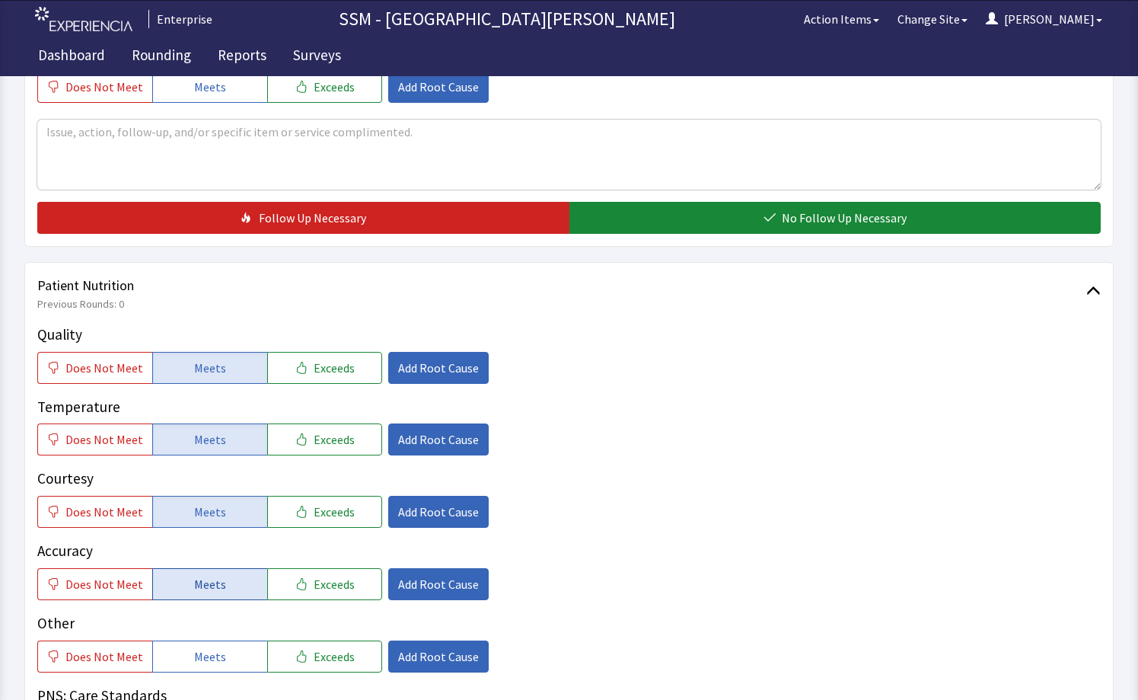
click at [224, 589] on button "Meets" at bounding box center [209, 584] width 115 height 32
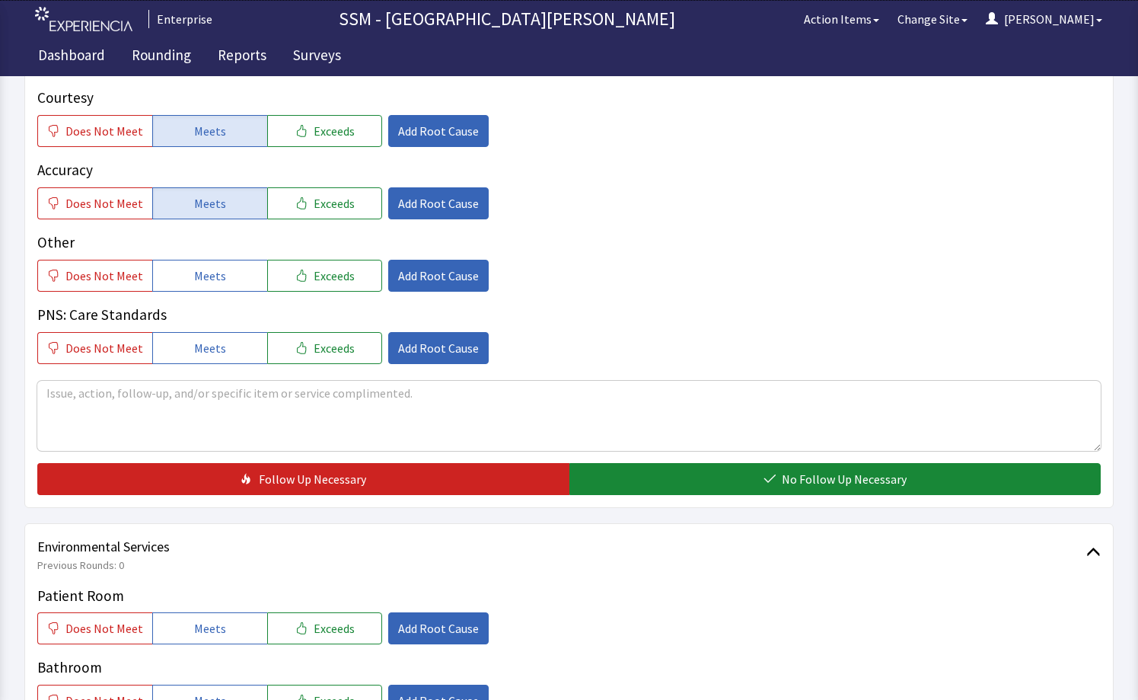
scroll to position [1218, 0]
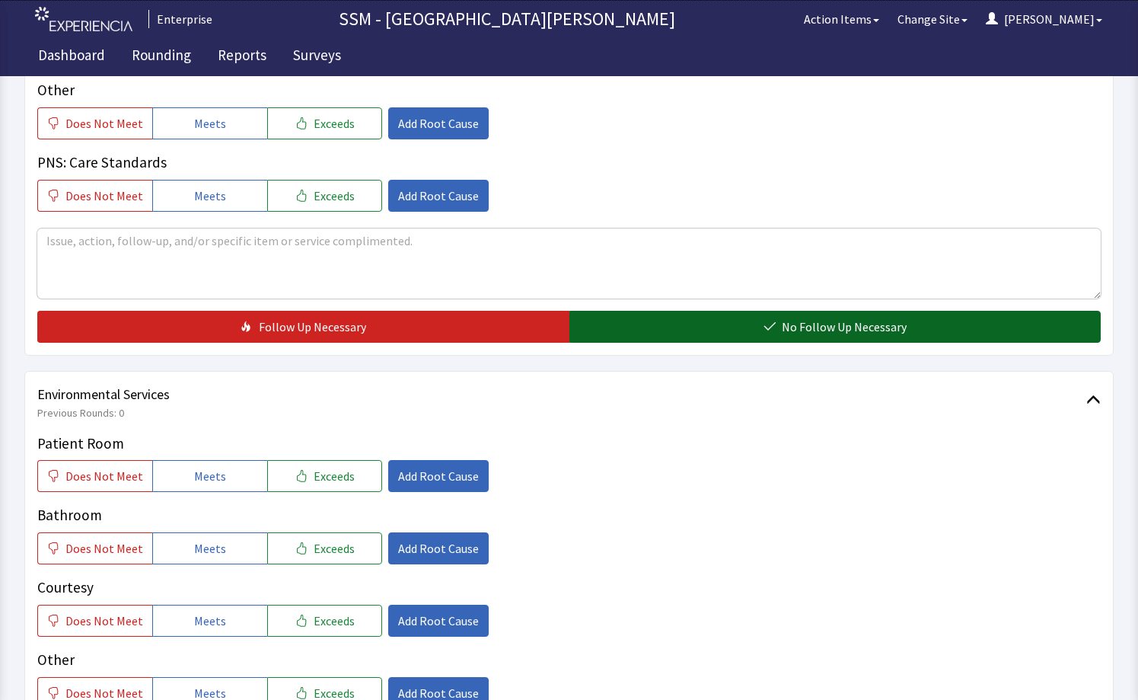
click at [677, 334] on button "No Follow Up Necessary" at bounding box center [835, 327] width 532 height 32
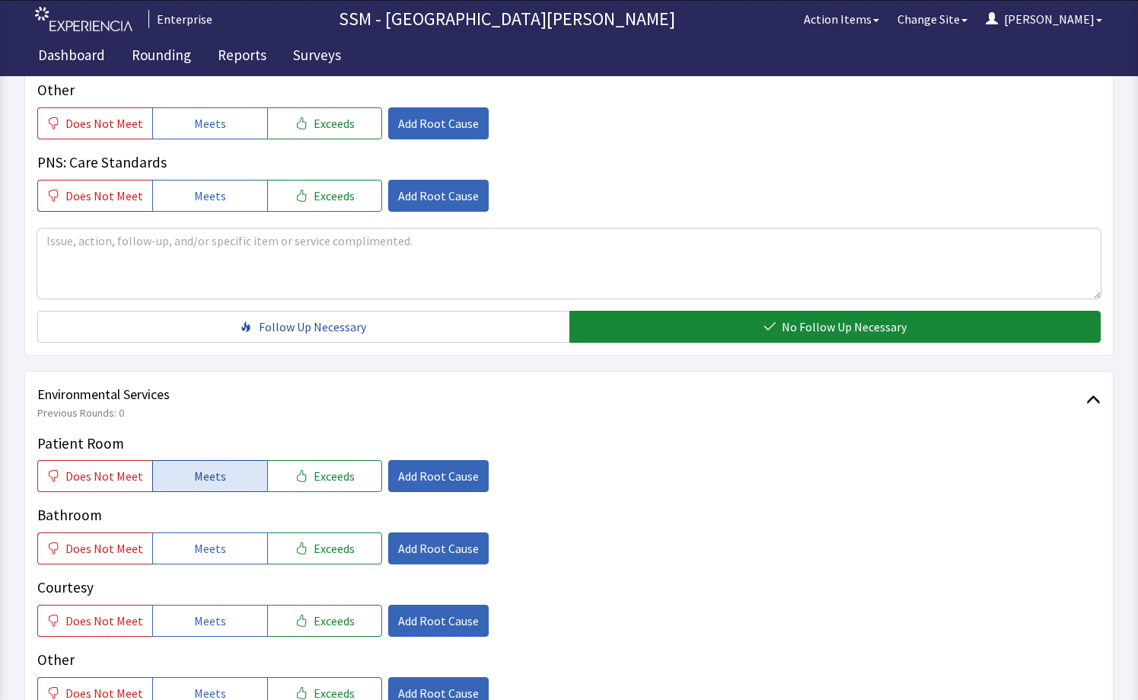
click at [202, 477] on span "Meets" at bounding box center [210, 476] width 32 height 18
click at [215, 542] on span "Meets" at bounding box center [210, 548] width 32 height 18
click at [222, 613] on button "Meets" at bounding box center [209, 621] width 115 height 32
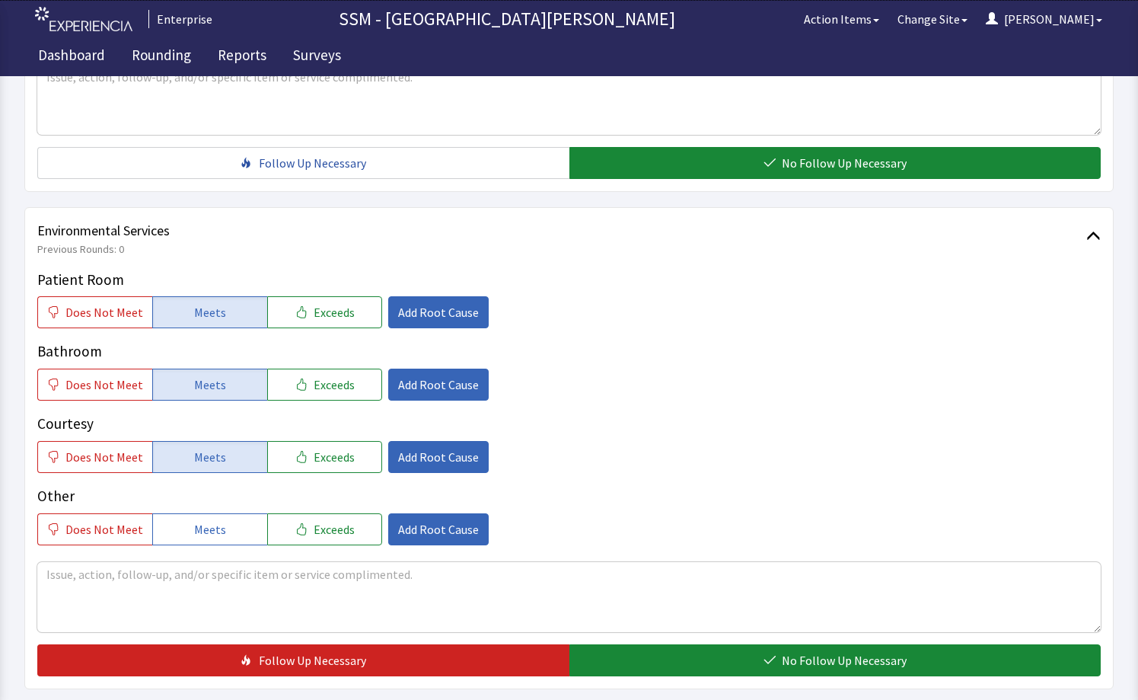
scroll to position [1519, 0]
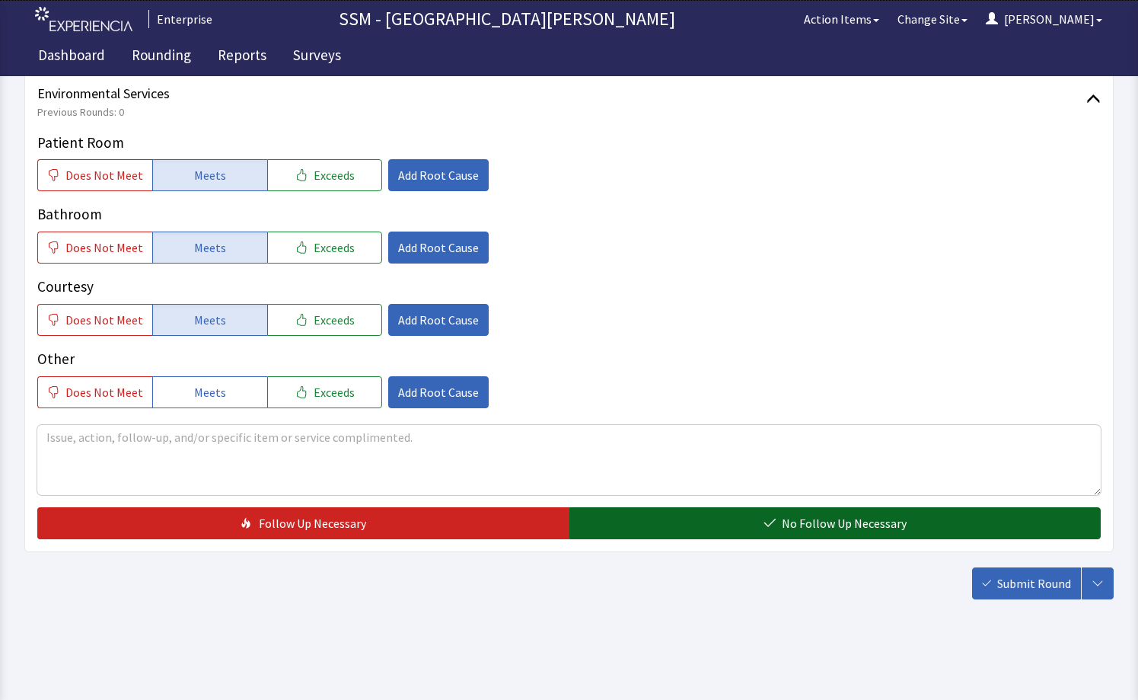
click at [802, 517] on span "No Follow Up Necessary" at bounding box center [844, 523] width 125 height 18
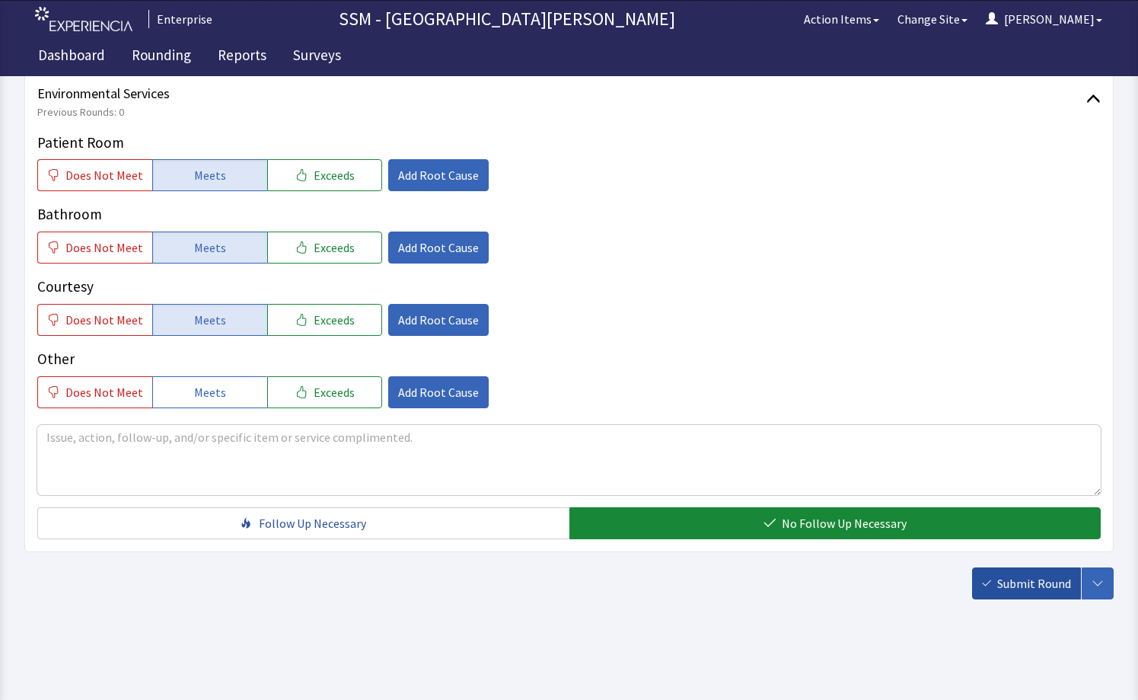
click at [1007, 571] on button "Submit Round" at bounding box center [1026, 583] width 109 height 32
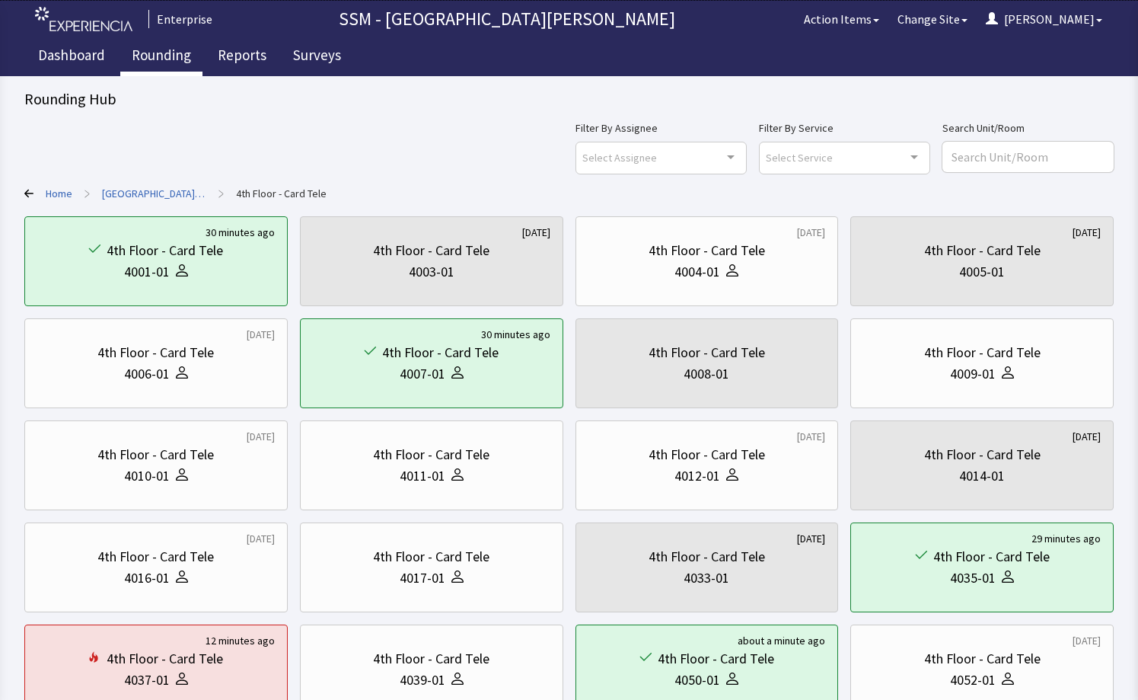
click at [171, 54] on link "Rounding" at bounding box center [161, 57] width 82 height 38
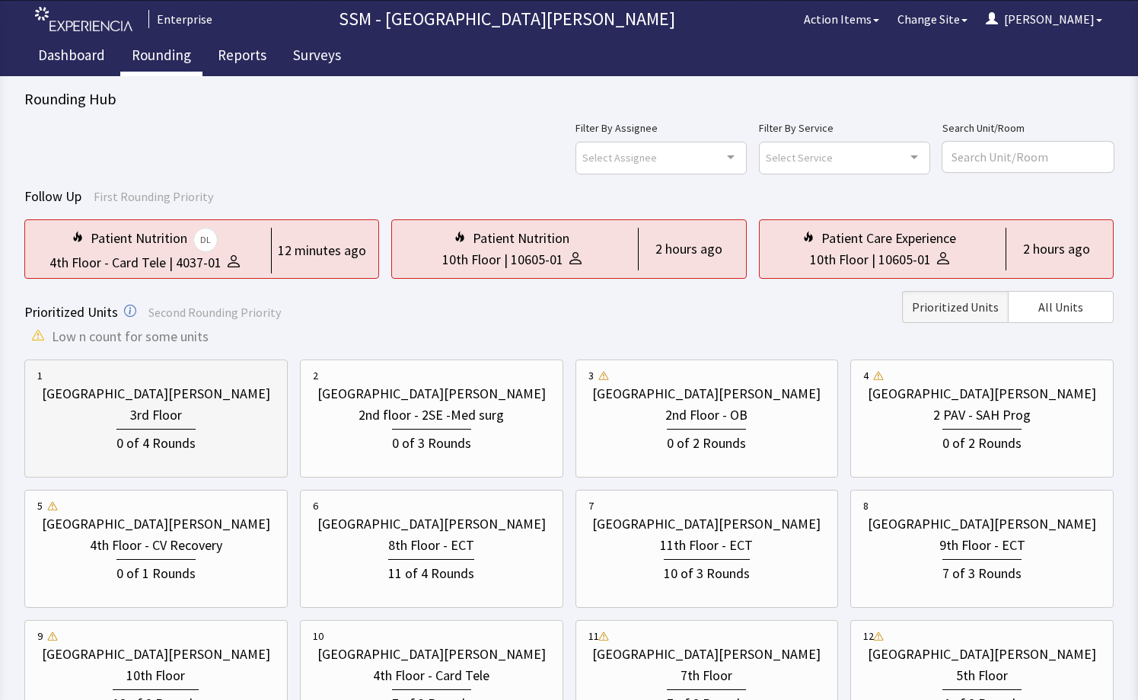
click at [152, 427] on div "0 of 4 Rounds" at bounding box center [156, 440] width 238 height 28
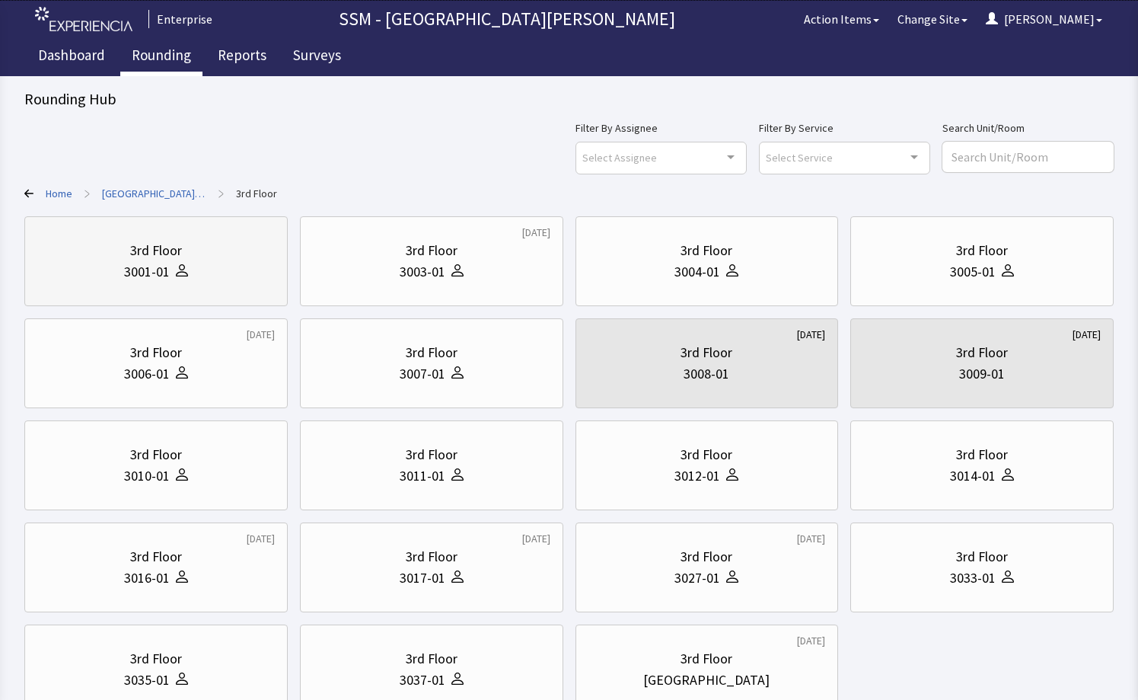
click at [226, 299] on div "3rd Floor 3001-01" at bounding box center [155, 261] width 263 height 90
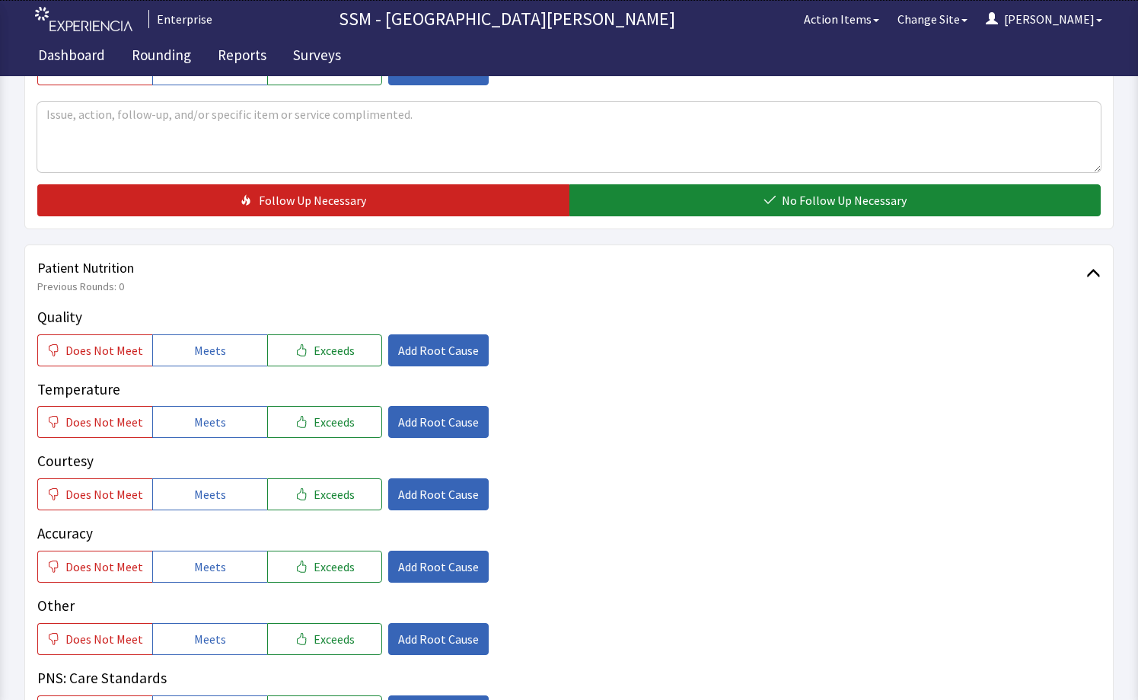
scroll to position [837, 0]
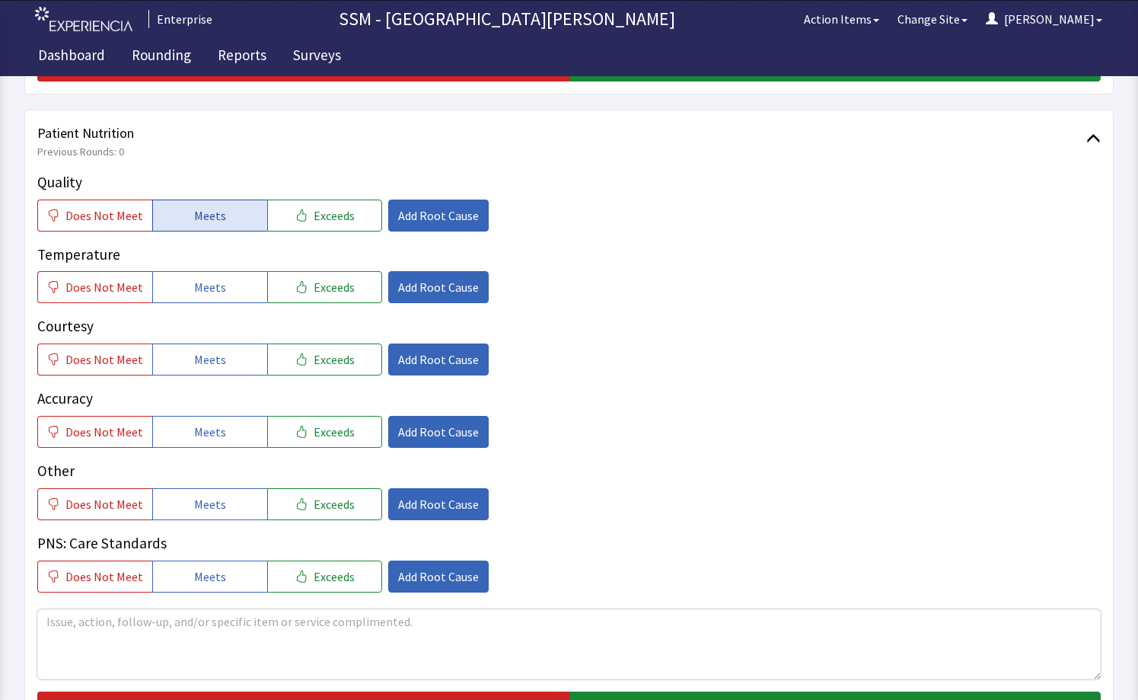
click at [198, 222] on span "Meets" at bounding box center [210, 215] width 32 height 18
click at [220, 298] on button "Meets" at bounding box center [209, 287] width 115 height 32
click at [200, 356] on span "Meets" at bounding box center [210, 359] width 32 height 18
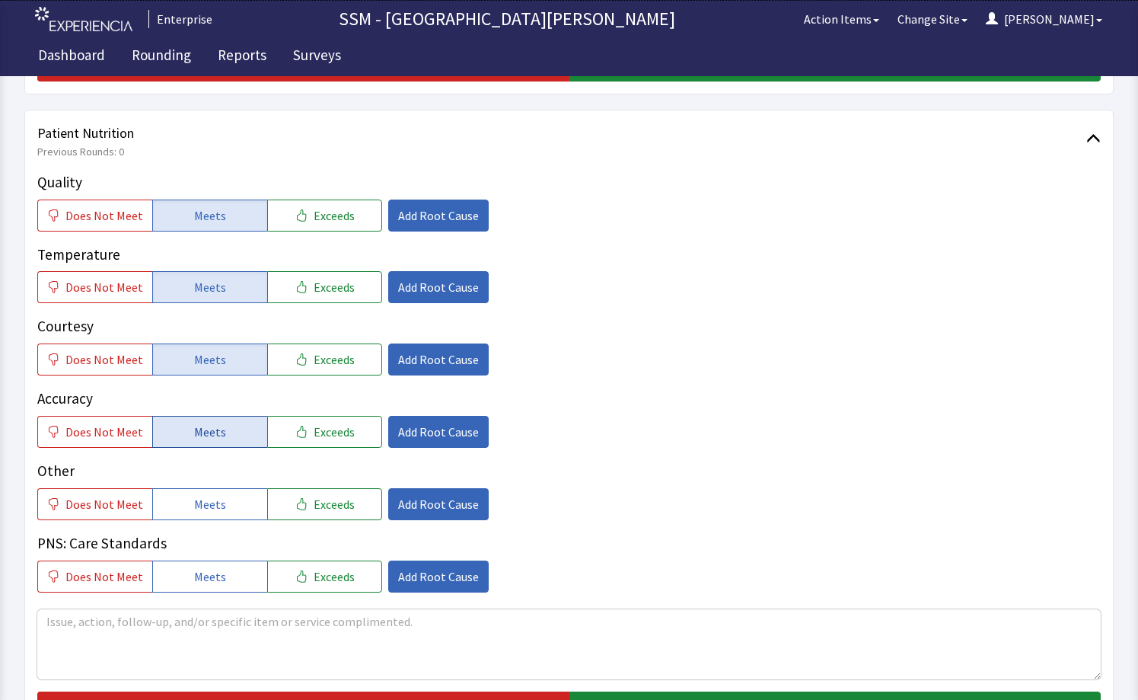
click at [225, 427] on button "Meets" at bounding box center [209, 432] width 115 height 32
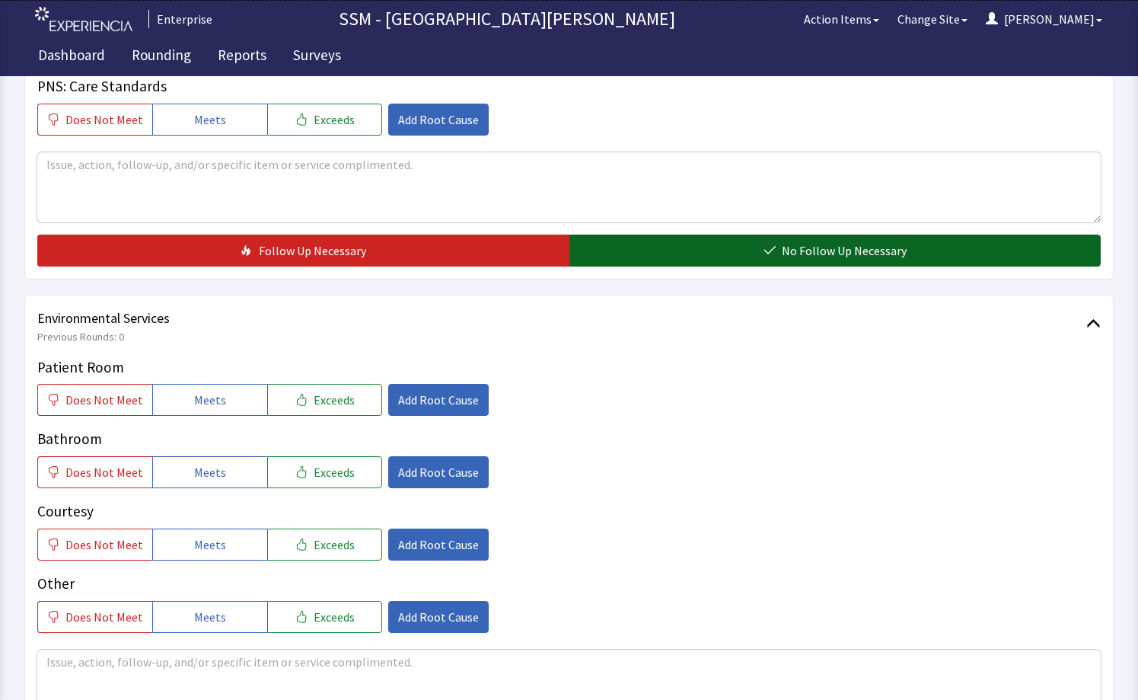
click at [693, 246] on button "No Follow Up Necessary" at bounding box center [835, 250] width 532 height 32
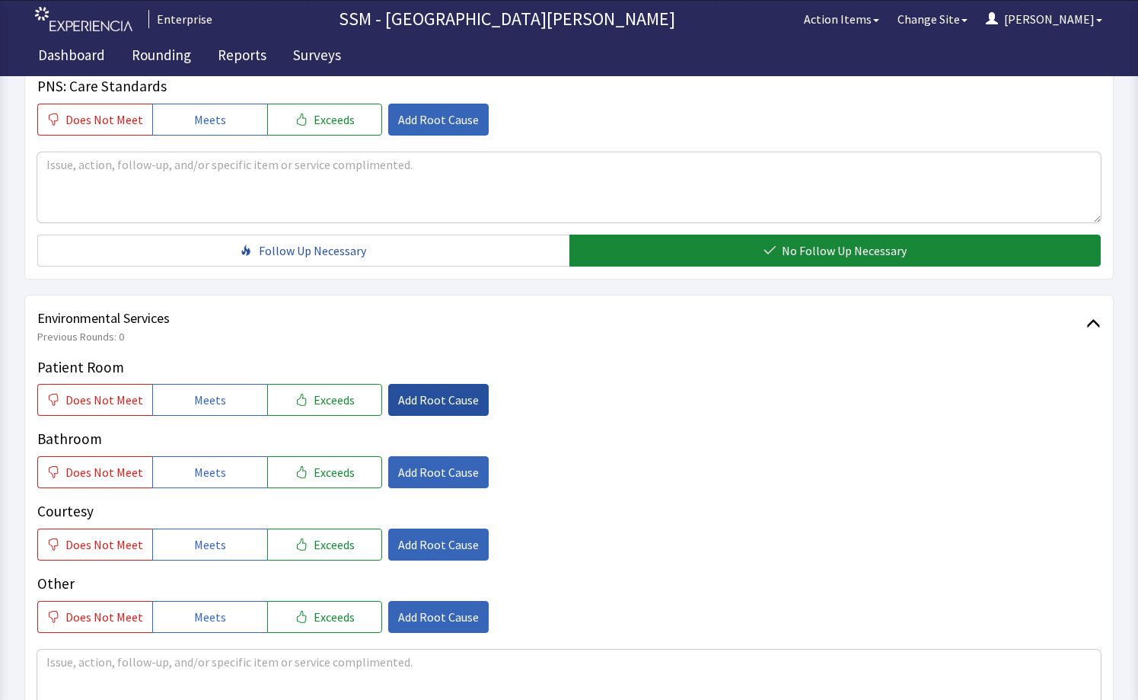
scroll to position [1519, 0]
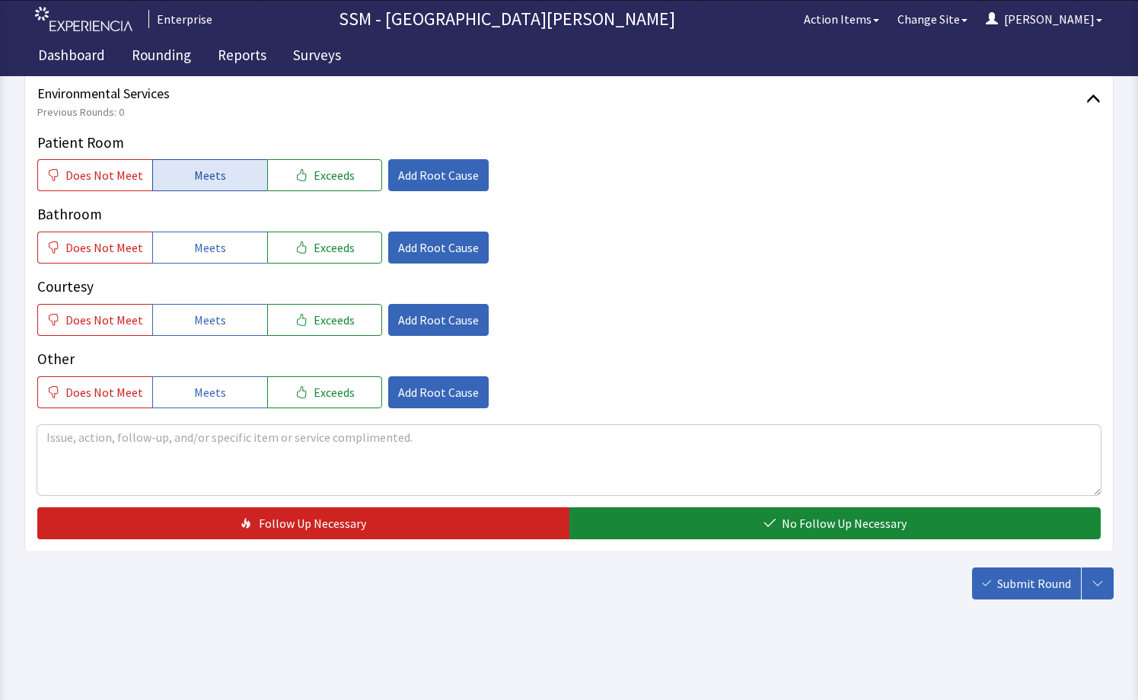
click at [209, 183] on span "Meets" at bounding box center [210, 175] width 32 height 18
click at [227, 238] on button "Meets" at bounding box center [209, 247] width 115 height 32
click at [225, 334] on button "Meets" at bounding box center [209, 320] width 115 height 32
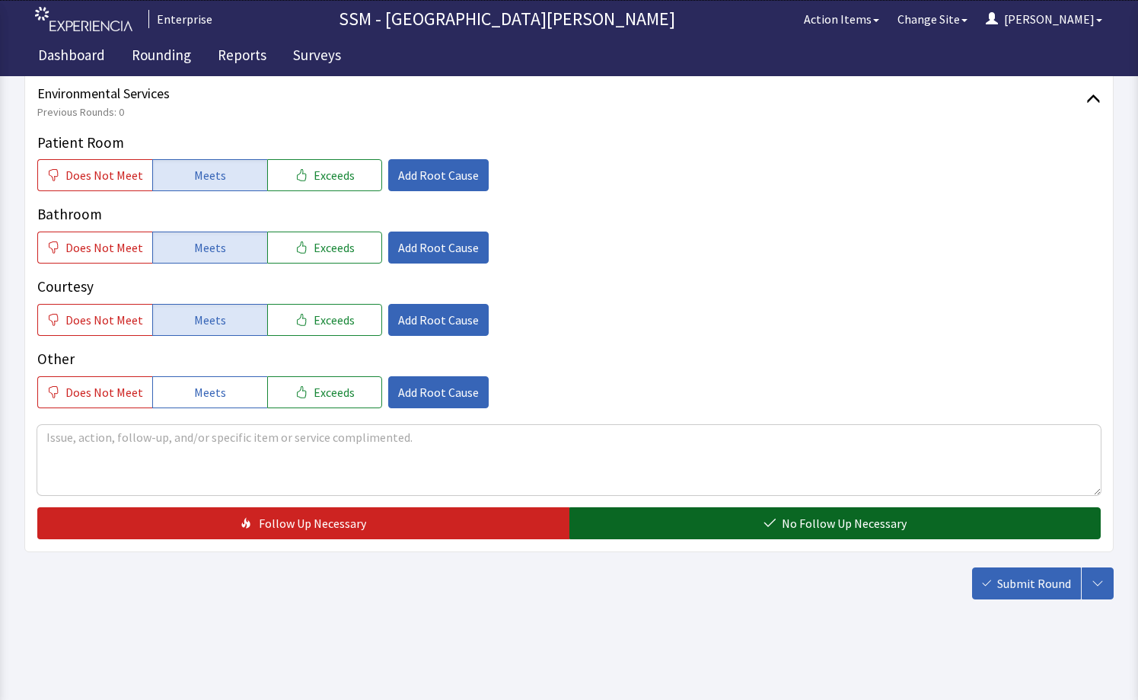
click at [886, 525] on span "No Follow Up Necessary" at bounding box center [844, 523] width 125 height 18
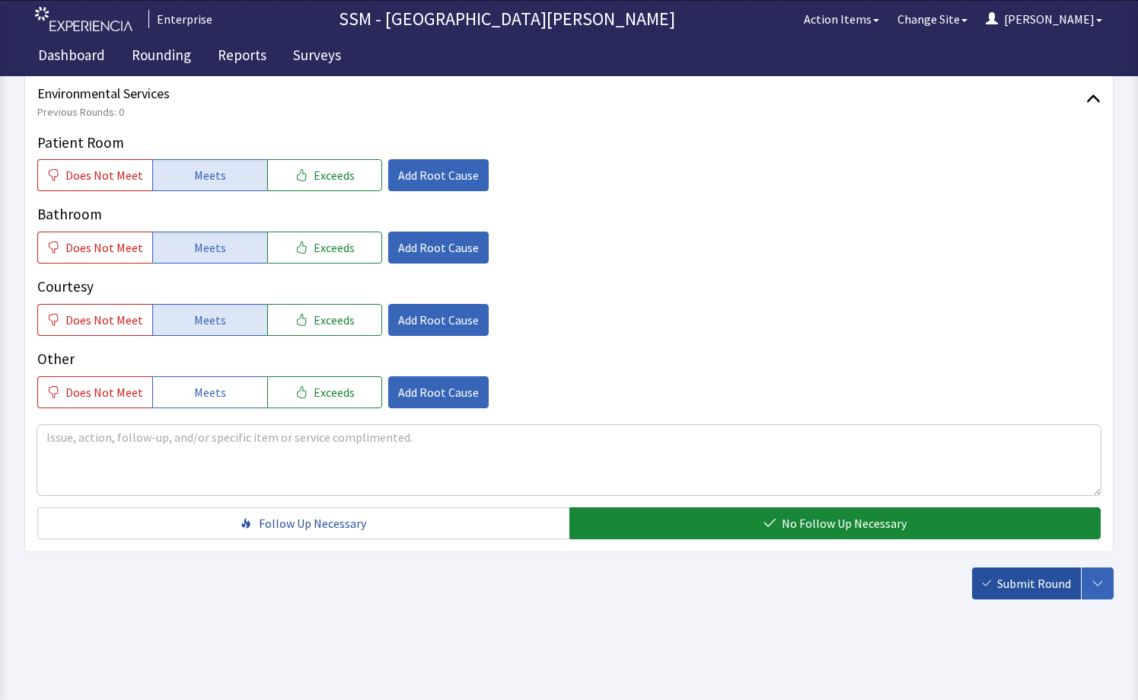
click at [1007, 592] on span "Submit Round" at bounding box center [1034, 583] width 74 height 18
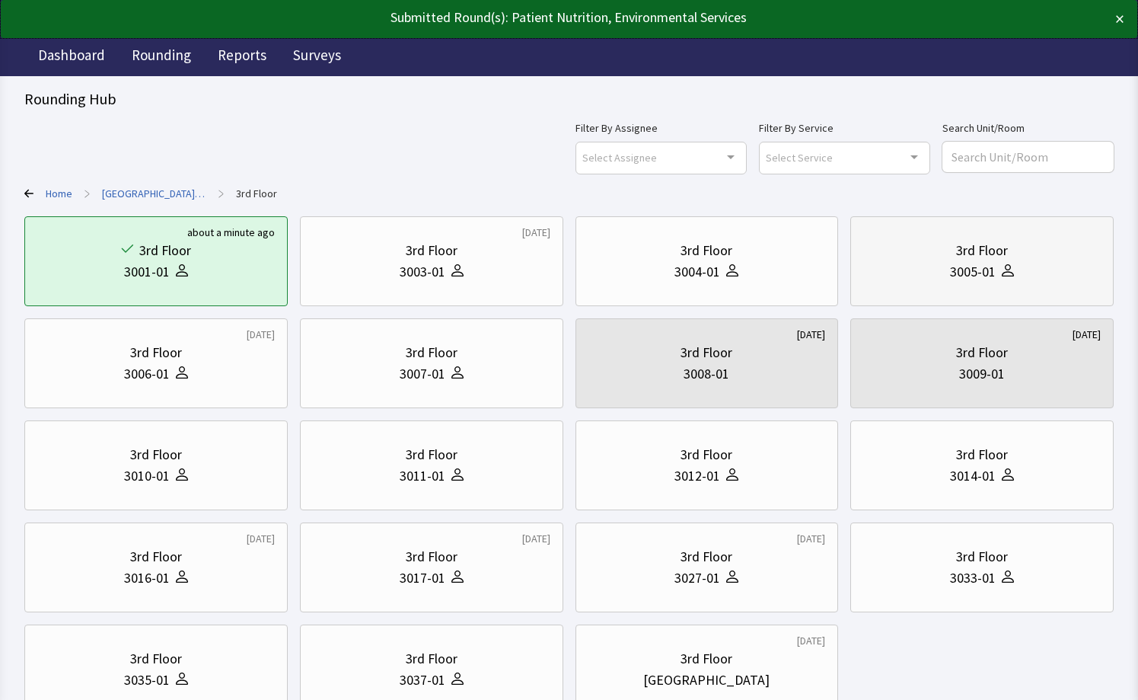
click at [888, 265] on div "3005-01" at bounding box center [982, 271] width 238 height 21
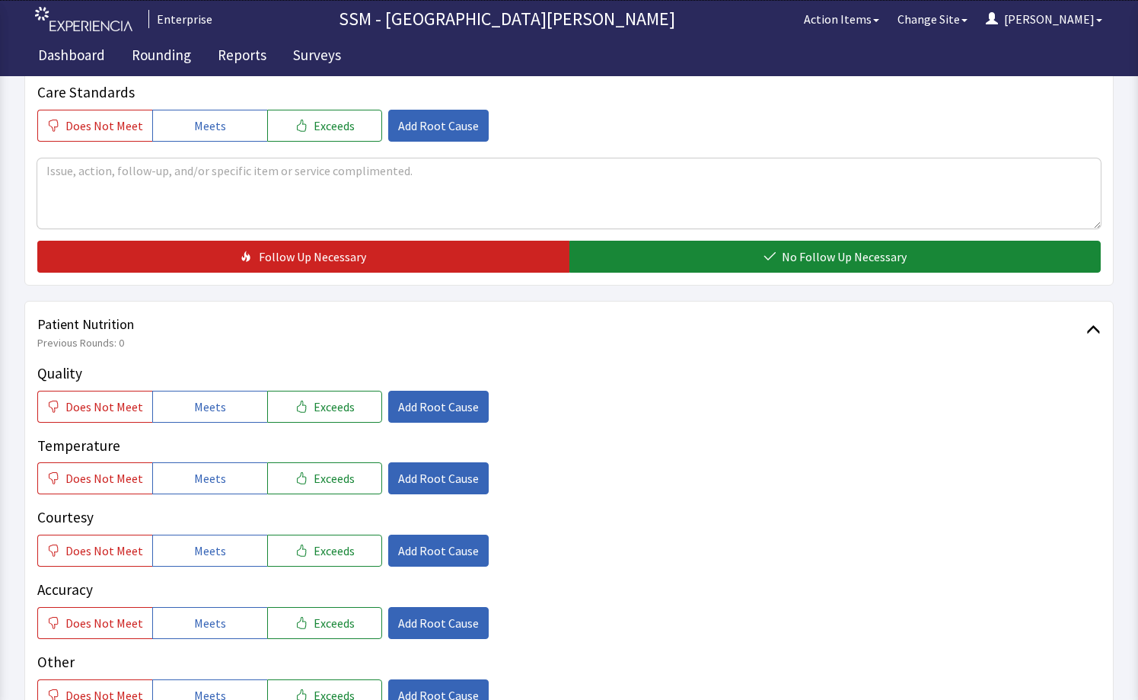
scroll to position [837, 0]
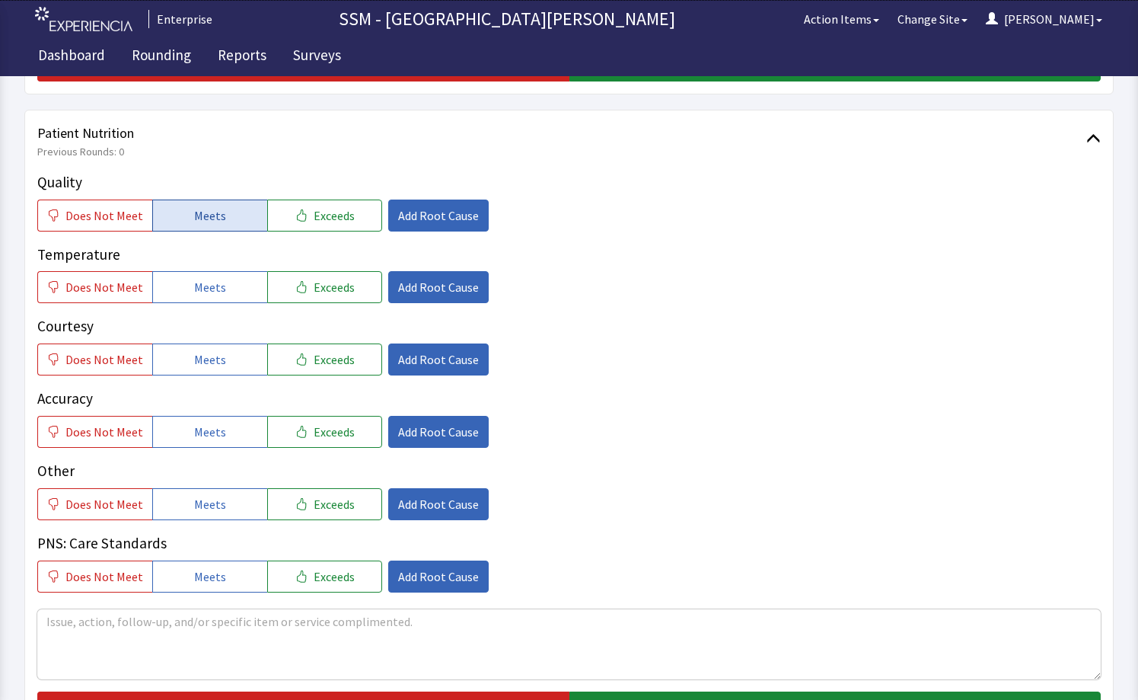
click at [184, 217] on button "Meets" at bounding box center [209, 215] width 115 height 32
click at [209, 276] on button "Meets" at bounding box center [209, 287] width 115 height 32
click at [206, 370] on button "Meets" at bounding box center [209, 359] width 115 height 32
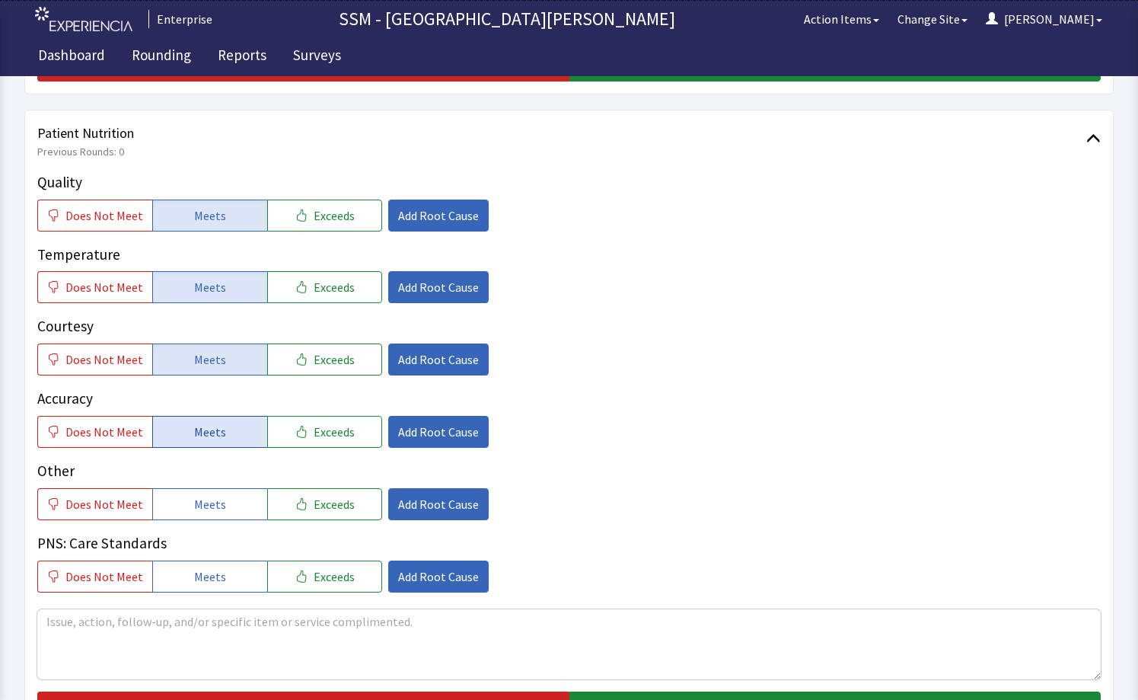
click at [168, 425] on button "Meets" at bounding box center [209, 432] width 115 height 32
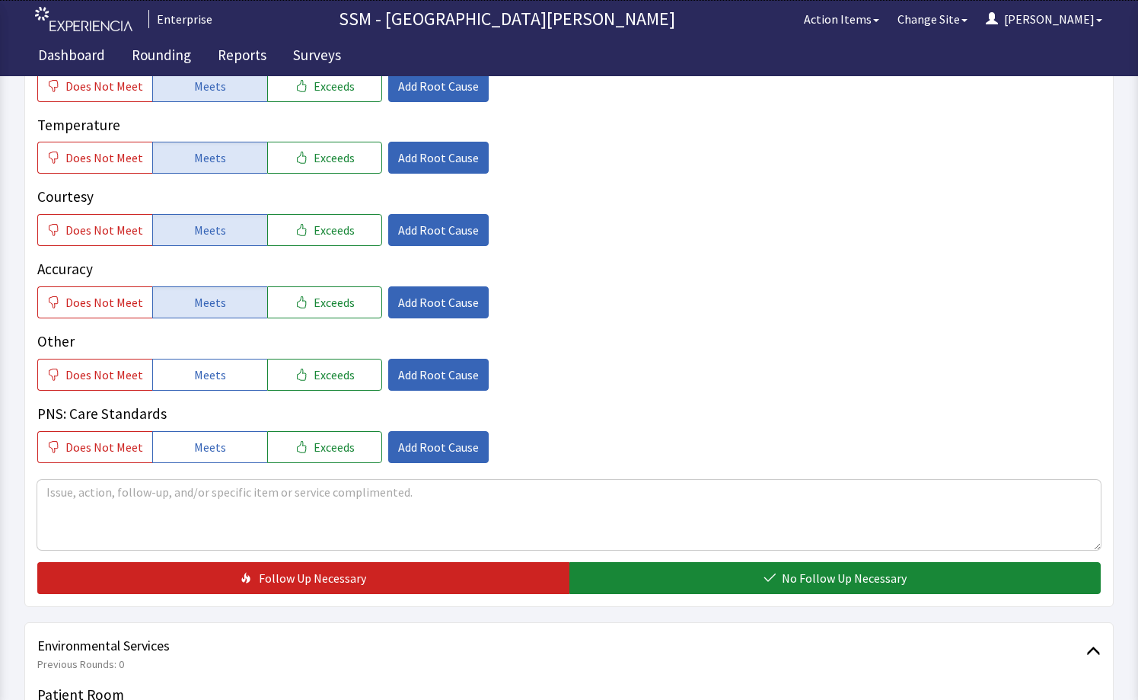
scroll to position [1142, 0]
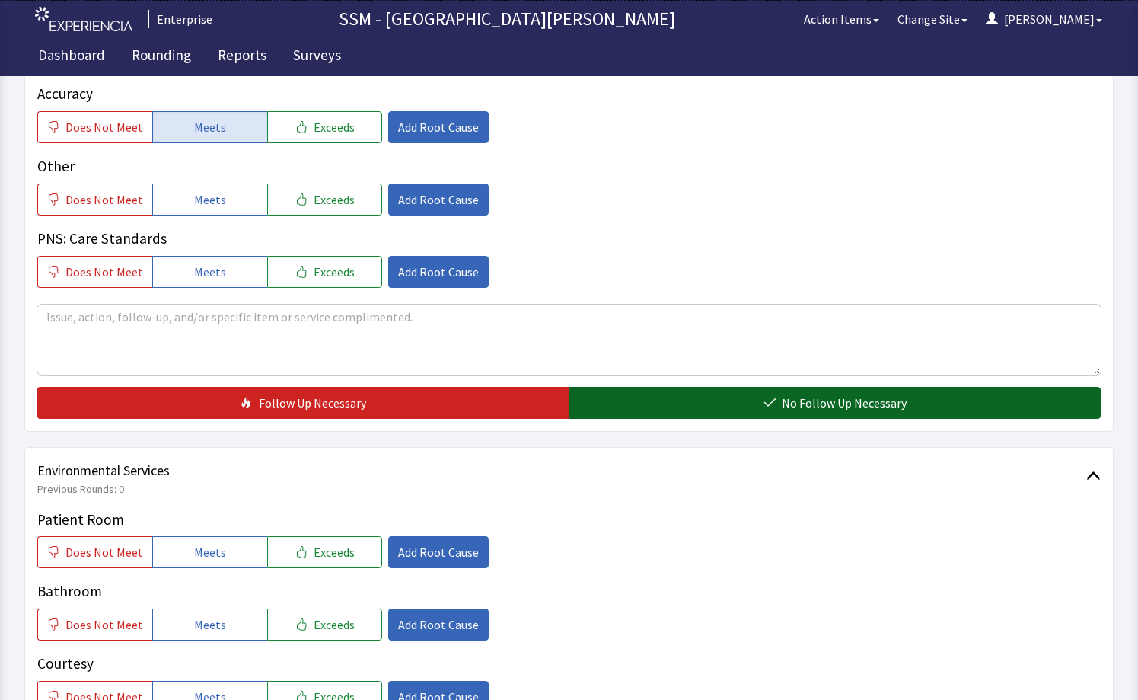
click at [748, 403] on button "No Follow Up Necessary" at bounding box center [835, 403] width 532 height 32
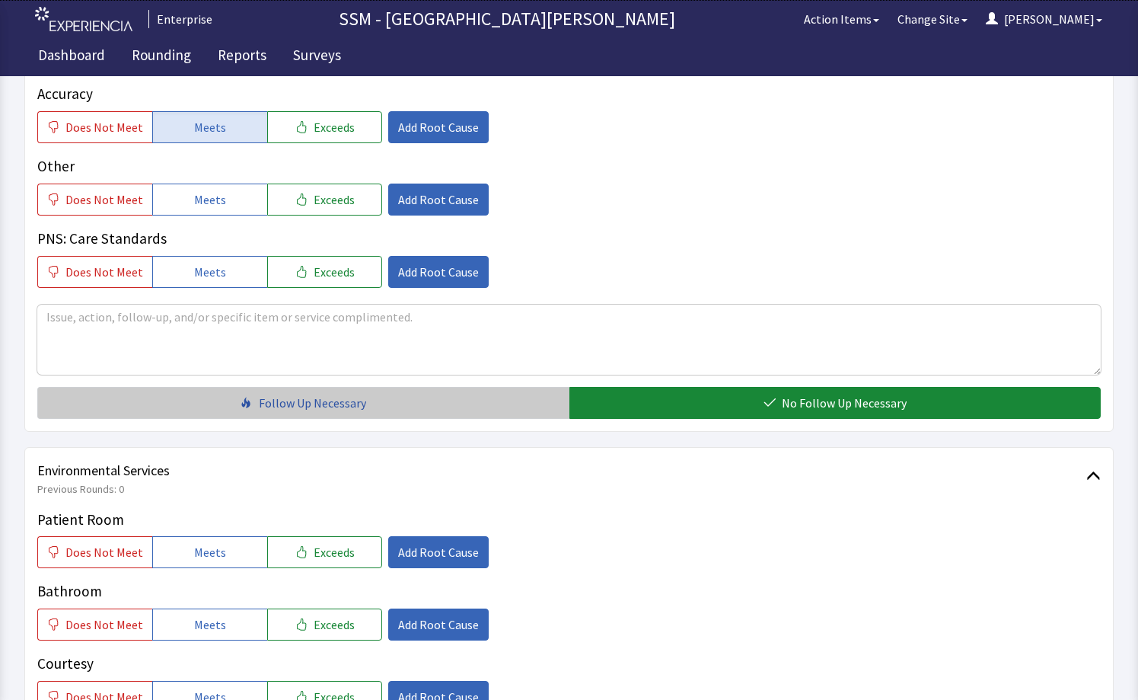
scroll to position [1519, 0]
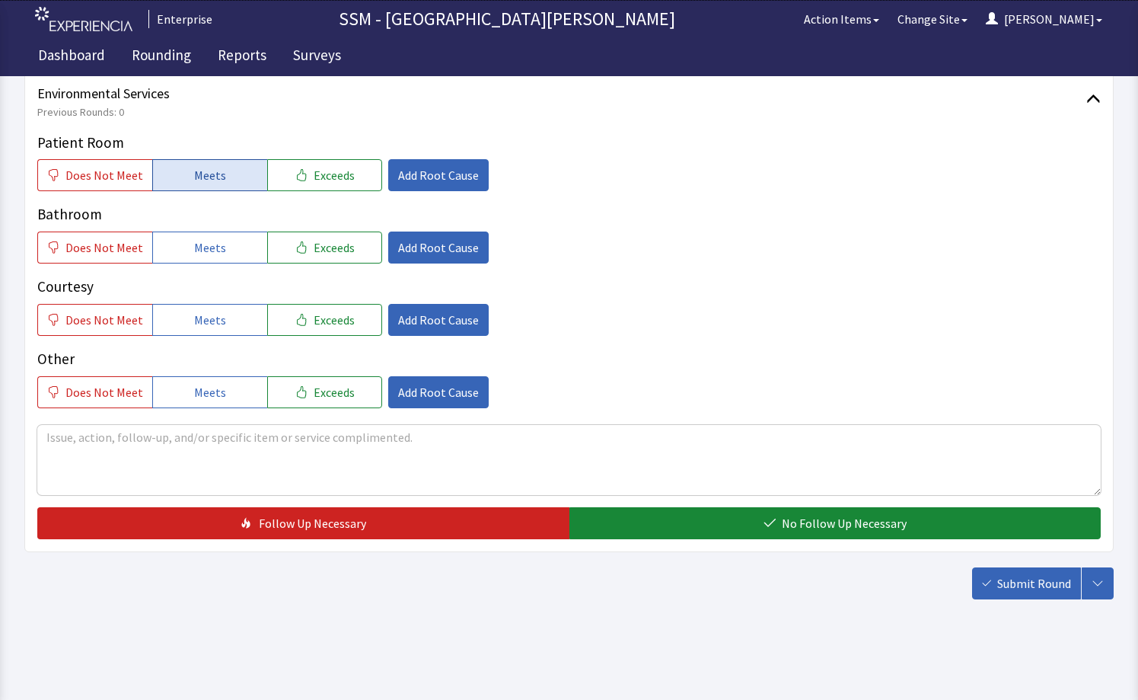
click at [221, 190] on button "Meets" at bounding box center [209, 175] width 115 height 32
click at [219, 250] on span "Meets" at bounding box center [210, 247] width 32 height 18
click at [238, 318] on button "Meets" at bounding box center [209, 320] width 115 height 32
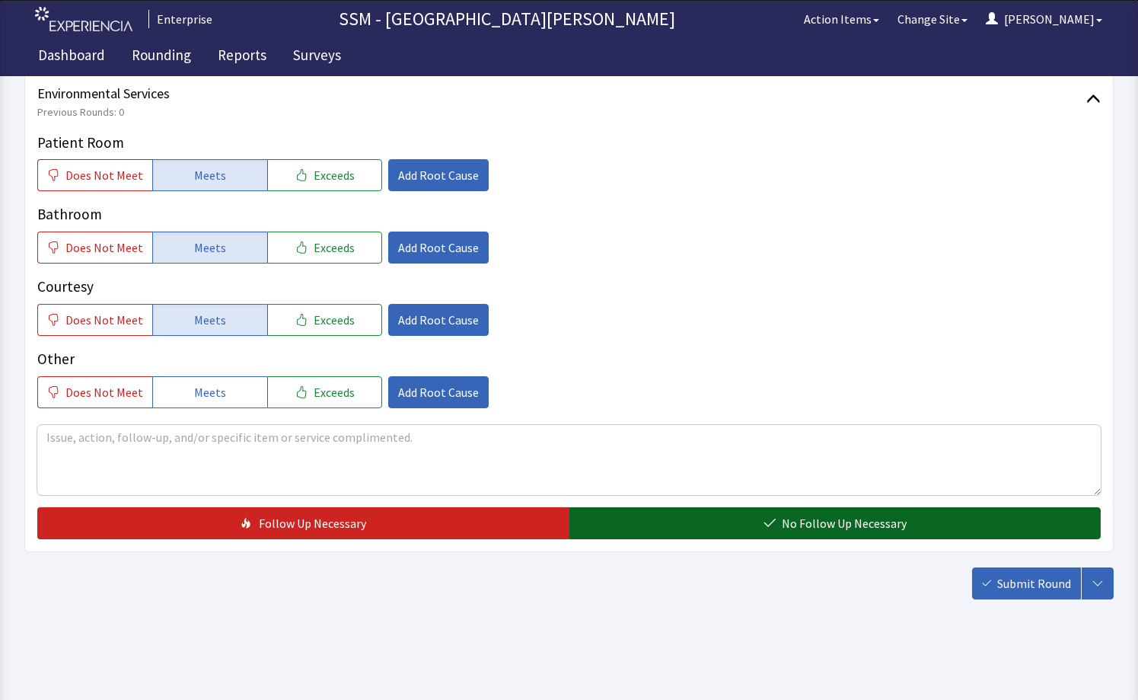
drag, startPoint x: 783, startPoint y: 515, endPoint x: 821, endPoint y: 526, distance: 39.5
click at [784, 515] on span "No Follow Up Necessary" at bounding box center [844, 523] width 125 height 18
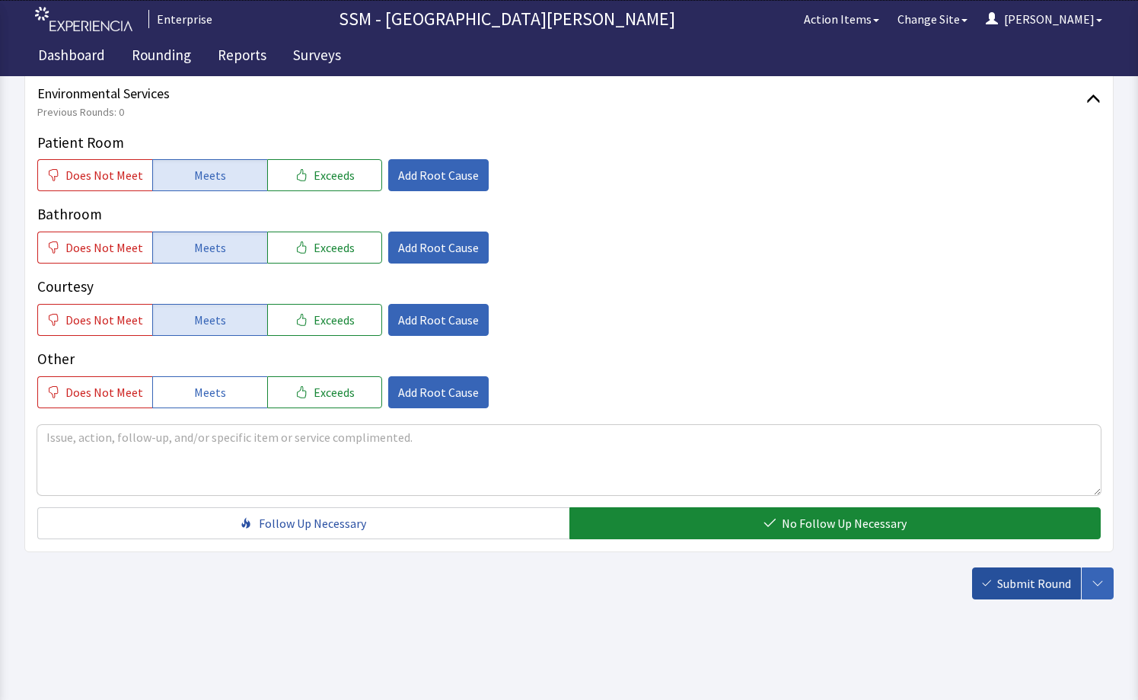
click at [1022, 572] on button "Submit Round" at bounding box center [1026, 583] width 109 height 32
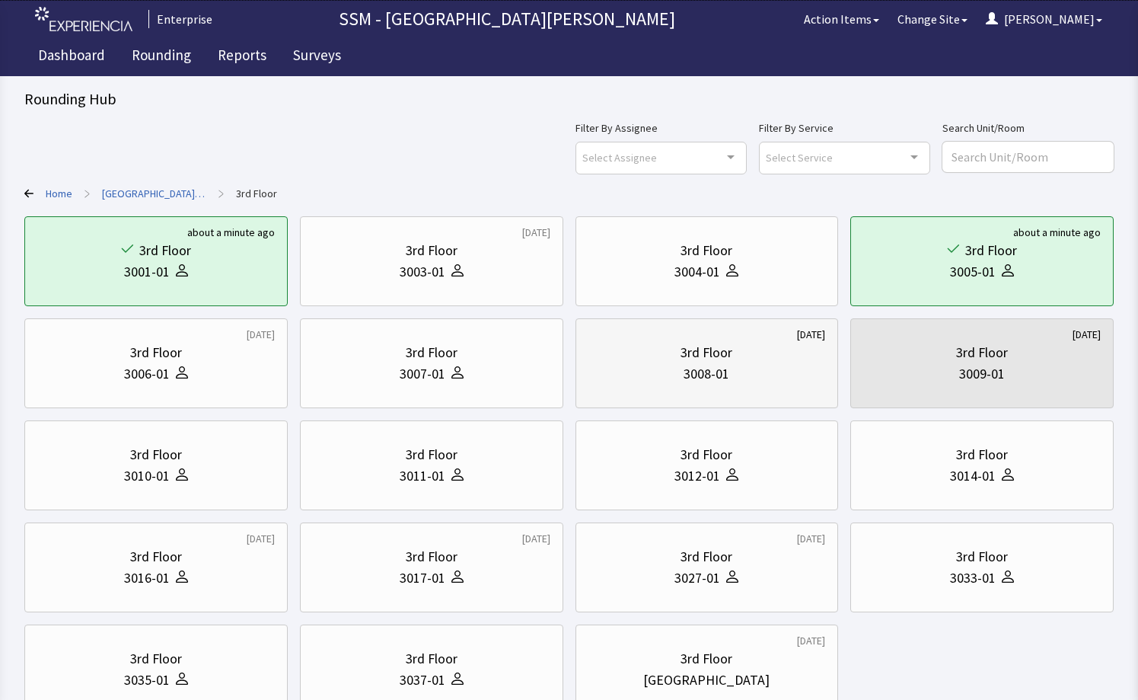
click at [781, 375] on div "3008-01" at bounding box center [708, 373] width 238 height 21
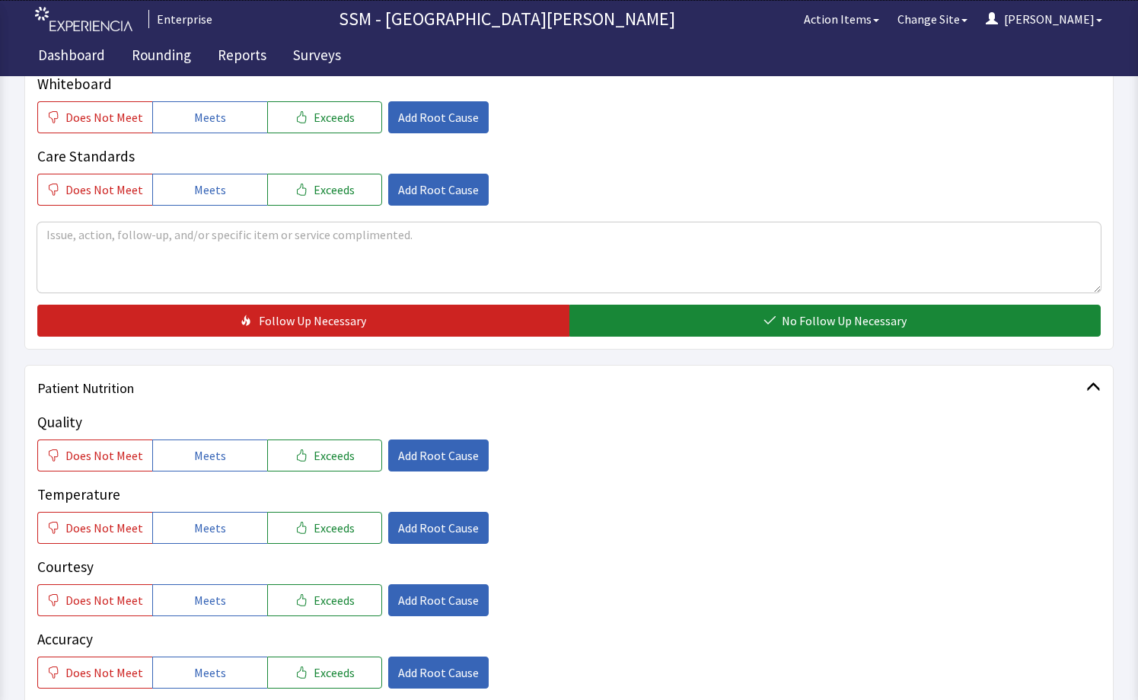
scroll to position [761, 0]
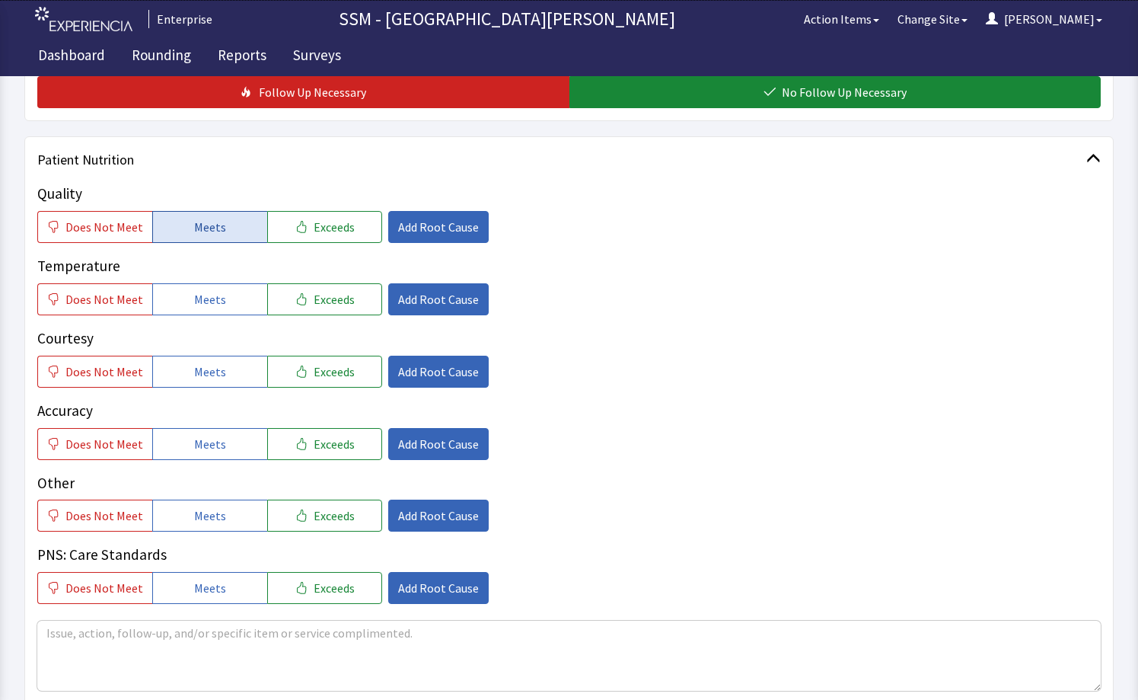
click at [215, 239] on button "Meets" at bounding box center [209, 227] width 115 height 32
click at [215, 308] on button "Meets" at bounding box center [209, 299] width 115 height 32
click at [224, 365] on button "Meets" at bounding box center [209, 372] width 115 height 32
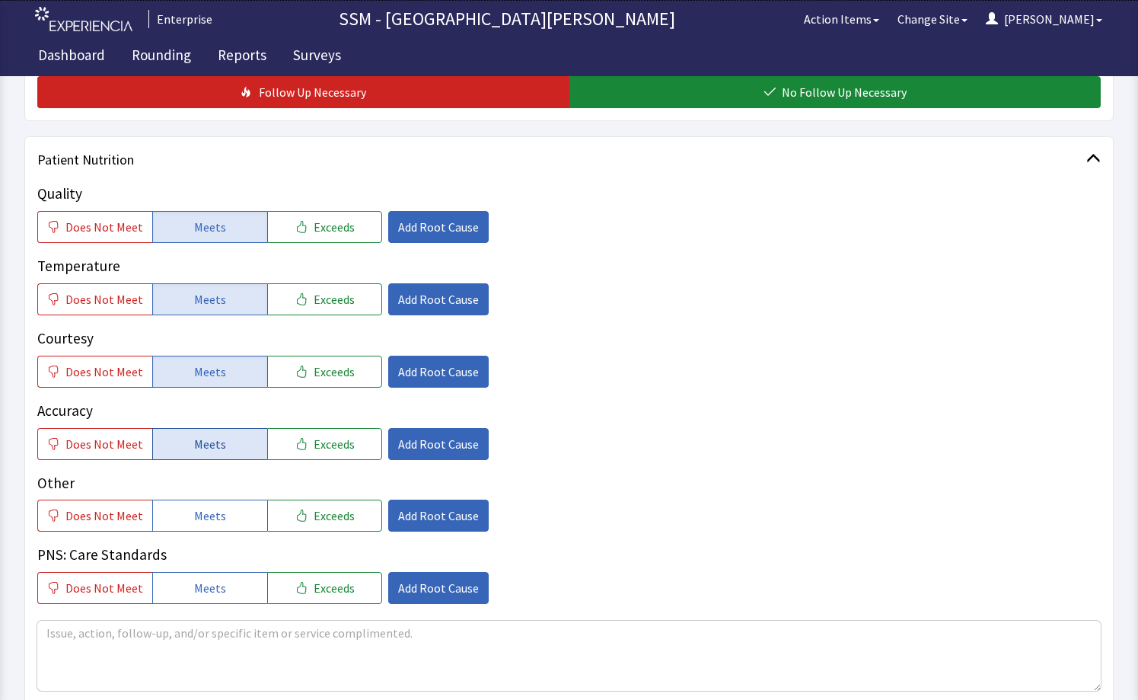
click at [224, 445] on button "Meets" at bounding box center [209, 444] width 115 height 32
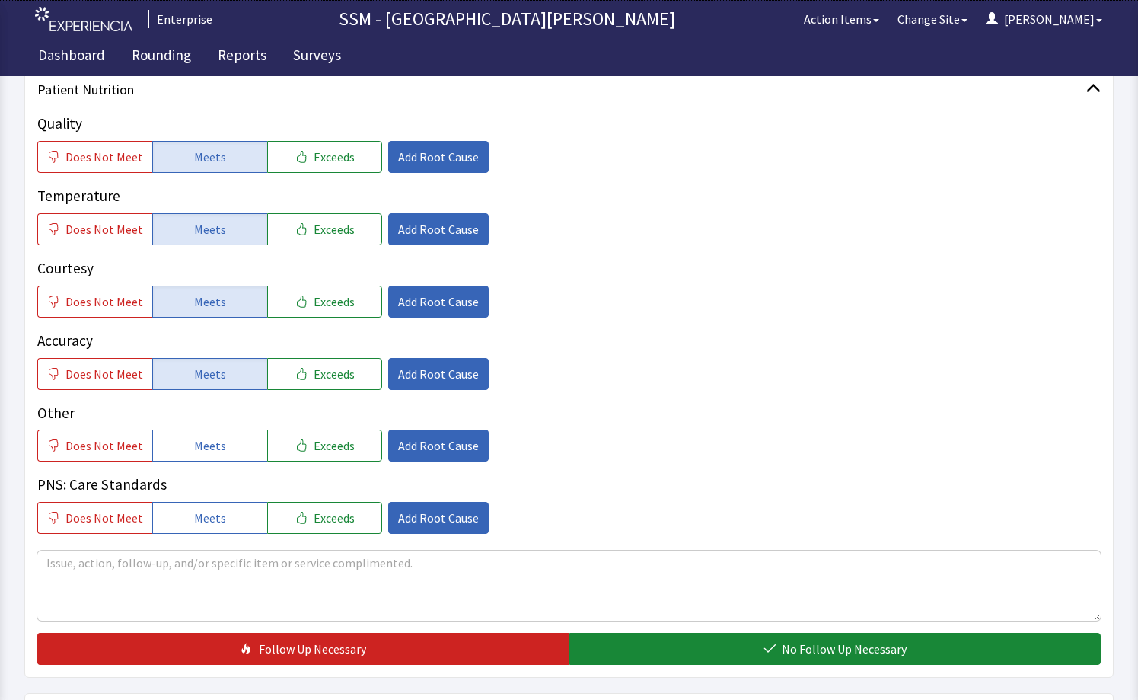
scroll to position [990, 0]
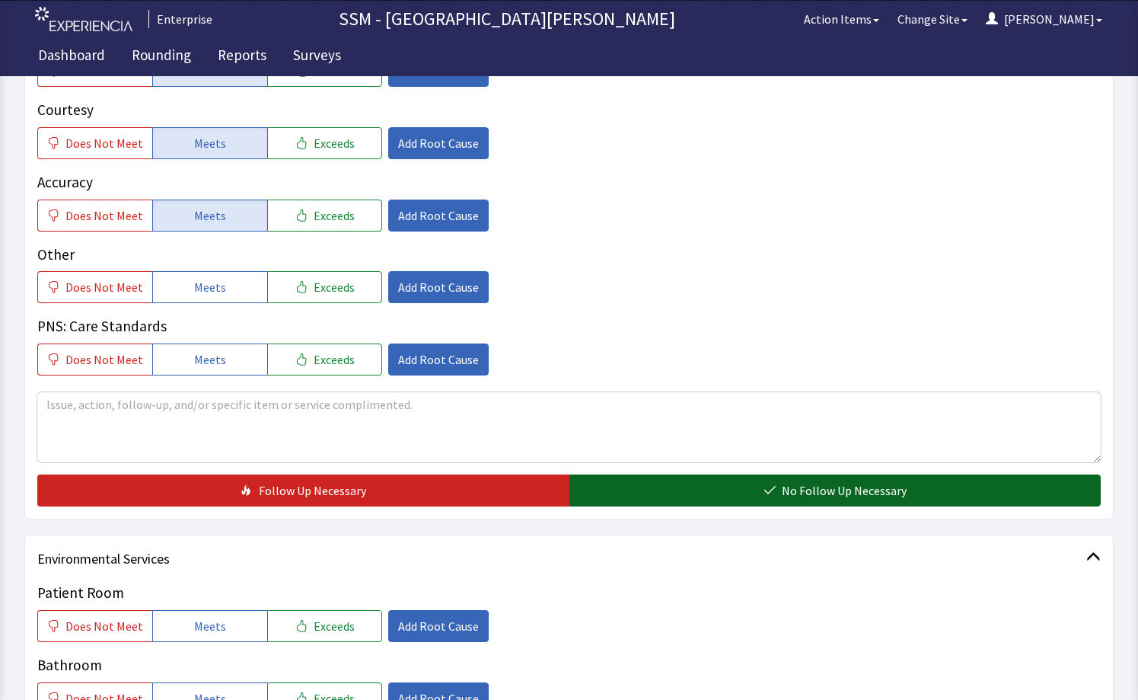
click at [733, 494] on button "No Follow Up Necessary" at bounding box center [835, 490] width 532 height 32
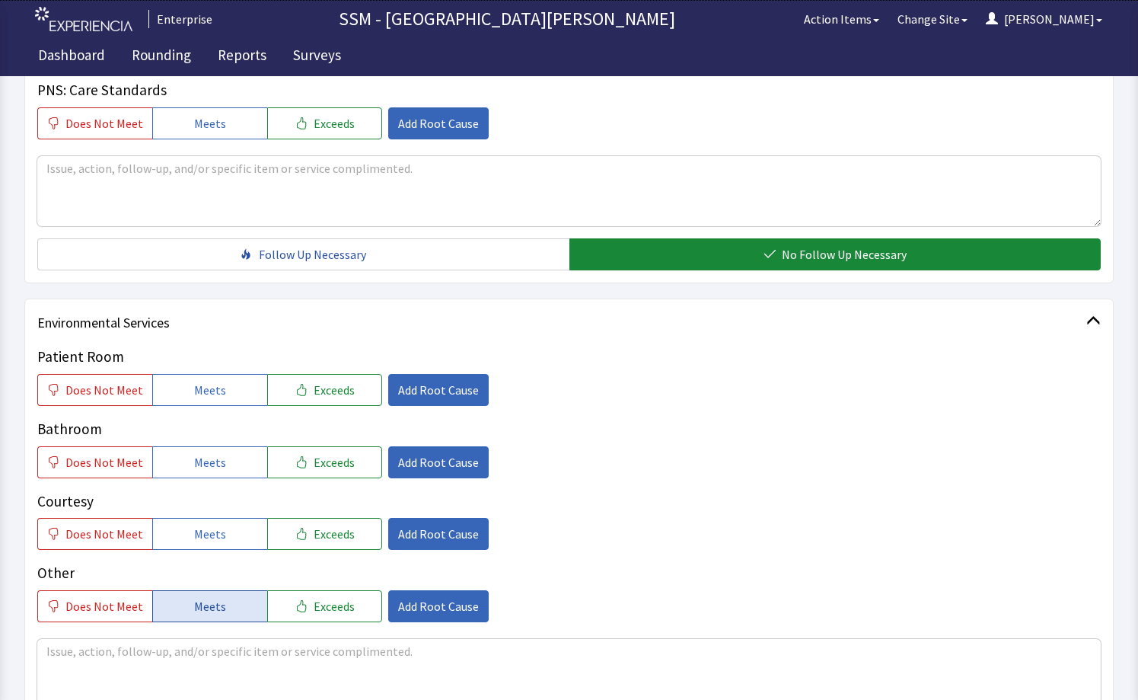
scroll to position [1370, 0]
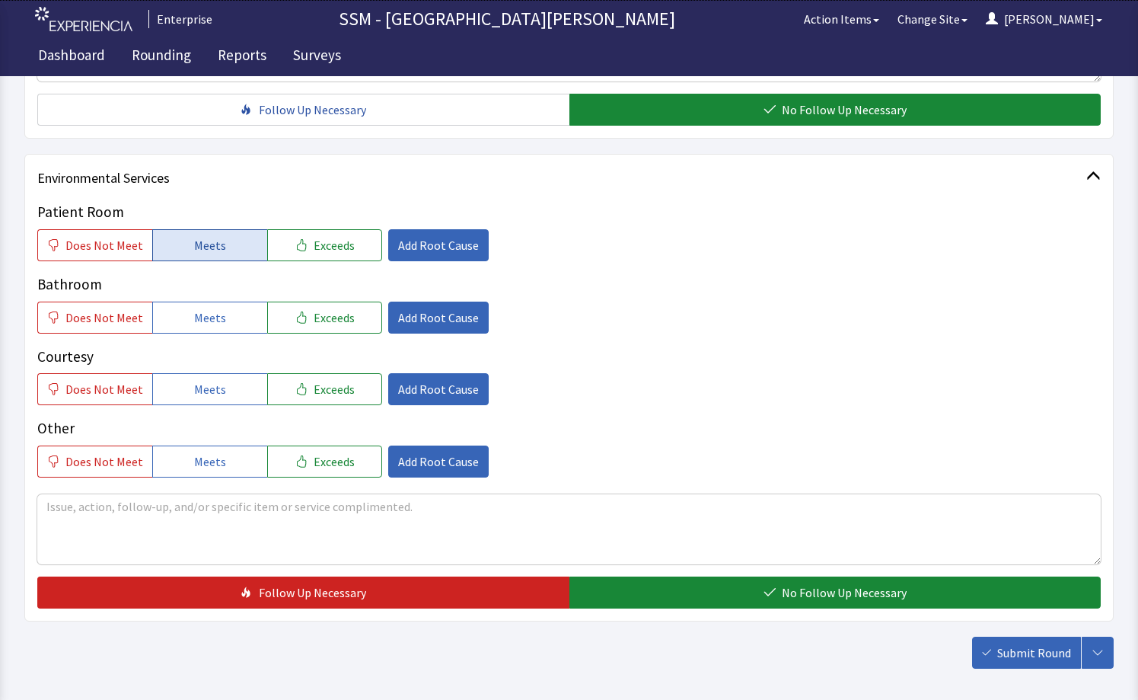
click at [186, 250] on button "Meets" at bounding box center [209, 245] width 115 height 32
click at [215, 320] on span "Meets" at bounding box center [210, 317] width 32 height 18
click at [221, 395] on button "Meets" at bounding box center [209, 389] width 115 height 32
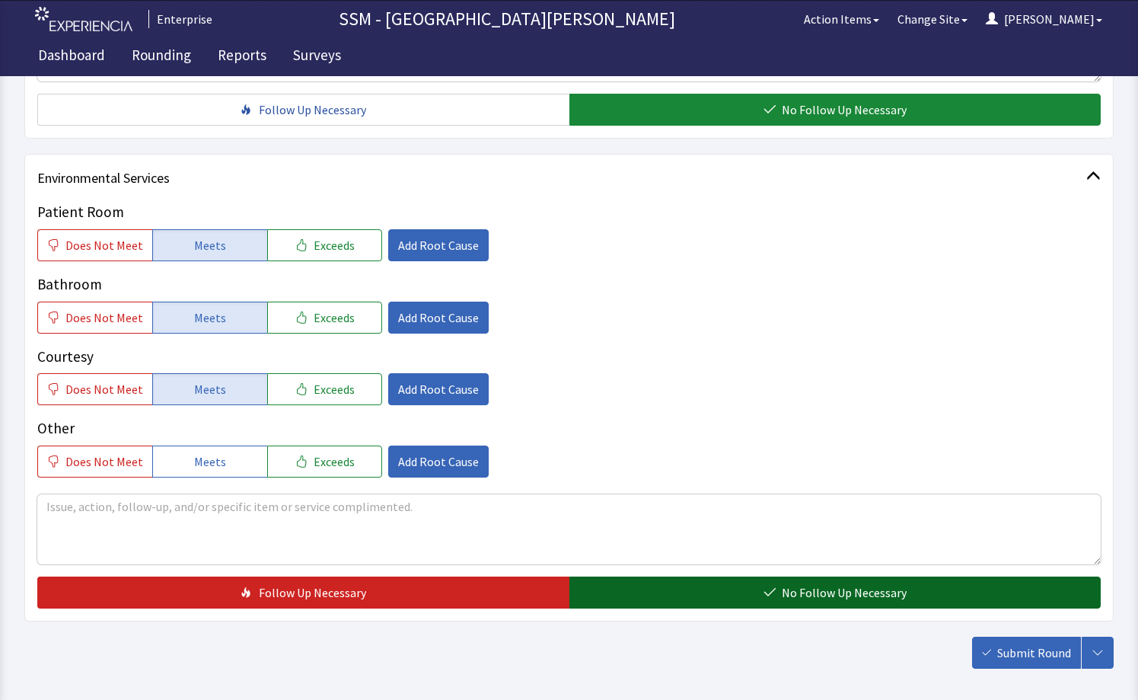
click at [813, 591] on span "No Follow Up Necessary" at bounding box center [844, 592] width 125 height 18
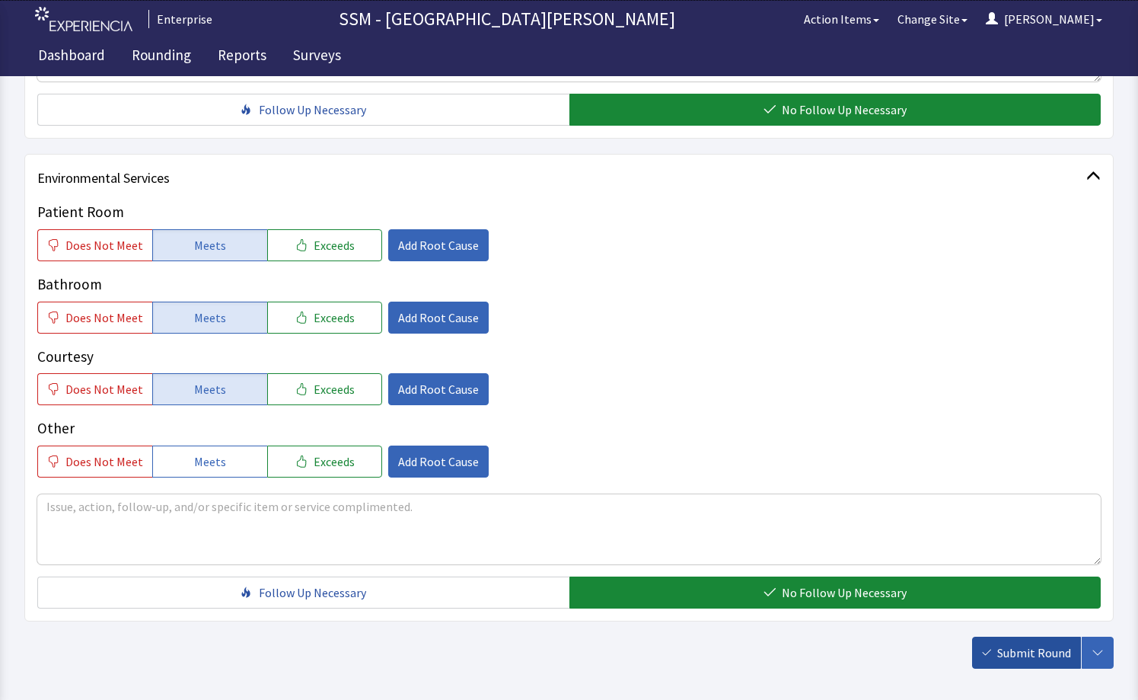
click at [1028, 662] on button "Submit Round" at bounding box center [1026, 652] width 109 height 32
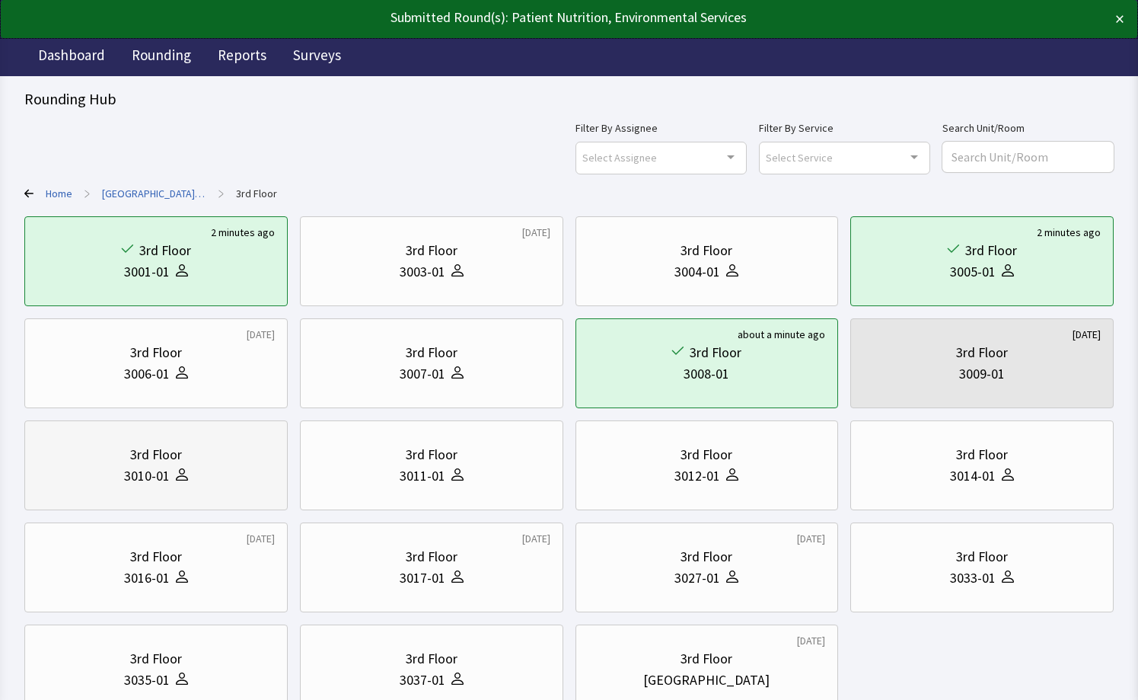
click at [72, 470] on div "3010-01" at bounding box center [156, 475] width 238 height 21
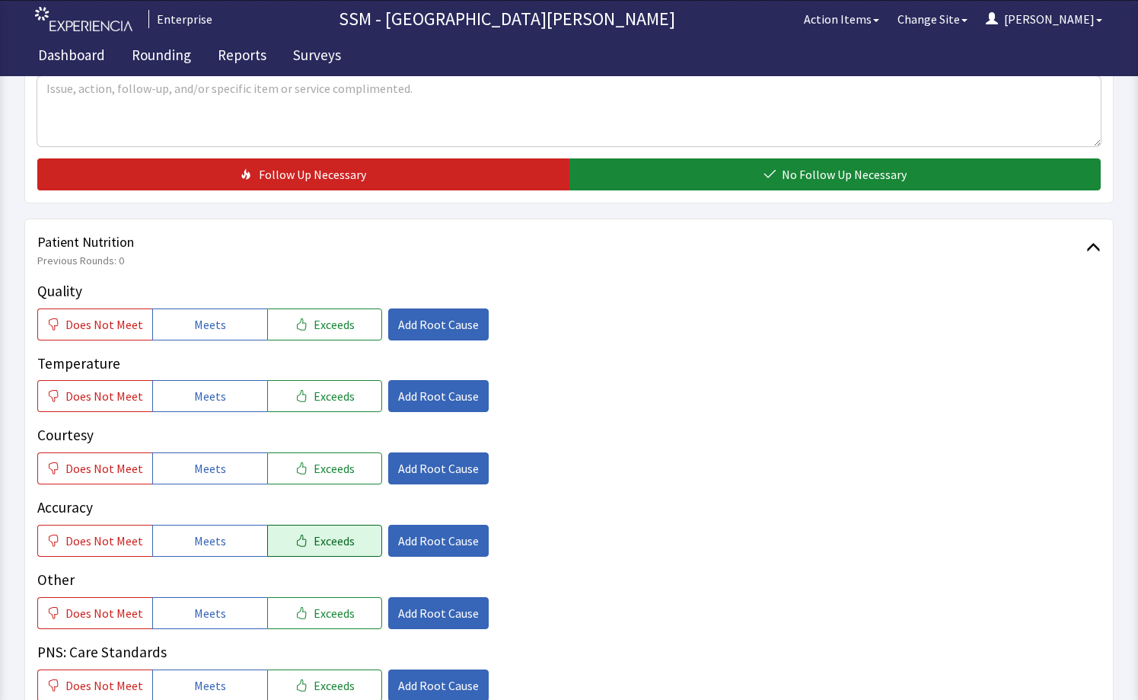
scroll to position [837, 0]
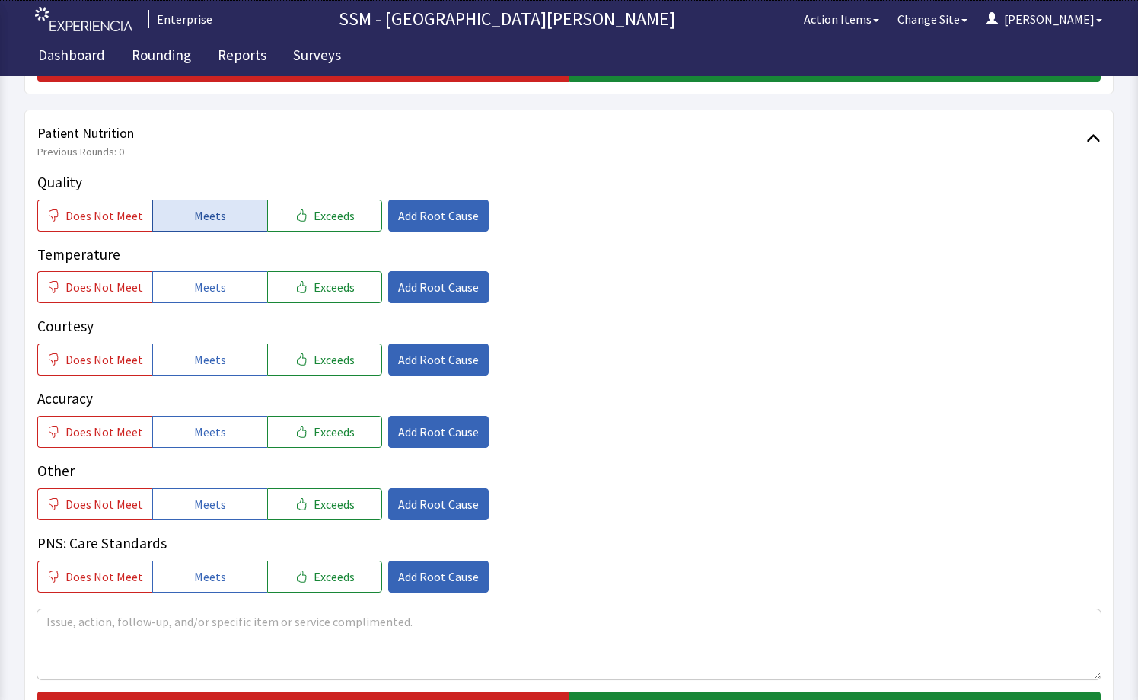
click at [194, 213] on span "Meets" at bounding box center [210, 215] width 32 height 18
click at [236, 295] on button "Meets" at bounding box center [209, 287] width 115 height 32
click at [238, 355] on button "Meets" at bounding box center [209, 359] width 115 height 32
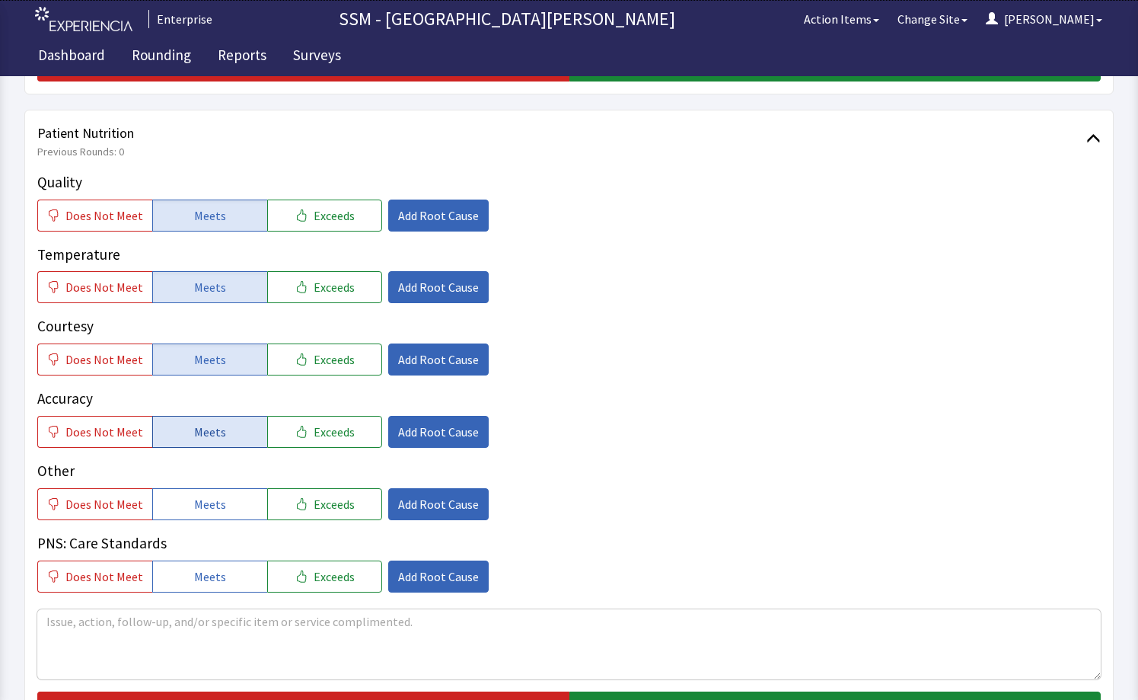
click at [236, 440] on button "Meets" at bounding box center [209, 432] width 115 height 32
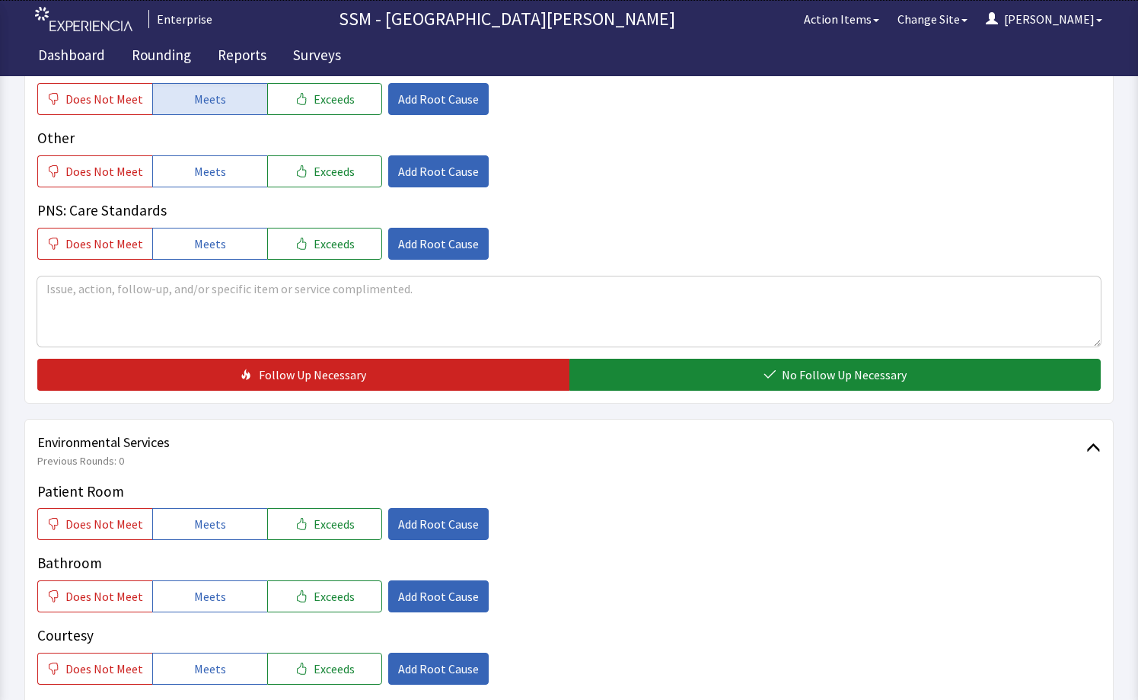
scroll to position [1294, 0]
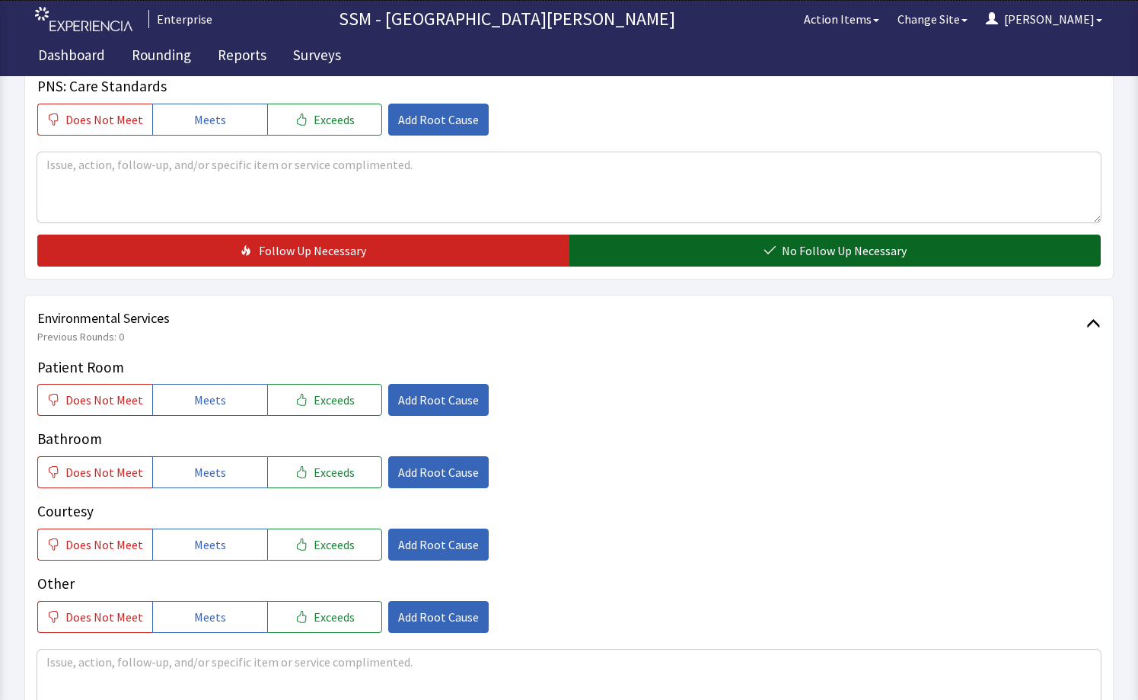
click at [758, 254] on button "No Follow Up Necessary" at bounding box center [835, 250] width 532 height 32
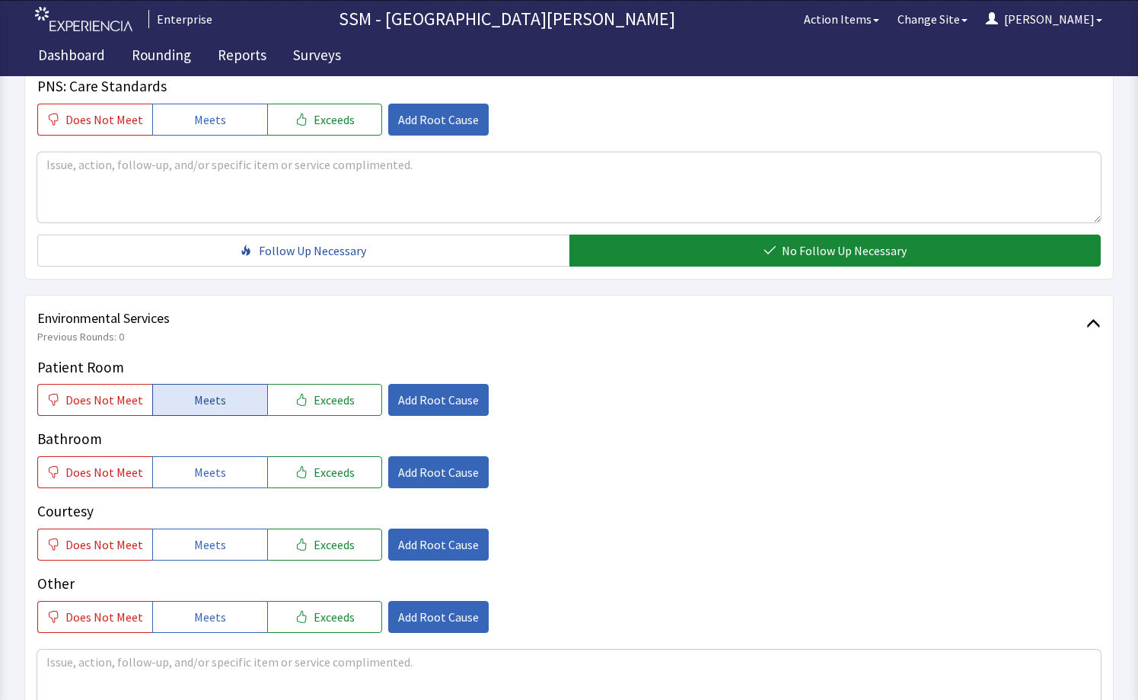
click at [204, 404] on span "Meets" at bounding box center [210, 400] width 32 height 18
click at [215, 466] on span "Meets" at bounding box center [210, 472] width 32 height 18
click at [225, 576] on p "Other" at bounding box center [569, 584] width 1064 height 22
click at [207, 531] on button "Meets" at bounding box center [209, 544] width 115 height 32
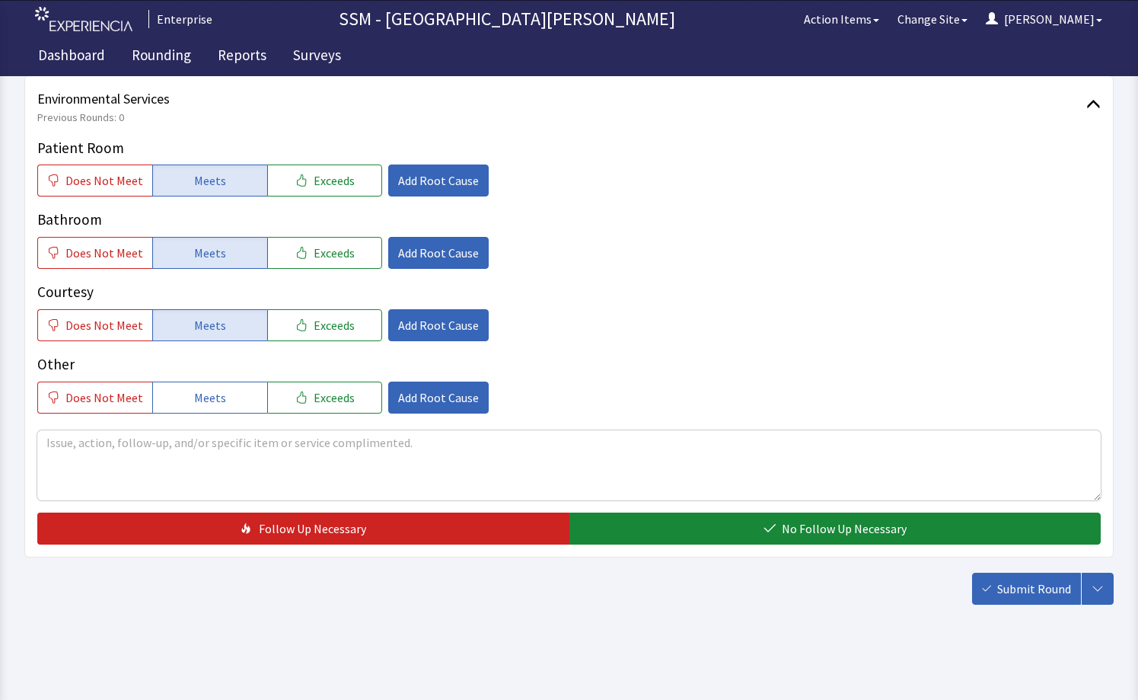
scroll to position [1519, 0]
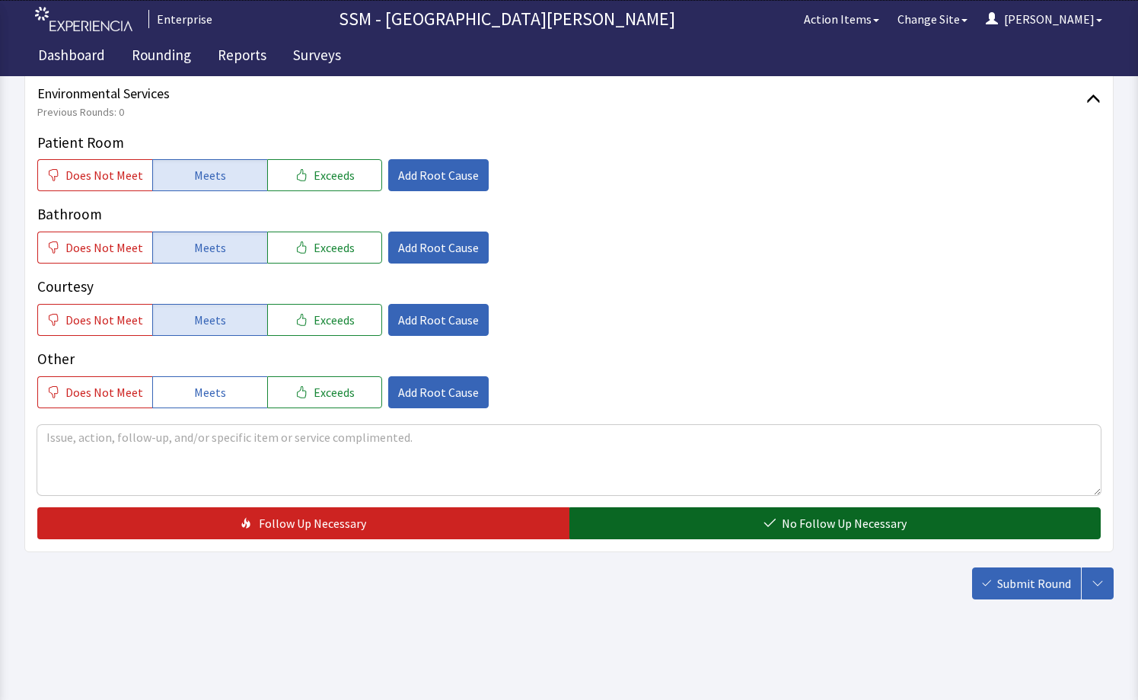
click at [811, 524] on span "No Follow Up Necessary" at bounding box center [844, 523] width 125 height 18
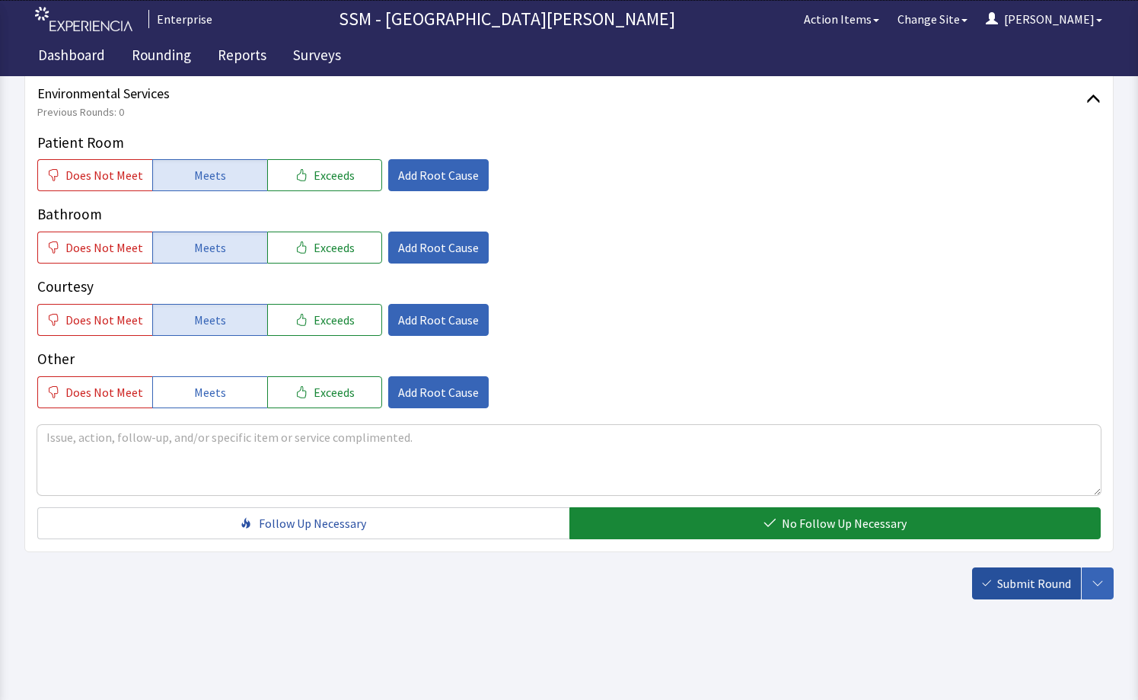
click at [1001, 582] on span "Submit Round" at bounding box center [1034, 583] width 74 height 18
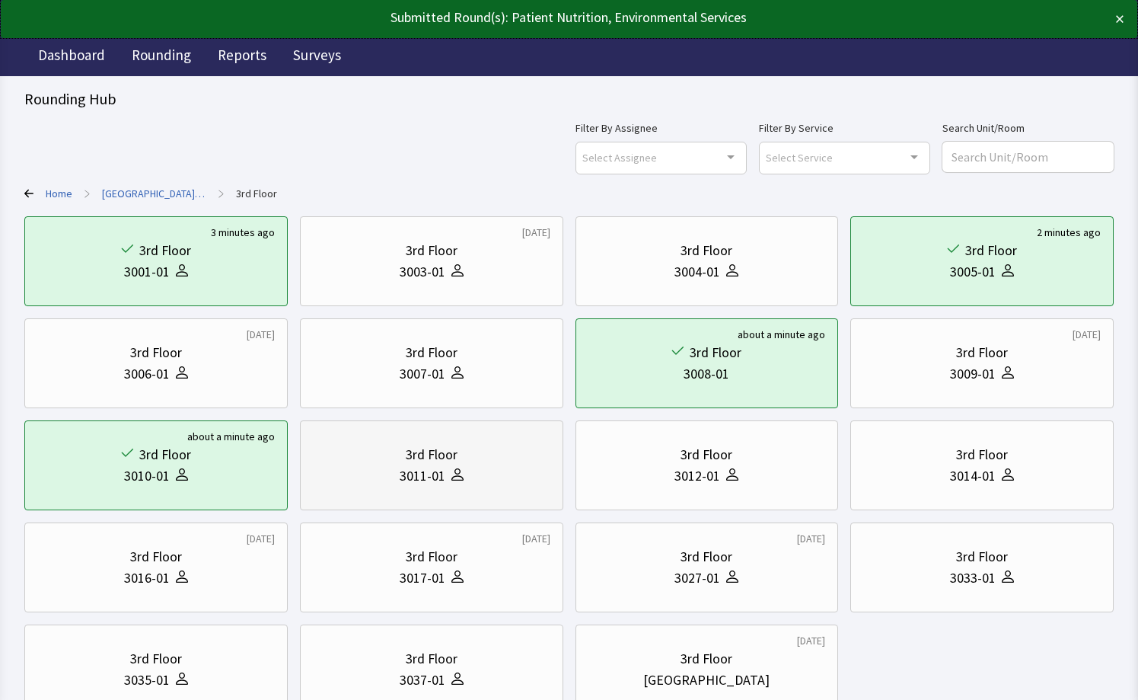
click at [443, 480] on div "3011-01" at bounding box center [423, 475] width 46 height 21
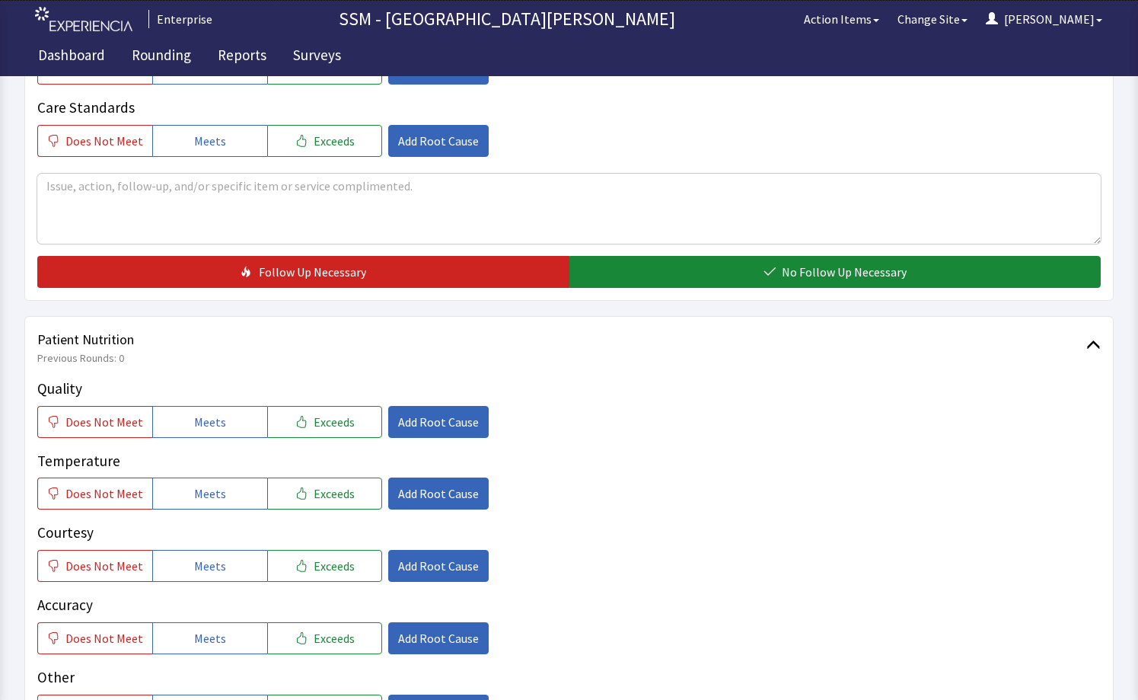
scroll to position [811, 0]
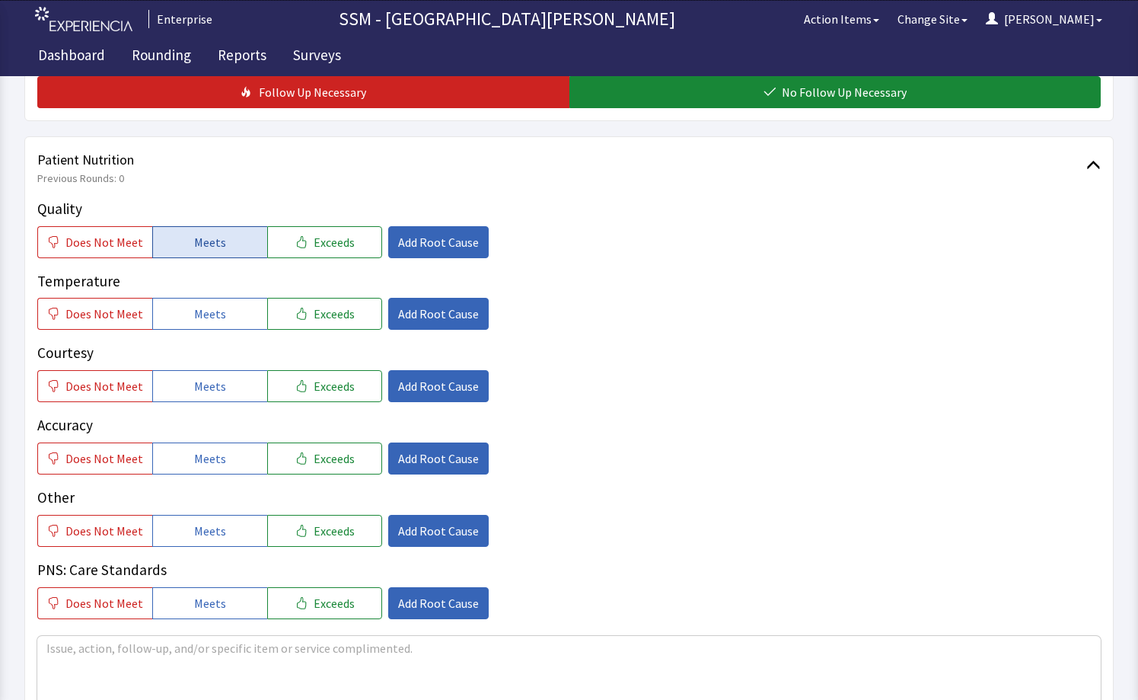
click at [194, 238] on span "Meets" at bounding box center [210, 242] width 32 height 18
click at [239, 322] on button "Meets" at bounding box center [209, 314] width 115 height 32
click at [226, 394] on button "Meets" at bounding box center [209, 386] width 115 height 32
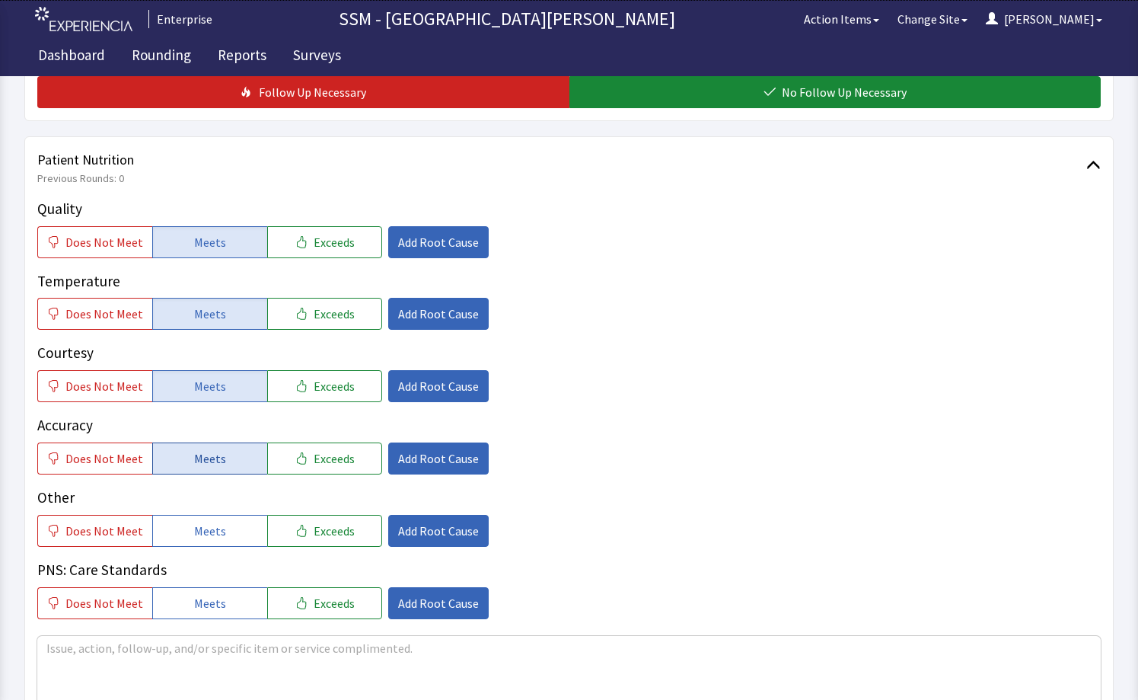
click at [222, 460] on button "Meets" at bounding box center [209, 458] width 115 height 32
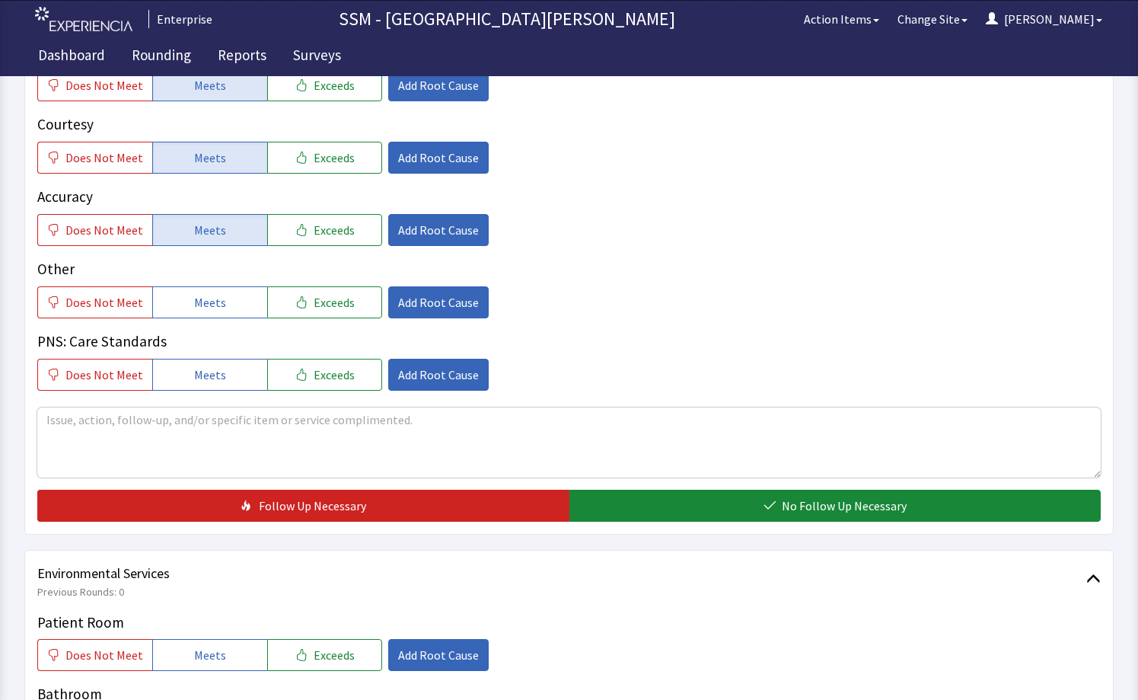
scroll to position [1192, 0]
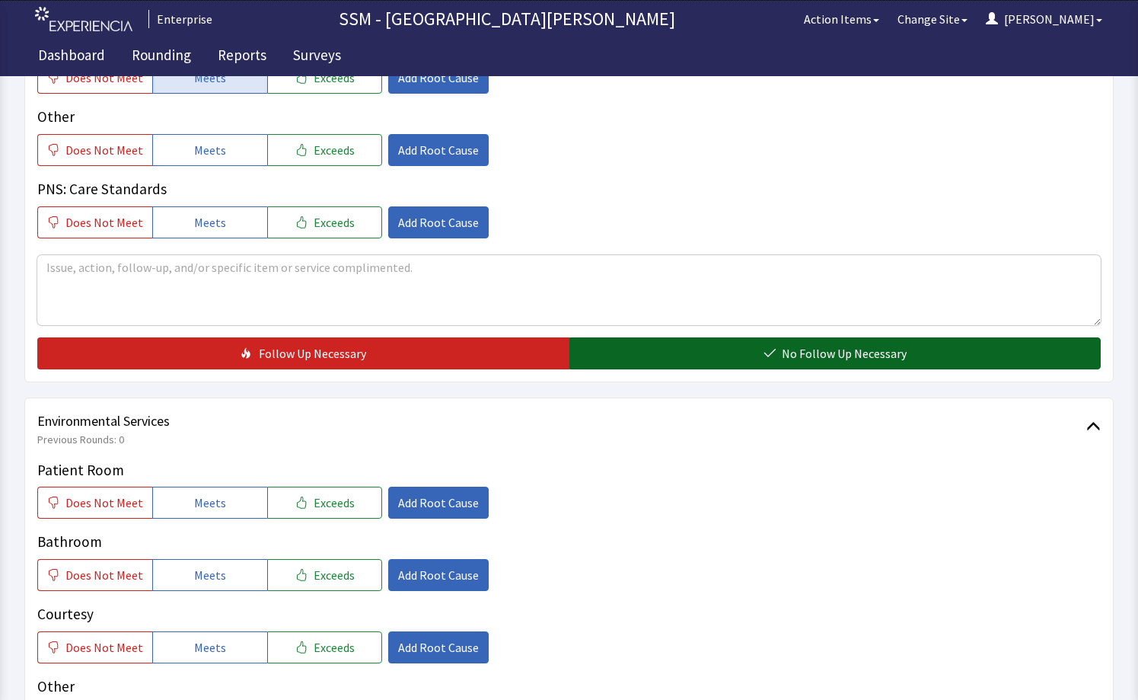
click at [727, 354] on button "No Follow Up Necessary" at bounding box center [835, 353] width 532 height 32
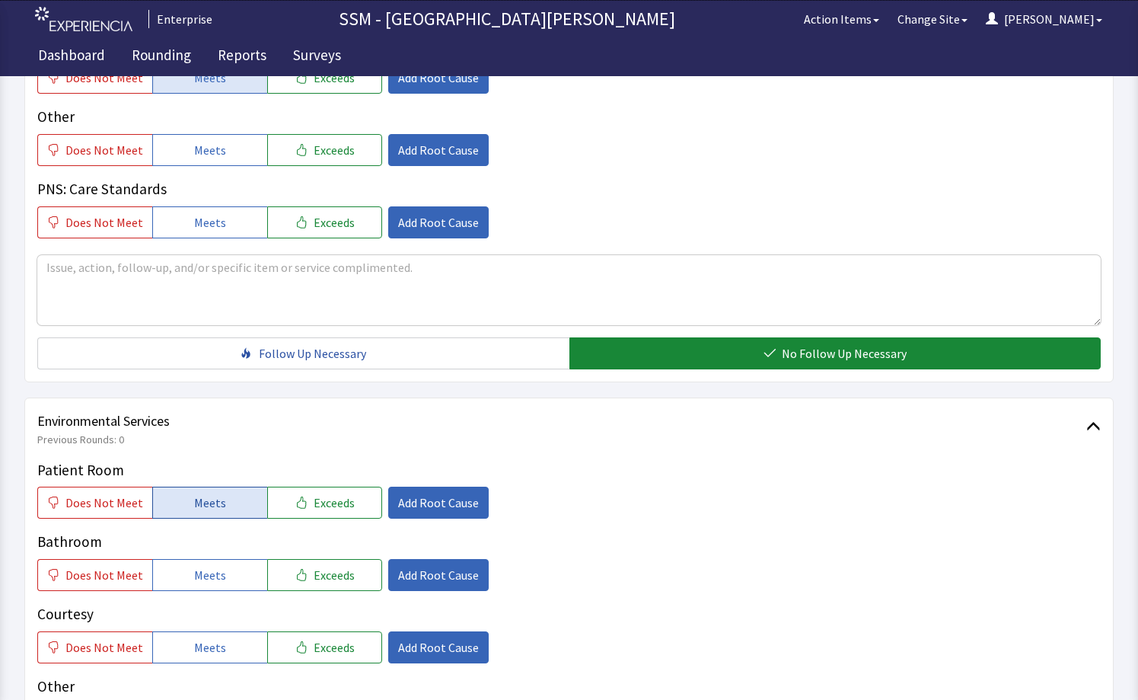
click at [199, 516] on button "Meets" at bounding box center [209, 503] width 115 height 32
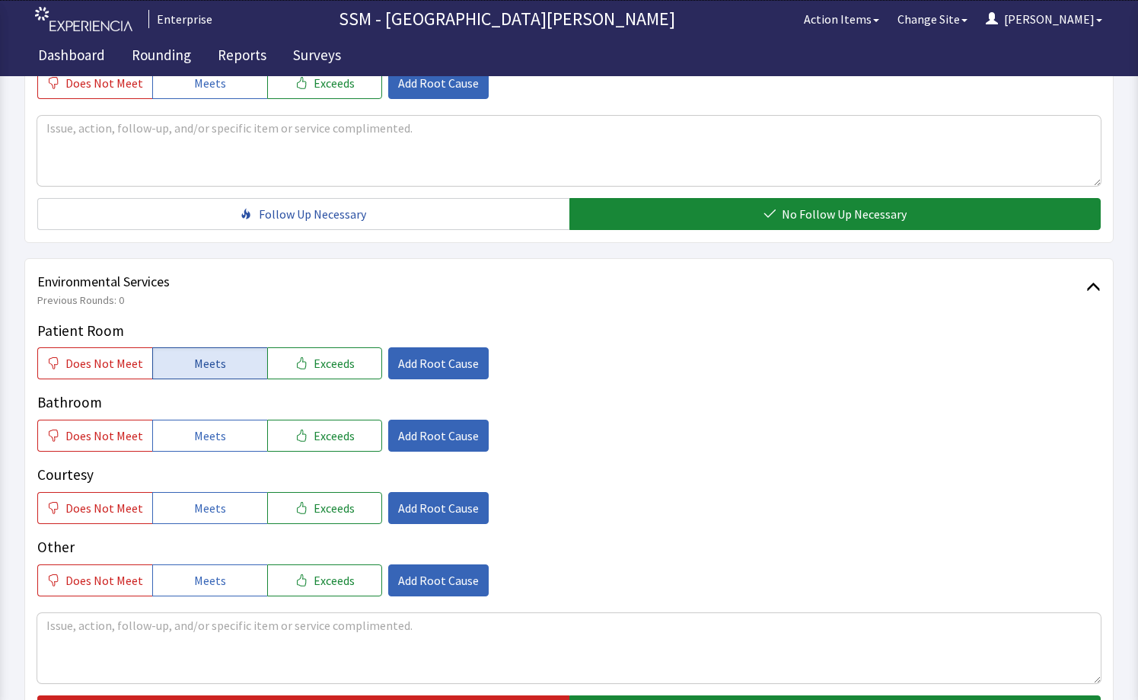
scroll to position [1496, 0]
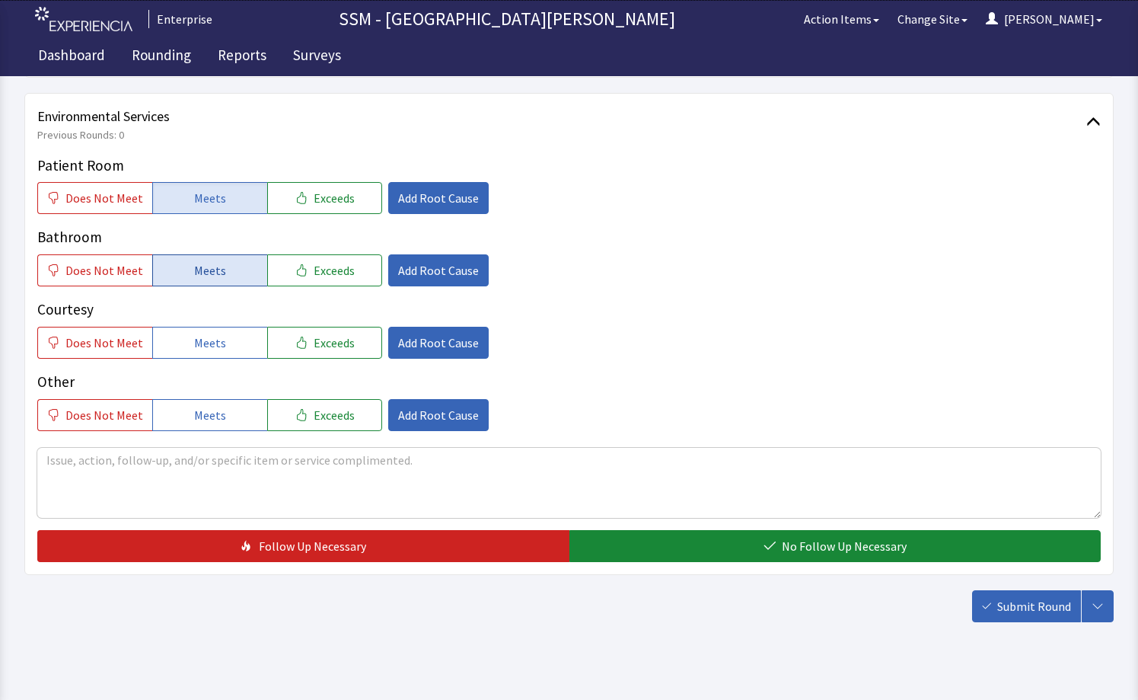
click at [209, 265] on span "Meets" at bounding box center [210, 270] width 32 height 18
click at [213, 338] on span "Meets" at bounding box center [210, 342] width 32 height 18
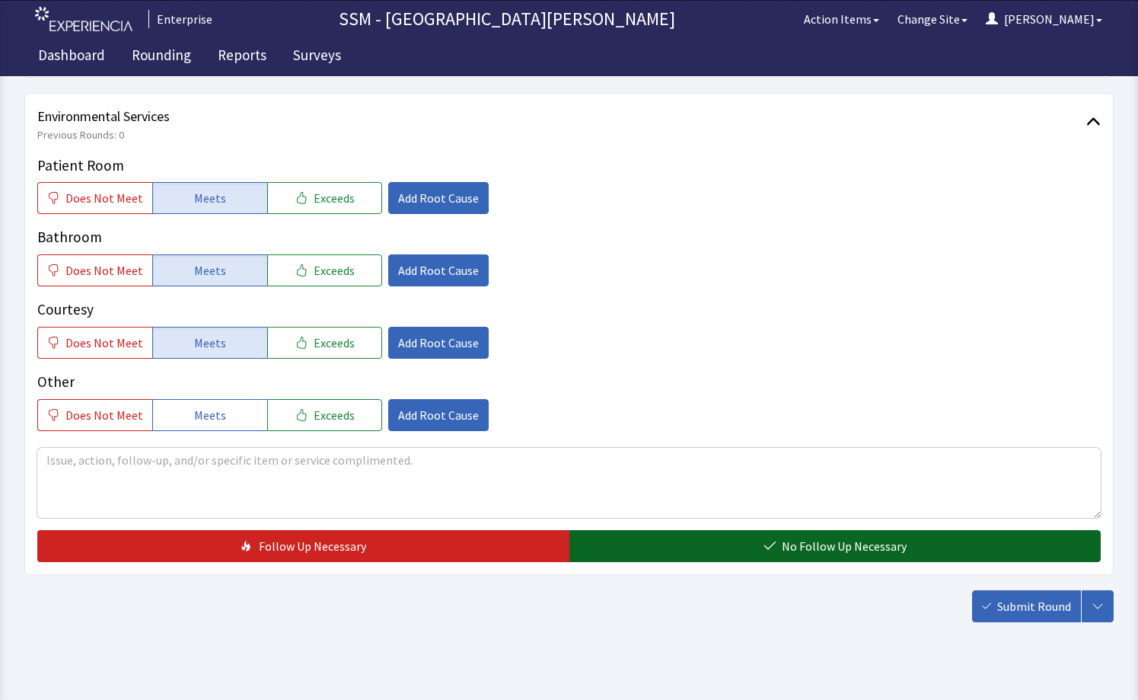
click at [727, 550] on button "No Follow Up Necessary" at bounding box center [835, 546] width 532 height 32
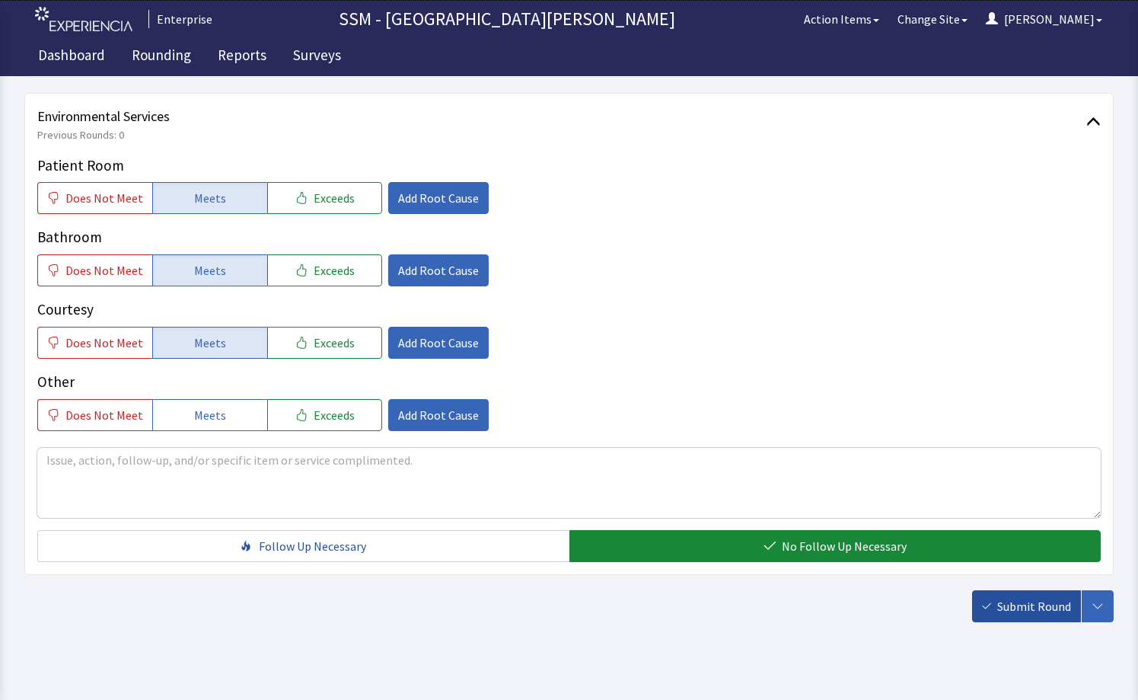
click at [1012, 598] on span "Submit Round" at bounding box center [1034, 606] width 74 height 18
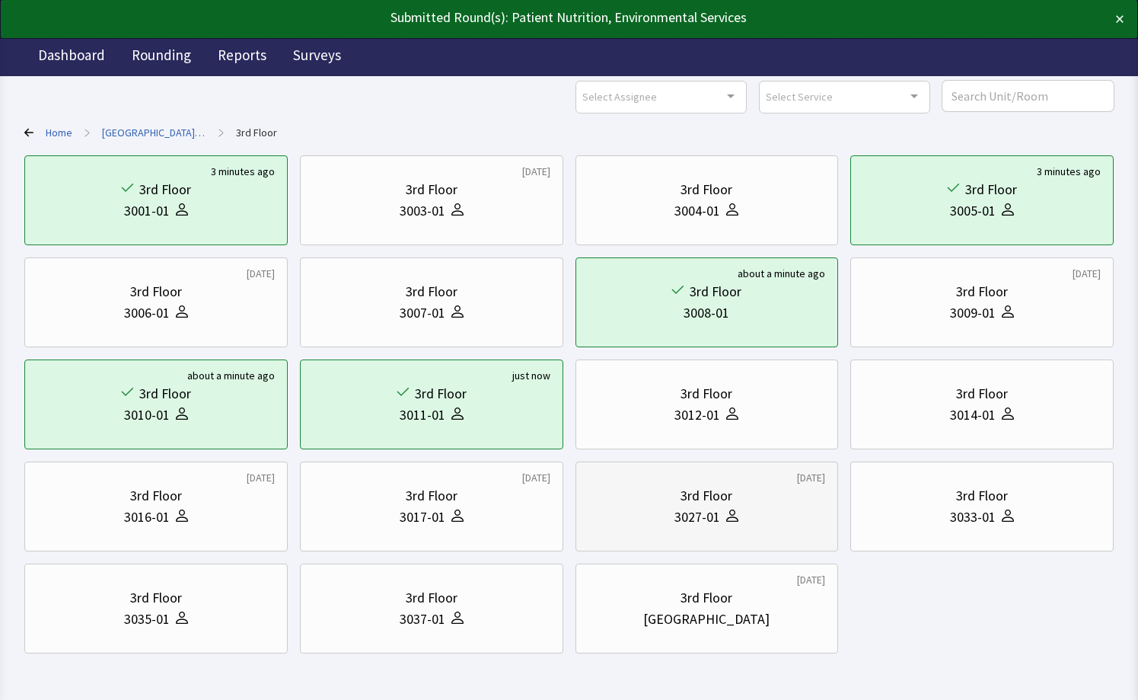
scroll to position [115, 0]
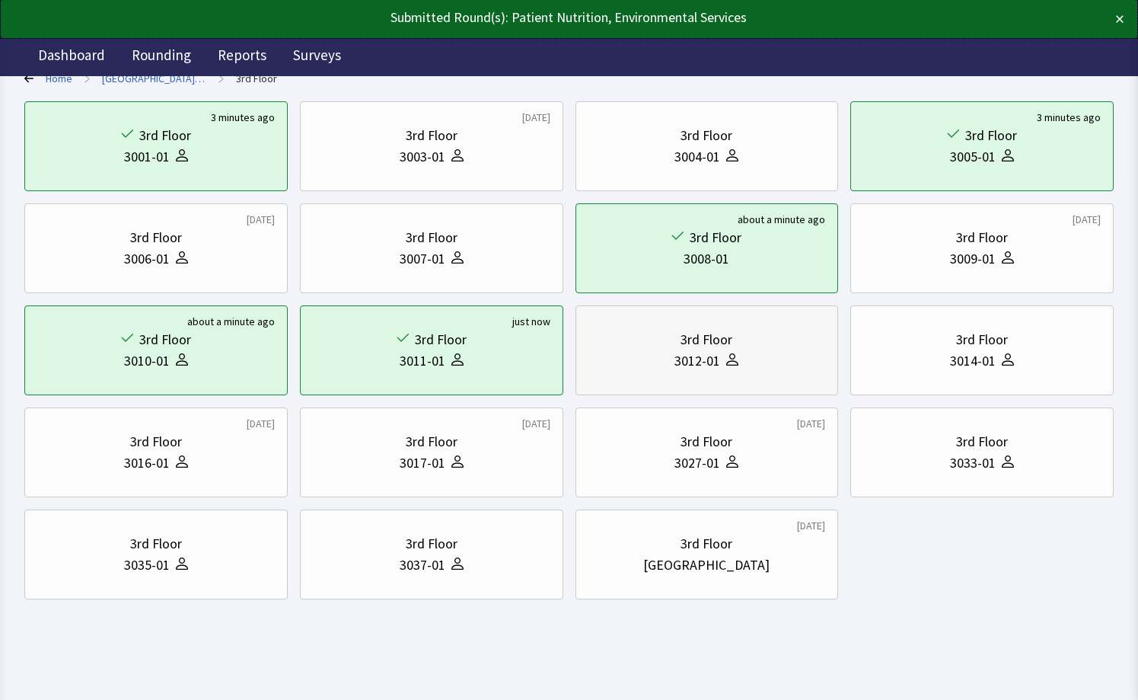
click at [717, 368] on div "3012-01" at bounding box center [698, 360] width 46 height 21
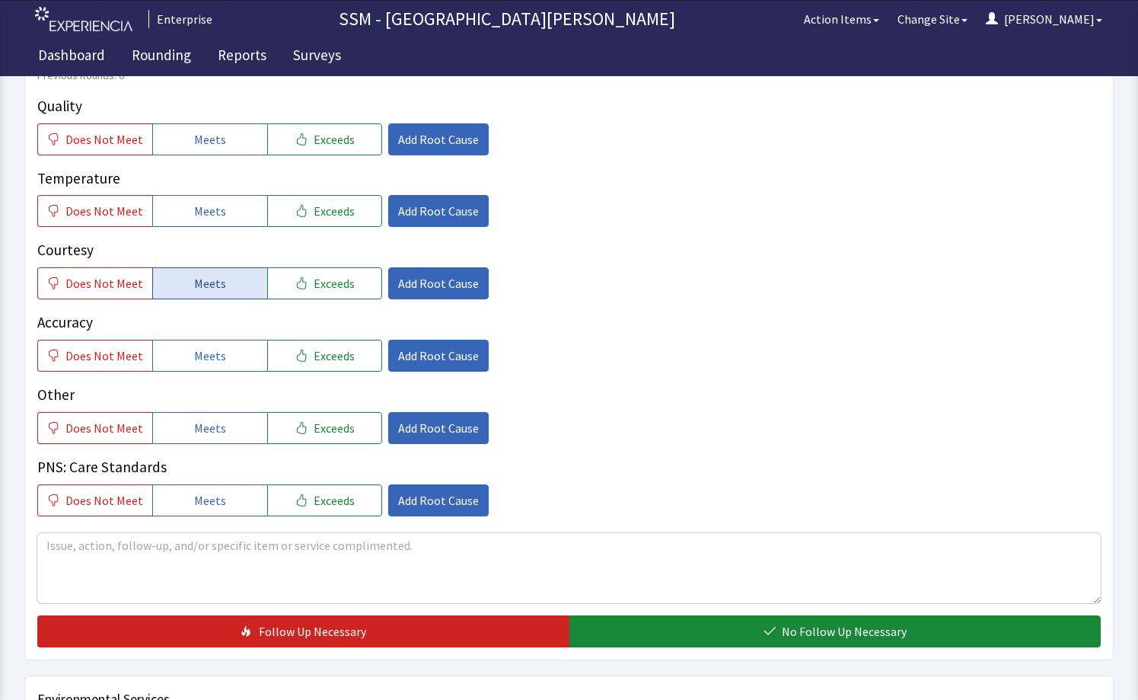
scroll to position [837, 0]
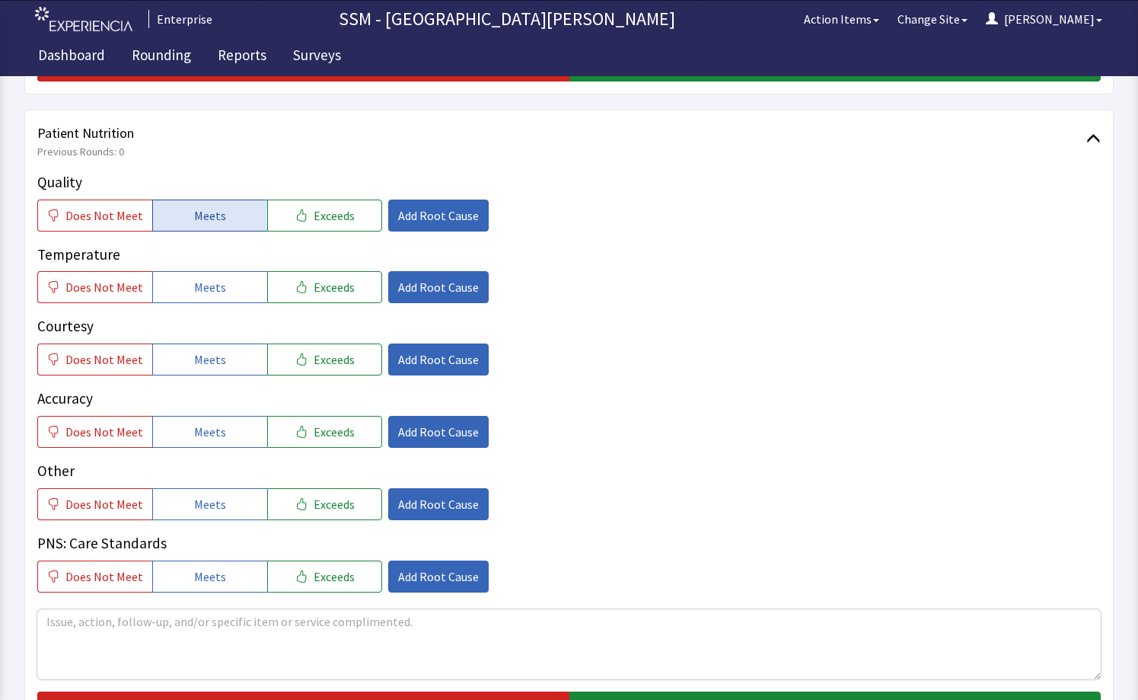
click at [181, 219] on button "Meets" at bounding box center [209, 215] width 115 height 32
click at [234, 300] on button "Meets" at bounding box center [209, 287] width 115 height 32
click at [207, 365] on span "Meets" at bounding box center [210, 359] width 32 height 18
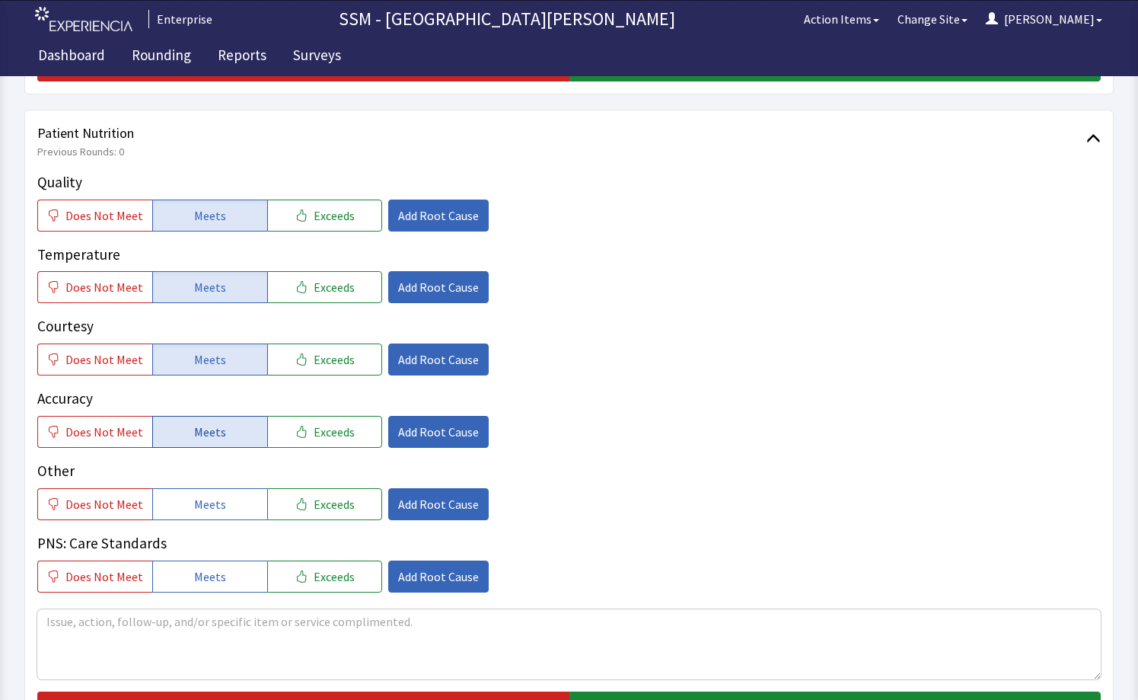
click at [219, 442] on button "Meets" at bounding box center [209, 432] width 115 height 32
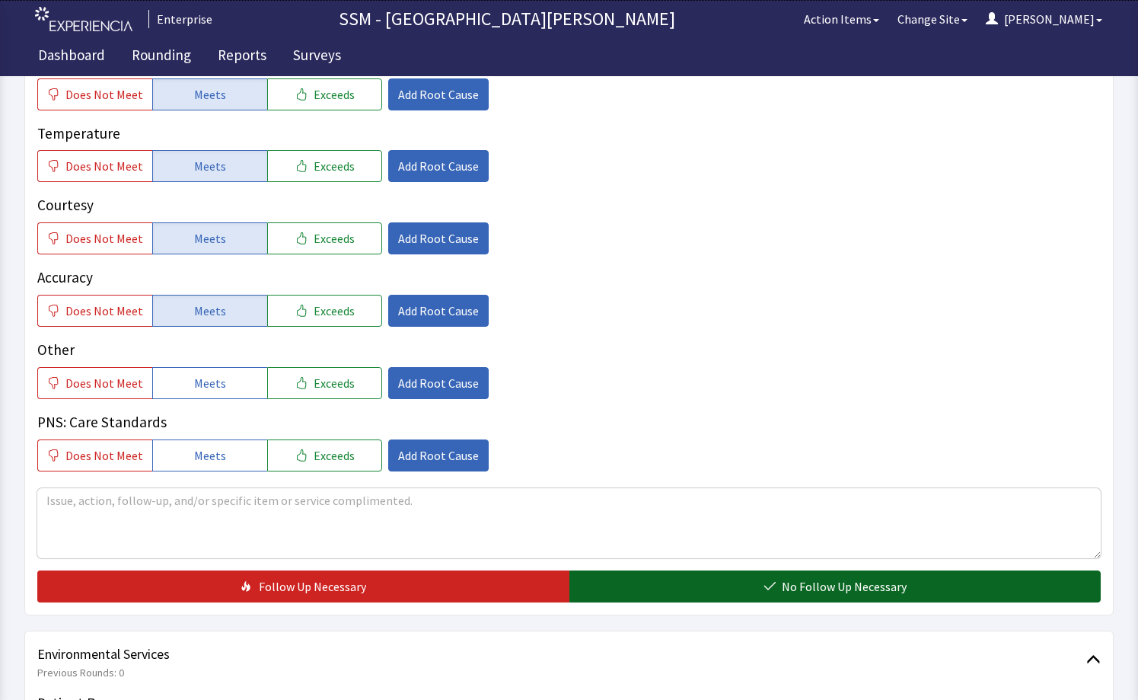
scroll to position [1066, 0]
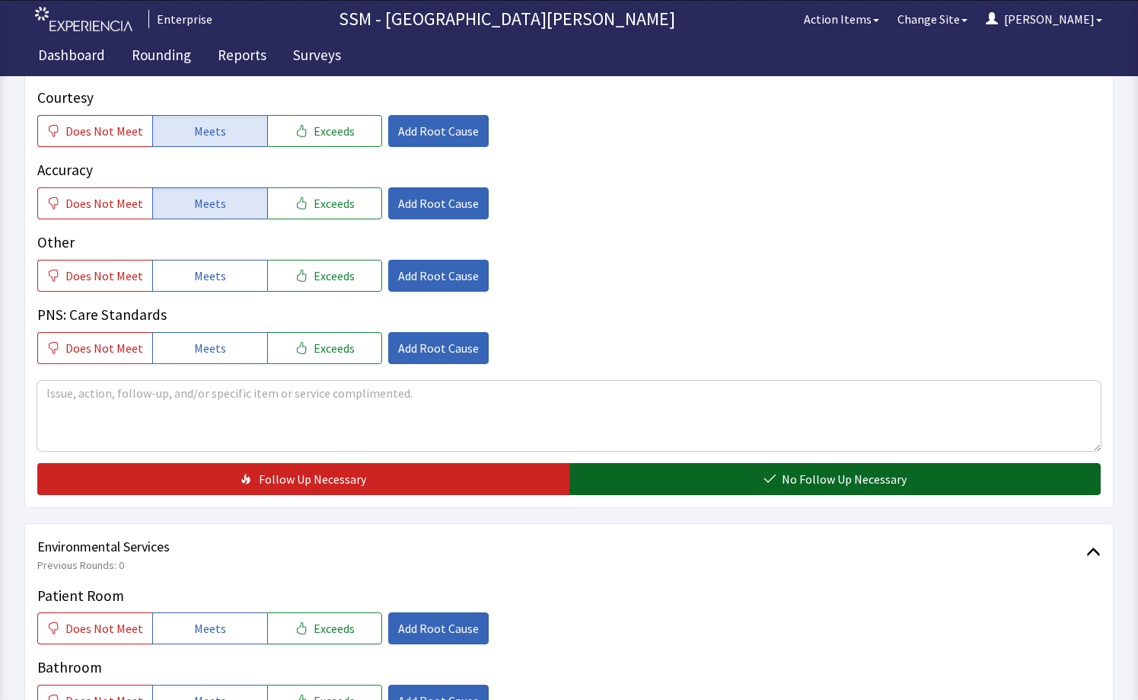
click at [765, 471] on button "No Follow Up Necessary" at bounding box center [835, 479] width 532 height 32
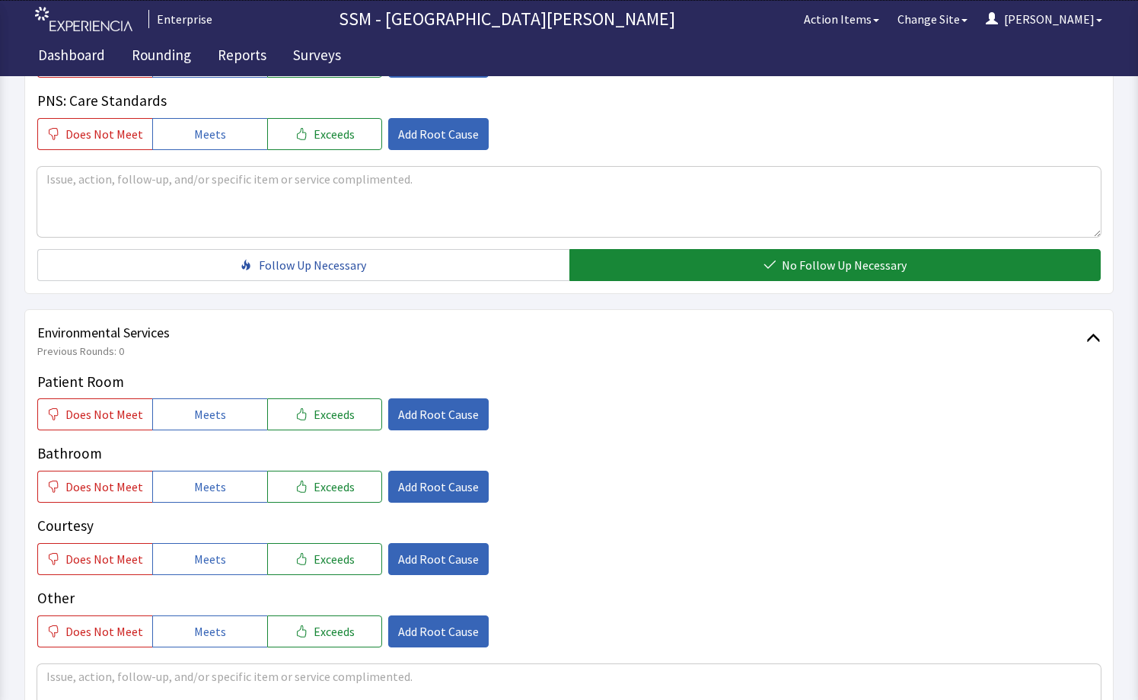
scroll to position [1294, 0]
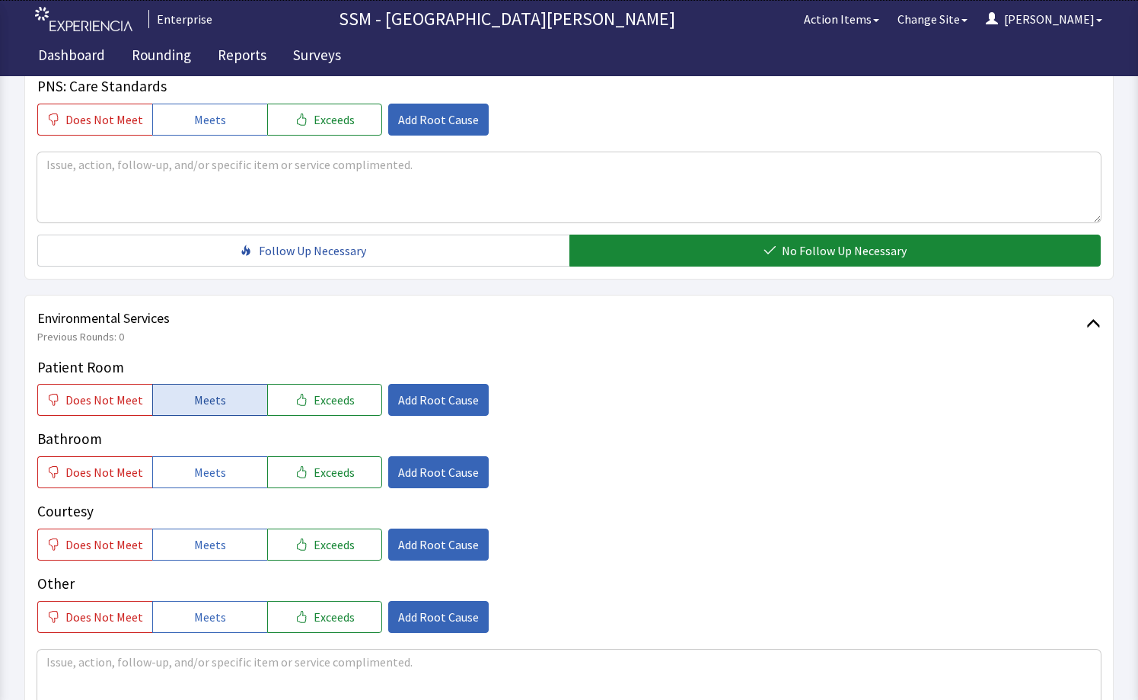
click at [205, 394] on span "Meets" at bounding box center [210, 400] width 32 height 18
click at [209, 472] on span "Meets" at bounding box center [210, 472] width 32 height 18
click at [231, 536] on button "Meets" at bounding box center [209, 544] width 115 height 32
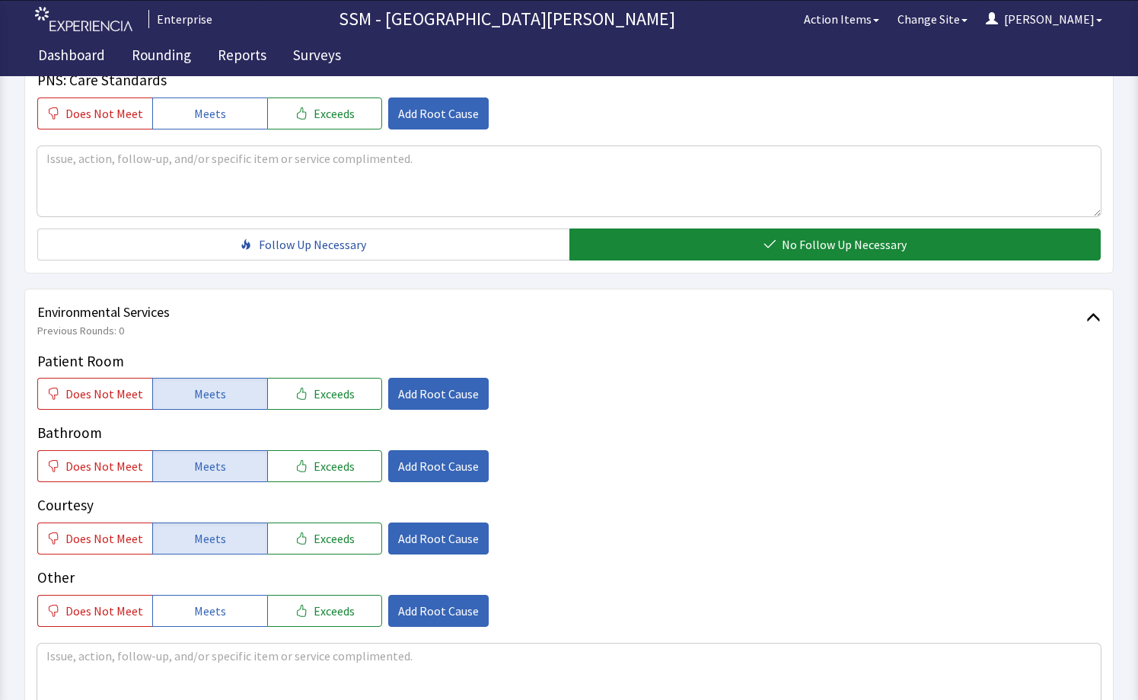
scroll to position [1519, 0]
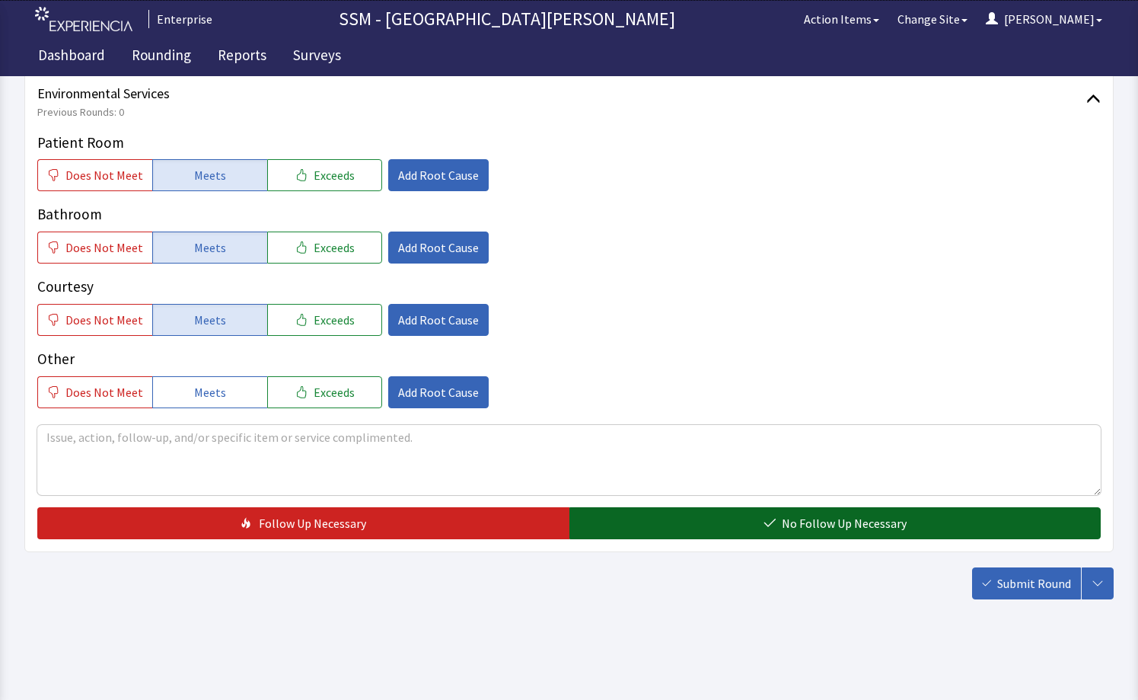
drag, startPoint x: 812, startPoint y: 503, endPoint x: 817, endPoint y: 512, distance: 9.9
click at [812, 506] on div "Patient Room Does Not Meet Meets Exceeds Add Root Cause Bathroom Does Not Meet …" at bounding box center [569, 335] width 1064 height 407
click at [817, 514] on span "No Follow Up Necessary" at bounding box center [844, 523] width 125 height 18
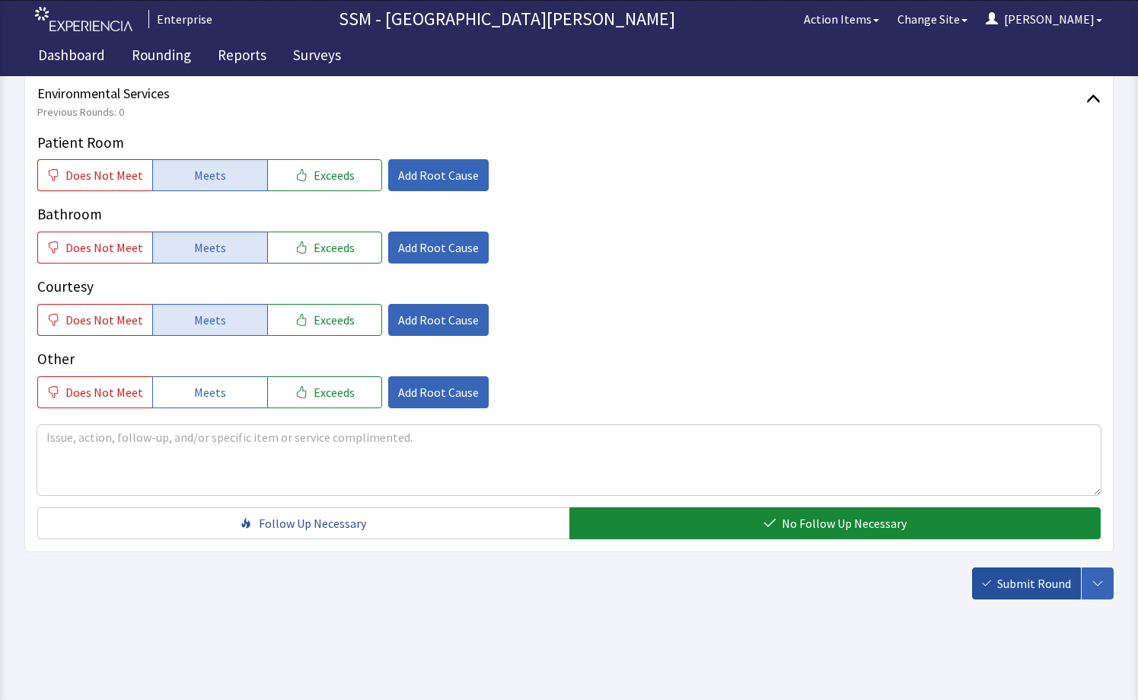
click at [1031, 585] on span "Submit Round" at bounding box center [1034, 583] width 74 height 18
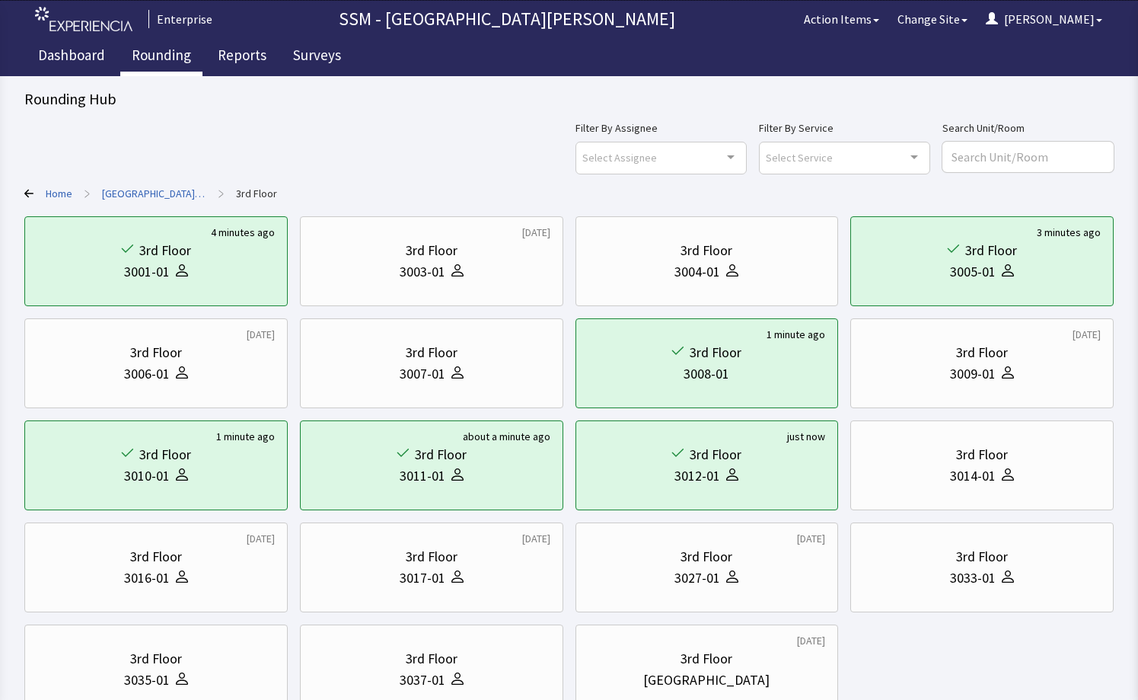
click at [142, 54] on link "Rounding" at bounding box center [161, 57] width 82 height 38
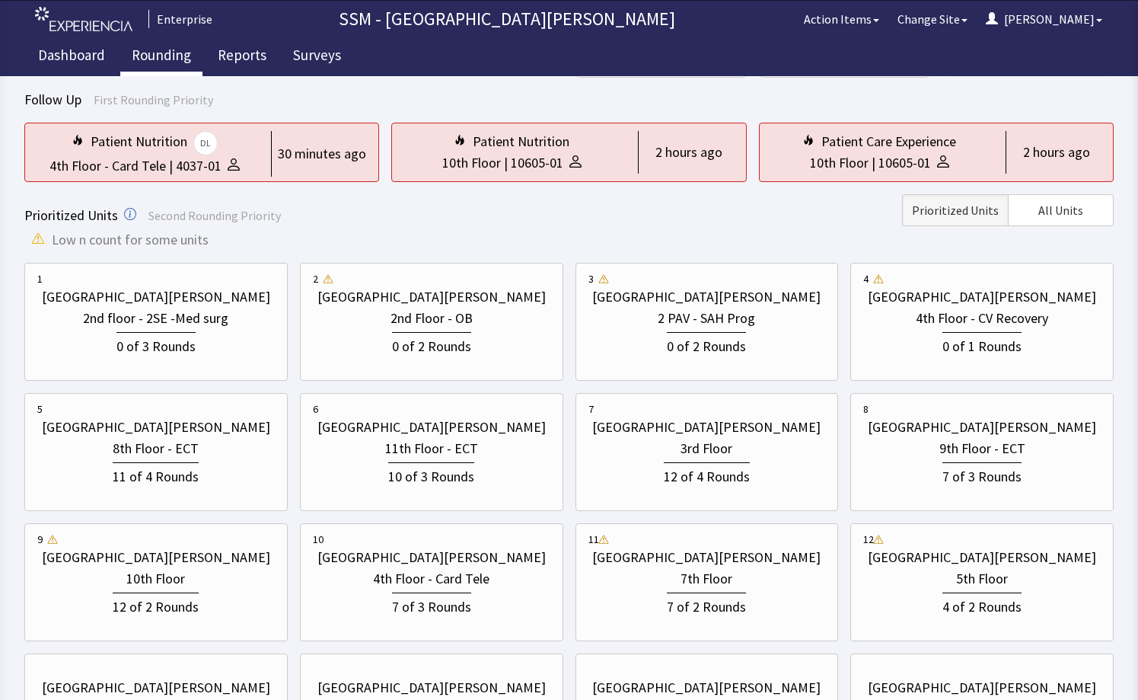
scroll to position [228, 0]
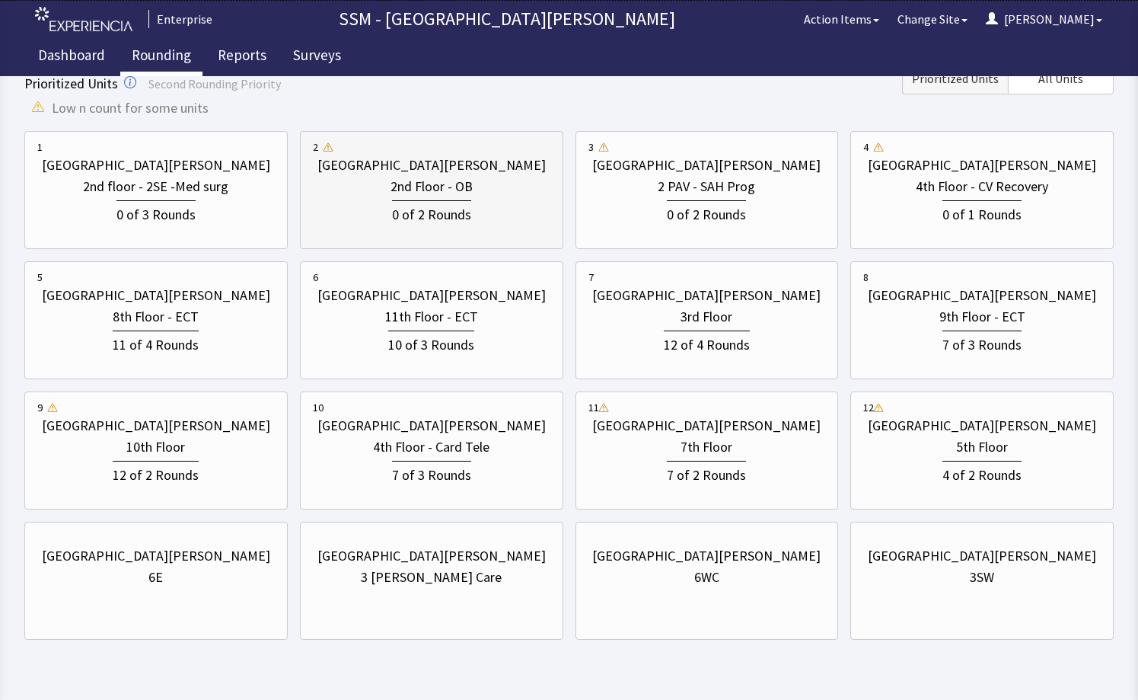
click at [398, 225] on div "0 of 2 Rounds" at bounding box center [431, 212] width 79 height 25
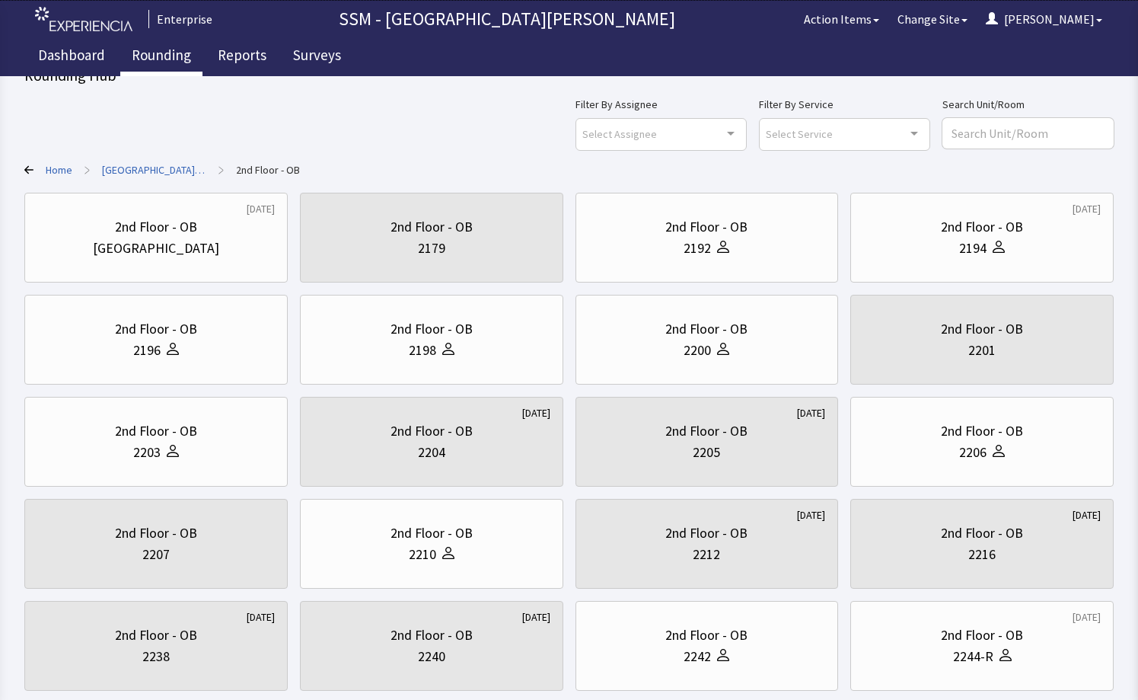
scroll to position [0, 0]
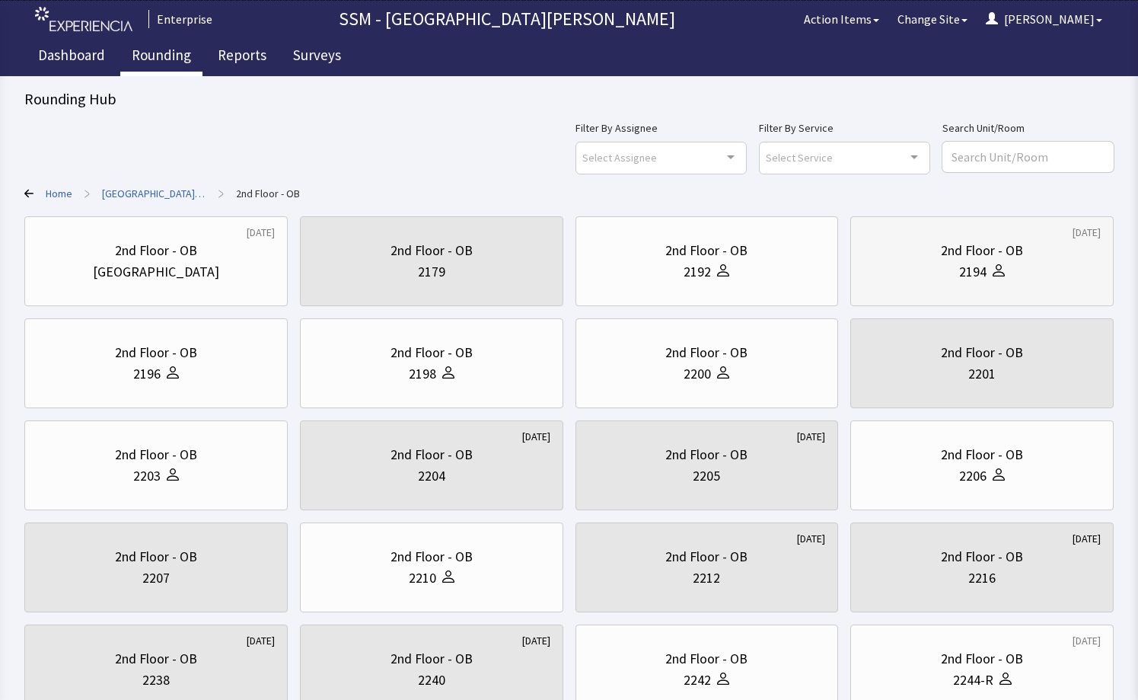
click at [994, 283] on div "2nd Floor - OB 2194" at bounding box center [982, 261] width 238 height 73
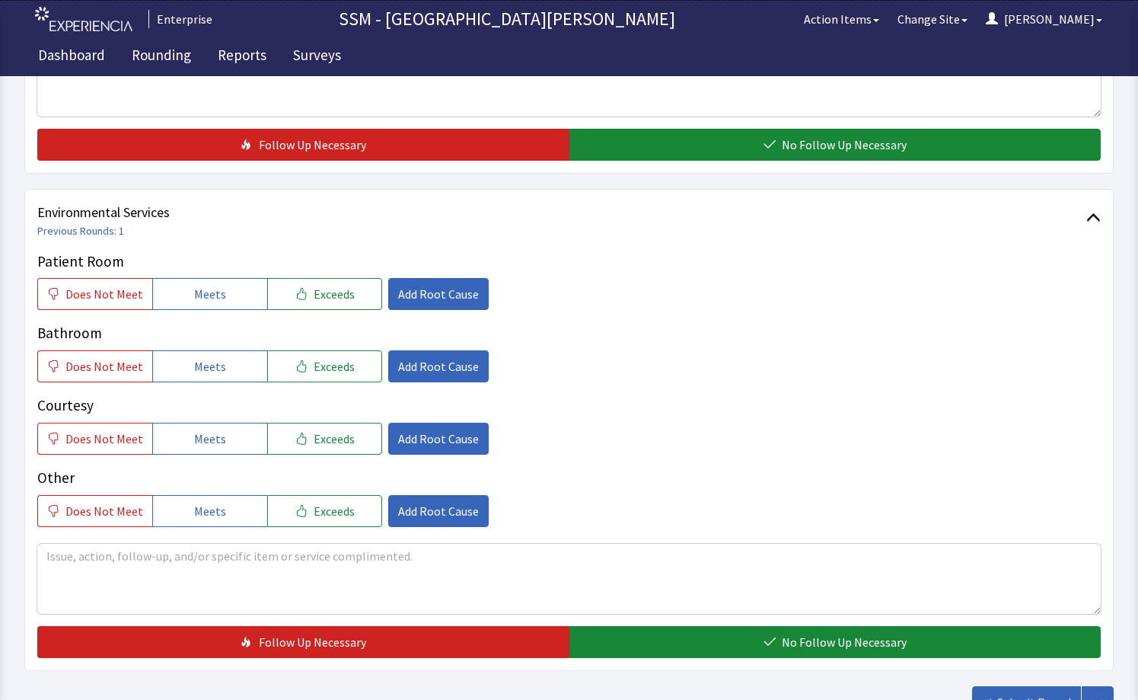
scroll to position [1367, 0]
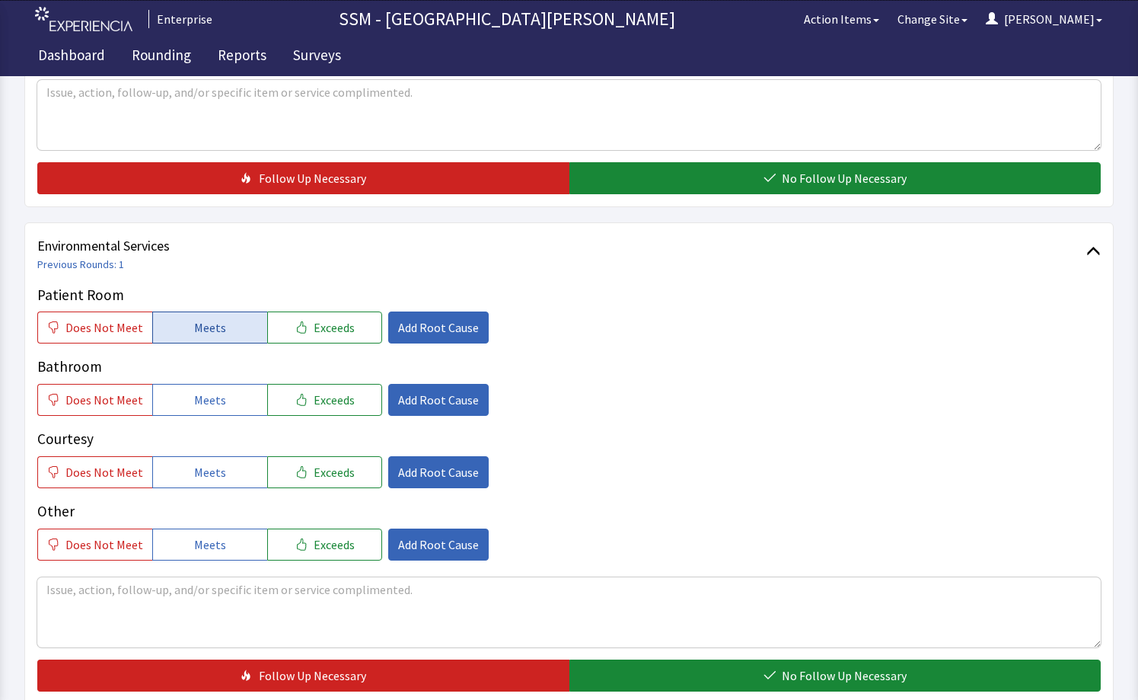
click at [242, 337] on button "Meets" at bounding box center [209, 327] width 115 height 32
click at [225, 400] on button "Meets" at bounding box center [209, 400] width 115 height 32
click at [237, 481] on button "Meets" at bounding box center [209, 472] width 115 height 32
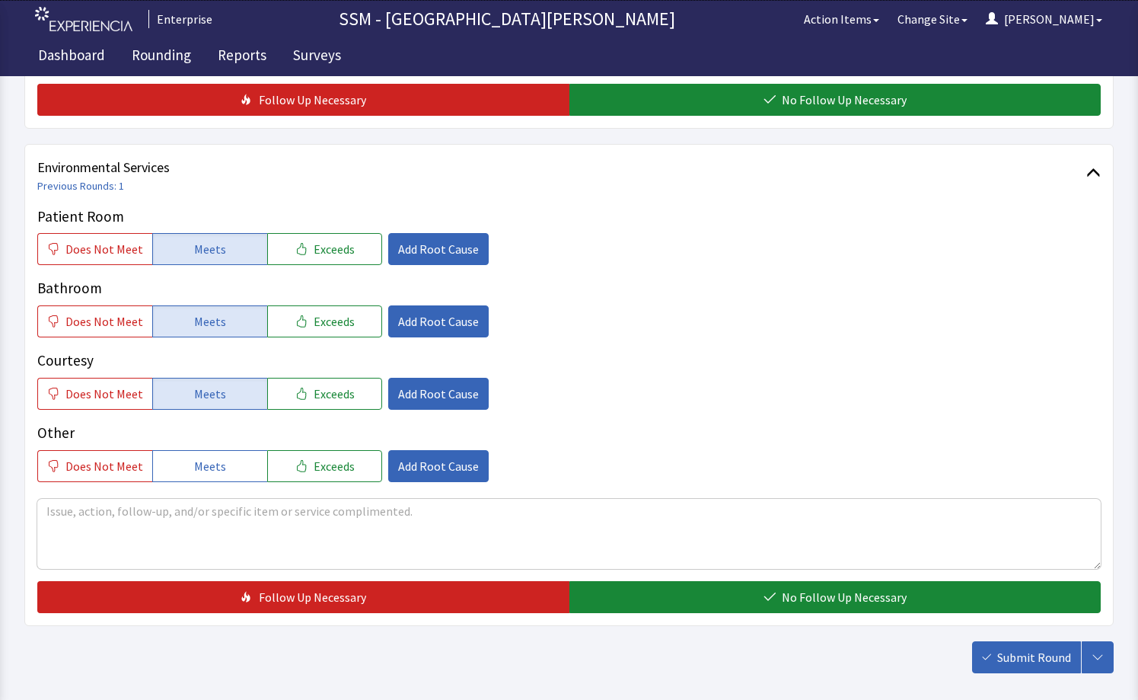
scroll to position [1519, 0]
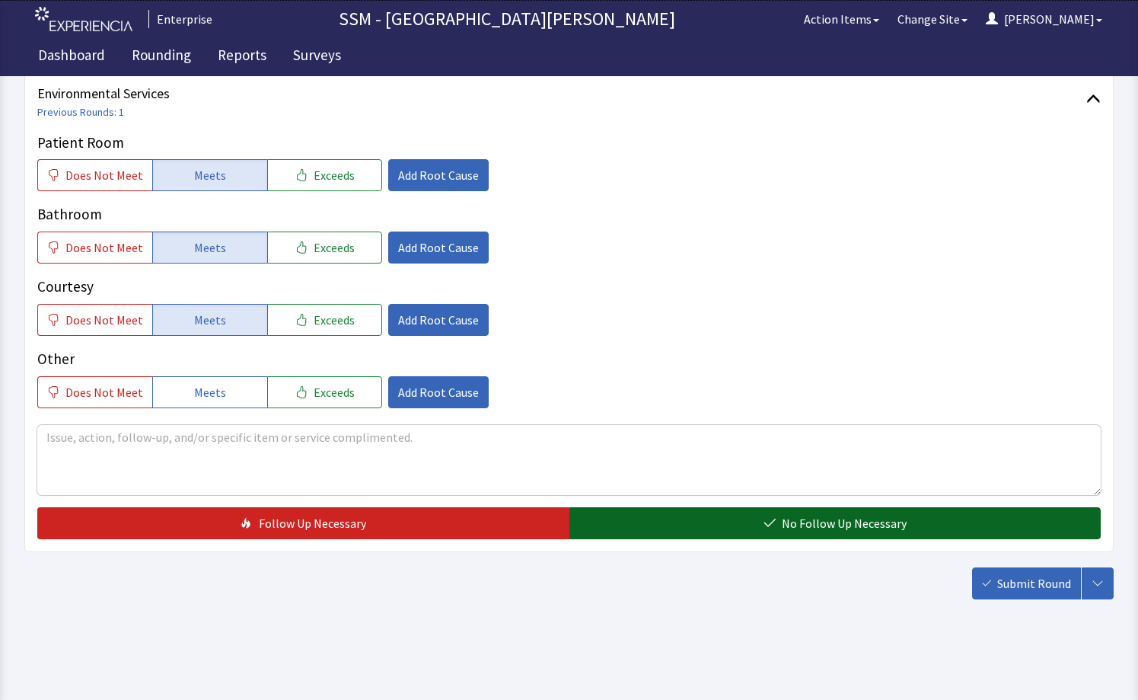
click at [767, 526] on icon "button" at bounding box center [770, 523] width 12 height 12
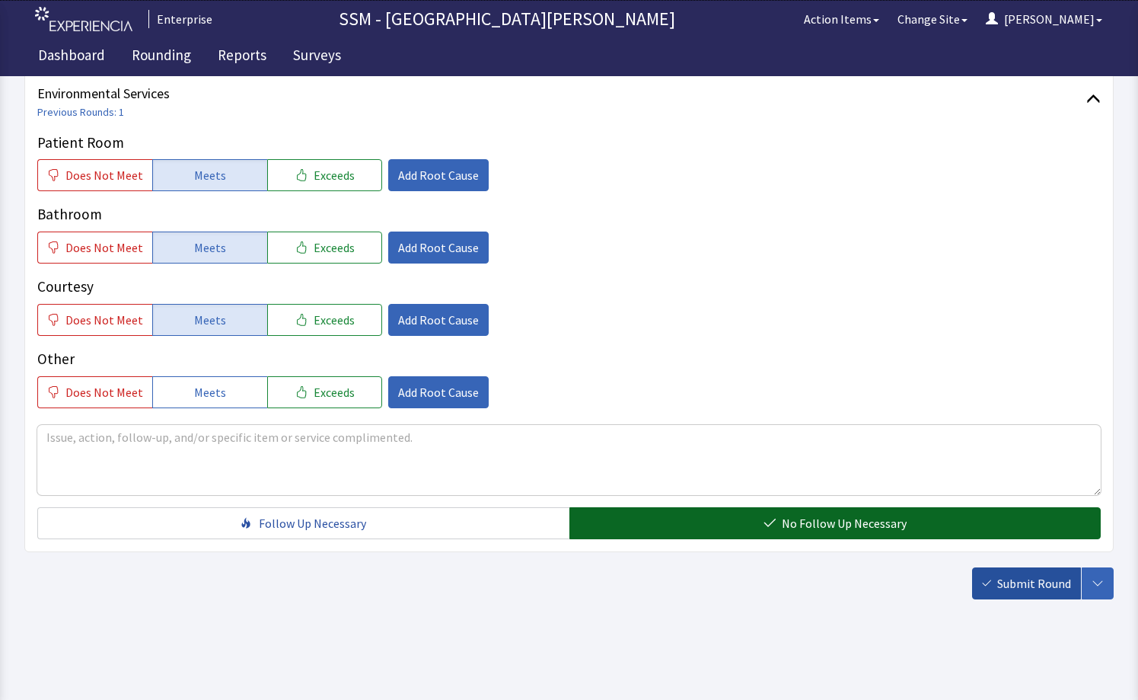
click at [1022, 574] on span "Submit Round" at bounding box center [1034, 583] width 74 height 18
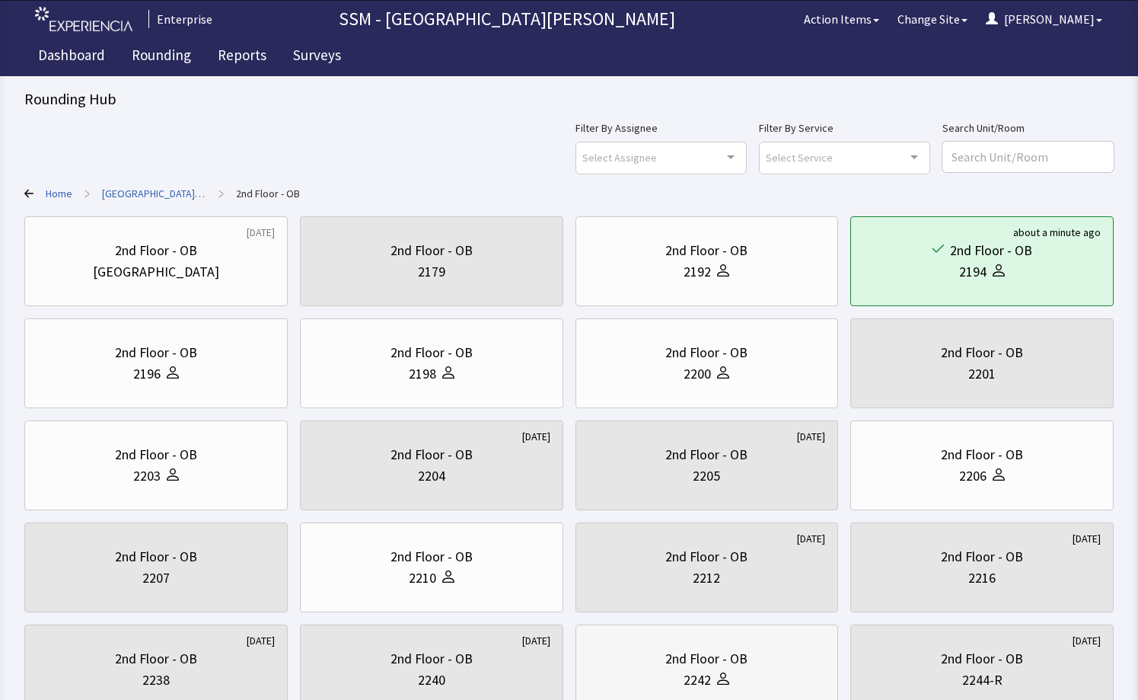
scroll to position [305, 0]
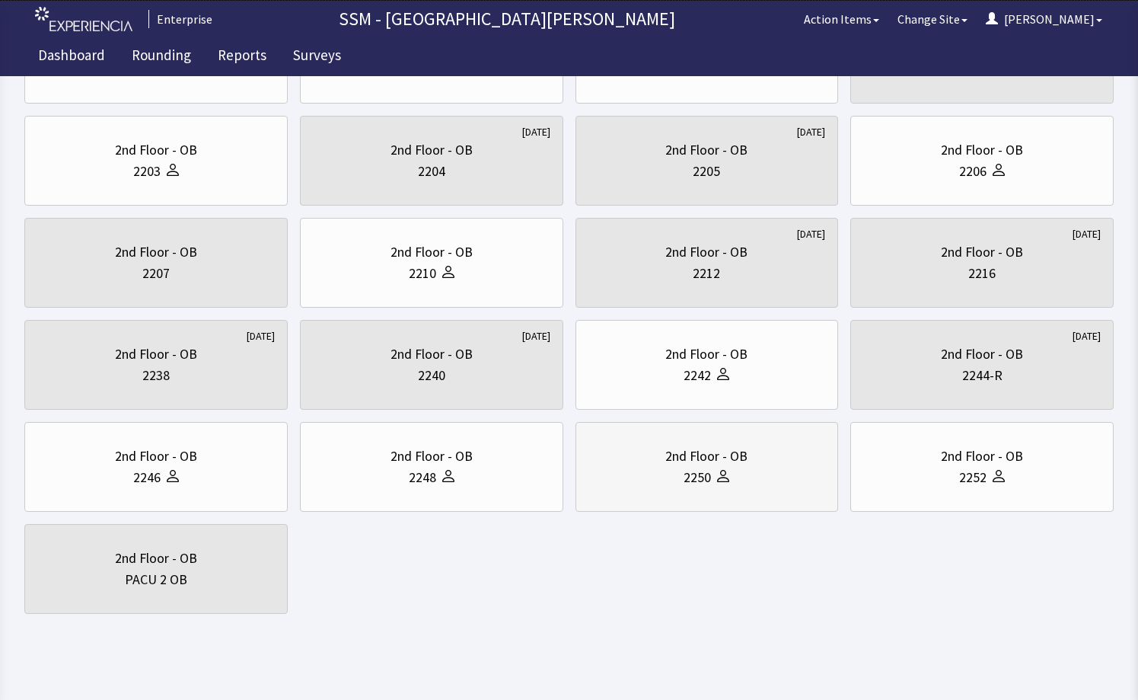
click at [678, 483] on div "2250" at bounding box center [708, 477] width 238 height 21
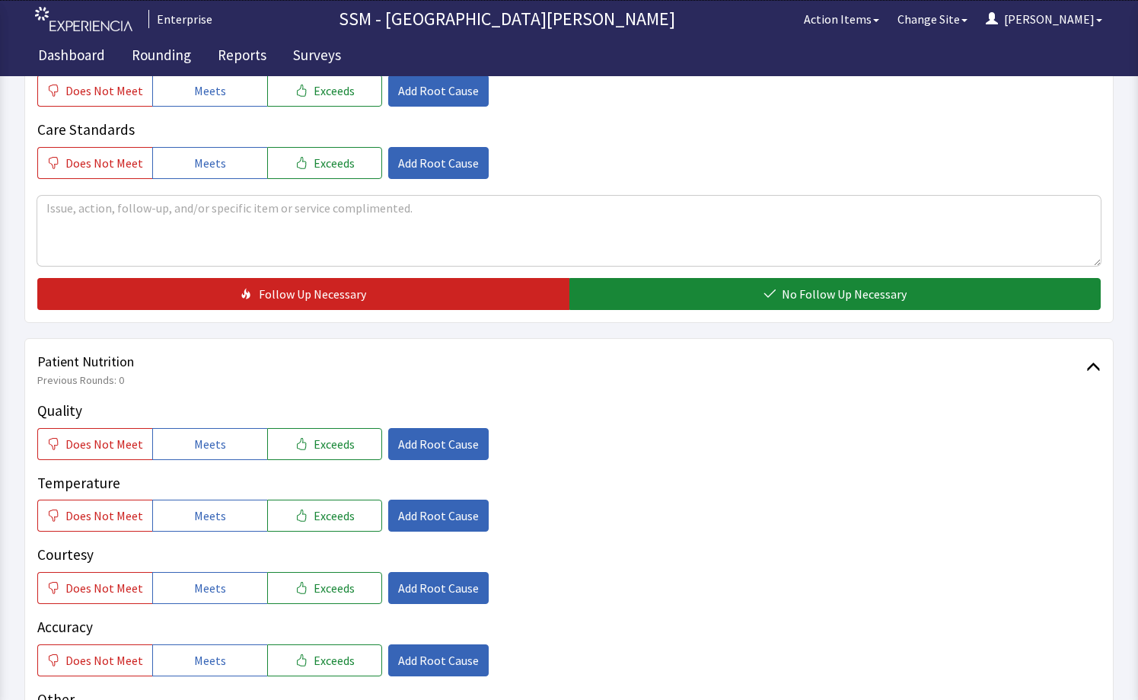
scroll to position [837, 0]
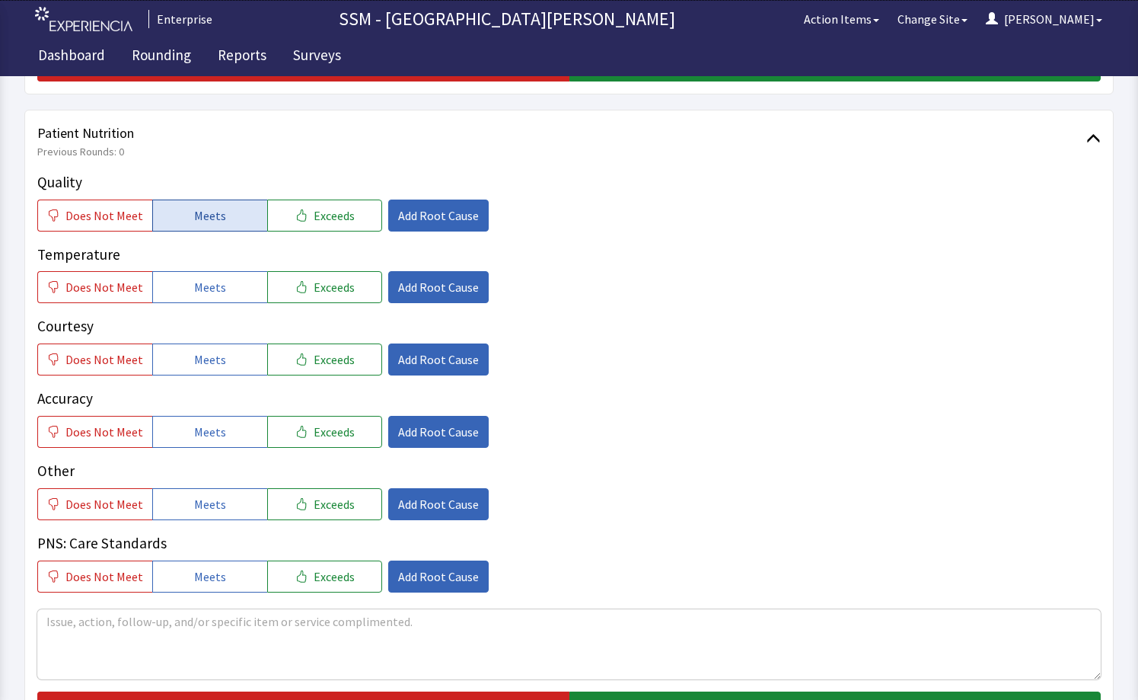
click at [228, 206] on button "Meets" at bounding box center [209, 215] width 115 height 32
click at [221, 290] on button "Meets" at bounding box center [209, 287] width 115 height 32
click at [216, 352] on span "Meets" at bounding box center [210, 359] width 32 height 18
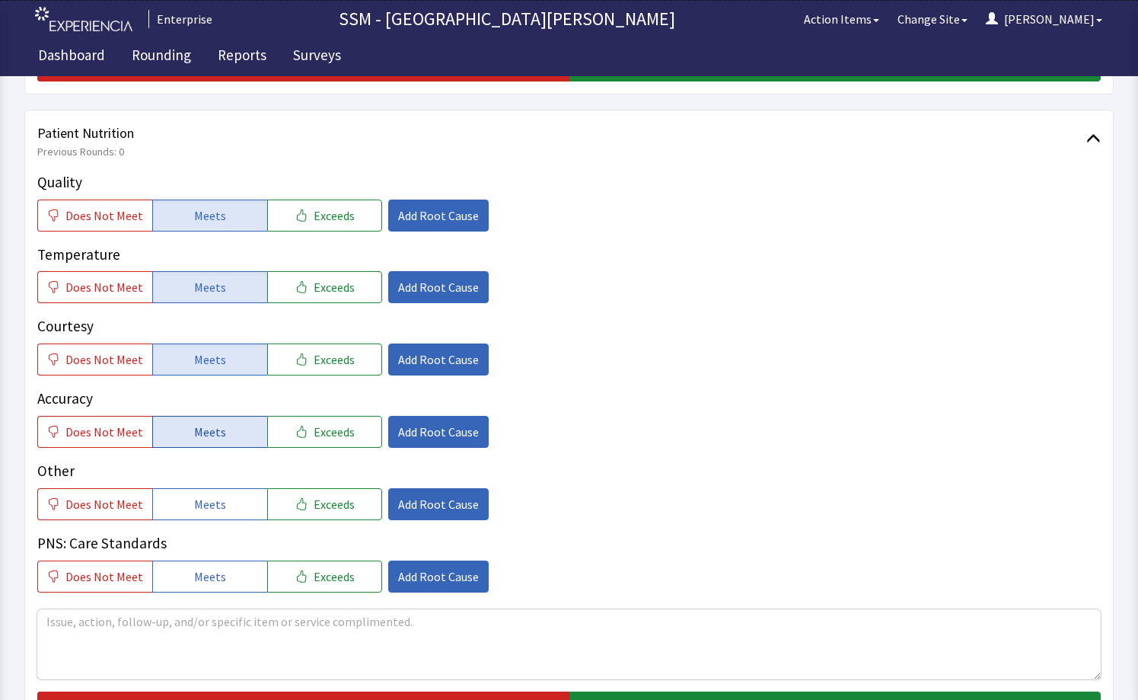
click at [214, 437] on span "Meets" at bounding box center [210, 432] width 32 height 18
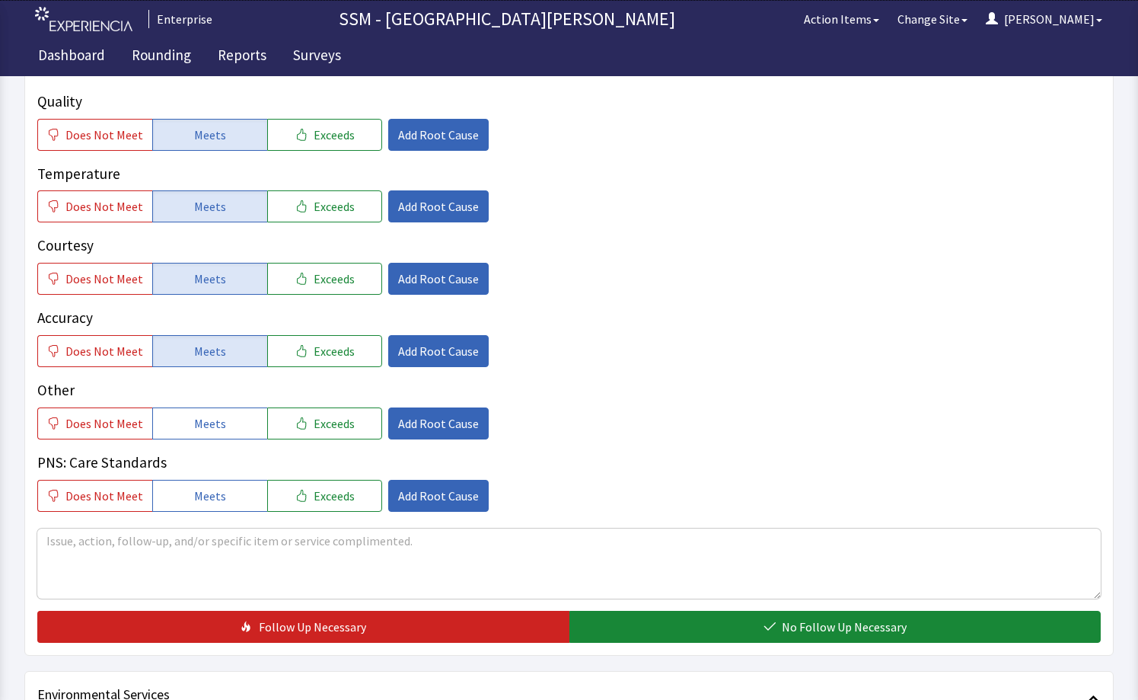
scroll to position [1218, 0]
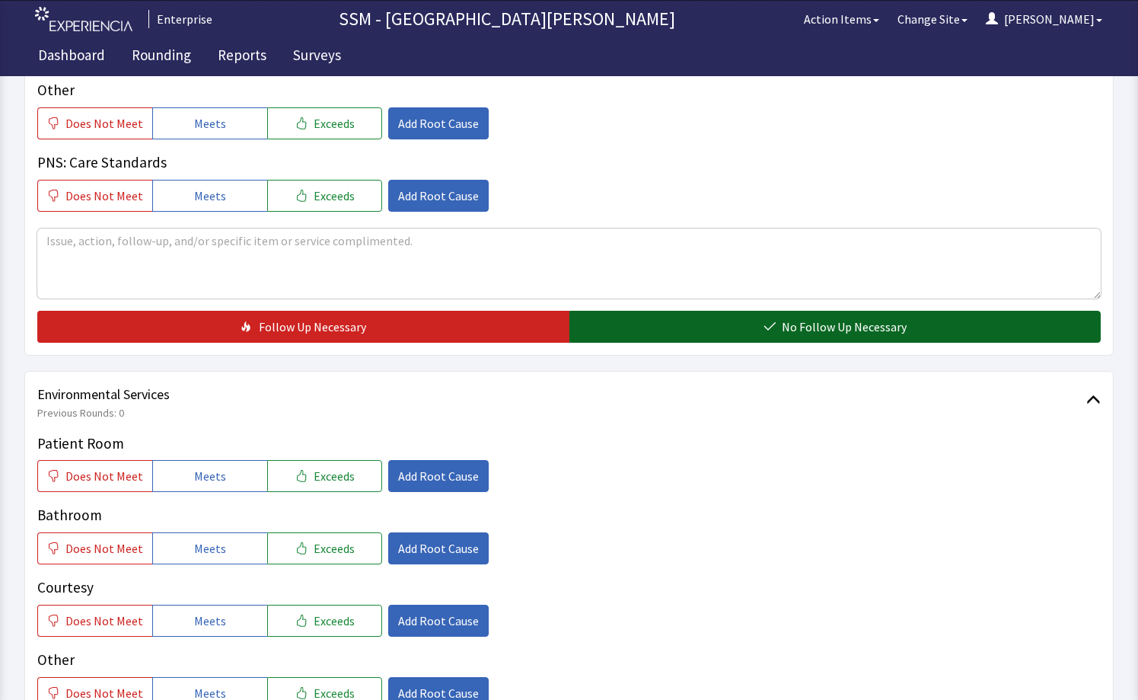
click at [680, 313] on button "No Follow Up Necessary" at bounding box center [835, 327] width 532 height 32
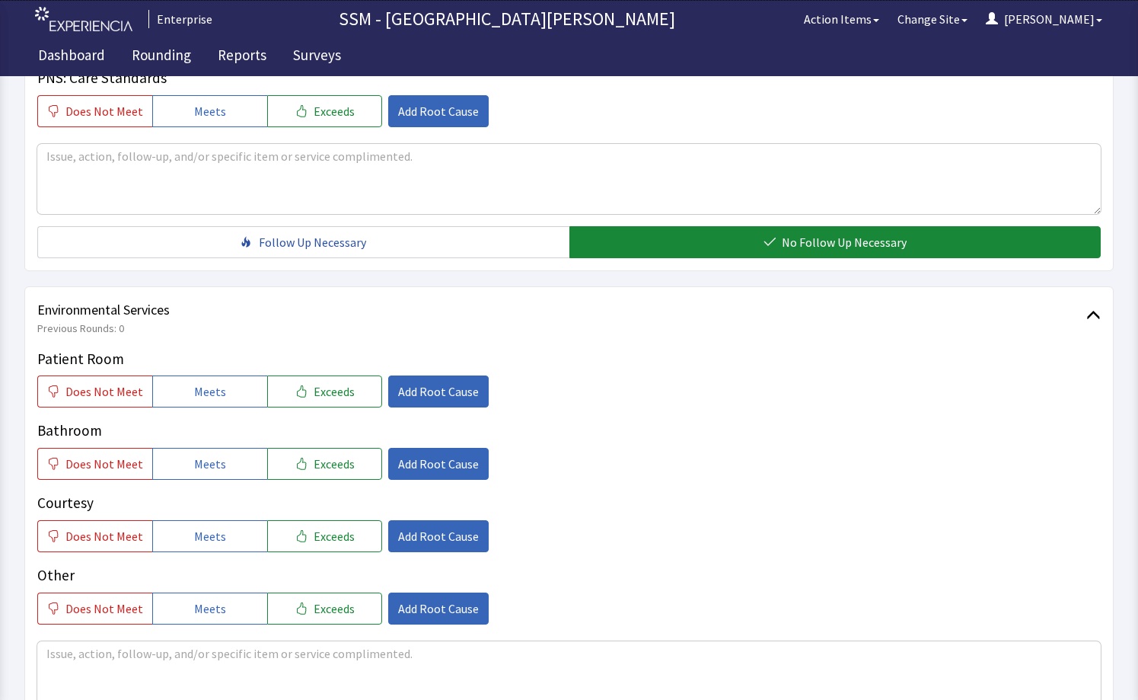
scroll to position [1447, 0]
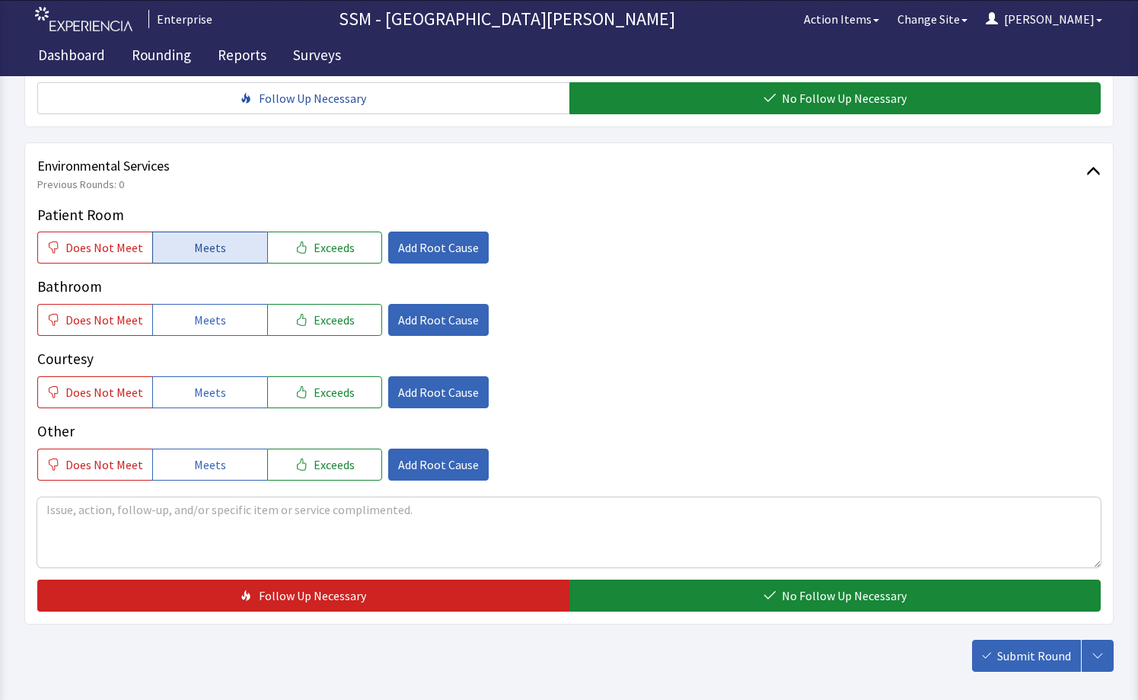
click at [185, 238] on button "Meets" at bounding box center [209, 247] width 115 height 32
click at [224, 318] on button "Meets" at bounding box center [209, 320] width 115 height 32
click at [227, 391] on button "Meets" at bounding box center [209, 392] width 115 height 32
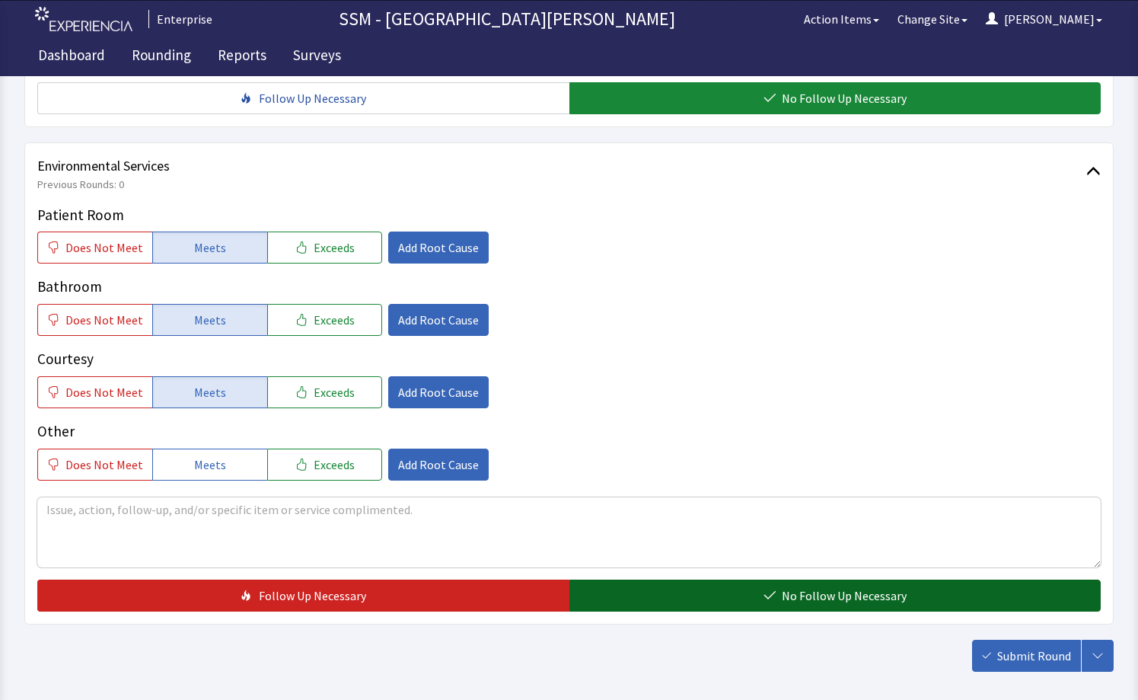
click at [878, 590] on span "No Follow Up Necessary" at bounding box center [844, 595] width 125 height 18
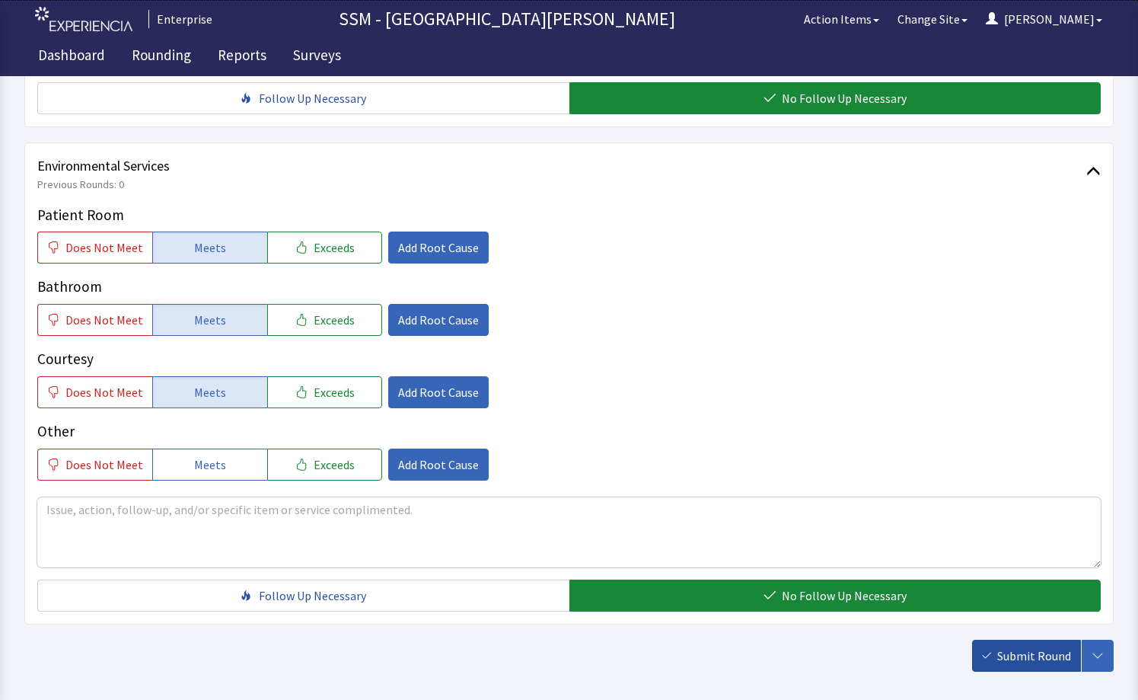
click at [1022, 660] on span "Submit Round" at bounding box center [1034, 655] width 74 height 18
